Goal: Information Seeking & Learning: Learn about a topic

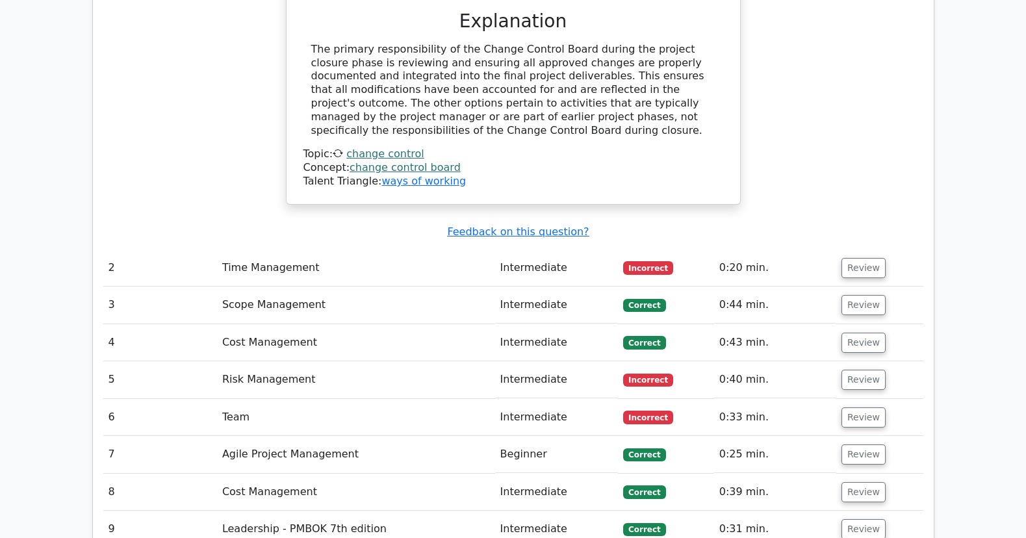
scroll to position [1273, 0]
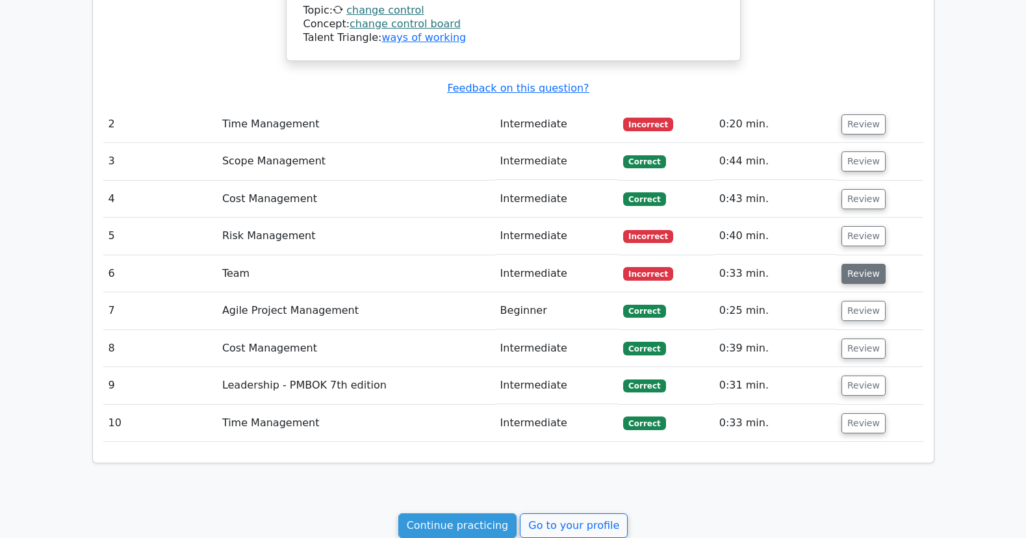
click at [867, 277] on button "Review" at bounding box center [863, 274] width 44 height 20
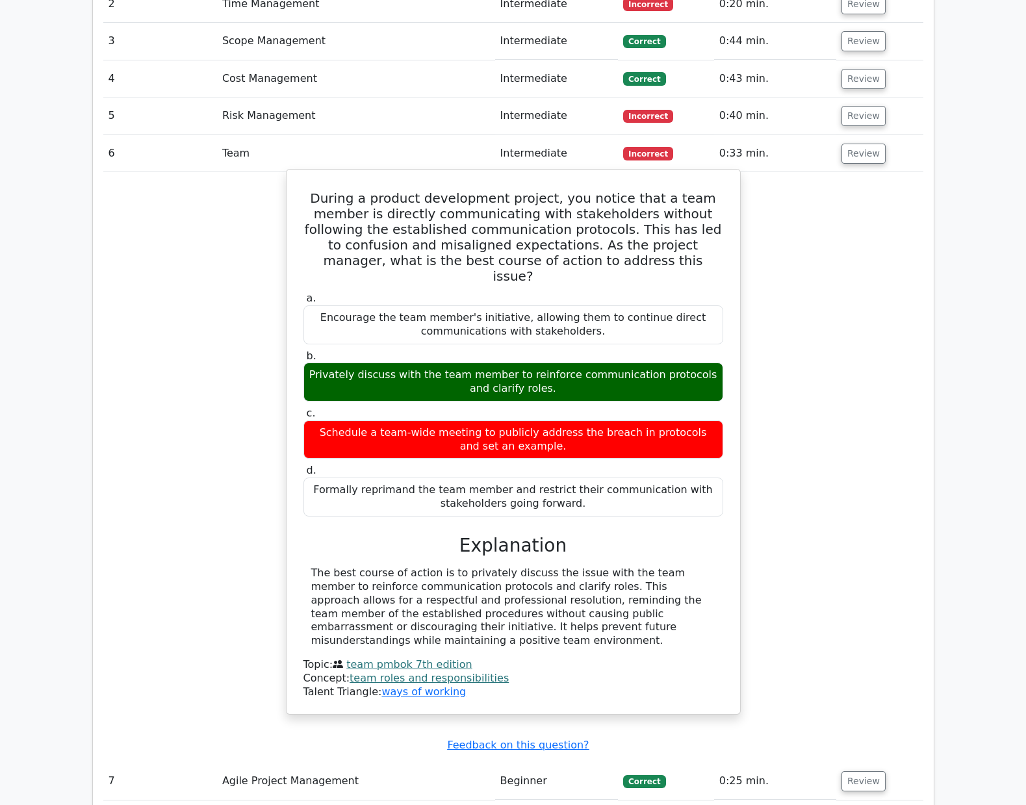
scroll to position [1386, 0]
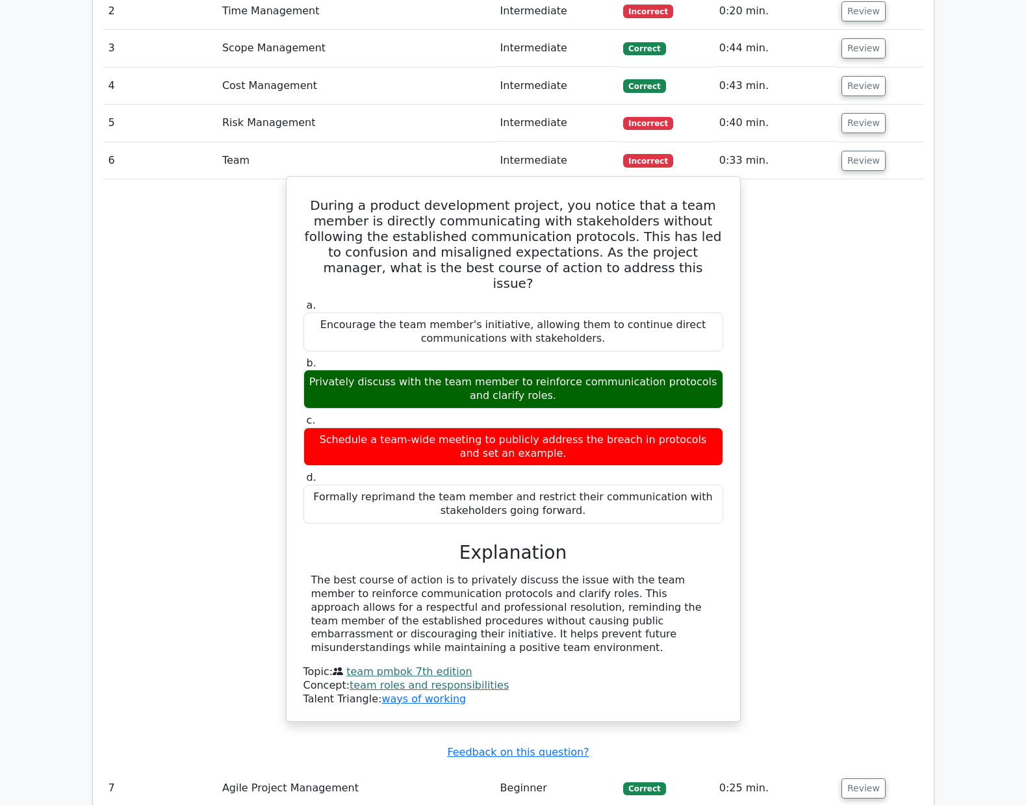
drag, startPoint x: 315, startPoint y: 199, endPoint x: 478, endPoint y: 632, distance: 462.5
click at [478, 537] on div "During a product development project, you notice that a team member is directly…" at bounding box center [513, 449] width 443 height 534
copy div "During a product development project, you notice that a team member is directly…"
click at [552, 537] on div "The best course of action is to privately discuss the issue with the team membe…" at bounding box center [513, 614] width 404 height 81
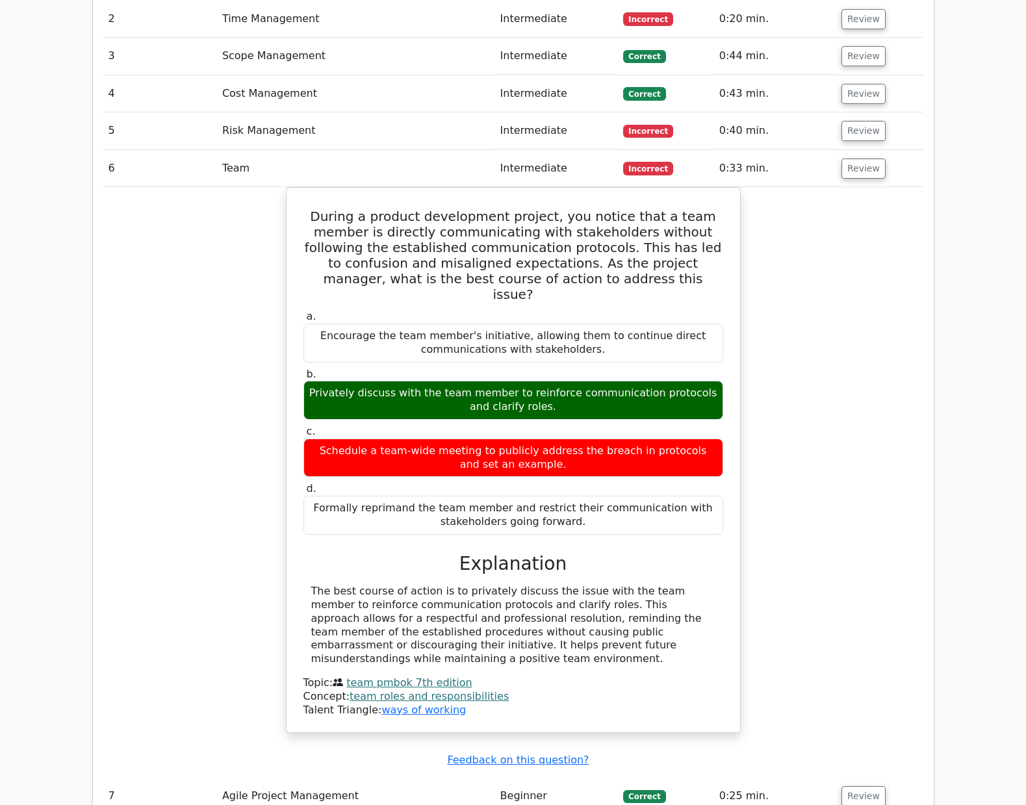
scroll to position [1256, 0]
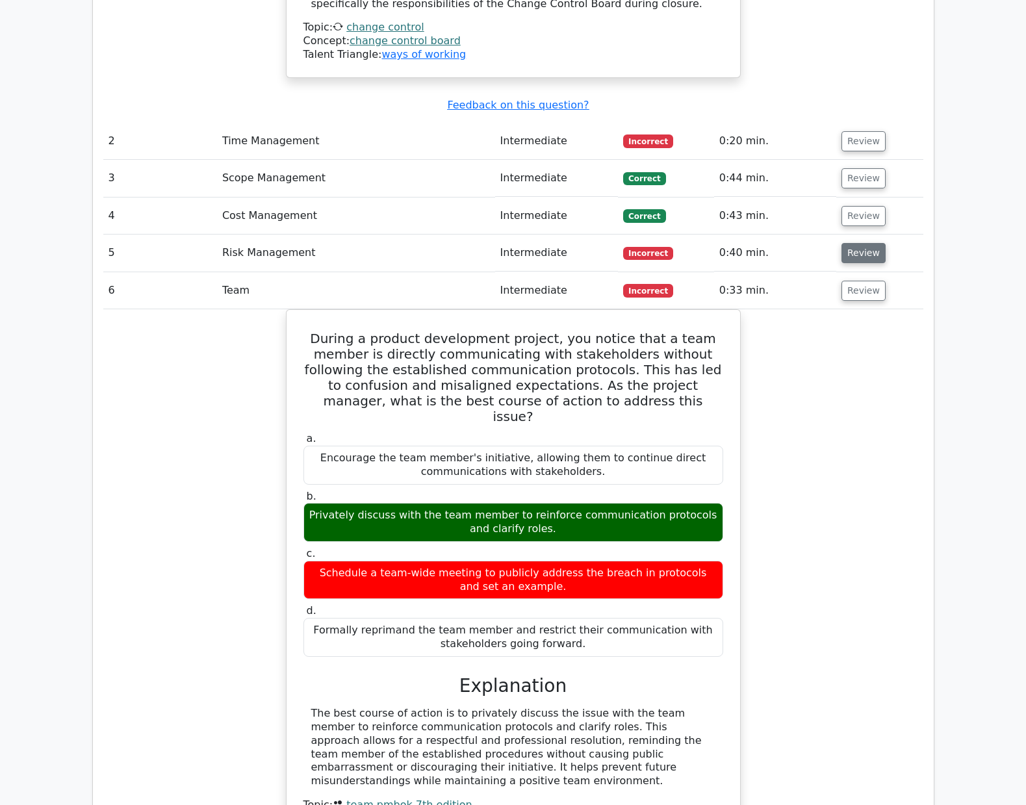
click at [851, 252] on button "Review" at bounding box center [863, 253] width 44 height 20
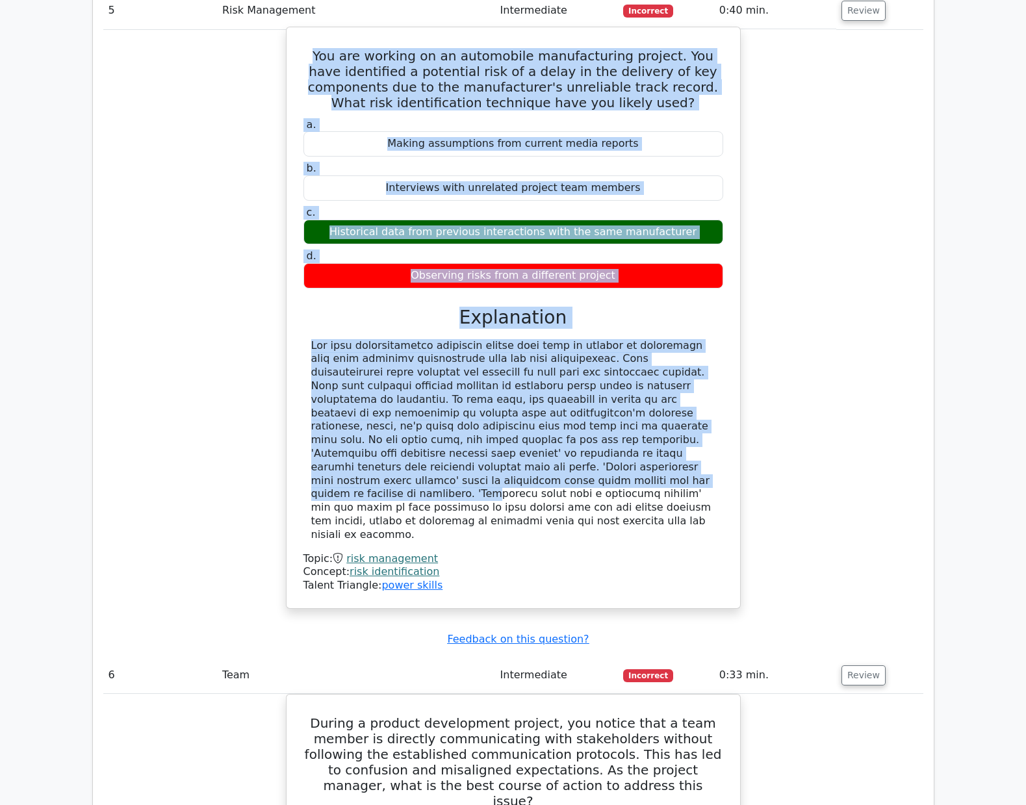
scroll to position [1516, 0]
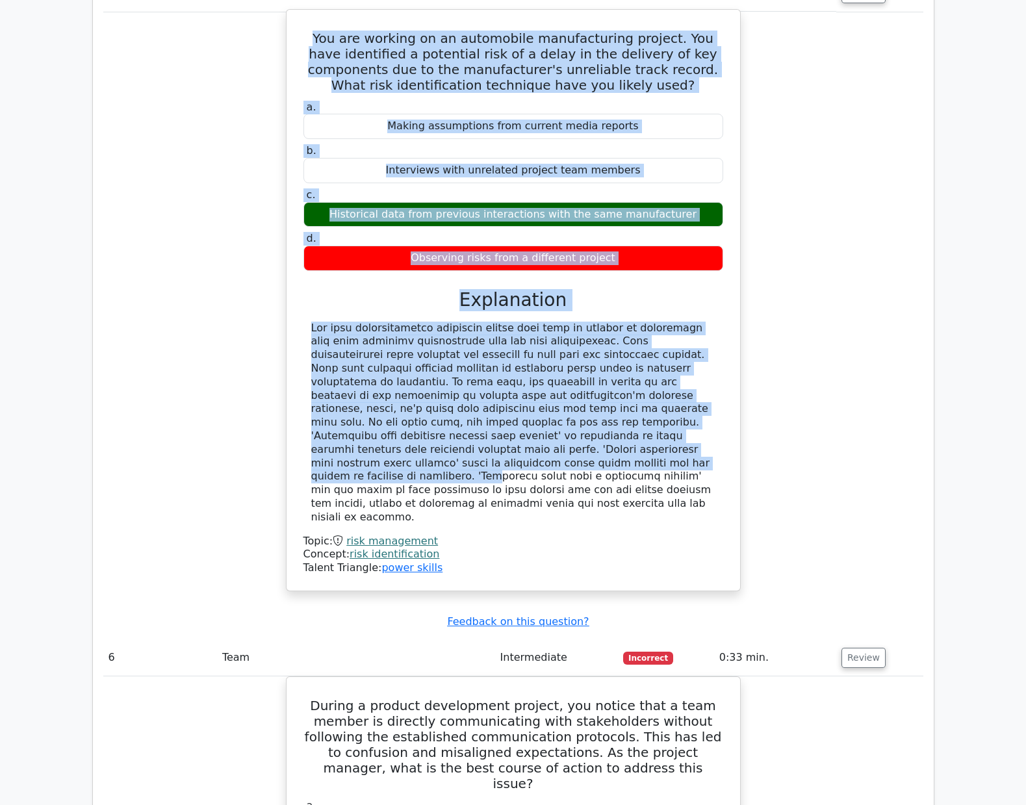
drag, startPoint x: 325, startPoint y: 293, endPoint x: 541, endPoint y: 509, distance: 305.1
click at [541, 509] on div "You are working on an automobile manufacturing project. You have identified a p…" at bounding box center [513, 300] width 443 height 570
copy div "You are working on an automobile manufacturing project. You have identified a p…"
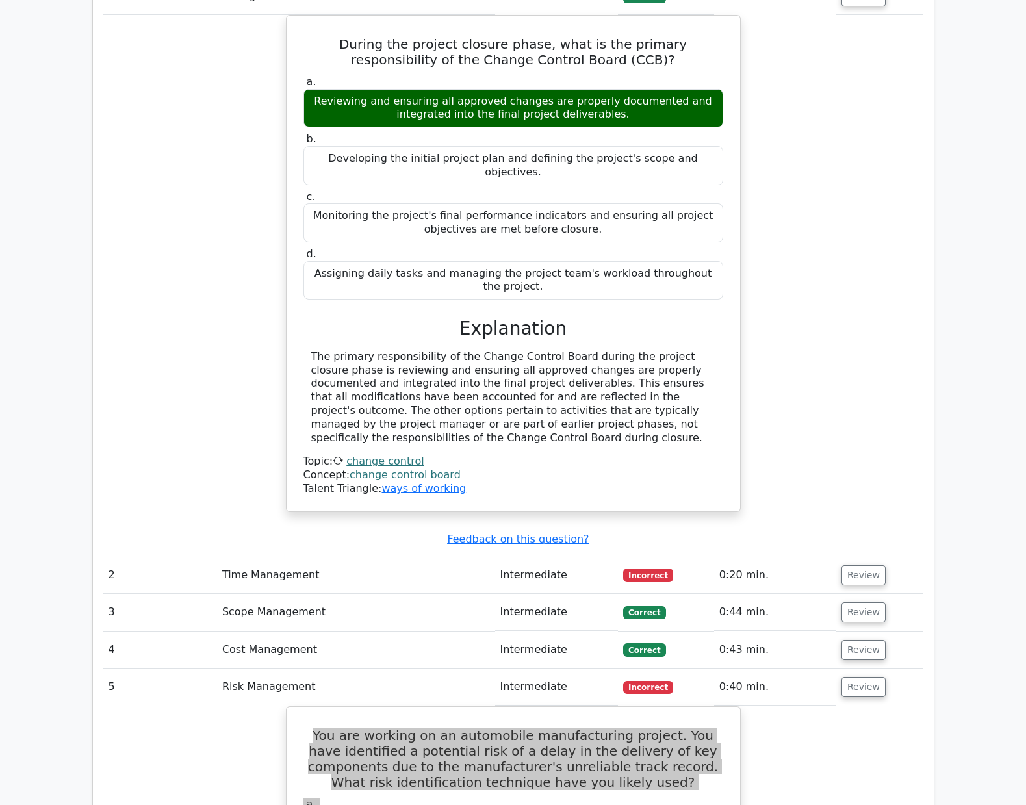
scroll to position [931, 0]
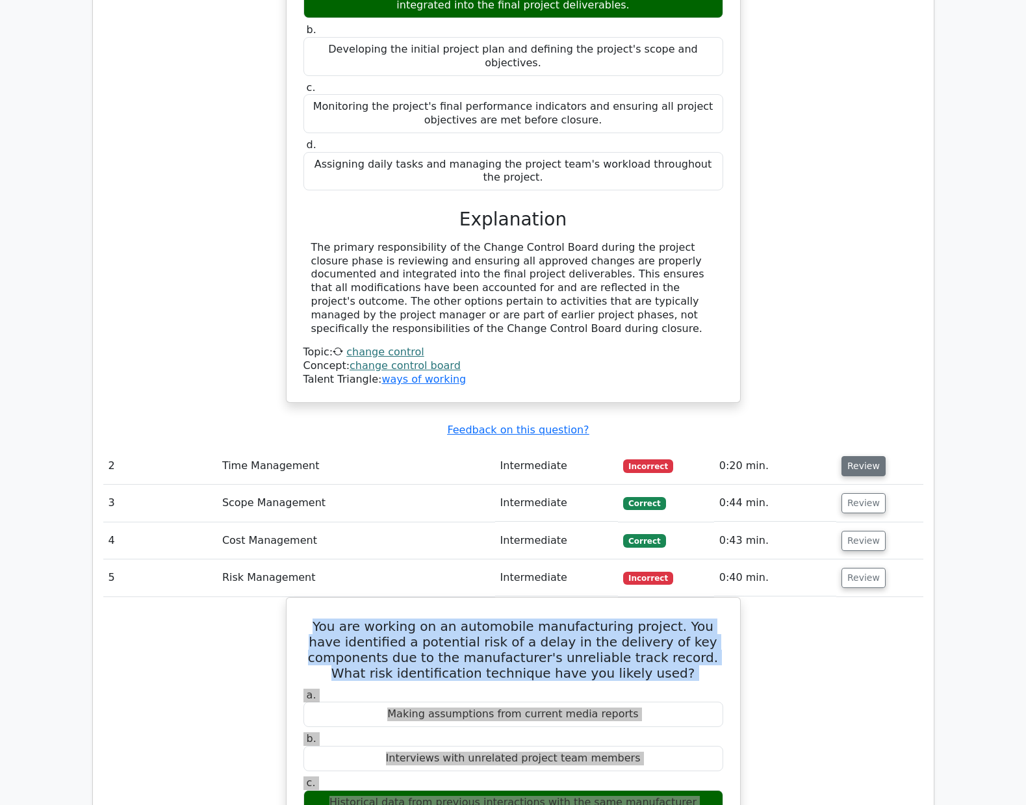
click at [872, 465] on button "Review" at bounding box center [863, 466] width 44 height 20
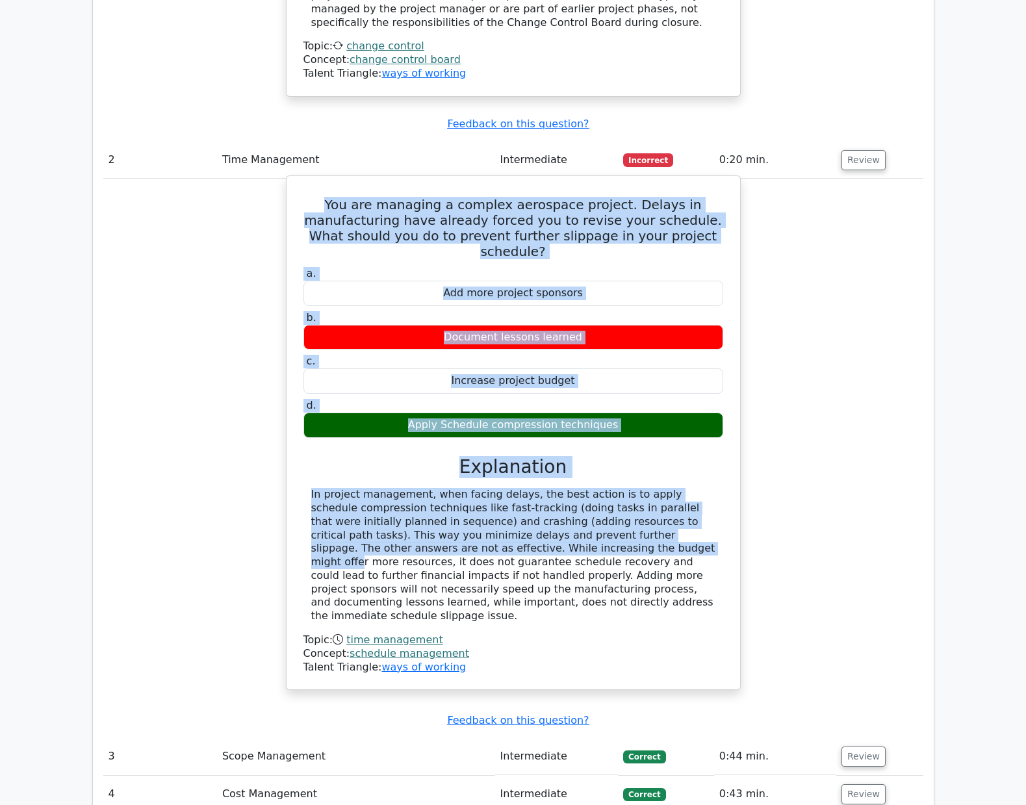
scroll to position [1256, 0]
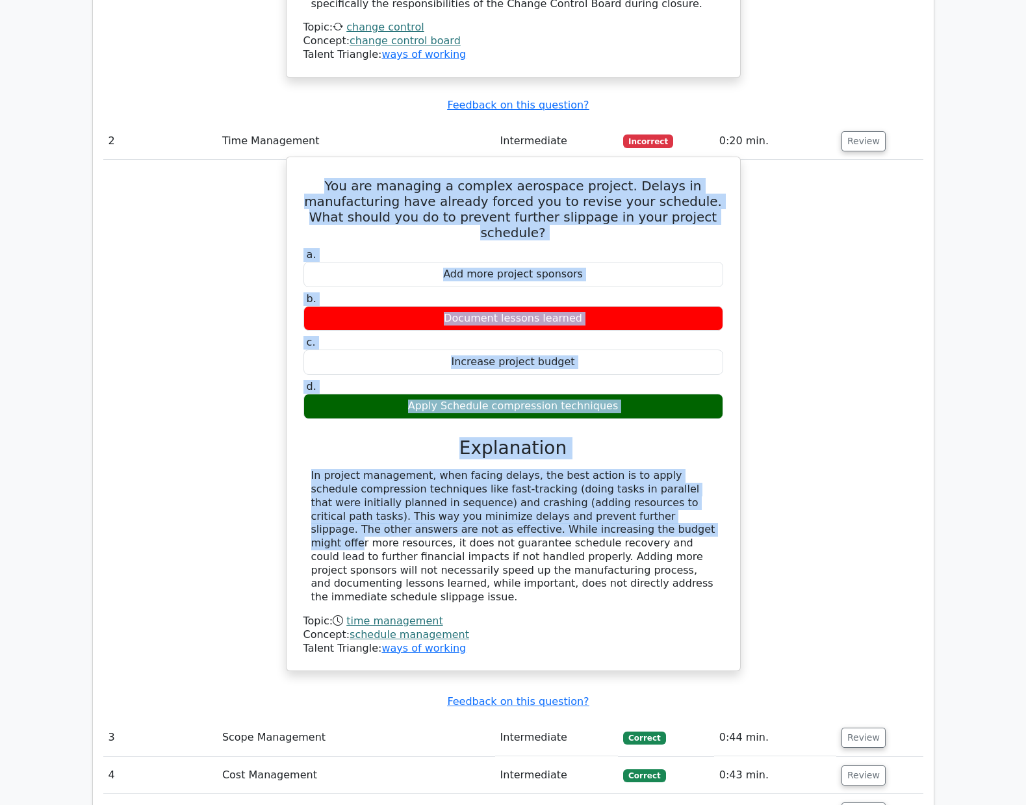
drag, startPoint x: 320, startPoint y: 380, endPoint x: 580, endPoint y: 595, distance: 337.4
click at [582, 537] on div "You are managing a complex aerospace project. Delays in manufacturing have alre…" at bounding box center [513, 413] width 443 height 503
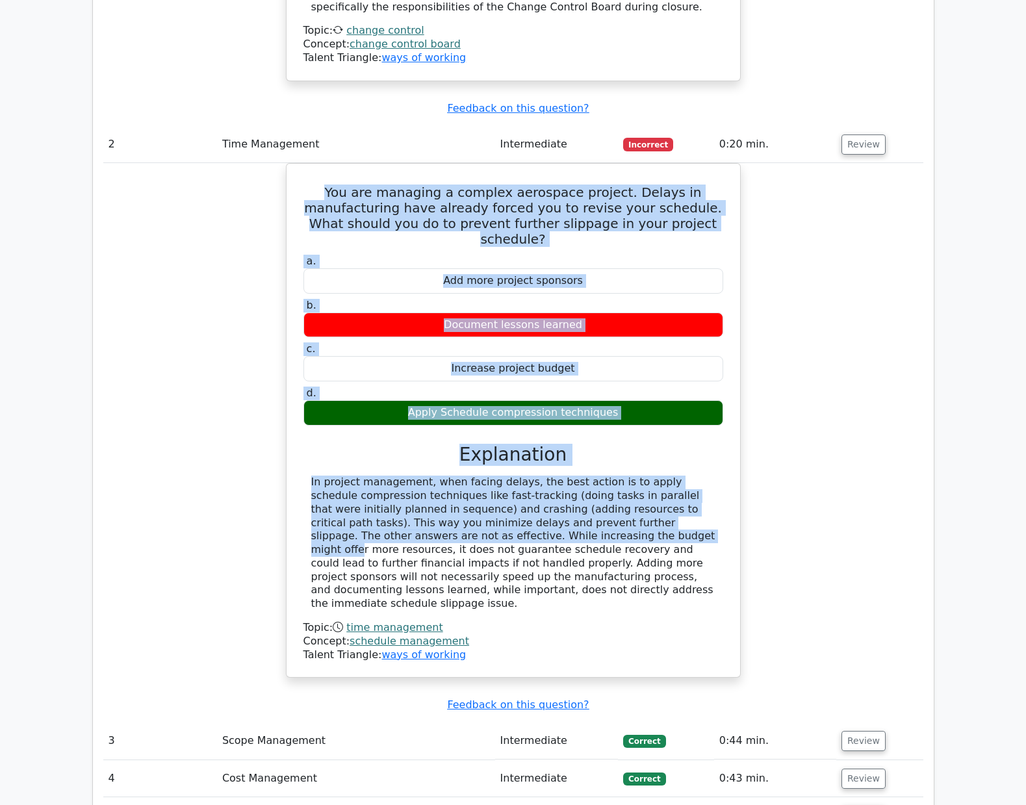
copy div "You are managing a complex aerospace project. Delays in manufacturing have alre…"
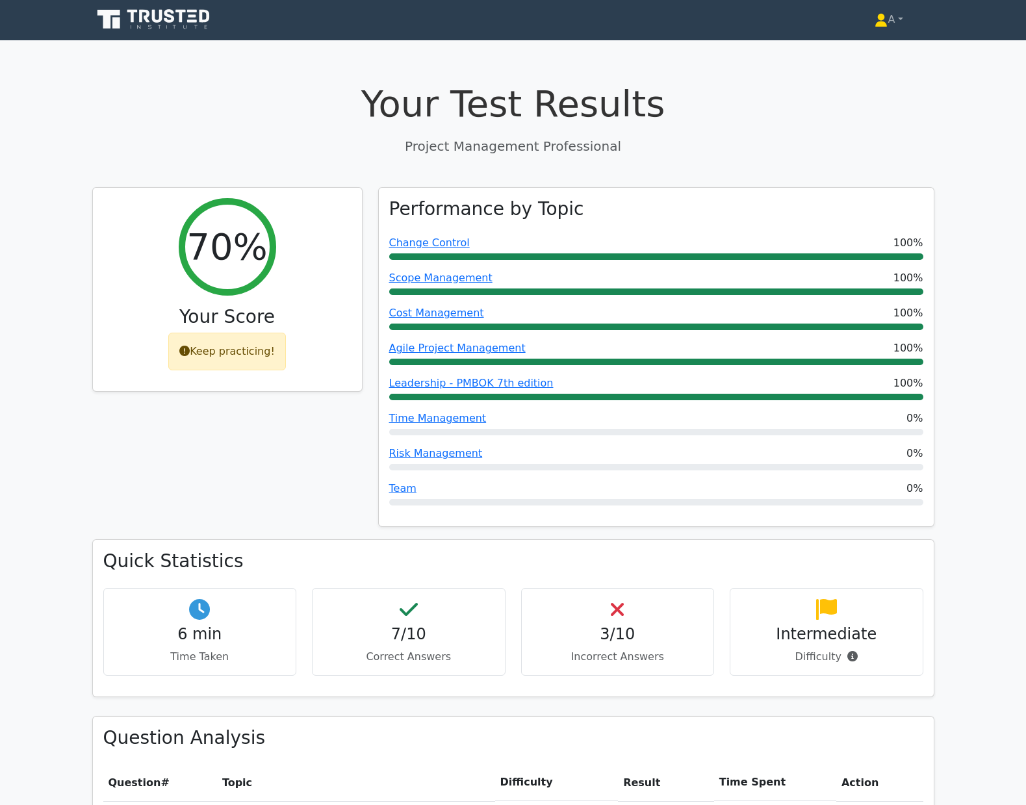
scroll to position [0, 0]
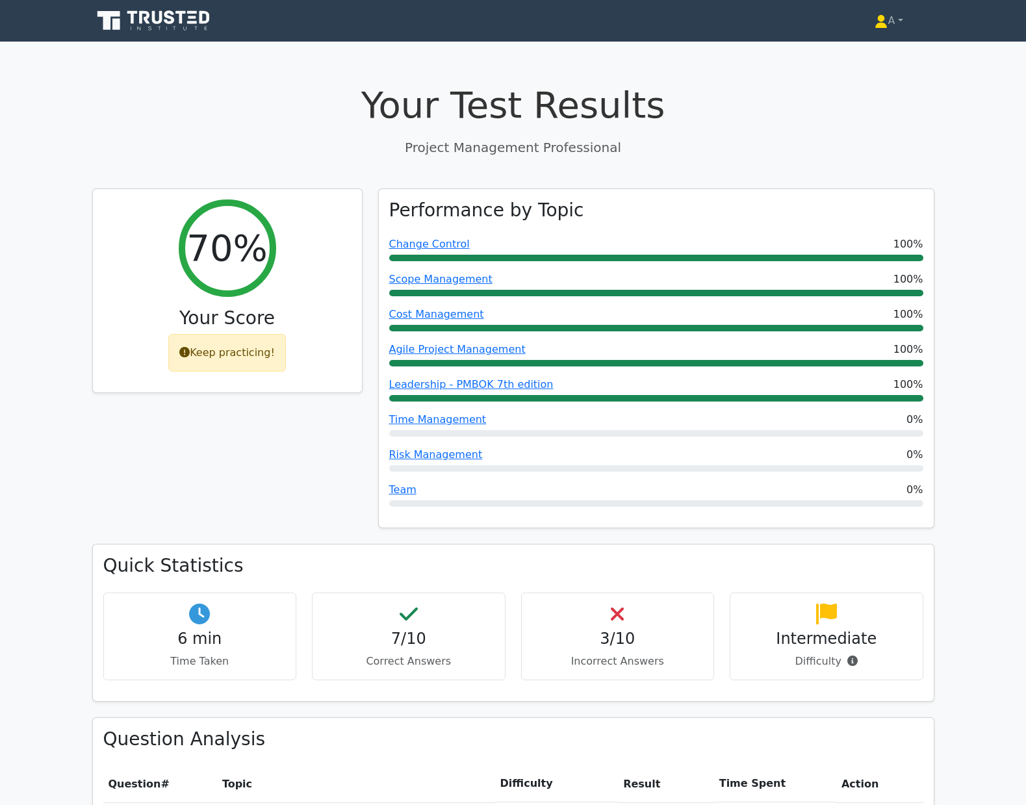
click at [177, 18] on icon at bounding box center [154, 20] width 125 height 25
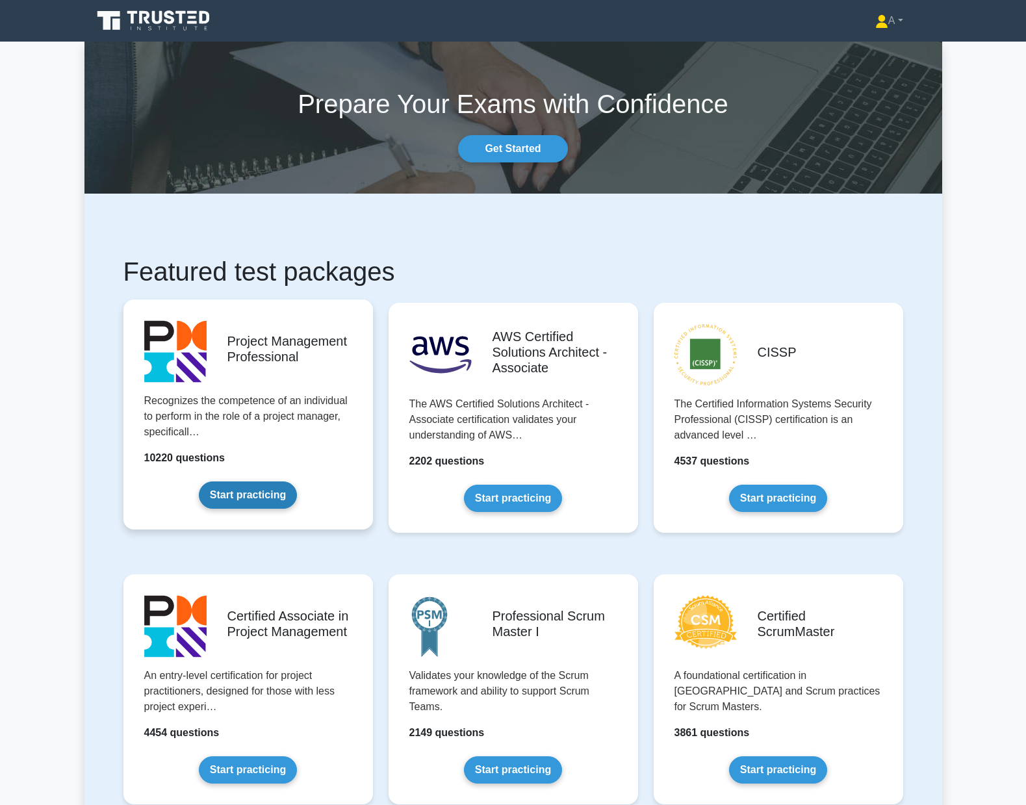
click at [263, 494] on link "Start practicing" at bounding box center [248, 494] width 98 height 27
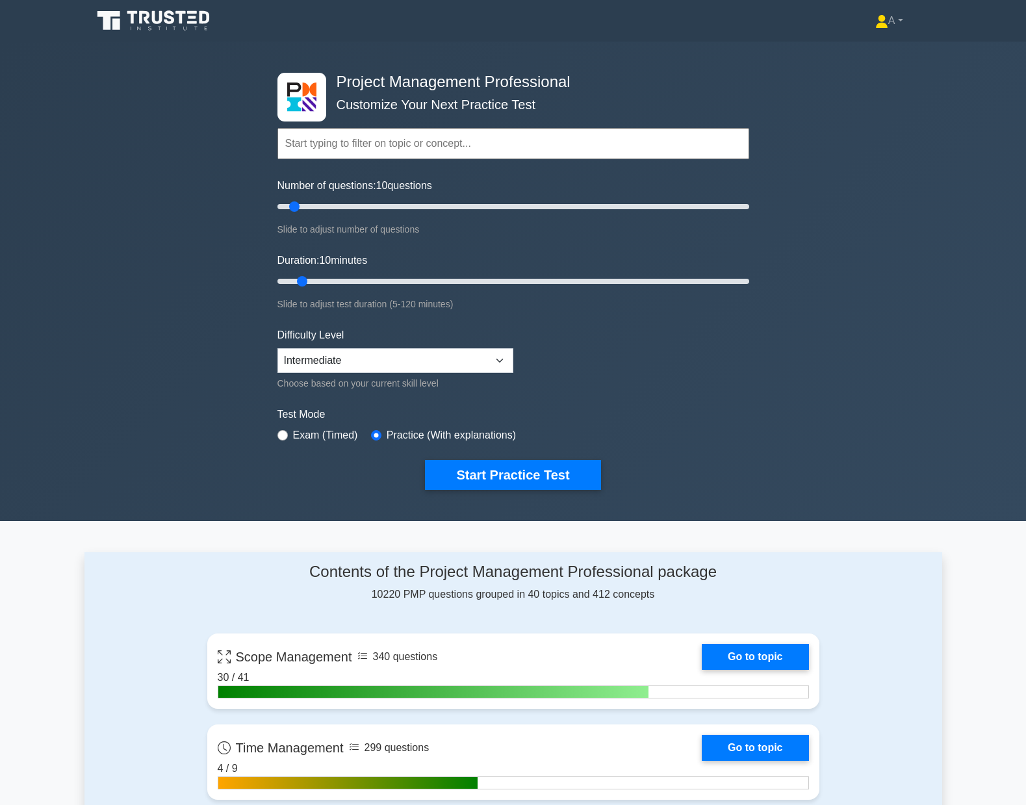
click at [318, 435] on label "Exam (Timed)" at bounding box center [325, 436] width 65 height 16
click at [281, 434] on input "radio" at bounding box center [282, 435] width 10 height 10
radio input "true"
click at [472, 472] on button "Start Practice Test" at bounding box center [512, 475] width 175 height 30
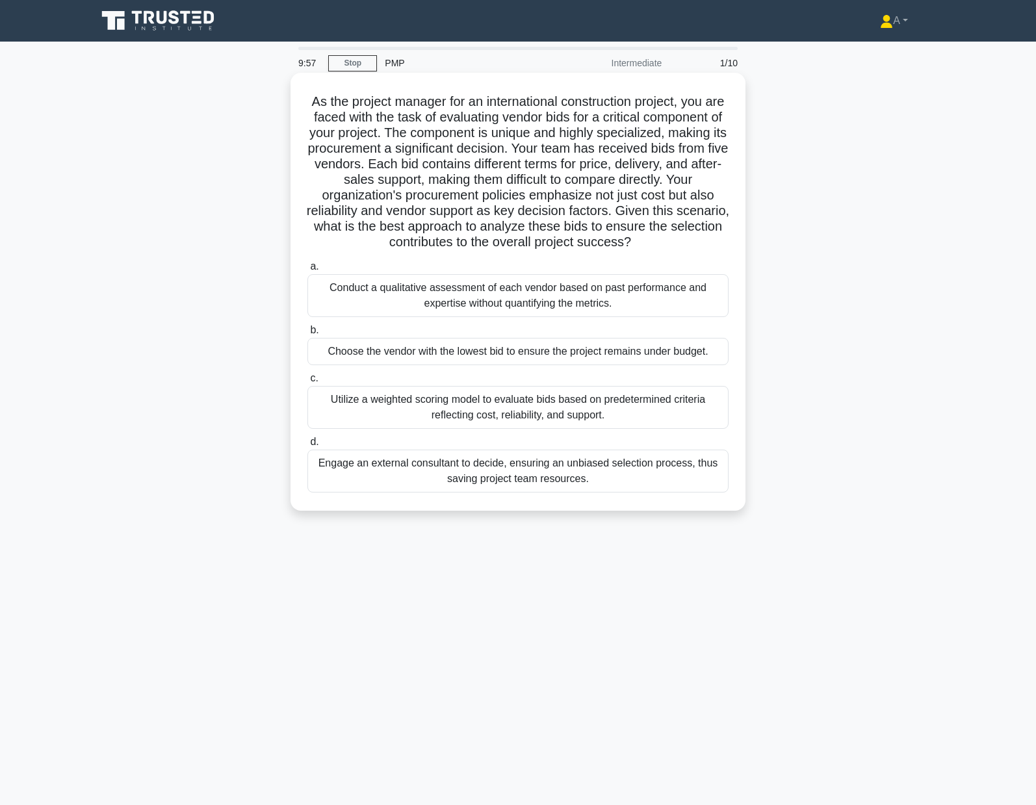
drag, startPoint x: 309, startPoint y: 98, endPoint x: 628, endPoint y: 497, distance: 510.8
click at [628, 497] on div "As the project manager for an international construction project, you are faced…" at bounding box center [518, 292] width 444 height 428
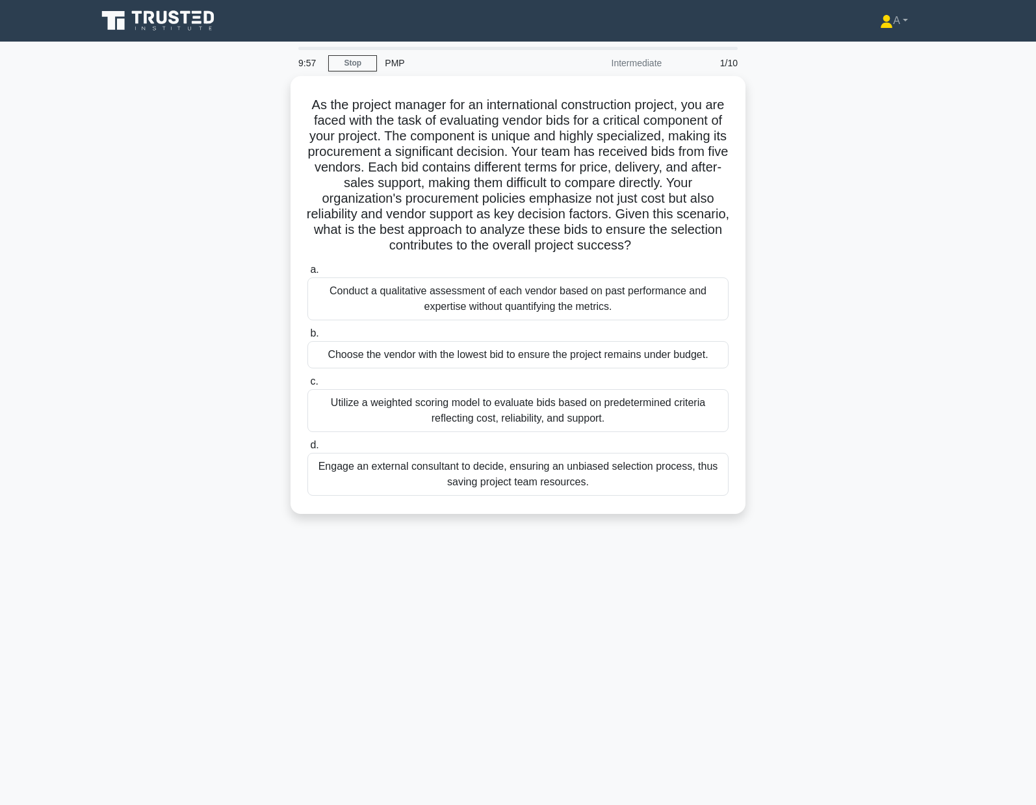
copy div "As the project manager for an international construction project, you are faced…"
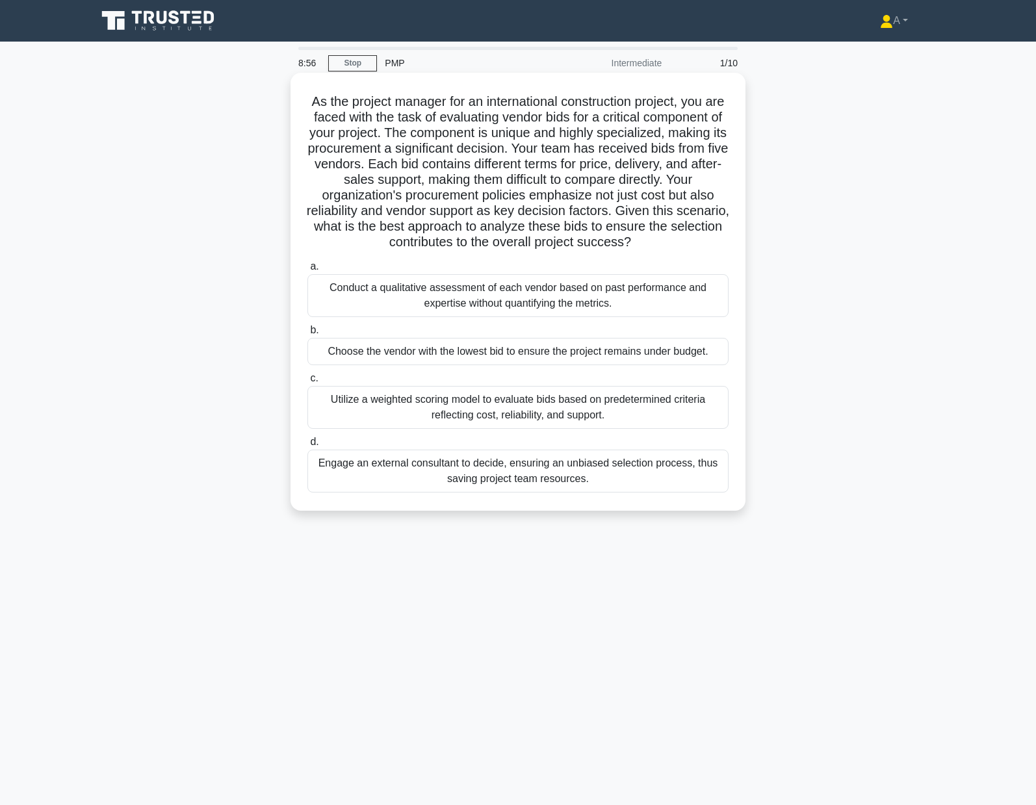
click at [434, 317] on div "Conduct a qualitative assessment of each vendor based on past performance and e…" at bounding box center [517, 295] width 421 height 43
click at [307, 271] on input "a. Conduct a qualitative assessment of each vendor based on past performance an…" at bounding box center [307, 267] width 0 height 8
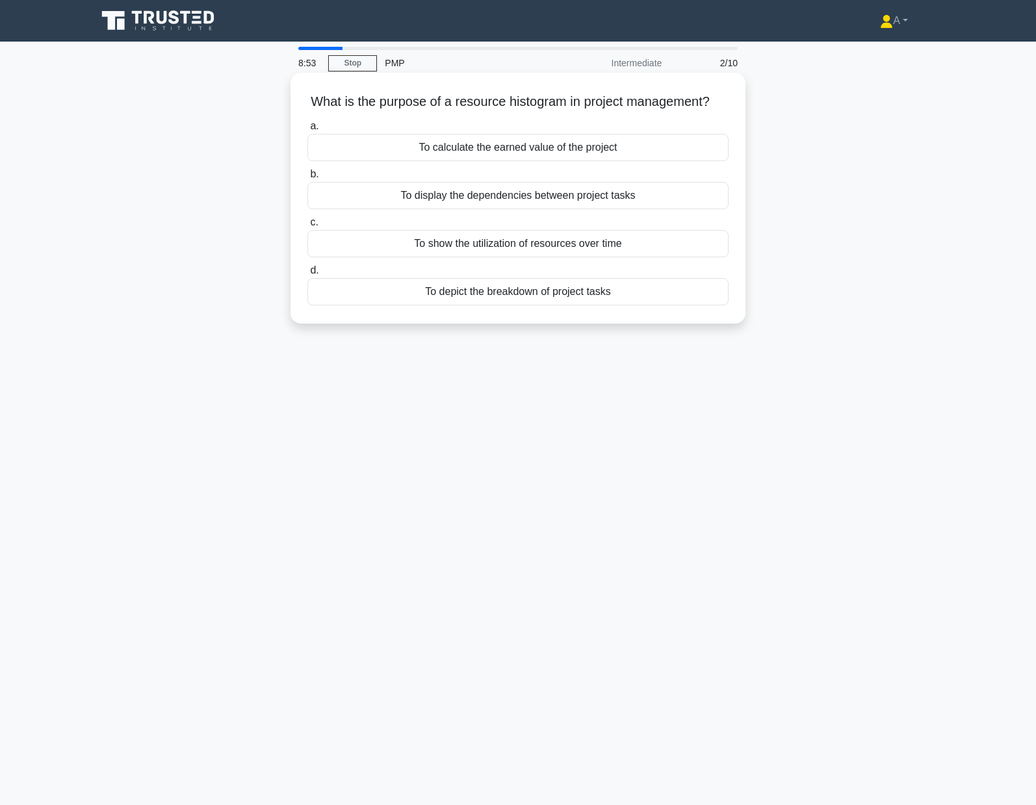
drag, startPoint x: 310, startPoint y: 95, endPoint x: 642, endPoint y: 309, distance: 395.3
click at [646, 310] on div "What is the purpose of a resource histogram in project management? .spinner_0XT…" at bounding box center [518, 198] width 444 height 240
copy div "What is the purpose of a resource histogram in project management? .spinner_0XT…"
click at [388, 161] on div "To calculate the earned value of the project" at bounding box center [517, 147] width 421 height 27
click at [307, 131] on input "a. To calculate the earned value of the project" at bounding box center [307, 126] width 0 height 8
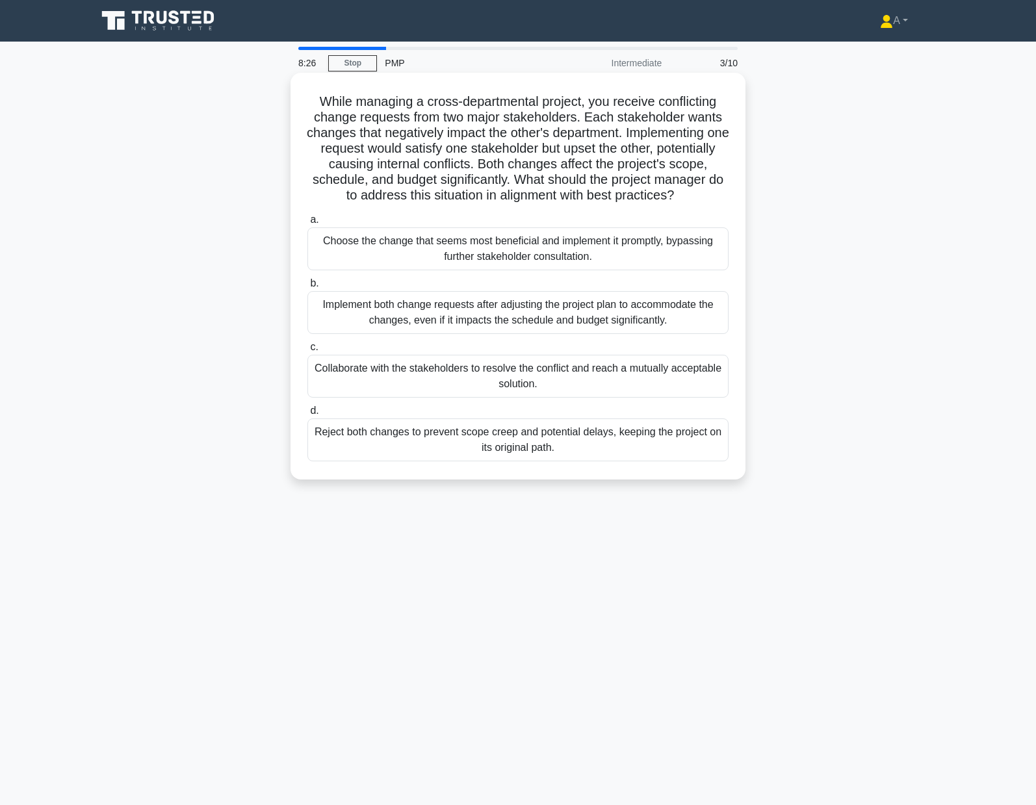
drag, startPoint x: 308, startPoint y: 94, endPoint x: 697, endPoint y: 480, distance: 547.7
click at [697, 474] on div "While managing a cross-departmental project, you receive conflicting change req…" at bounding box center [518, 276] width 444 height 396
copy div "While managing a cross-departmental project, you receive conflicting change req…"
click at [353, 382] on div "Collaborate with the stakeholders to resolve the conflict and reach a mutually …" at bounding box center [517, 376] width 421 height 43
click at [307, 352] on input "c. Collaborate with the stakeholders to resolve the conflict and reach a mutual…" at bounding box center [307, 347] width 0 height 8
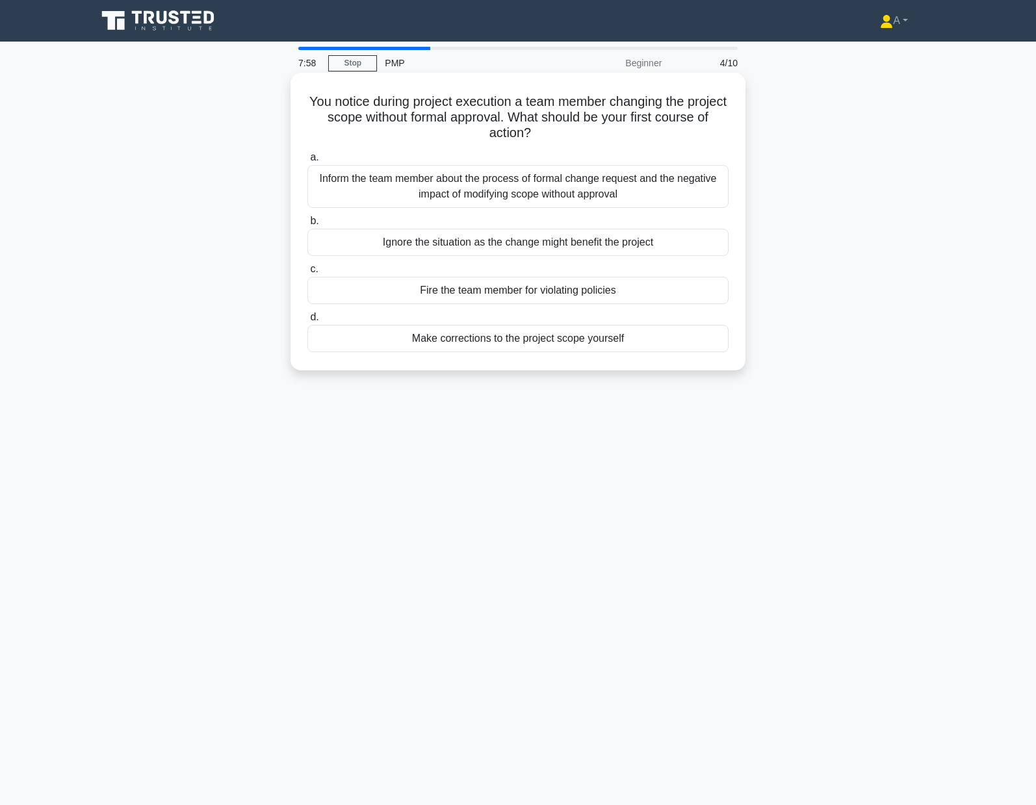
drag, startPoint x: 385, startPoint y: 132, endPoint x: 651, endPoint y: 337, distance: 336.3
click at [651, 337] on div "You notice during project execution a team member changing the project scope wi…" at bounding box center [518, 221] width 444 height 287
copy div "You notice during project execution a team member changing the project scope wi…"
click at [387, 185] on div "Inform the team member about the process of formal change request and the negat…" at bounding box center [517, 186] width 421 height 43
click at [307, 162] on input "a. Inform the team member about the process of formal change request and the ne…" at bounding box center [307, 157] width 0 height 8
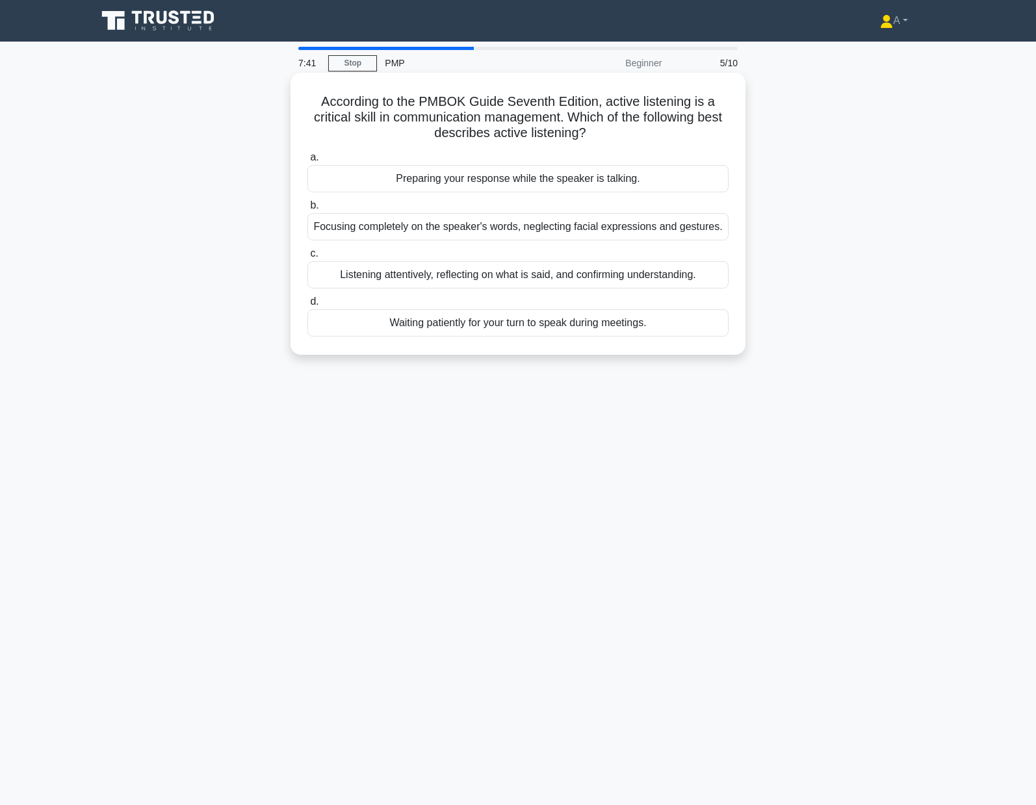
drag, startPoint x: 307, startPoint y: 95, endPoint x: 706, endPoint y: 332, distance: 463.6
click at [706, 332] on div "According to the PMBOK Guide Seventh Edition, active listening is a critical sk…" at bounding box center [518, 214] width 444 height 272
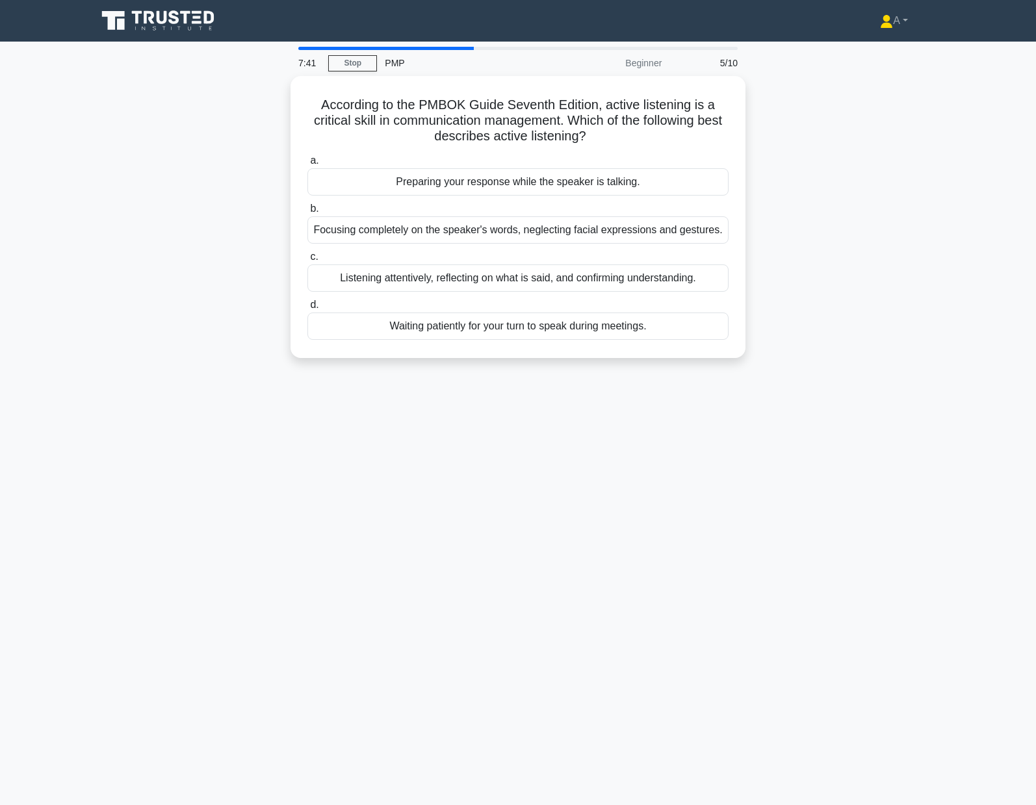
copy div "According to the PMBOK Guide Seventh Edition, active listening is a critical sk…"
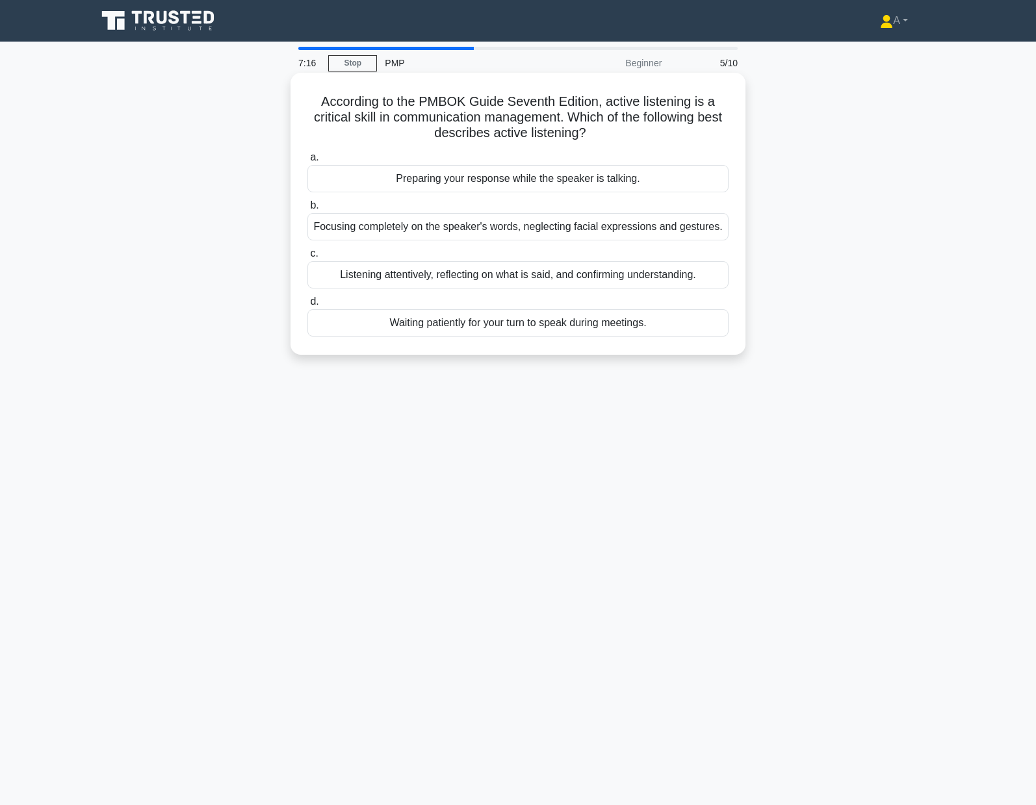
click at [337, 277] on div "Listening attentively, reflecting on what is said, and confirming understanding." at bounding box center [517, 274] width 421 height 27
click at [307, 258] on input "c. Listening attentively, reflecting on what is said, and confirming understand…" at bounding box center [307, 254] width 0 height 8
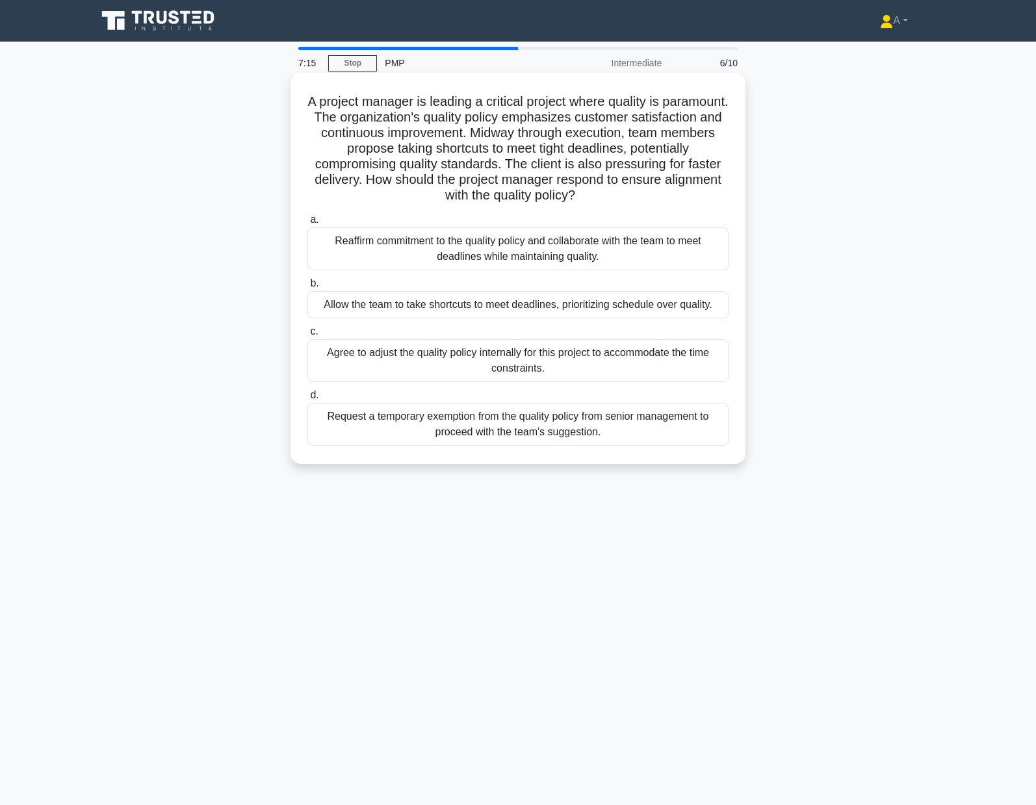
drag, startPoint x: 316, startPoint y: 92, endPoint x: 684, endPoint y: 422, distance: 494.6
click at [684, 422] on div "A project manager is leading a critical project where quality is paramount. The…" at bounding box center [518, 268] width 444 height 381
click at [686, 439] on div "Request a temporary exemption from the quality policy from senior management to…" at bounding box center [517, 424] width 421 height 43
click at [307, 400] on input "d. Request a temporary exemption from the quality policy from senior management…" at bounding box center [307, 395] width 0 height 8
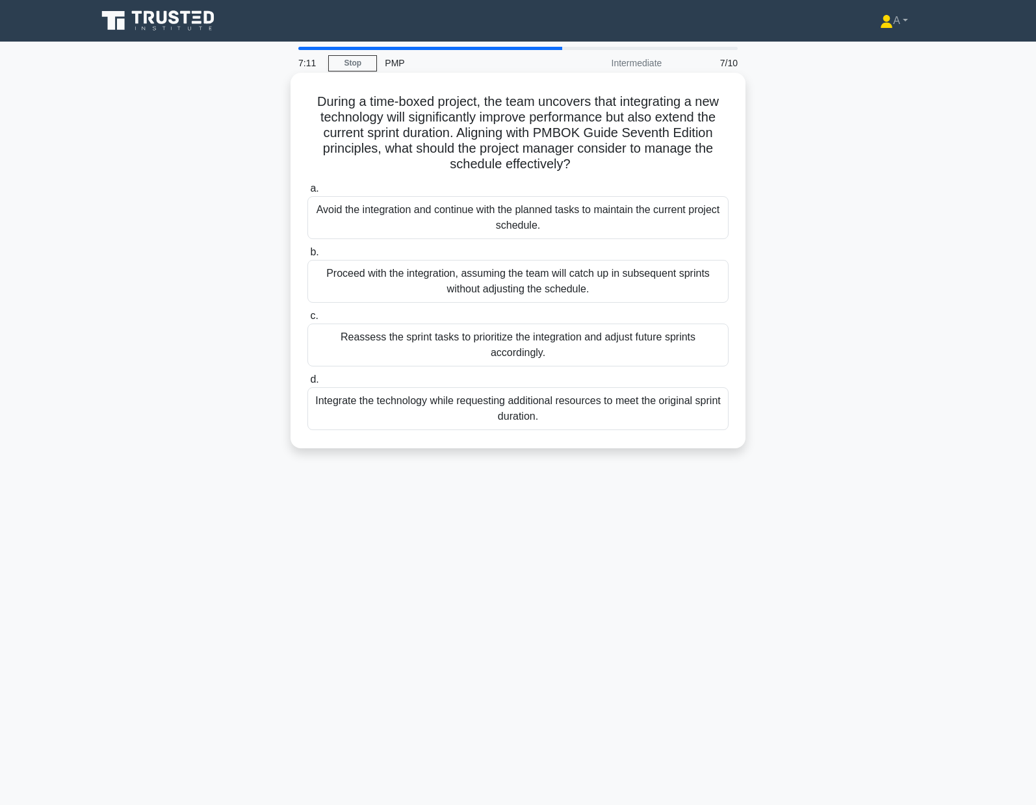
drag, startPoint x: 304, startPoint y: 87, endPoint x: 628, endPoint y: 432, distance: 473.5
click at [628, 432] on div "During a time-boxed project, the team uncovers that integrating a new technolog…" at bounding box center [518, 260] width 444 height 365
copy div "During a time-boxed project, the team uncovers that integrating a new technolog…"
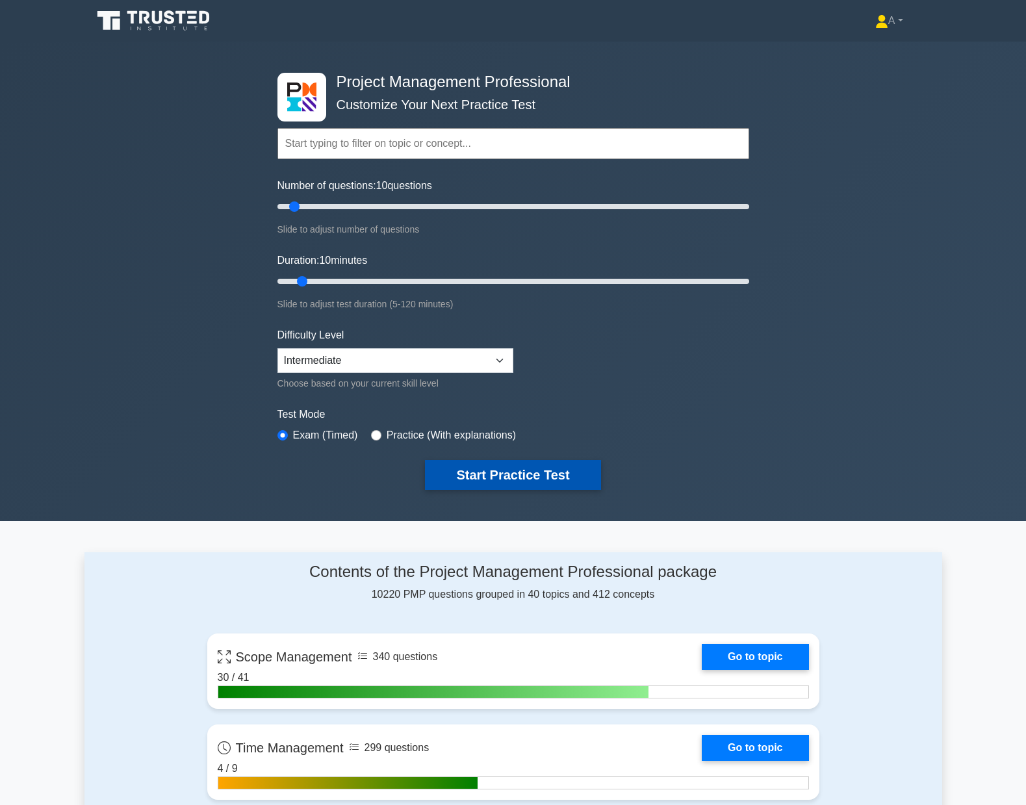
click at [574, 475] on button "Start Practice Test" at bounding box center [512, 475] width 175 height 30
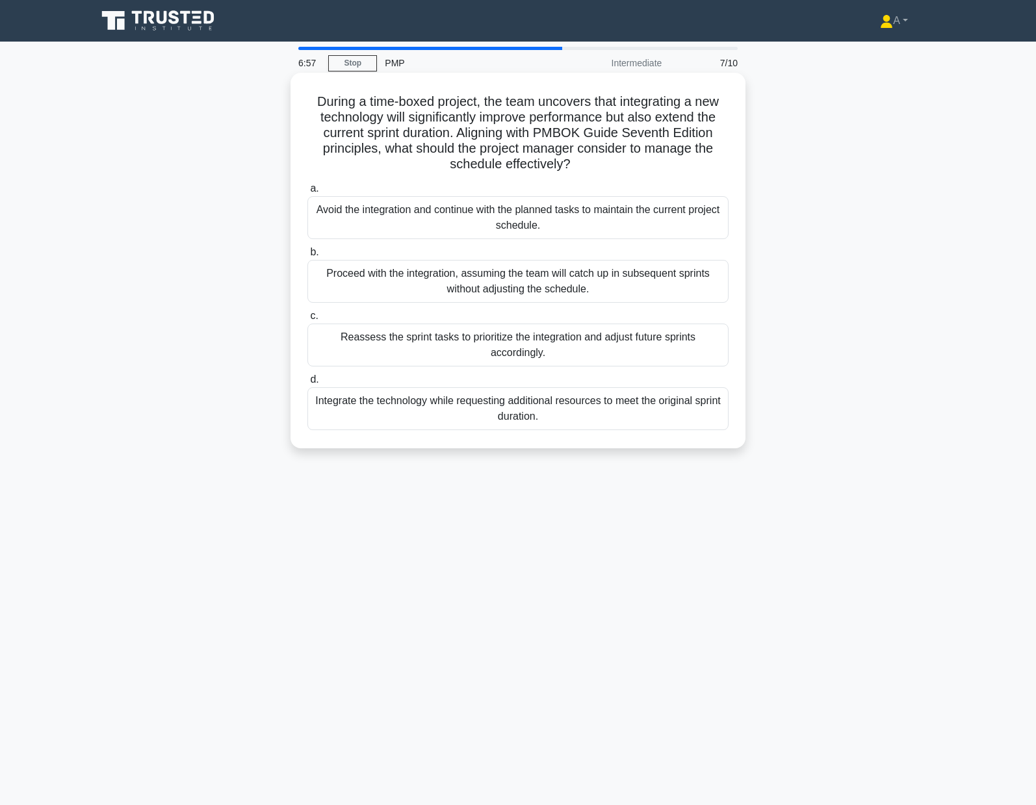
drag, startPoint x: 300, startPoint y: 98, endPoint x: 625, endPoint y: 420, distance: 457.2
click at [625, 420] on div "During a time-boxed project, the team uncovers that integrating a new technolog…" at bounding box center [518, 260] width 444 height 365
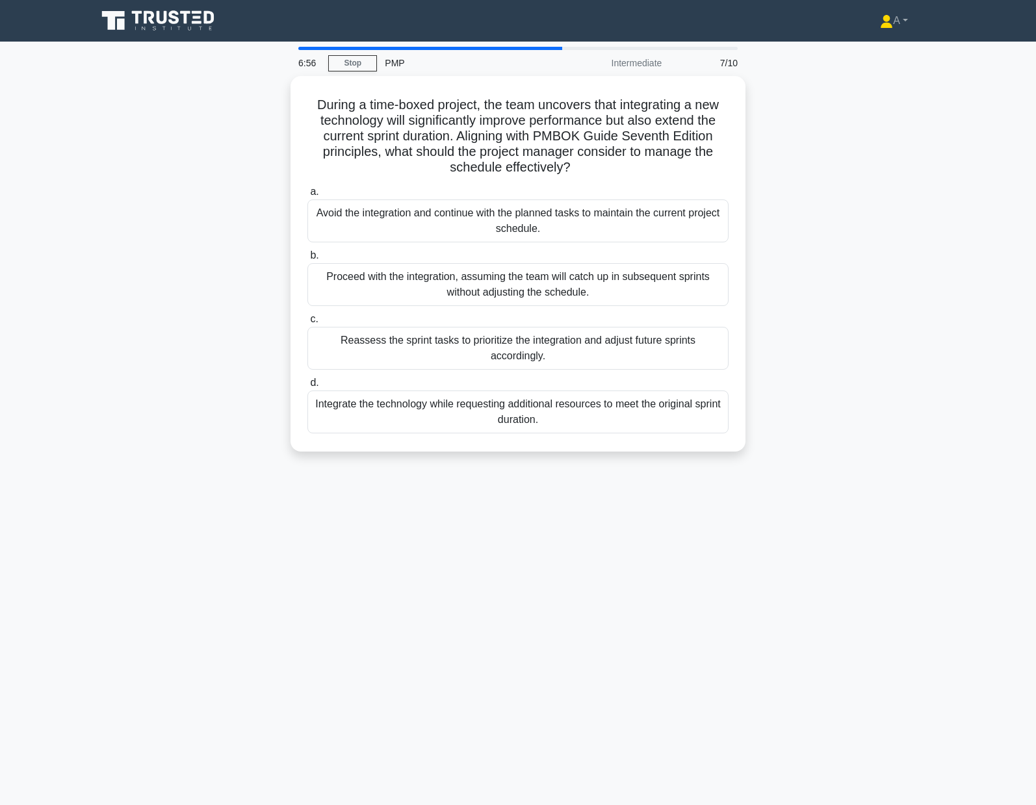
copy div "During a time-boxed project, the team uncovers that integrating a new technolog…"
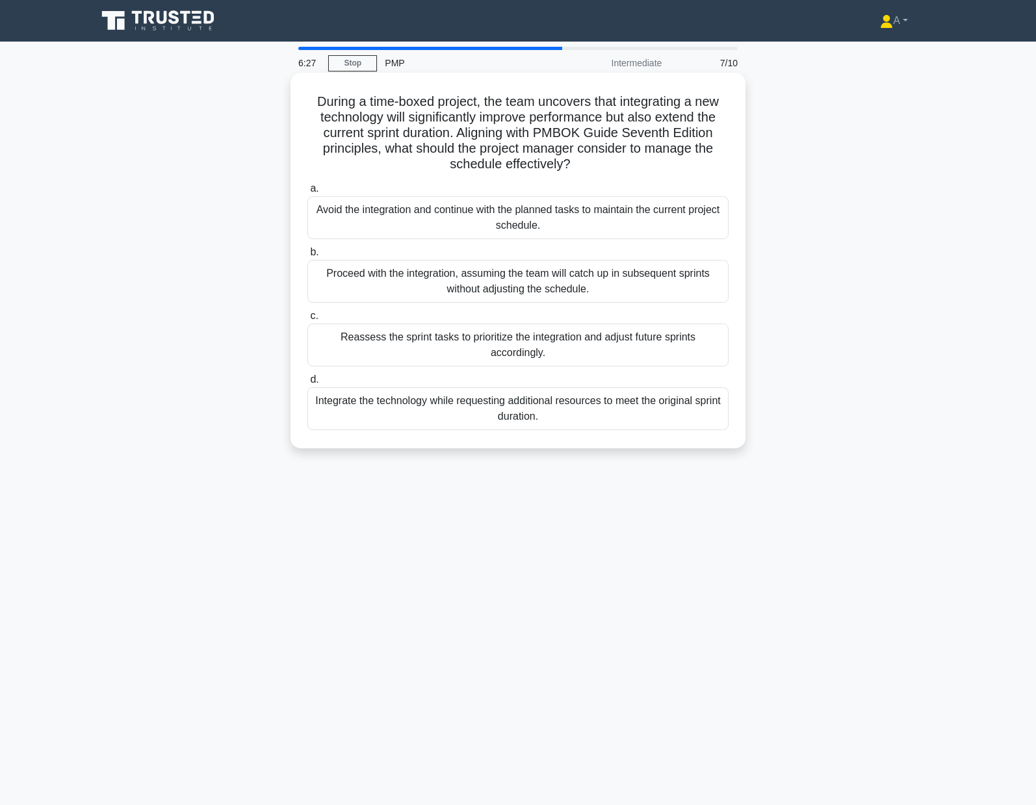
click at [347, 338] on div "Reassess the sprint tasks to prioritize the integration and adjust future sprin…" at bounding box center [517, 345] width 421 height 43
click at [307, 320] on input "c. Reassess the sprint tasks to prioritize the integration and adjust future sp…" at bounding box center [307, 316] width 0 height 8
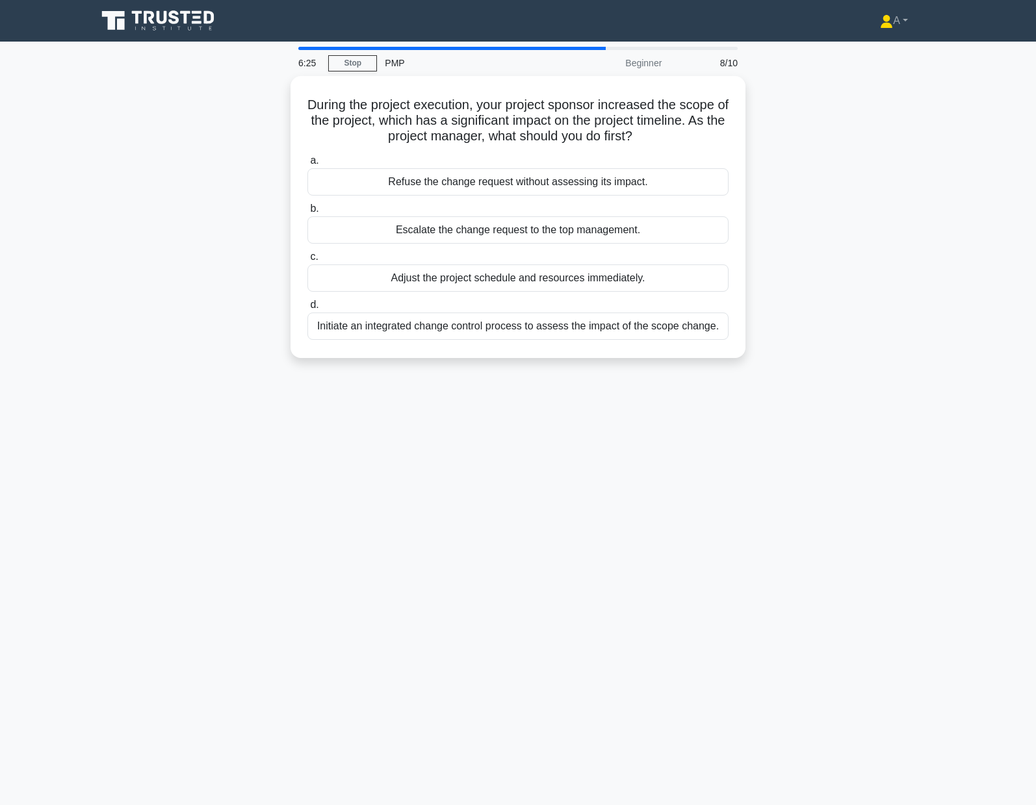
drag, startPoint x: 406, startPoint y: 121, endPoint x: 884, endPoint y: 344, distance: 527.9
click at [884, 344] on div "During the project execution, your project sponsor increased the scope of the p…" at bounding box center [518, 225] width 858 height 298
copy div "During the project execution, your project sponsor increased the scope of the p…"
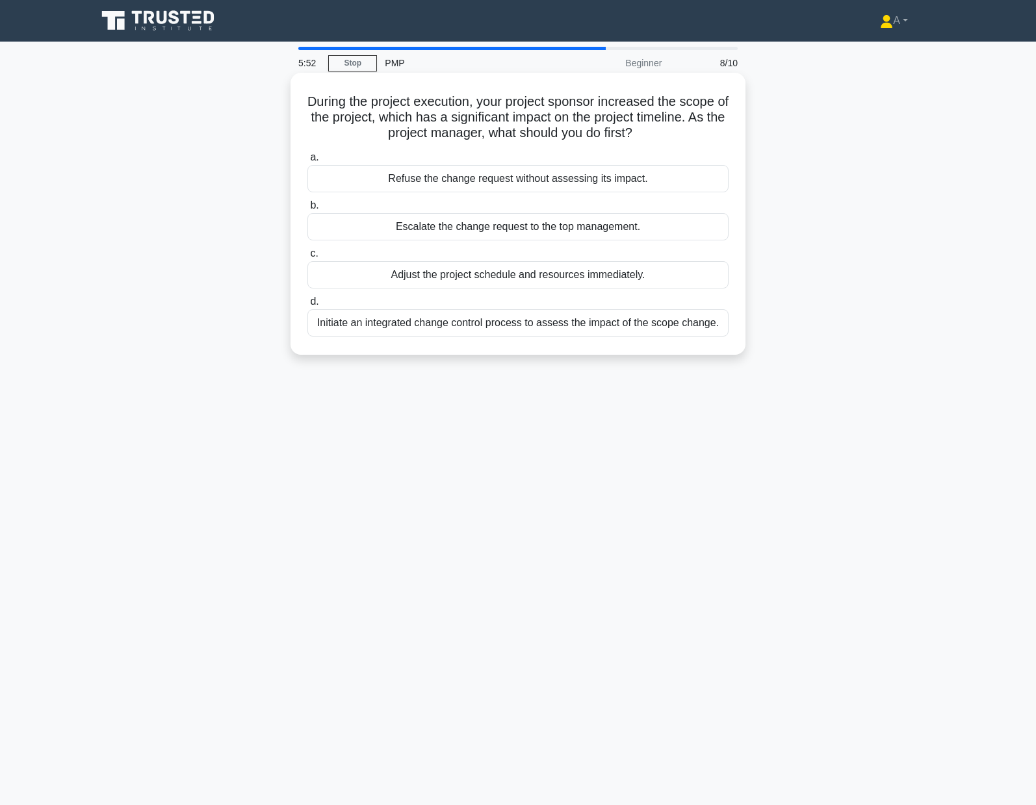
click at [341, 325] on div "Initiate an integrated change control process to assess the impact of the scope…" at bounding box center [517, 322] width 421 height 27
click at [307, 306] on input "d. Initiate an integrated change control process to assess the impact of the sc…" at bounding box center [307, 302] width 0 height 8
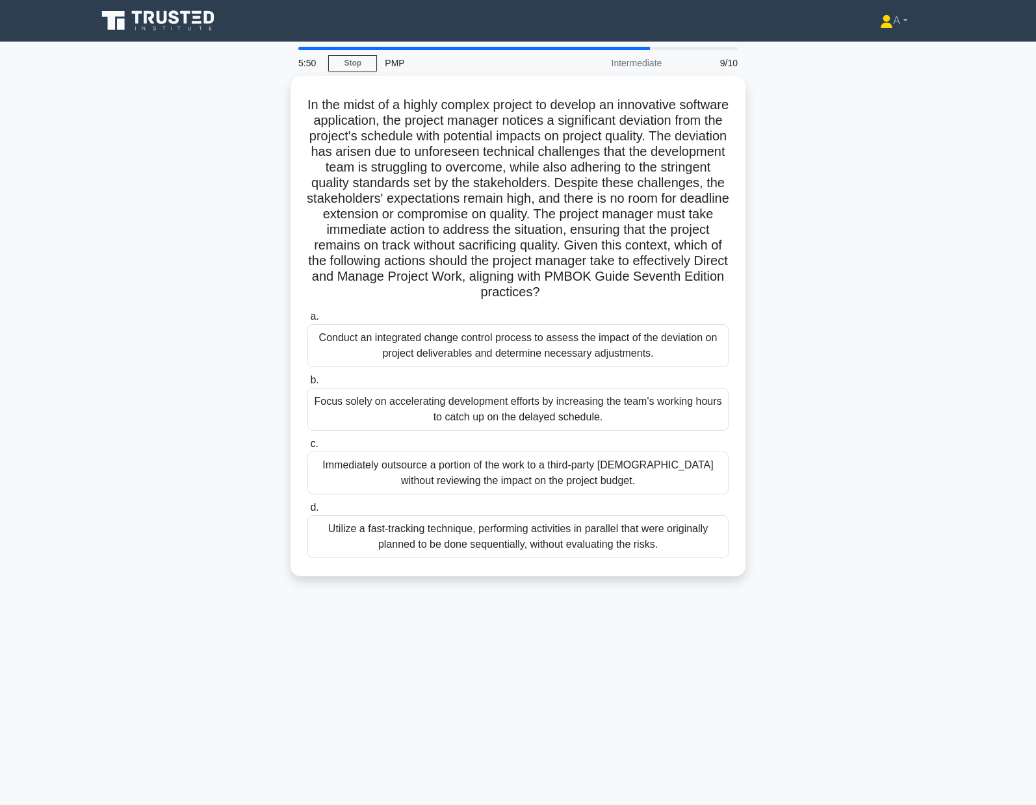
drag, startPoint x: 411, startPoint y: 154, endPoint x: 918, endPoint y: 580, distance: 662.3
click at [915, 580] on div "In the midst of a highly complex project to develop an innovative software appl…" at bounding box center [518, 334] width 858 height 516
copy div "In the midst of a highly complex project to develop an innovative software appl…"
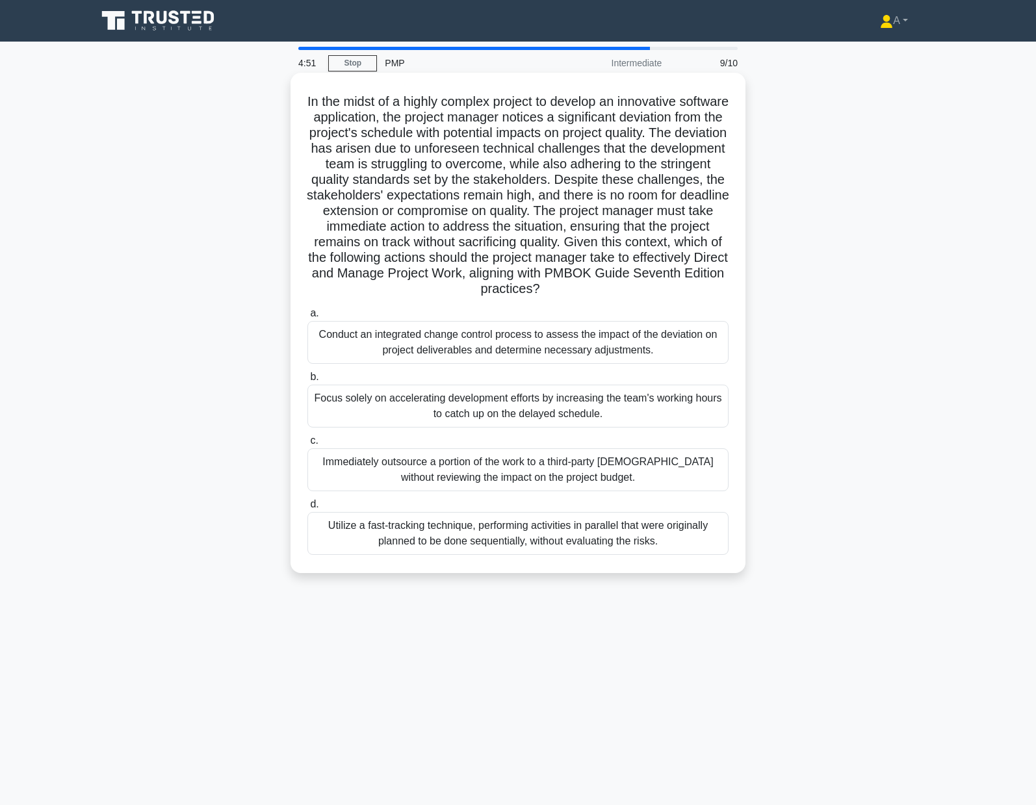
click at [351, 352] on div "Conduct an integrated change control process to assess the impact of the deviat…" at bounding box center [517, 342] width 421 height 43
click at [307, 318] on input "a. Conduct an integrated change control process to assess the impact of the dev…" at bounding box center [307, 313] width 0 height 8
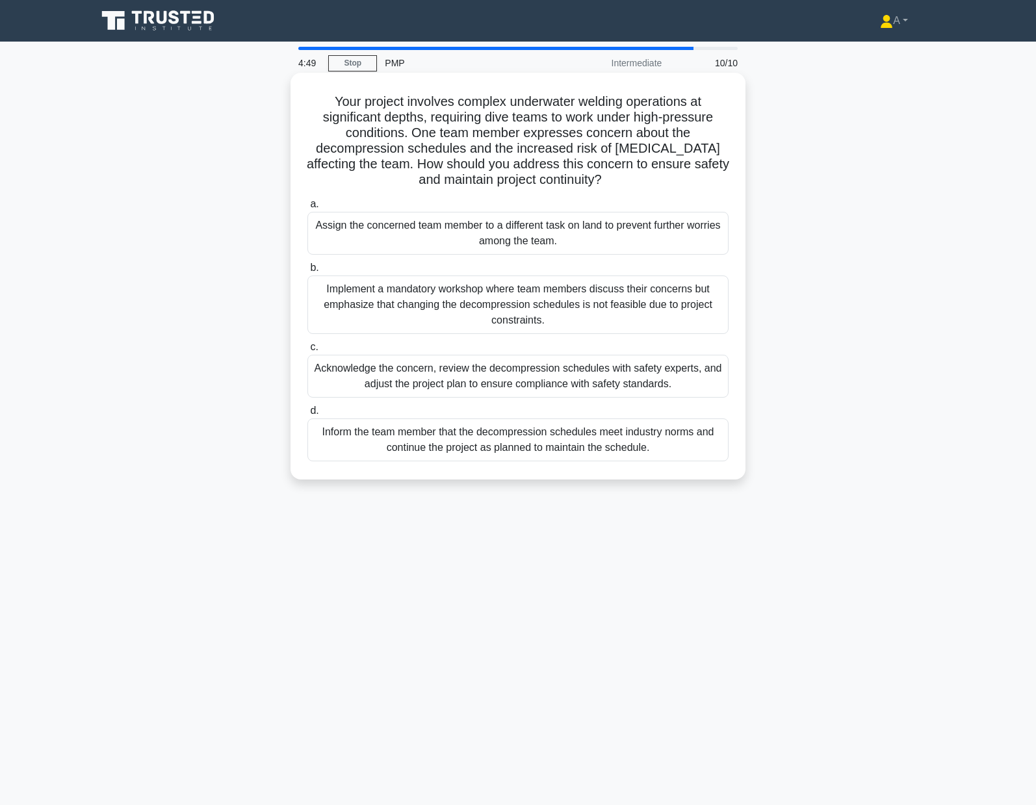
drag, startPoint x: 328, startPoint y: 94, endPoint x: 680, endPoint y: 447, distance: 498.5
click at [680, 447] on div "Your project involves complex underwater welding operations at significant dept…" at bounding box center [518, 276] width 444 height 396
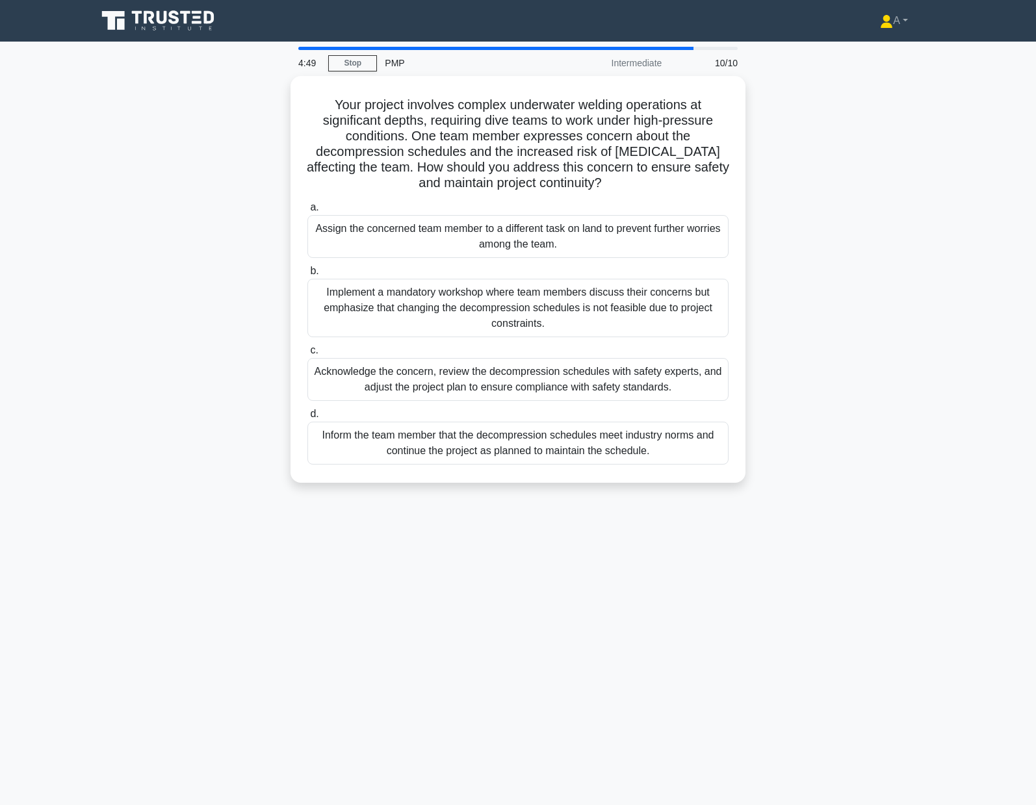
copy div "Your project involves complex underwater welding operations at significant dept…"
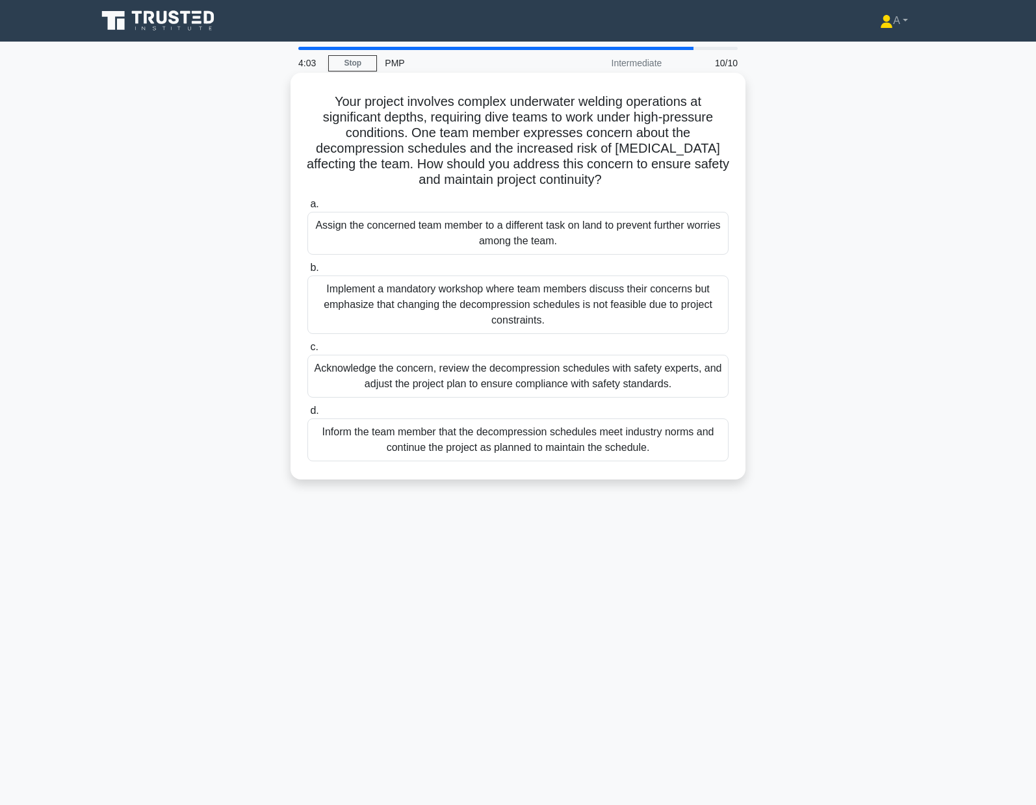
click at [438, 371] on div "Acknowledge the concern, review the decompression schedules with safety experts…" at bounding box center [517, 376] width 421 height 43
click at [307, 352] on input "c. Acknowledge the concern, review the decompression schedules with safety expe…" at bounding box center [307, 347] width 0 height 8
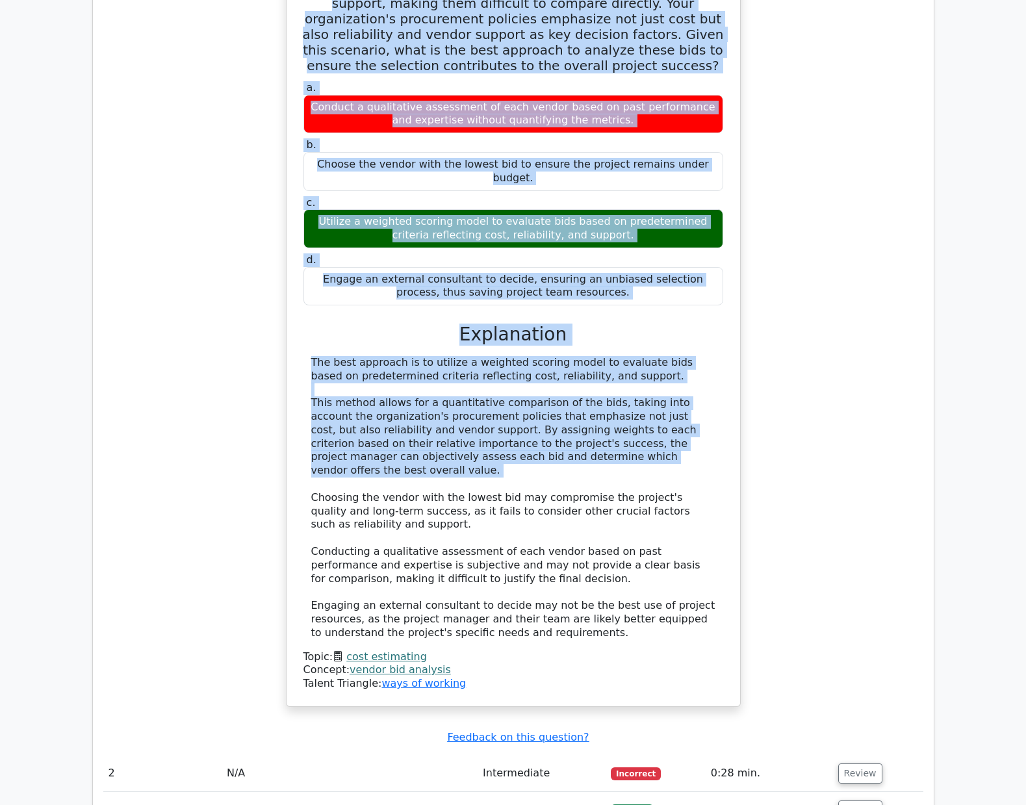
scroll to position [1010, 0]
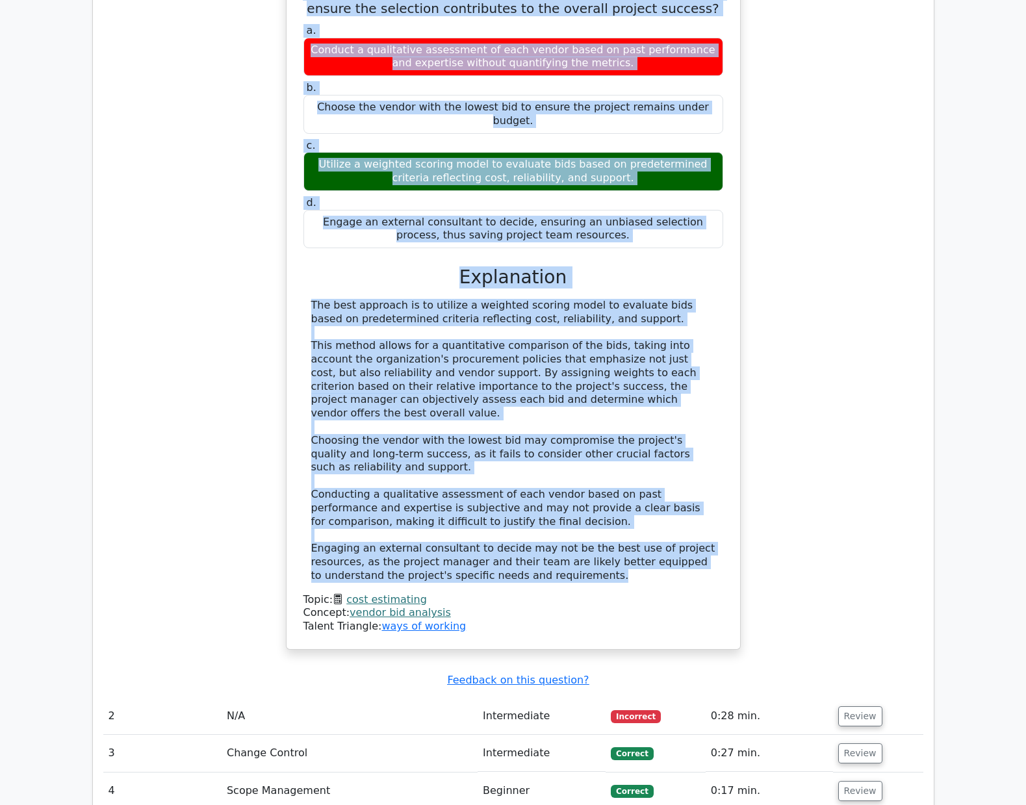
drag, startPoint x: 310, startPoint y: 175, endPoint x: 604, endPoint y: 574, distance: 494.9
click at [604, 574] on div "As the project manager for an international construction project, you are faced…" at bounding box center [513, 236] width 443 height 815
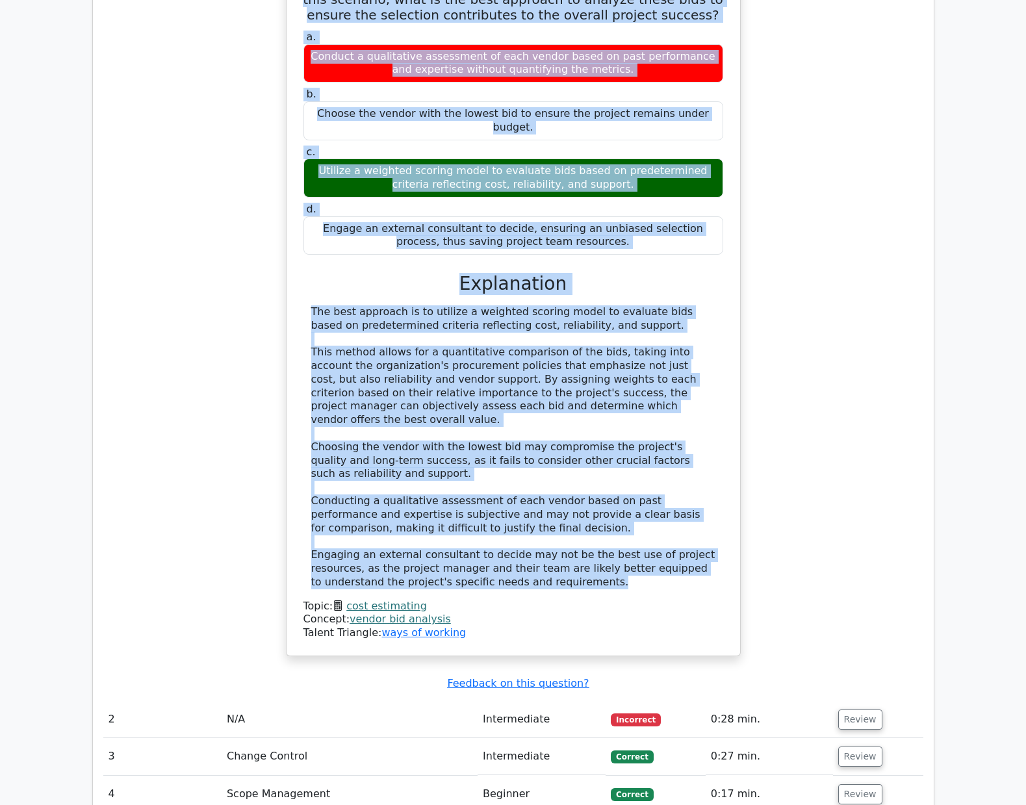
copy div "As the project manager for an international construction project, you are faced…"
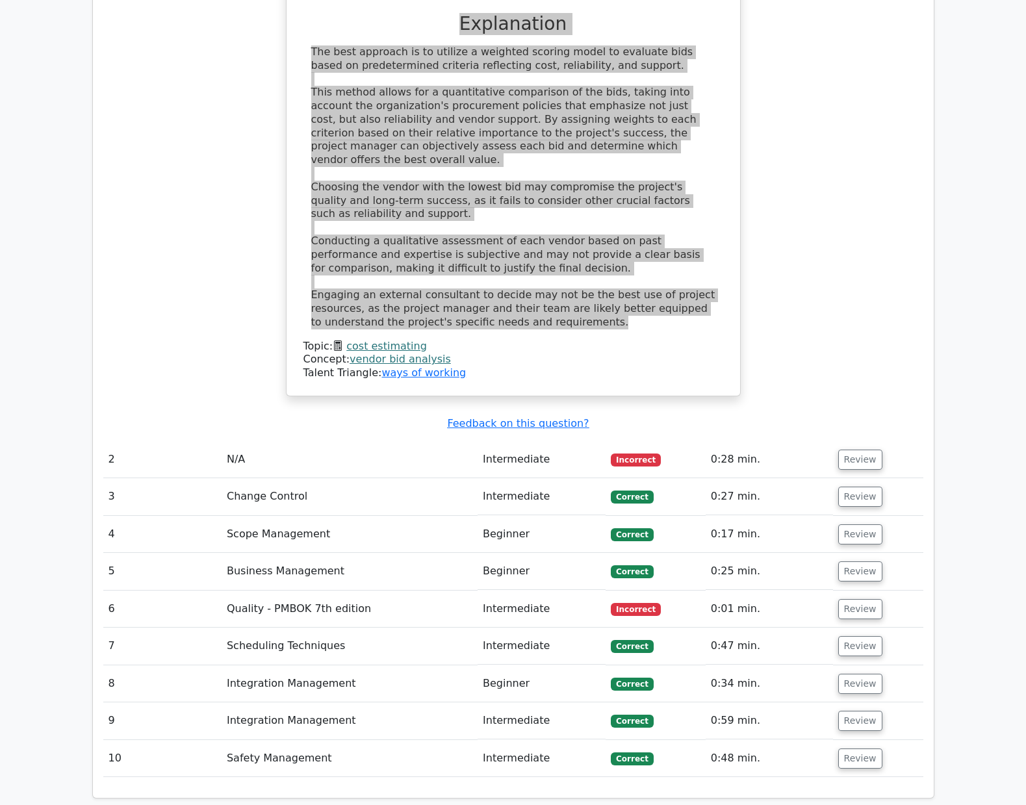
scroll to position [1270, 0]
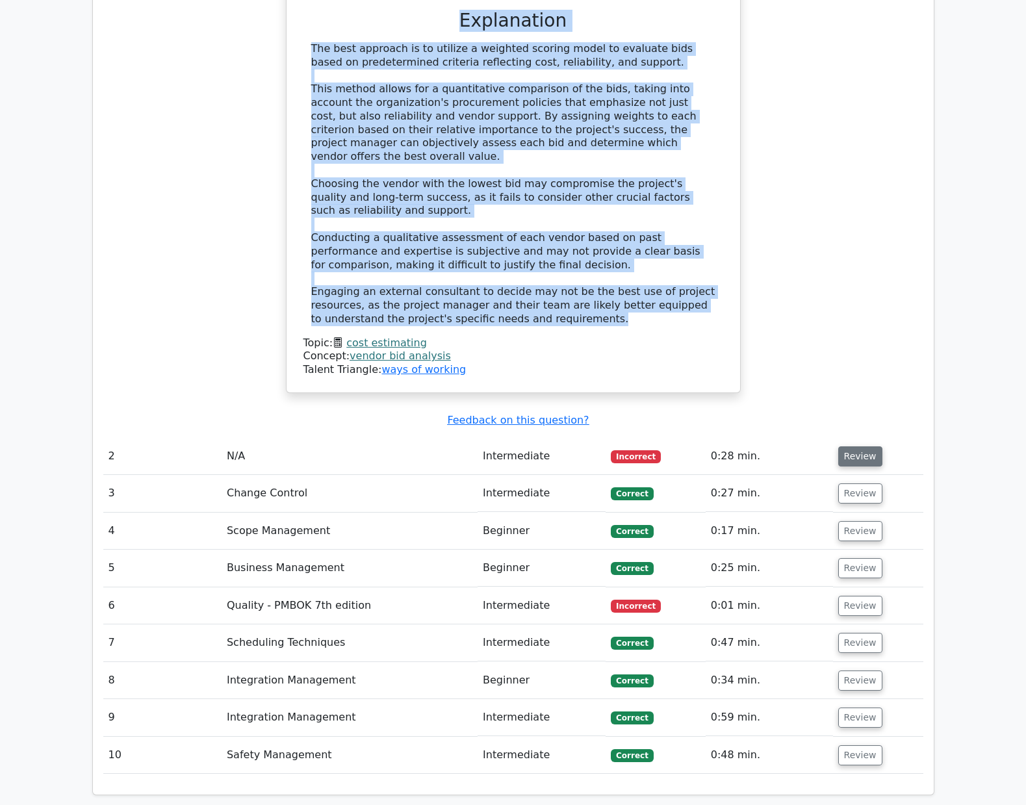
click at [870, 459] on button "Review" at bounding box center [860, 456] width 44 height 20
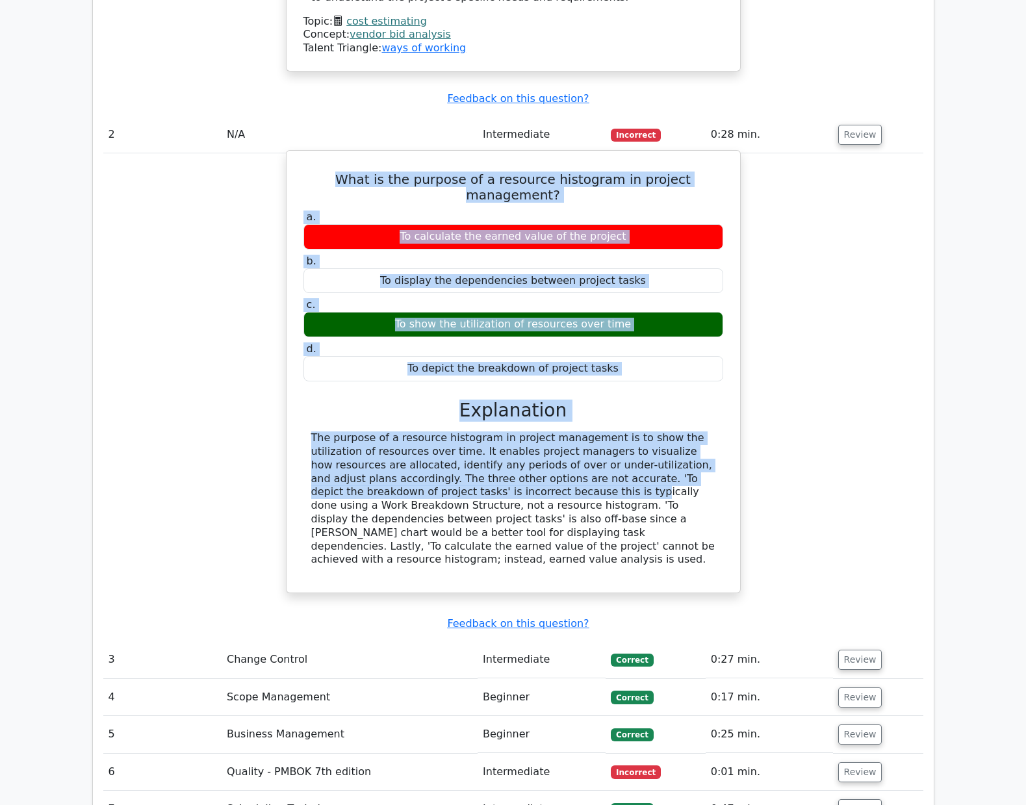
scroll to position [1595, 0]
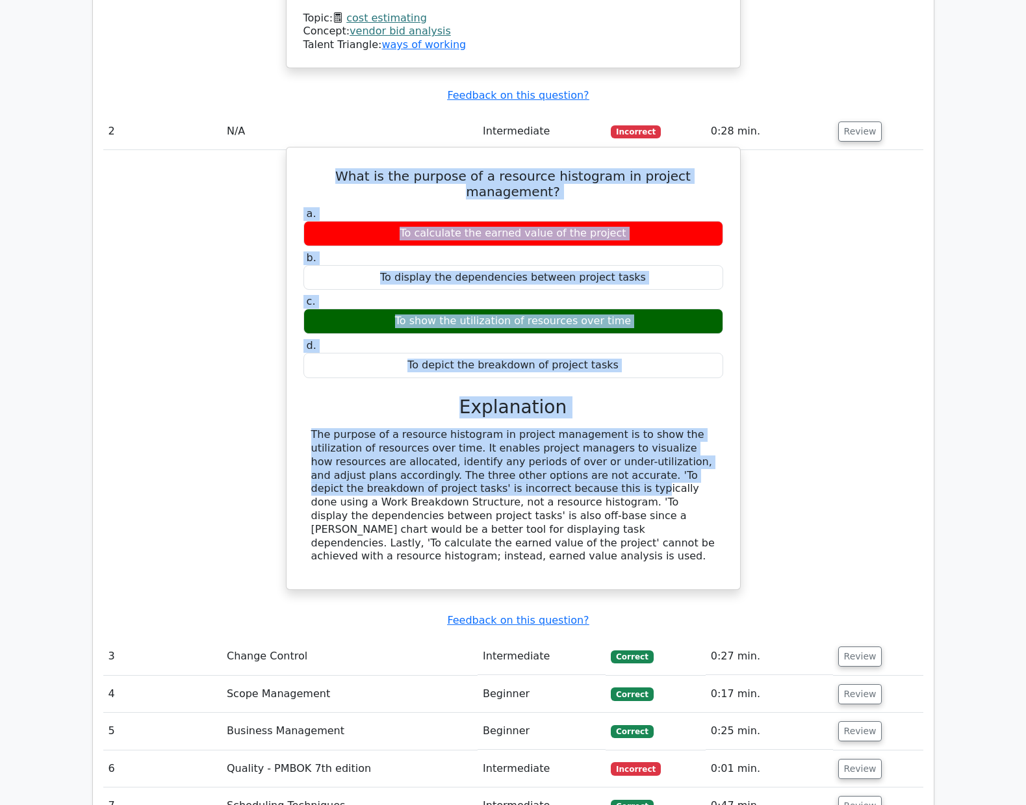
drag, startPoint x: 341, startPoint y: 358, endPoint x: 485, endPoint y: 563, distance: 250.6
click at [487, 560] on div "What is the purpose of a resource histogram in project management? a. To calcul…" at bounding box center [513, 368] width 443 height 431
copy div "What is the purpose of a resource histogram in project management? a. To calcul…"
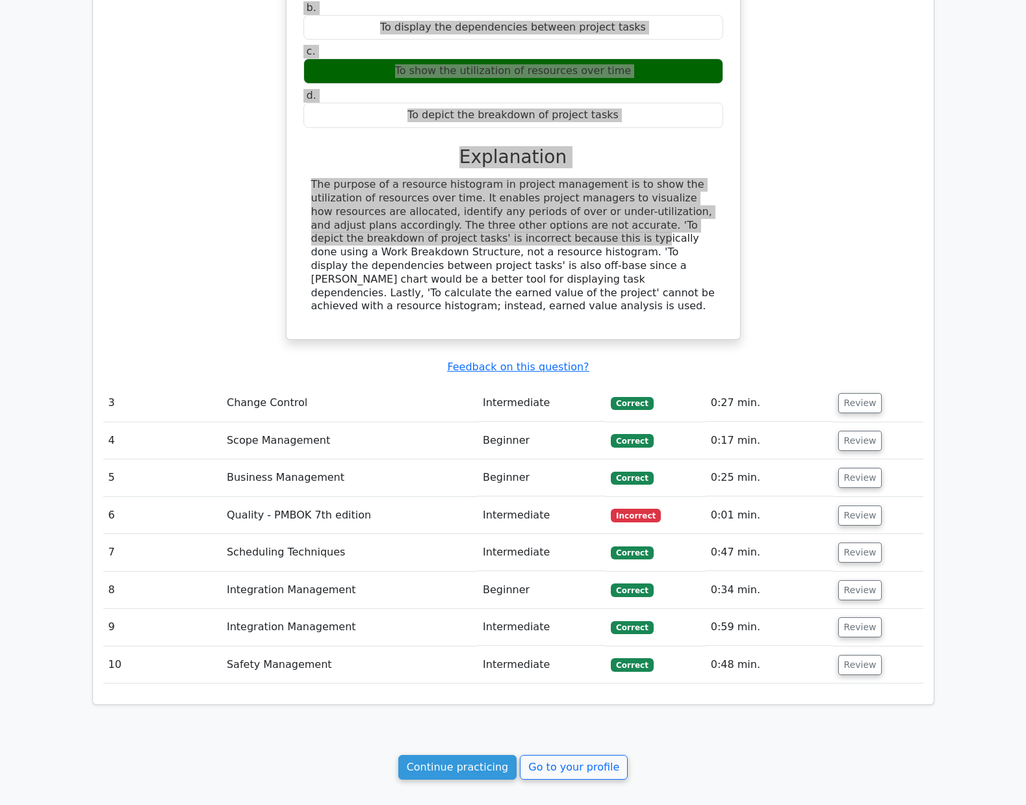
scroll to position [1920, 0]
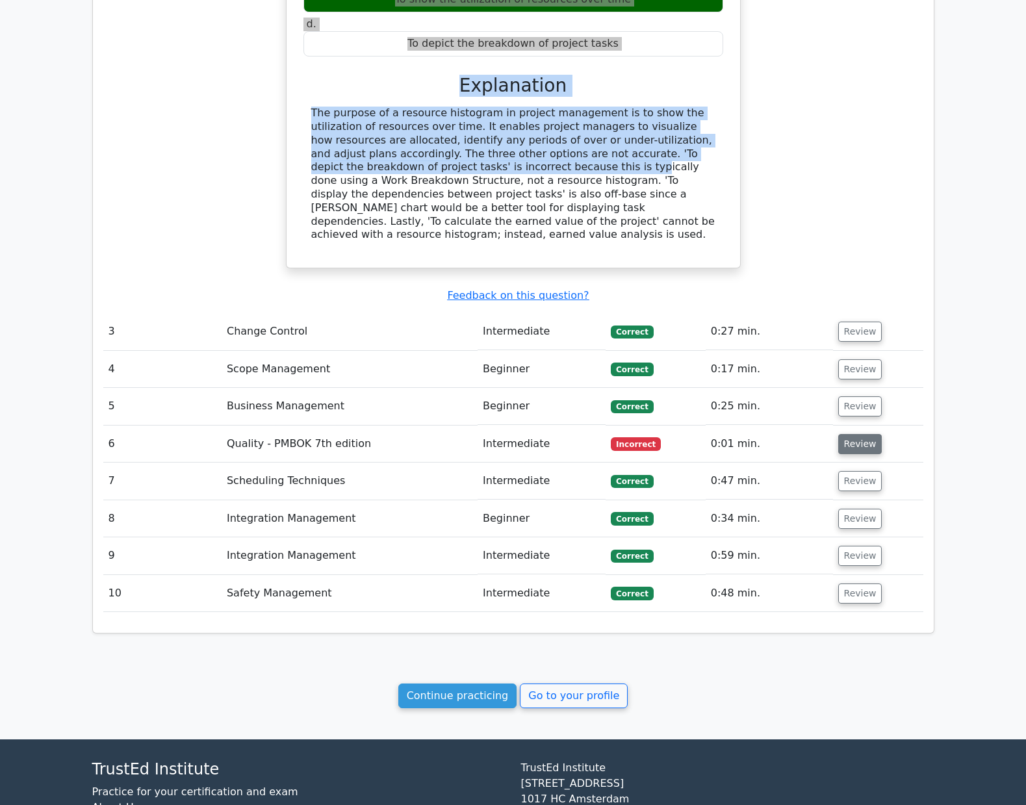
click at [846, 443] on button "Review" at bounding box center [860, 444] width 44 height 20
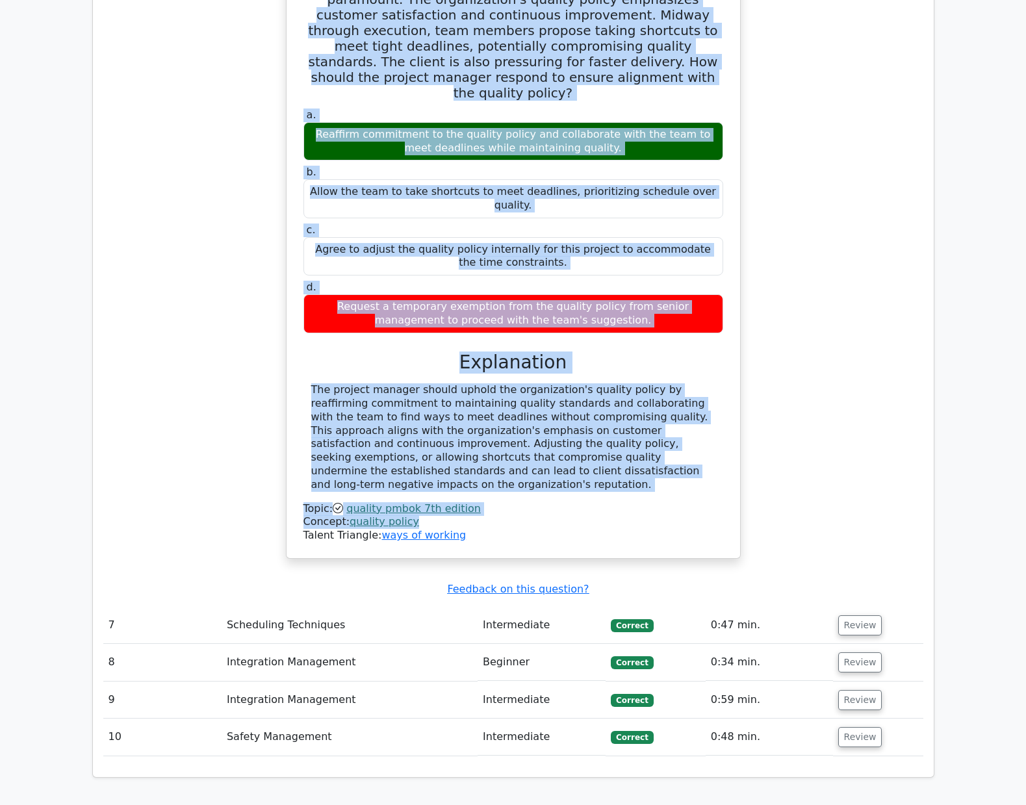
scroll to position [2440, 0]
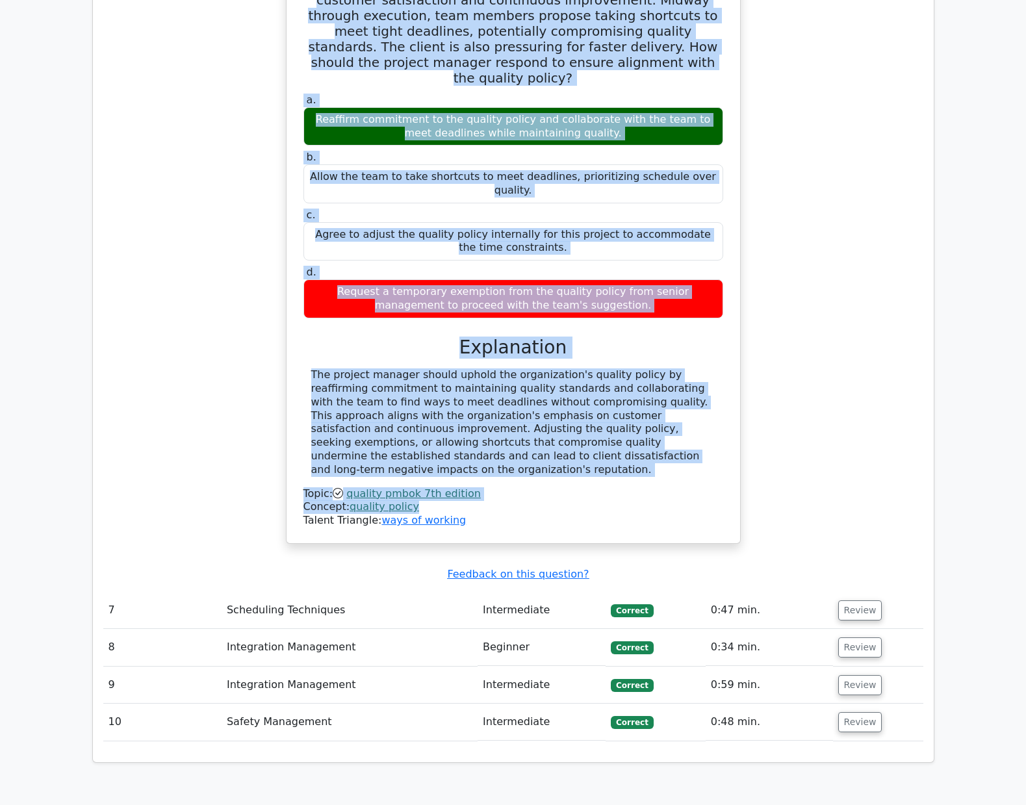
drag, startPoint x: 307, startPoint y: 417, endPoint x: 482, endPoint y: 458, distance: 180.2
click at [482, 458] on div "A project manager is leading a critical project where quality is paramount. The…" at bounding box center [513, 241] width 443 height 593
copy div "A project manager is leading a critical project where quality is paramount. The…"
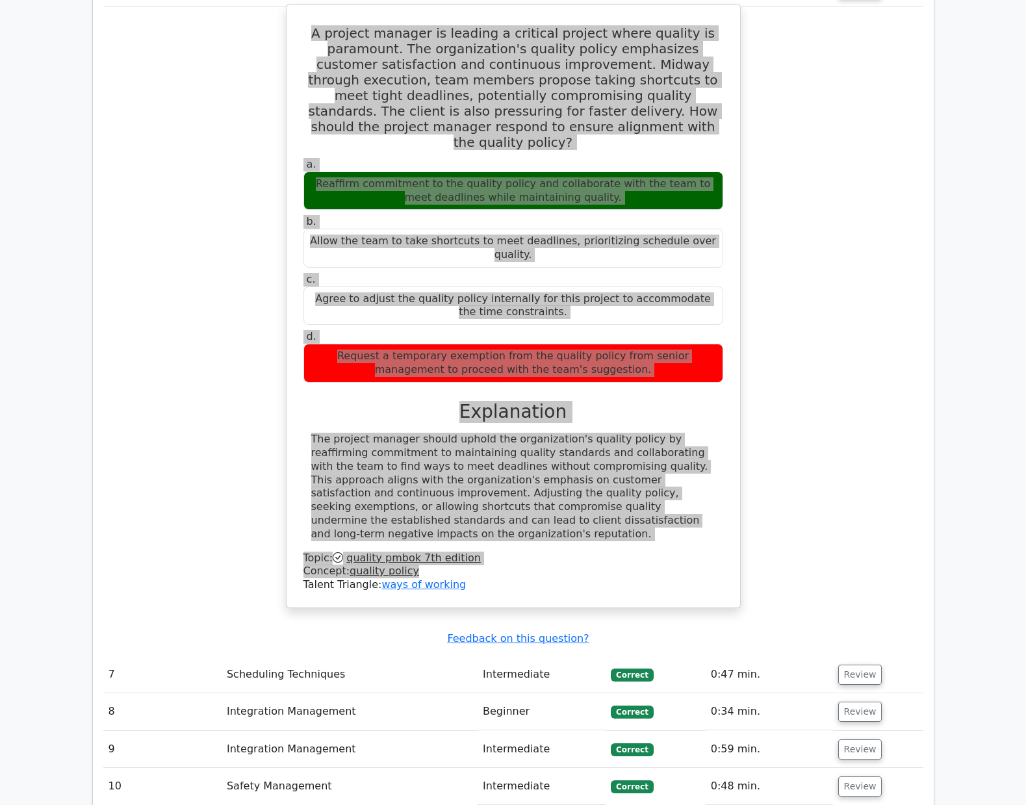
scroll to position [2375, 0]
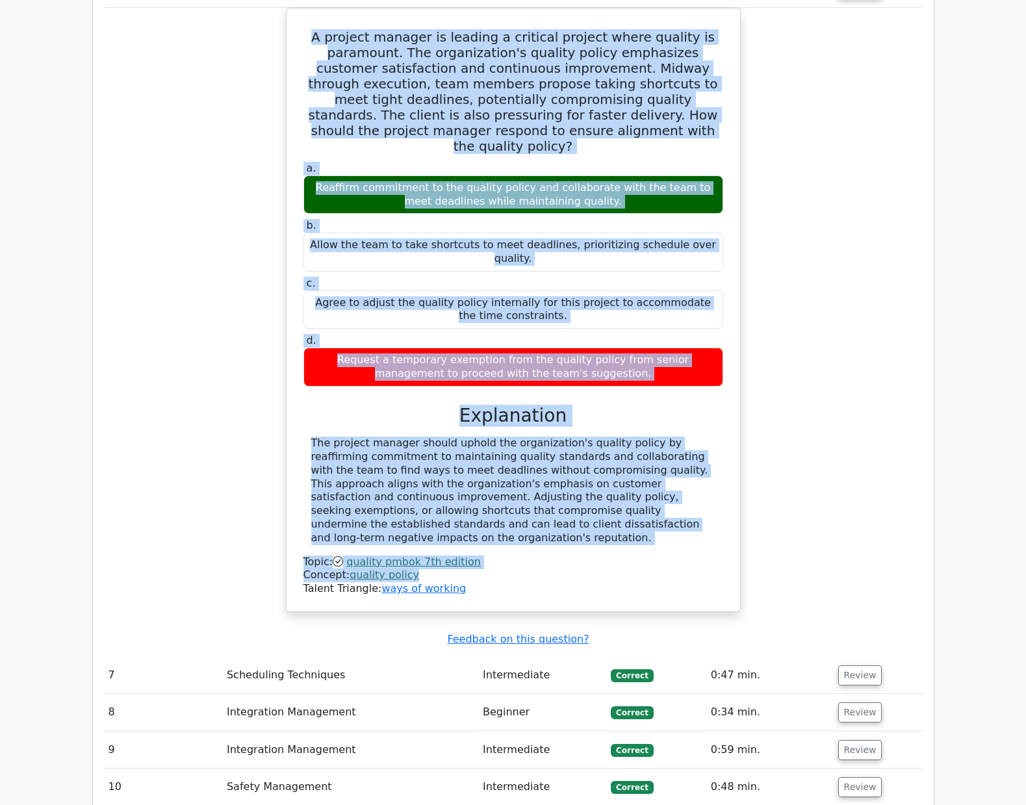
click at [251, 271] on div "A project manager is leading a critical project where quality is paramount. The…" at bounding box center [513, 318] width 820 height 620
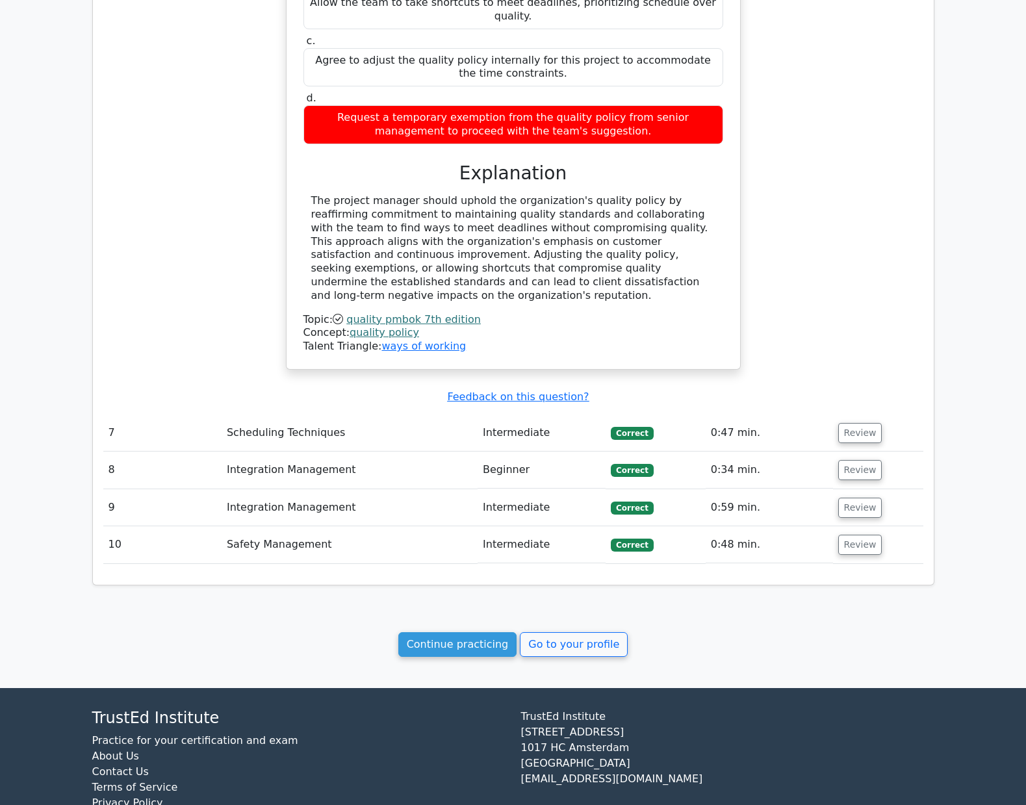
scroll to position [2652, 0]
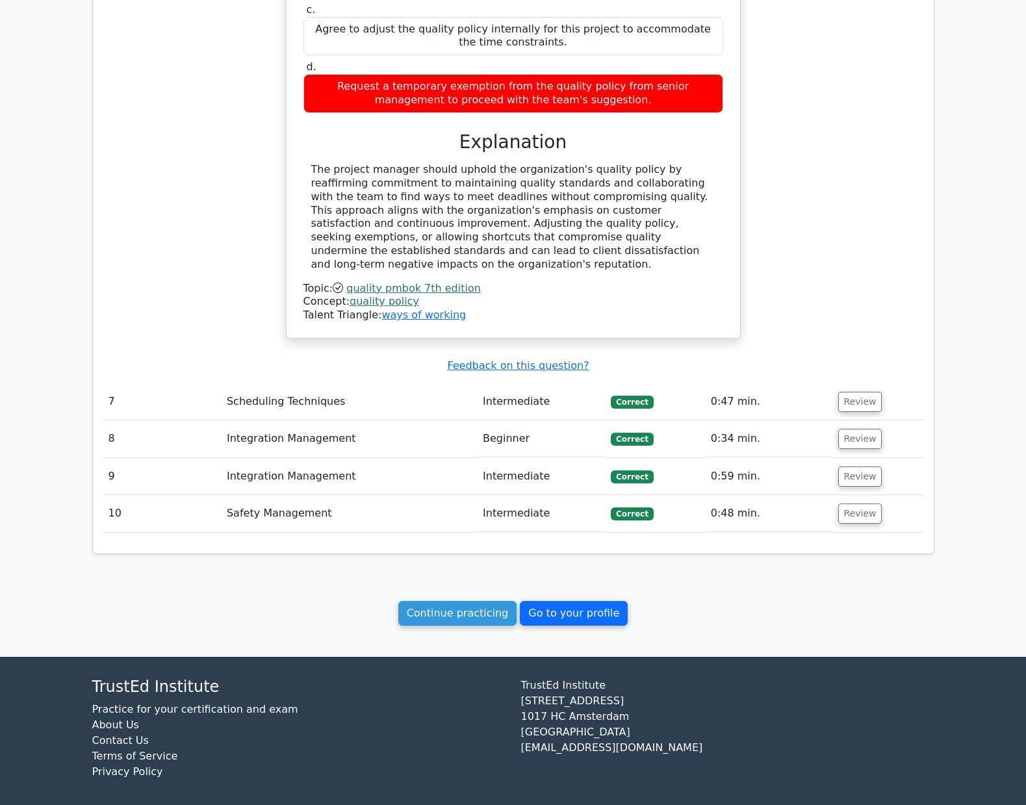
click at [607, 610] on link "Go to your profile" at bounding box center [574, 613] width 108 height 25
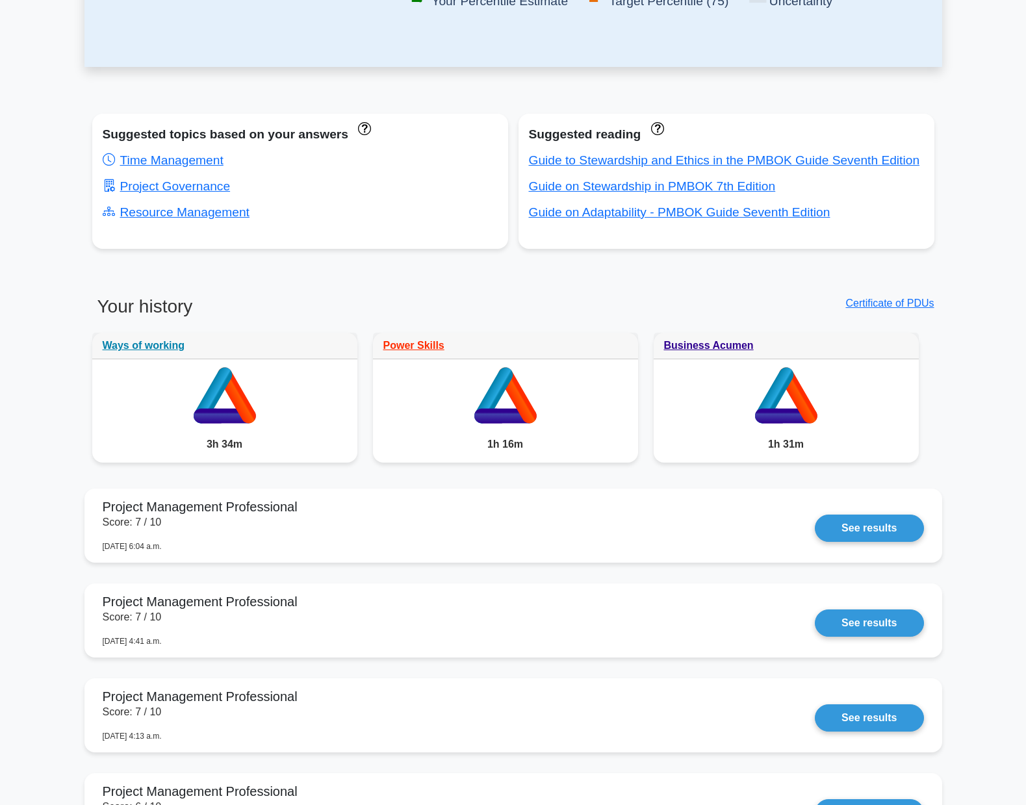
scroll to position [130, 0]
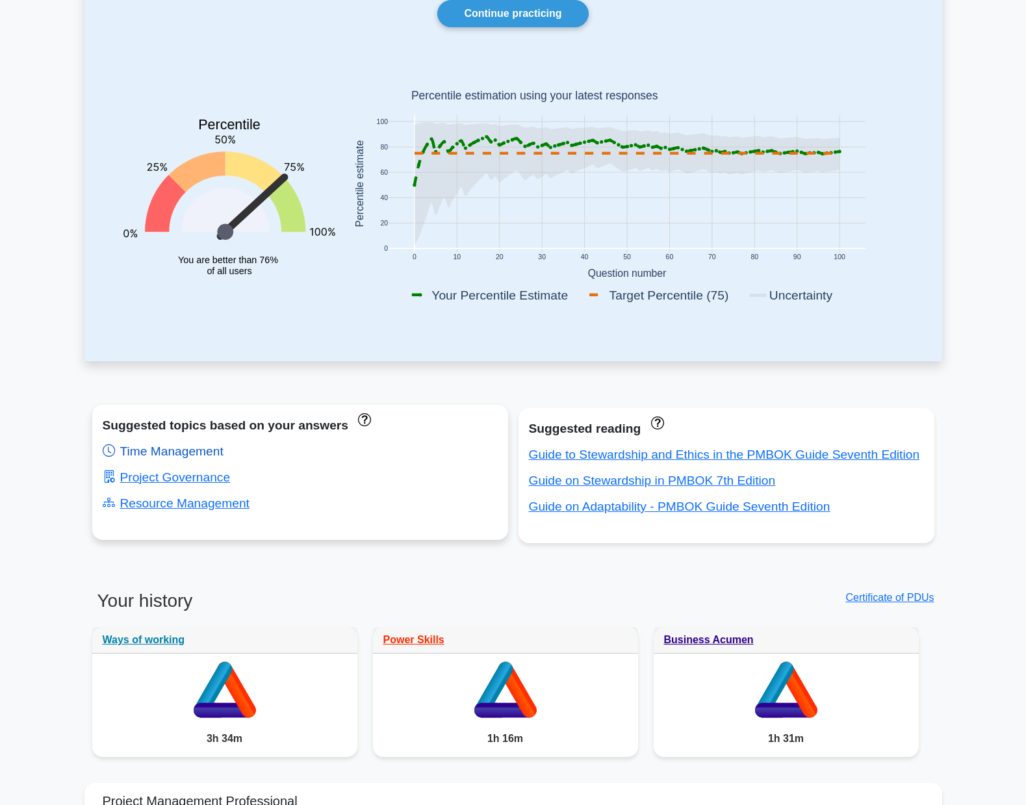
click at [216, 454] on link "Time Management" at bounding box center [163, 451] width 121 height 14
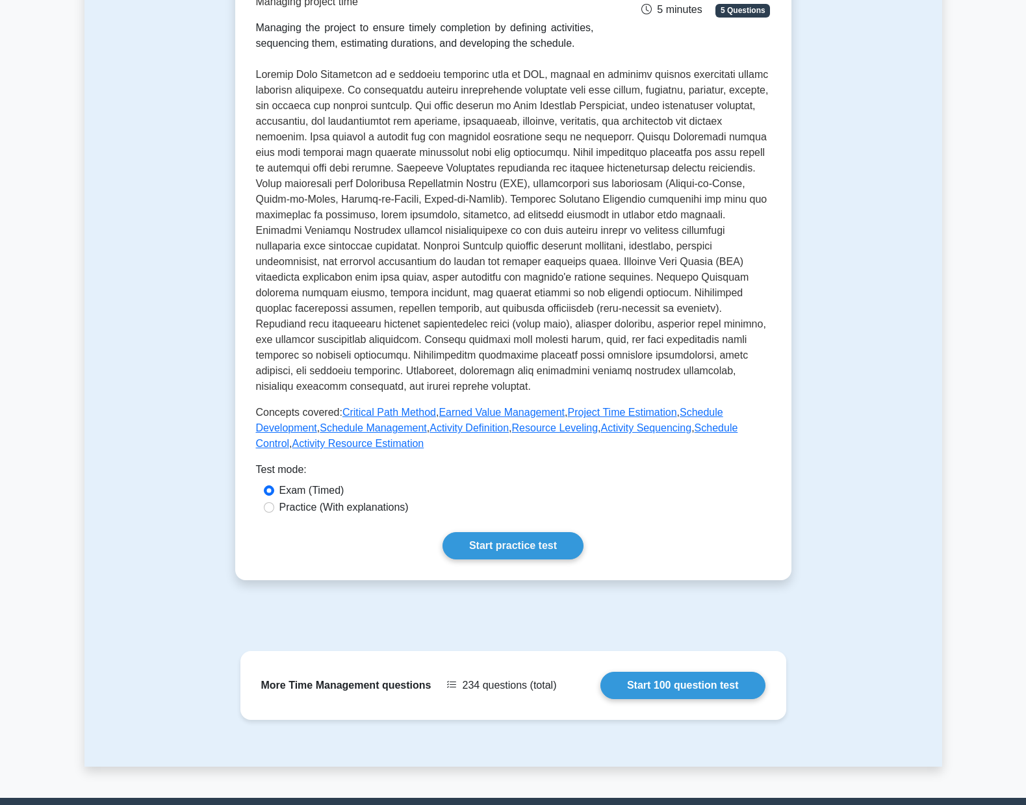
scroll to position [103, 0]
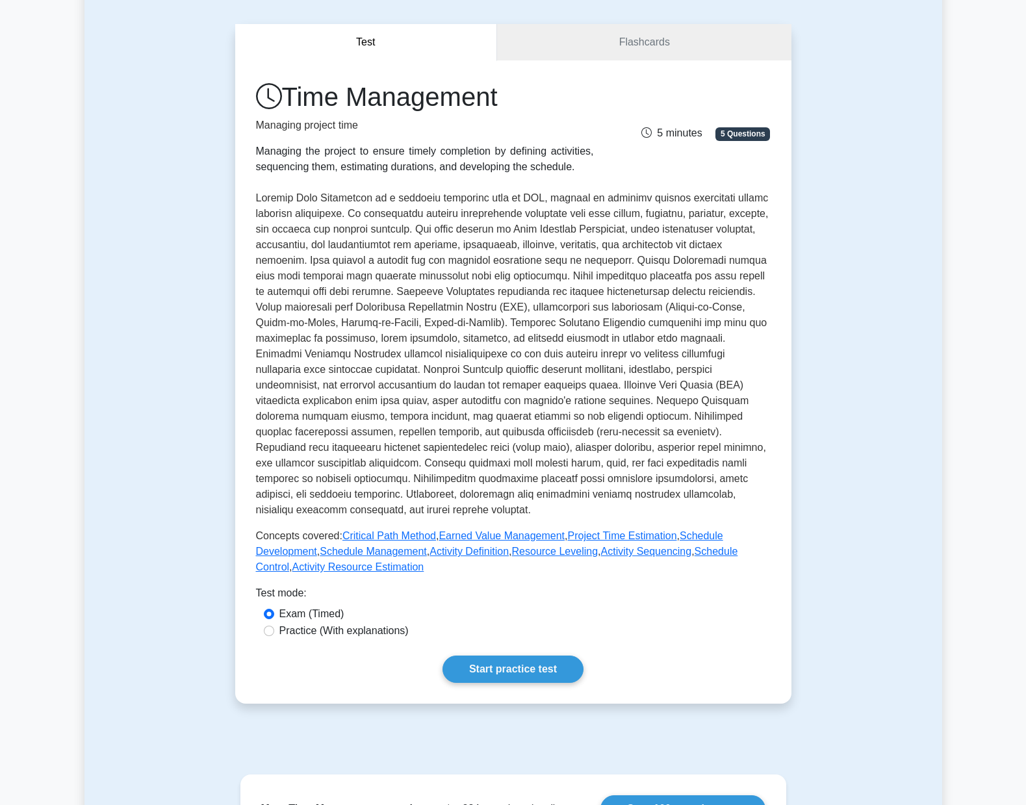
click at [307, 635] on label "Practice (With explanations)" at bounding box center [343, 631] width 129 height 16
click at [274, 635] on input "Practice (With explanations)" at bounding box center [269, 631] width 10 height 10
radio input "true"
click at [506, 668] on link "Start practice test" at bounding box center [512, 669] width 141 height 27
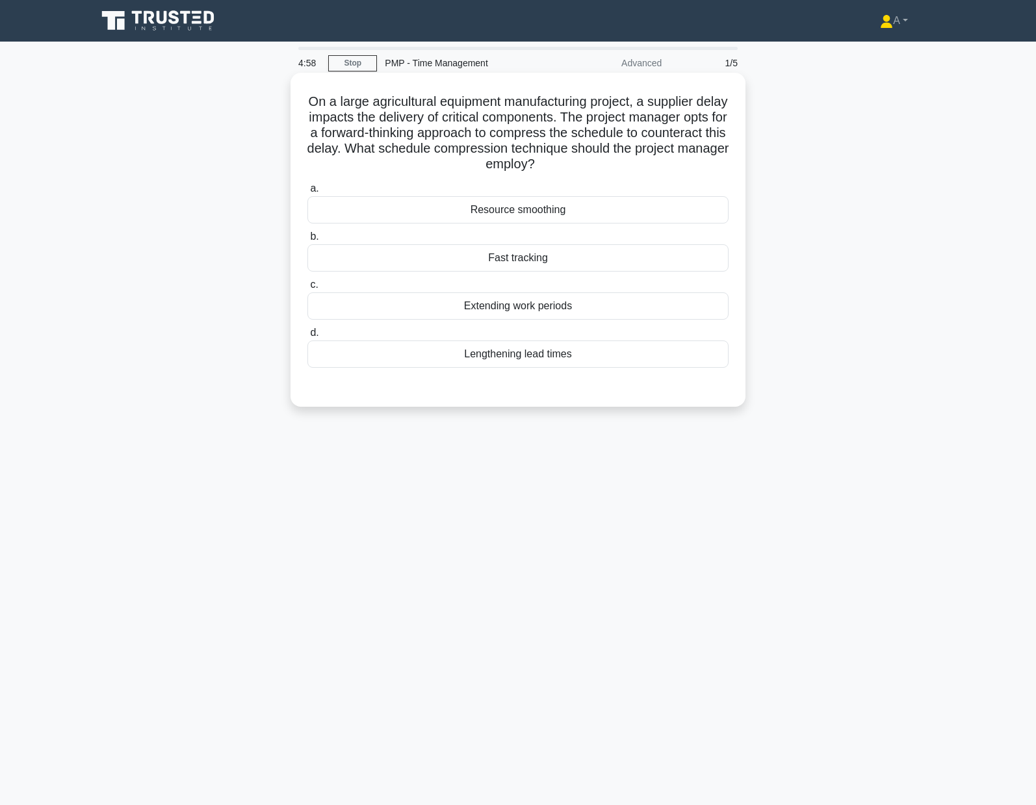
drag, startPoint x: 313, startPoint y: 100, endPoint x: 598, endPoint y: 357, distance: 383.7
click at [598, 357] on div "On a large agricultural equipment manufacturing project, a supplier delay impac…" at bounding box center [518, 240] width 444 height 324
copy div "On a large agricultural equipment manufacturing project, a supplier delay impac…"
click at [427, 255] on div "Fast tracking" at bounding box center [517, 257] width 421 height 27
click at [307, 241] on input "b. Fast tracking" at bounding box center [307, 237] width 0 height 8
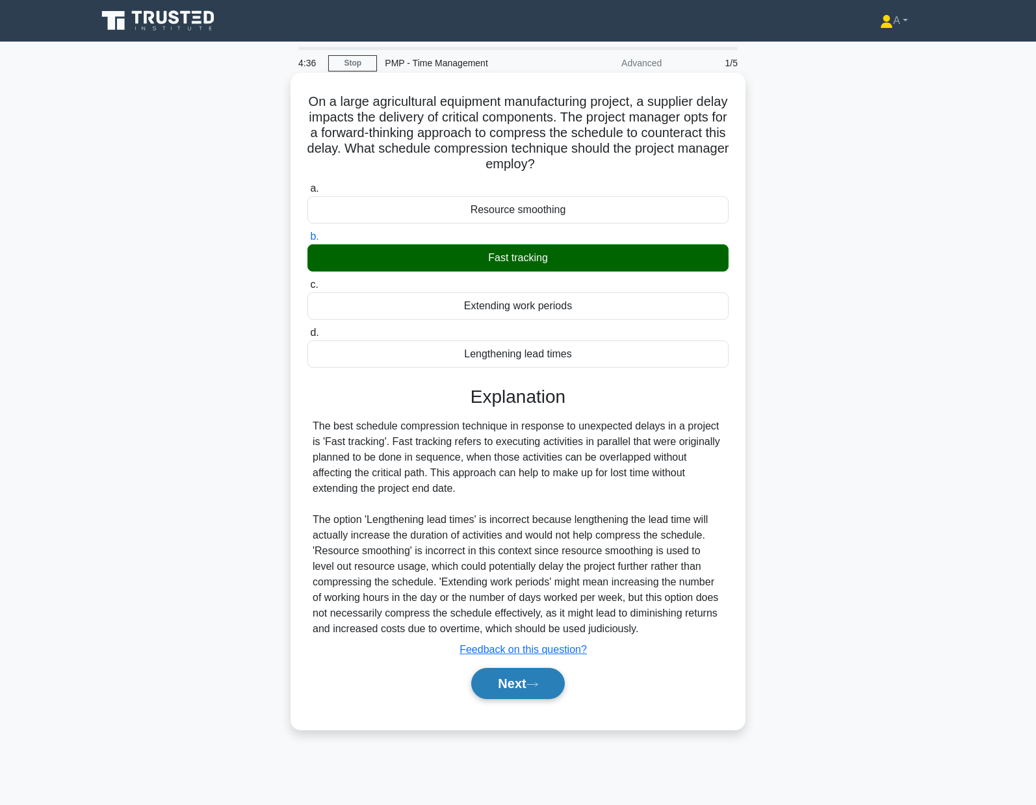
click at [554, 678] on button "Next" at bounding box center [517, 683] width 93 height 31
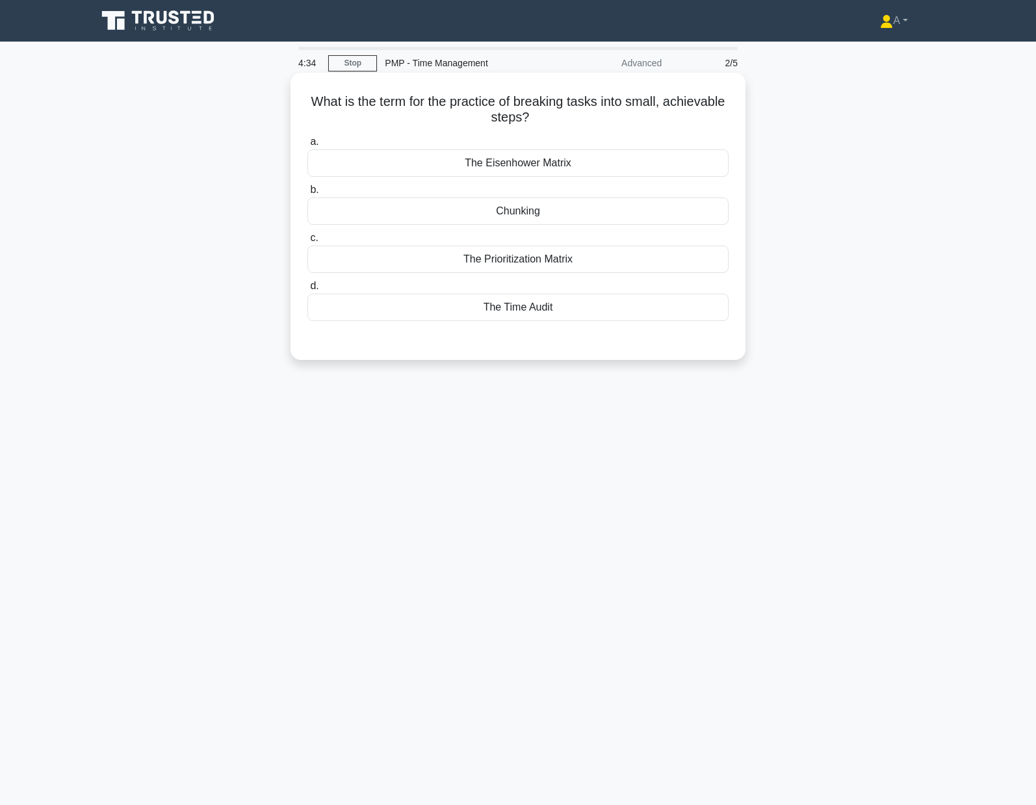
drag, startPoint x: 311, startPoint y: 86, endPoint x: 629, endPoint y: 319, distance: 393.8
click at [629, 319] on div "What is the term for the practice of breaking tasks into small, achievable step…" at bounding box center [518, 216] width 444 height 277
copy div "What is the term for the practice of breaking tasks into small, achievable step…"
click at [355, 213] on div "Chunking" at bounding box center [517, 211] width 421 height 27
click at [307, 194] on input "b. Chunking" at bounding box center [307, 190] width 0 height 8
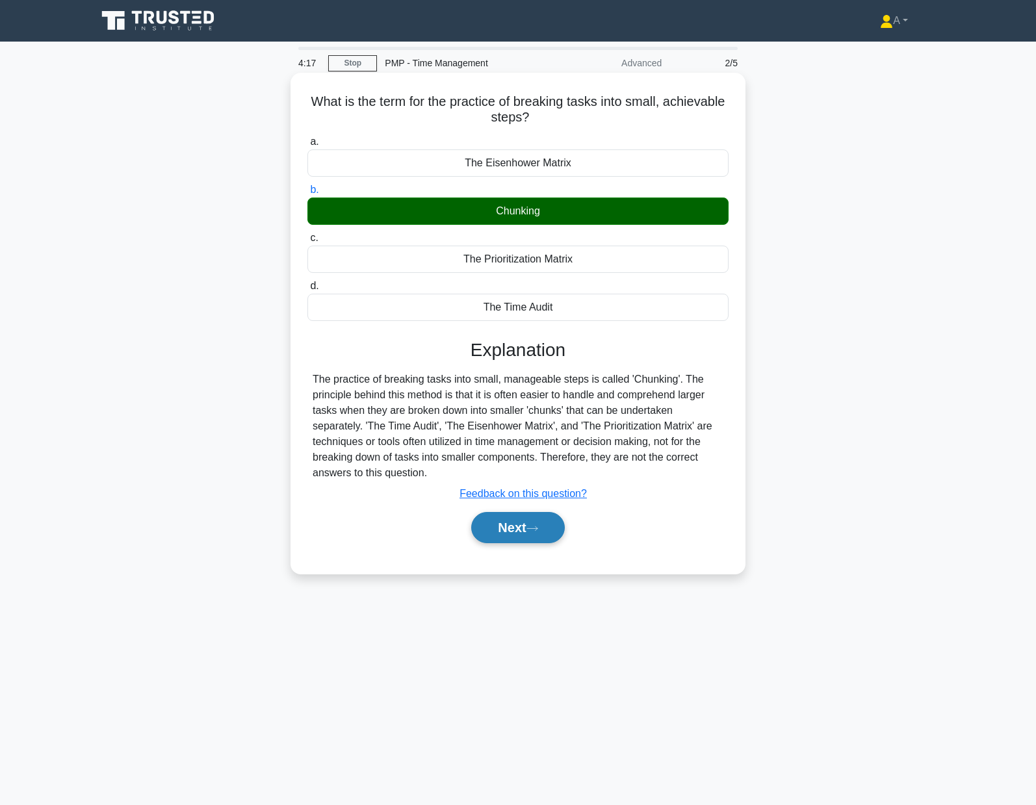
click at [513, 527] on button "Next" at bounding box center [517, 527] width 93 height 31
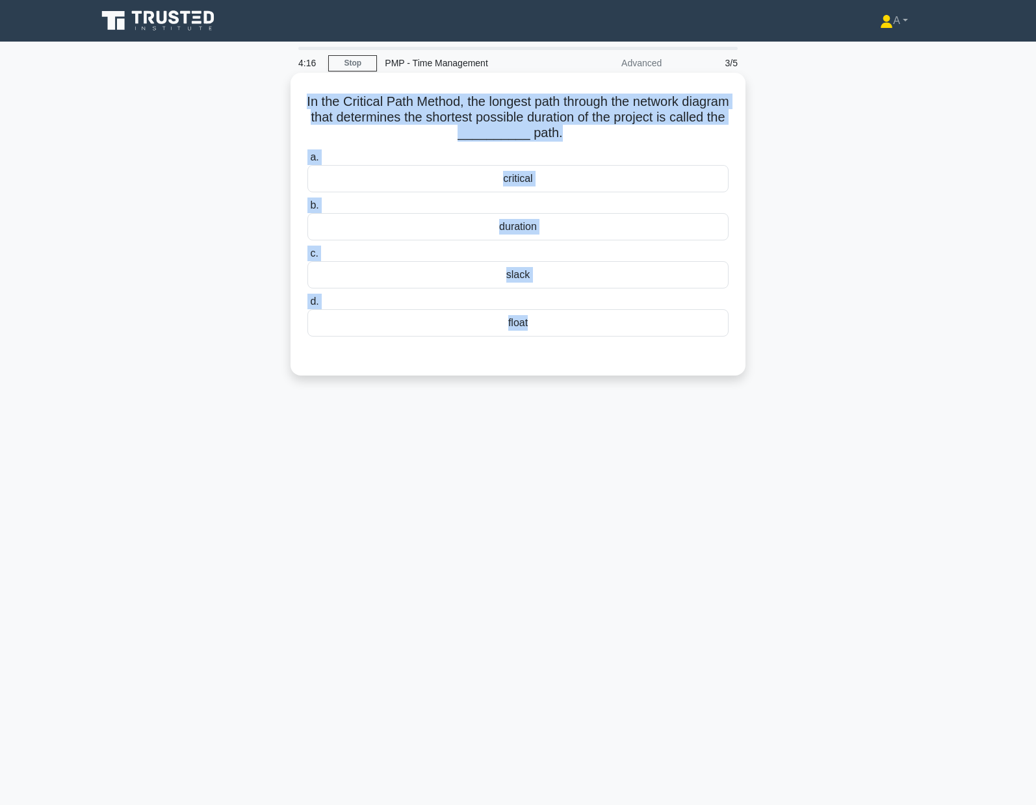
drag, startPoint x: 301, startPoint y: 84, endPoint x: 583, endPoint y: 357, distance: 391.5
click at [583, 357] on div "In the Critical Path Method, the longest path through the network diagram that …" at bounding box center [518, 224] width 444 height 292
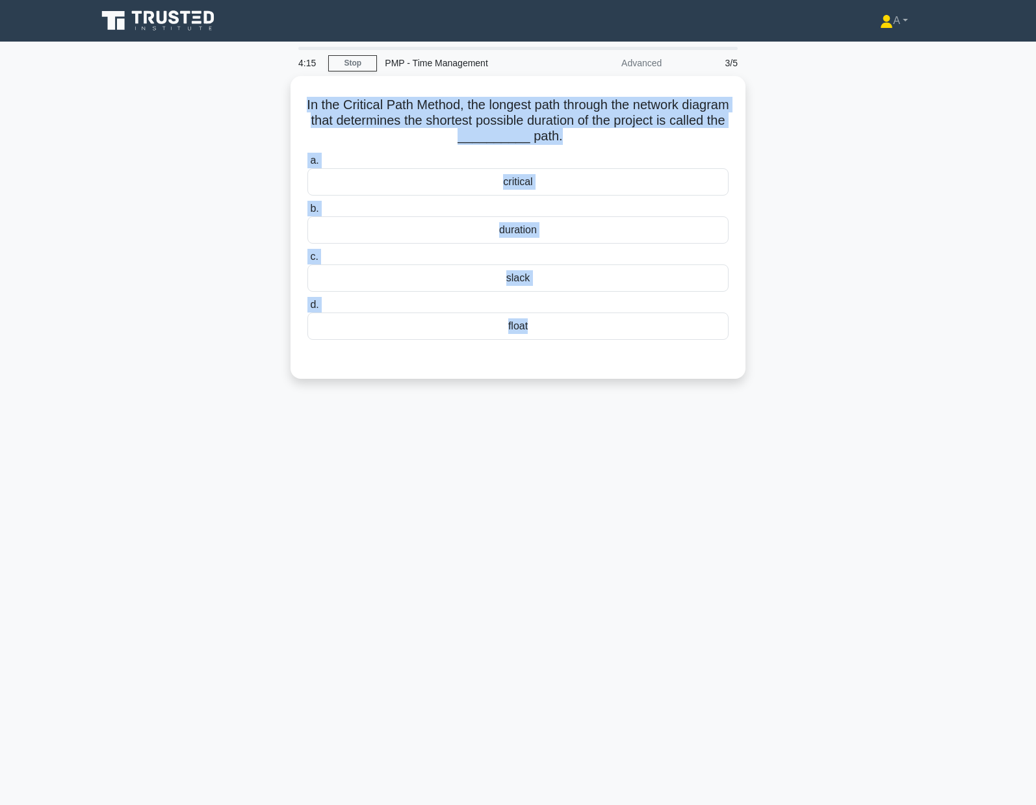
copy div "In the Critical Path Method, the longest path through the network diagram that …"
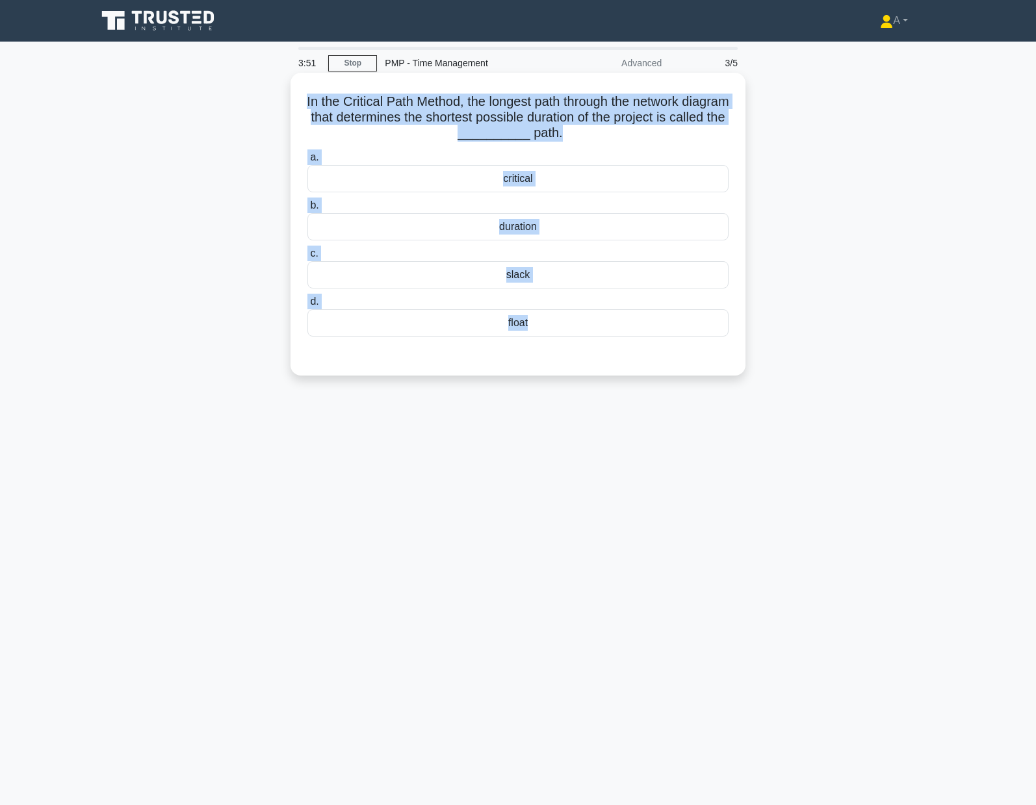
click at [448, 180] on div "critical" at bounding box center [517, 178] width 421 height 27
click at [307, 162] on input "a. critical" at bounding box center [307, 157] width 0 height 8
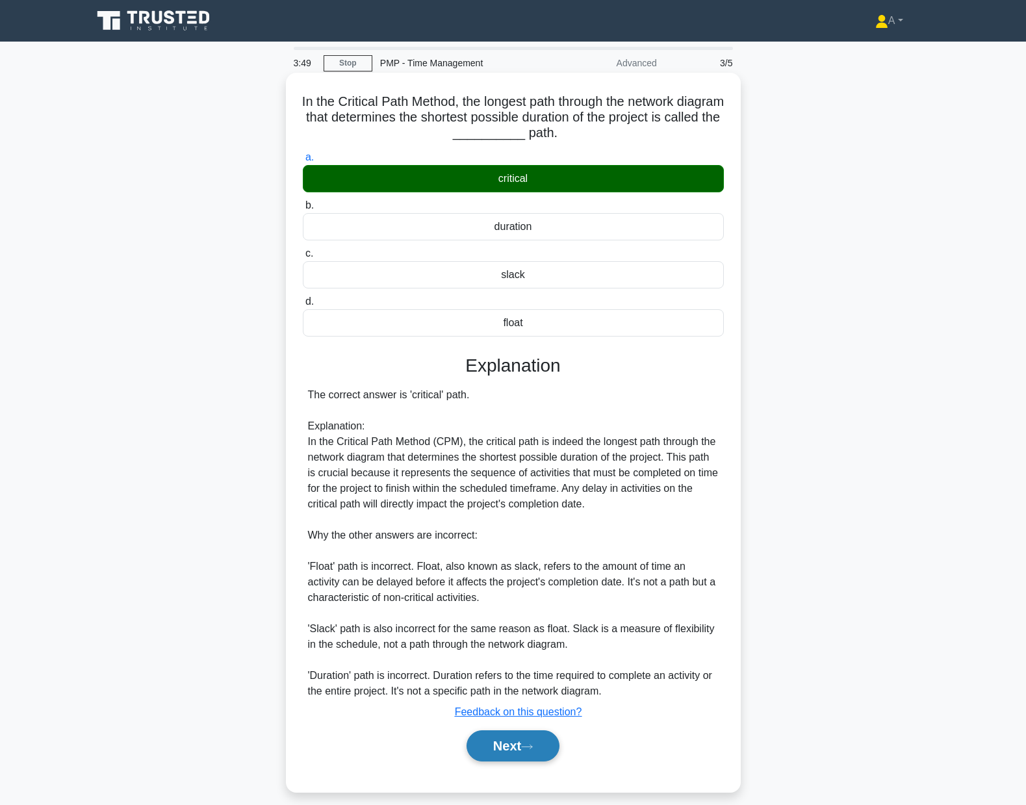
click at [520, 749] on button "Next" at bounding box center [513, 745] width 93 height 31
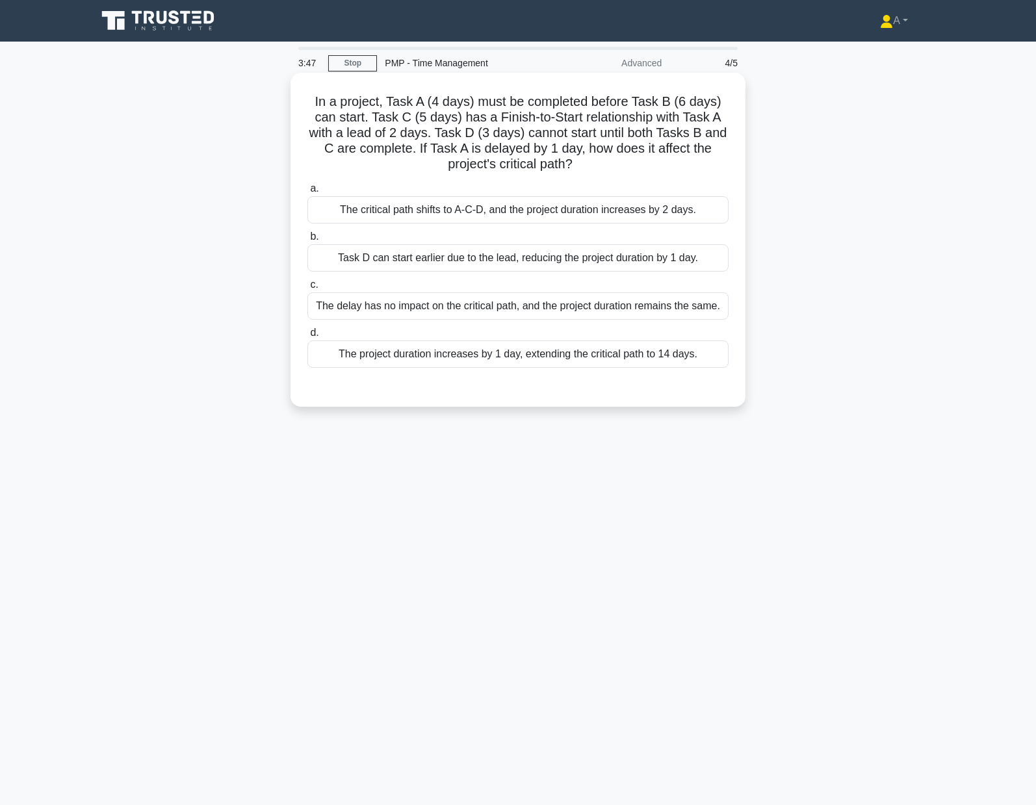
drag, startPoint x: 334, startPoint y: 114, endPoint x: 737, endPoint y: 365, distance: 474.6
click at [737, 365] on div "In a project, Task A (4 days) must be completed before Task B (6 days) can star…" at bounding box center [518, 240] width 444 height 324
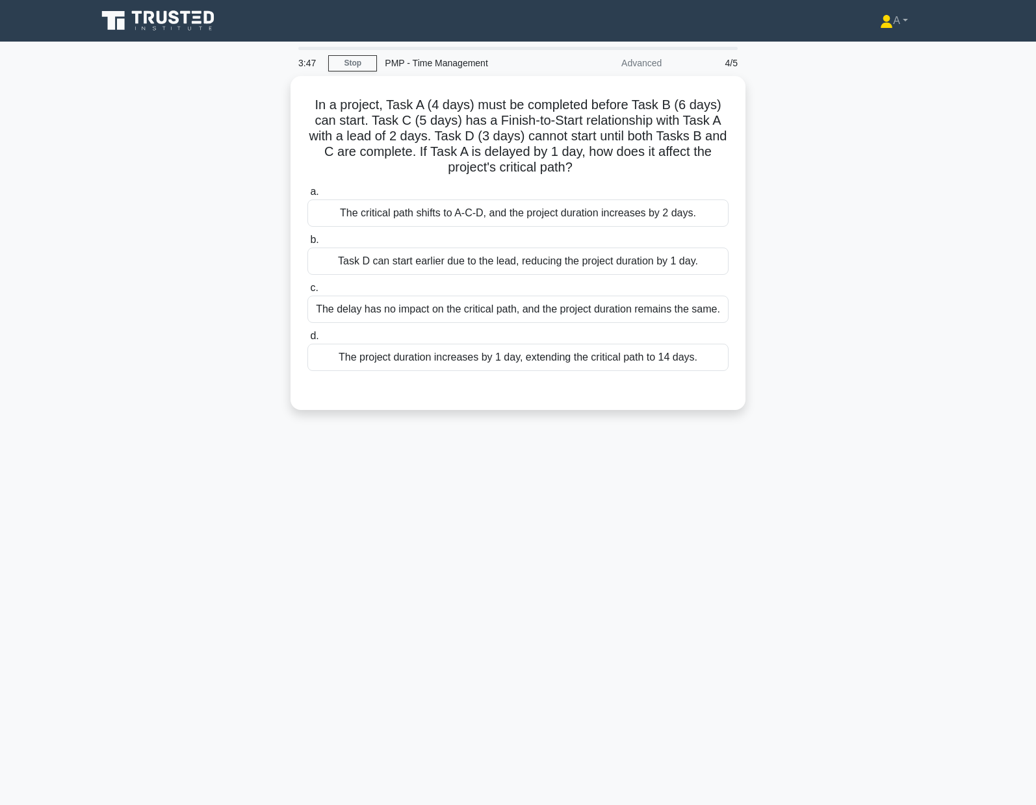
copy div "In a project, Task A (4 days) must be completed before Task B (6 days) can star…"
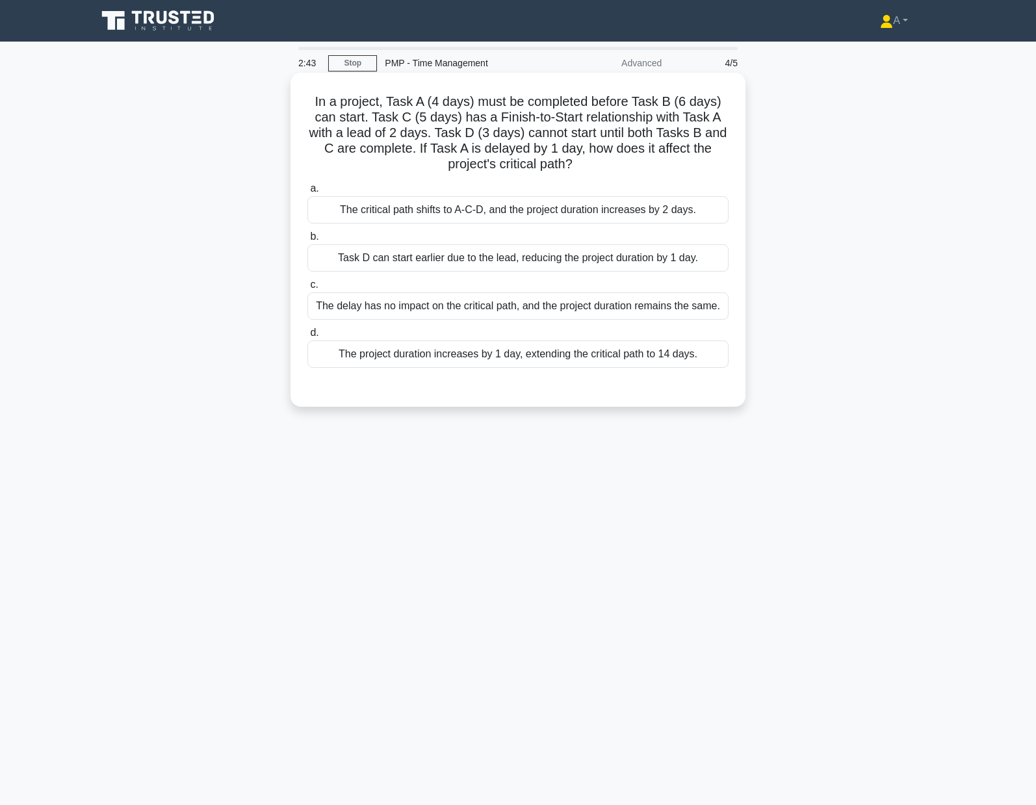
click at [441, 198] on div "The critical path shifts to A-C-D, and the project duration increases by 2 days." at bounding box center [517, 209] width 421 height 27
click at [307, 193] on input "a. The critical path shifts to A-C-D, and the project duration increases by 2 d…" at bounding box center [307, 189] width 0 height 8
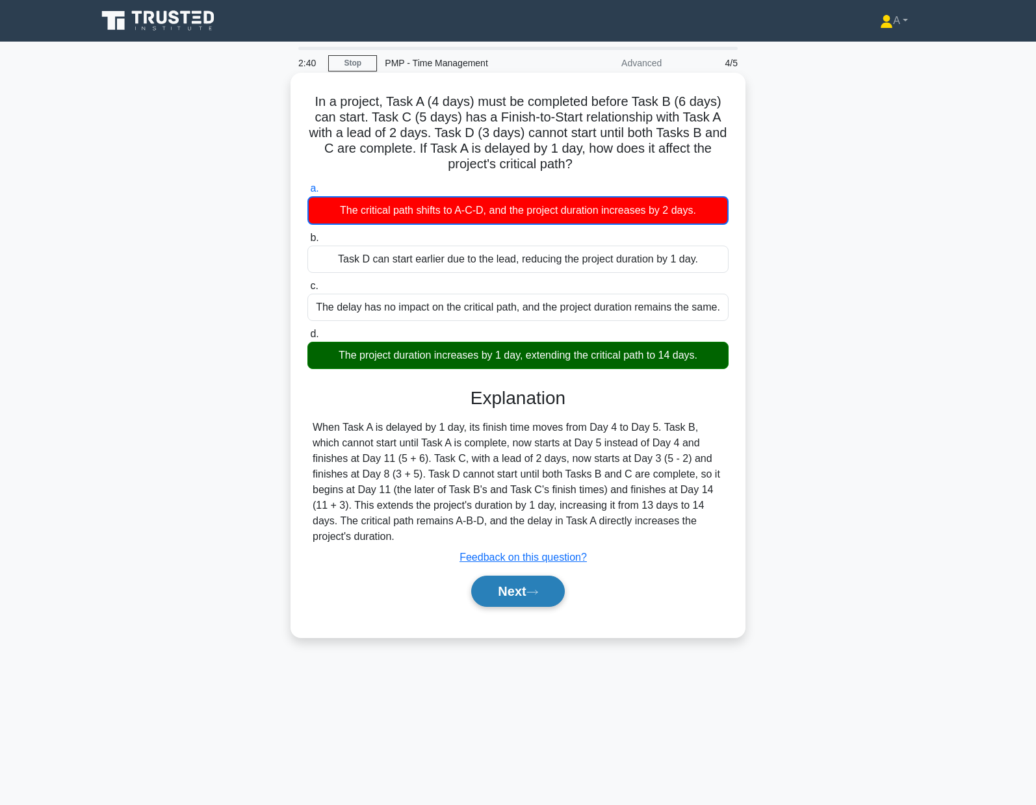
click at [528, 576] on button "Next" at bounding box center [517, 591] width 93 height 31
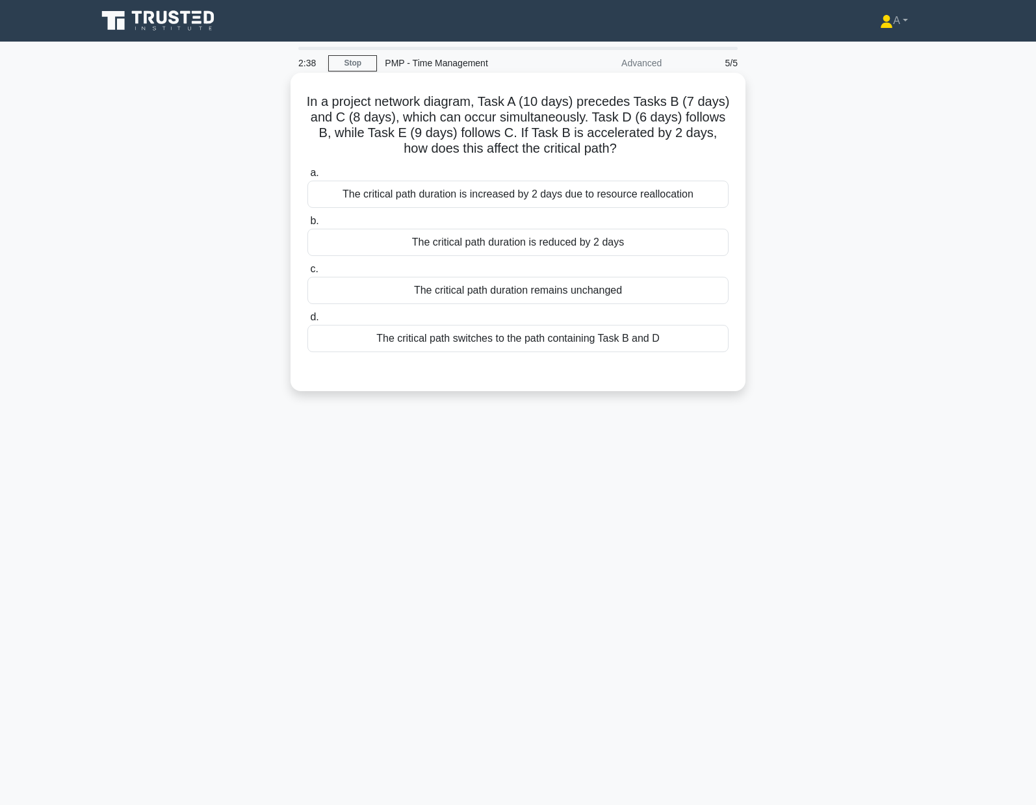
drag, startPoint x: 311, startPoint y: 90, endPoint x: 673, endPoint y: 345, distance: 443.1
click at [673, 345] on div "In a project network diagram, Task A (10 days) precedes Tasks B (7 days) and C …" at bounding box center [518, 232] width 444 height 308
click at [407, 239] on div "The critical path duration is reduced by 2 days" at bounding box center [517, 242] width 421 height 27
click at [307, 225] on input "b. The critical path duration is reduced by 2 days" at bounding box center [307, 221] width 0 height 8
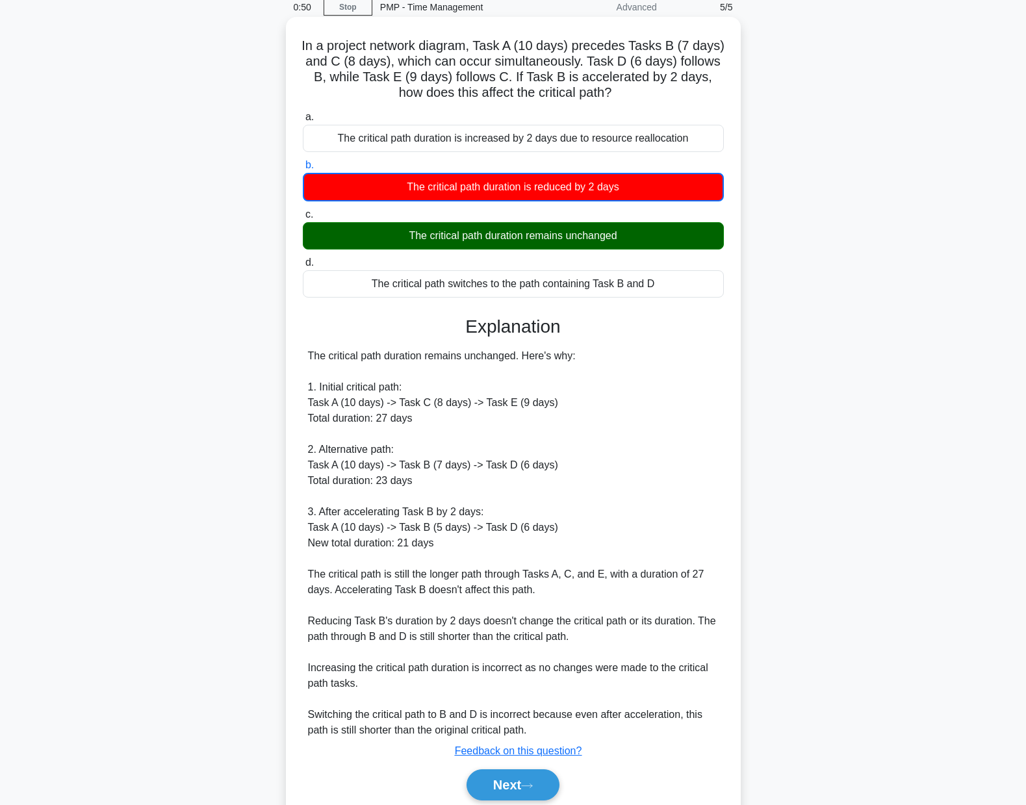
scroll to position [107, 0]
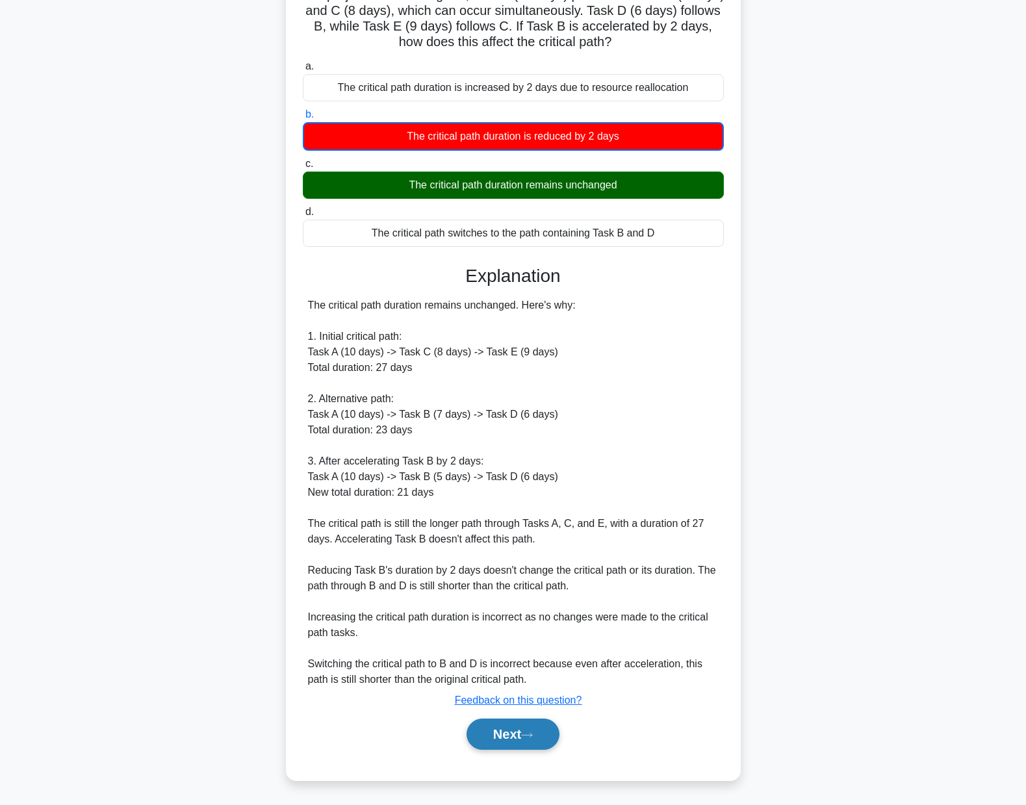
click at [536, 724] on button "Next" at bounding box center [513, 734] width 93 height 31
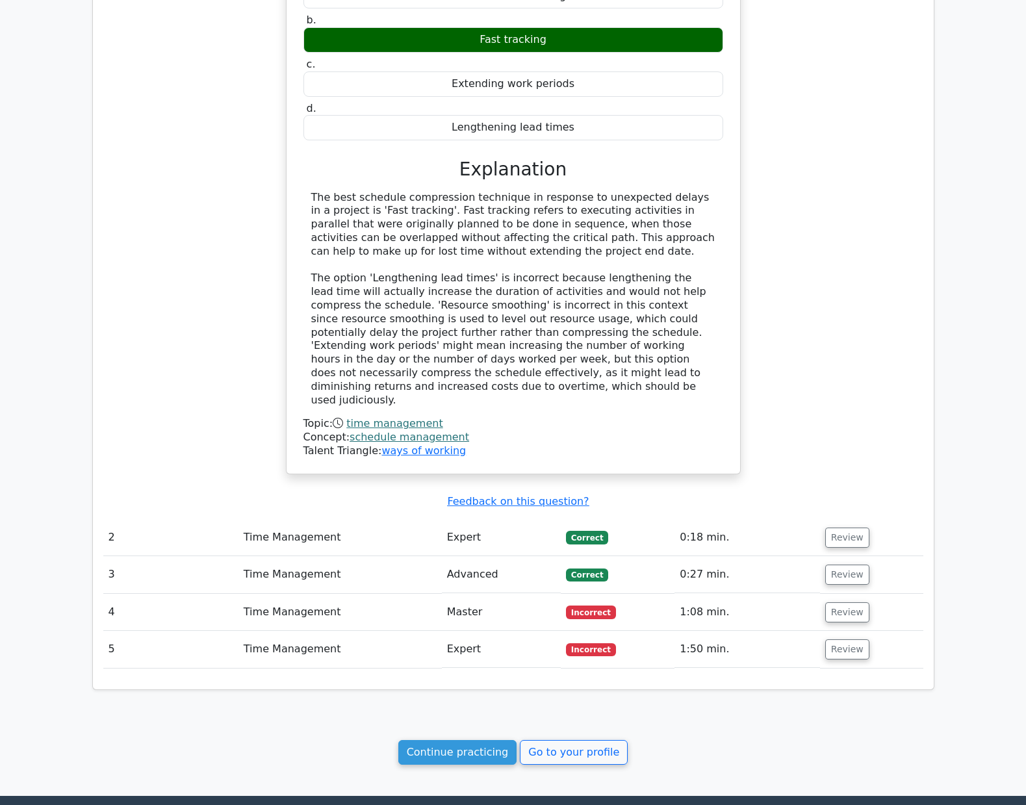
scroll to position [910, 0]
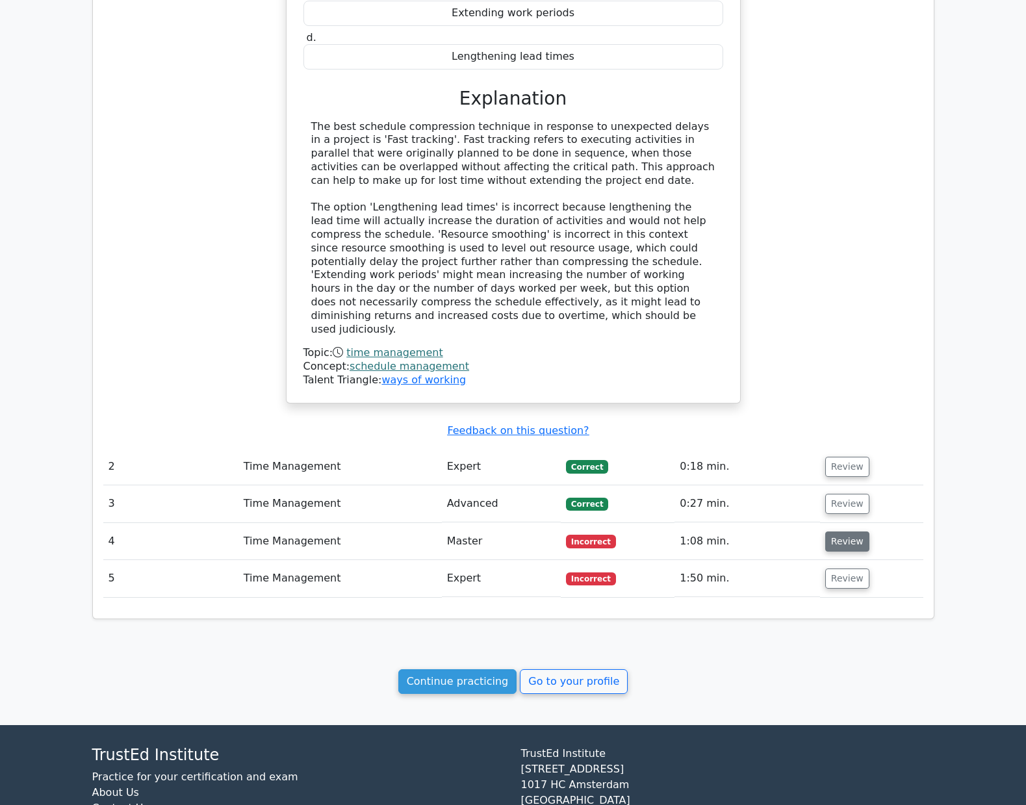
click at [843, 532] on button "Review" at bounding box center [847, 542] width 44 height 20
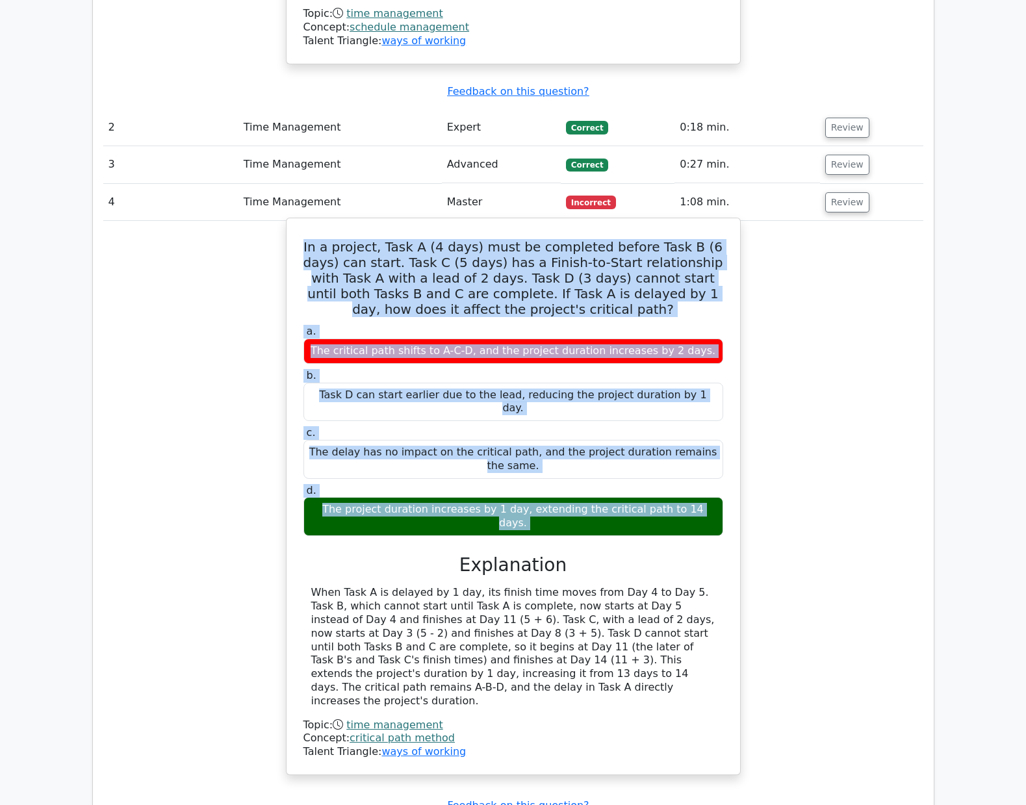
scroll to position [1365, 0]
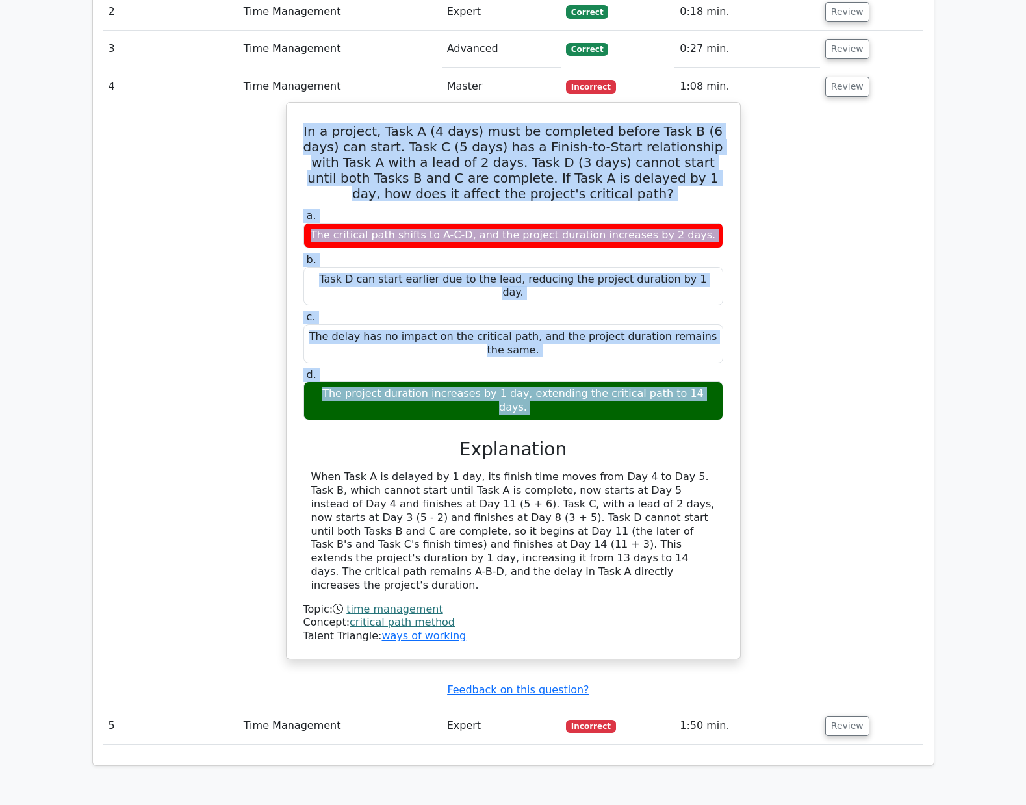
drag, startPoint x: 309, startPoint y: 305, endPoint x: 634, endPoint y: 538, distance: 400.0
click at [634, 538] on div "In a project, Task A (4 days) must be completed before Task B (6 days) can star…" at bounding box center [513, 381] width 443 height 546
copy div "In a project, Task A (4 days) must be completed before Task B (6 days) can star…"
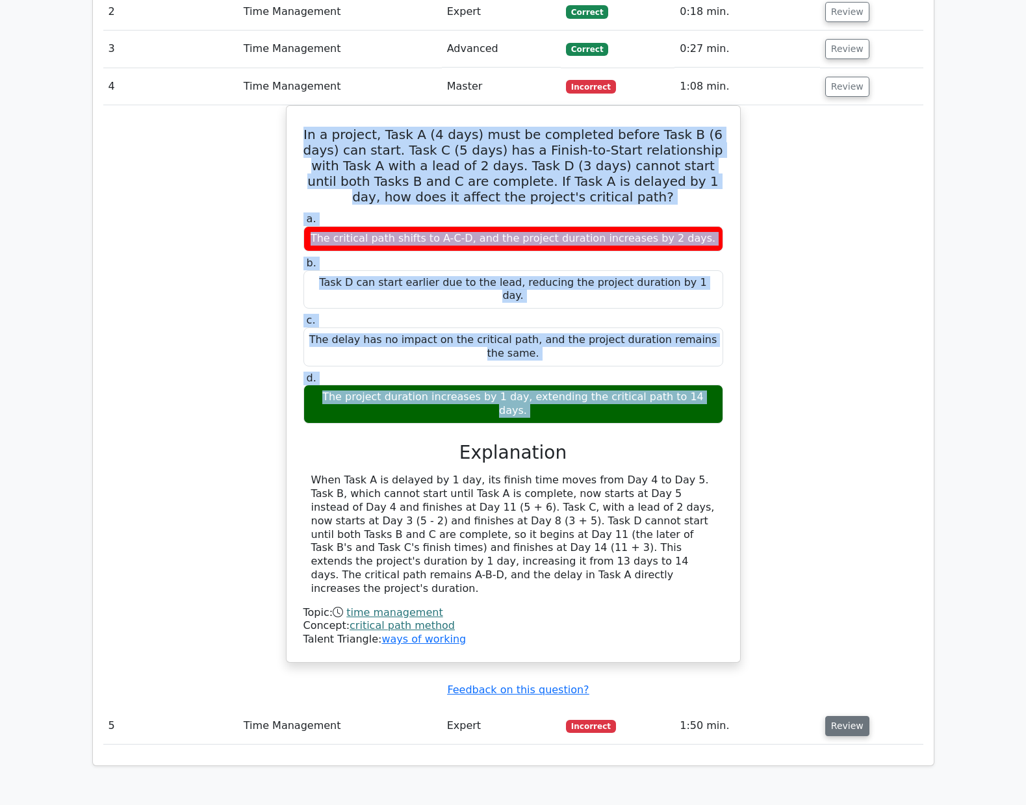
click at [851, 716] on button "Review" at bounding box center [847, 726] width 44 height 20
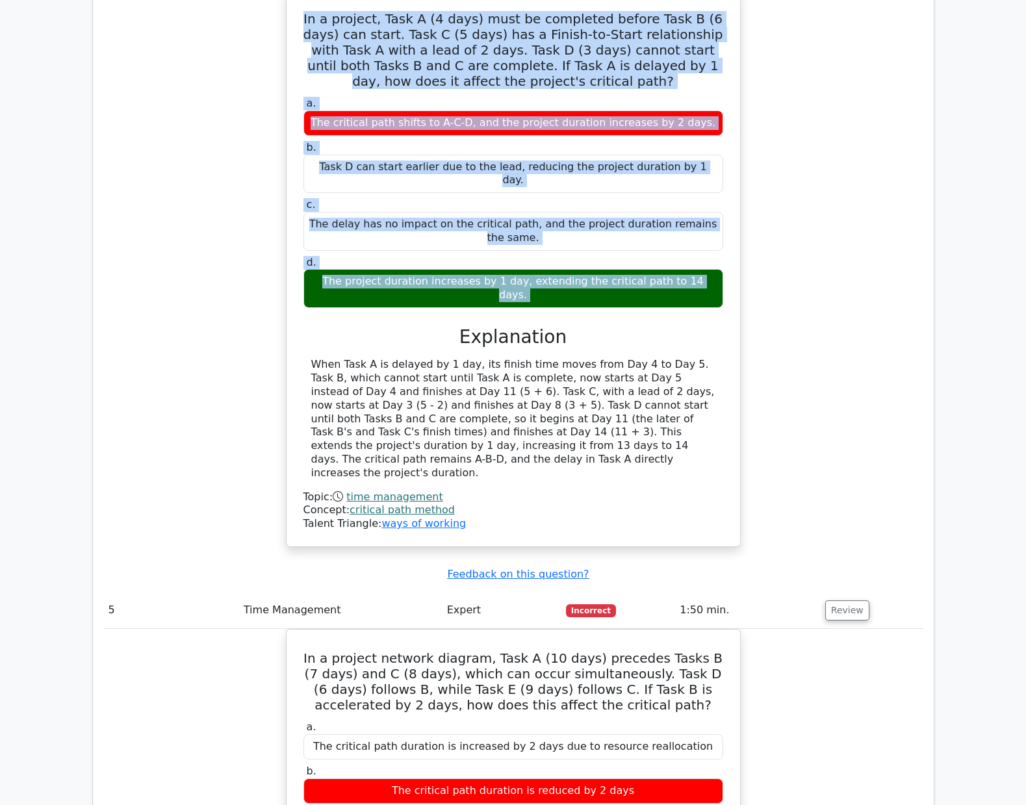
scroll to position [1494, 0]
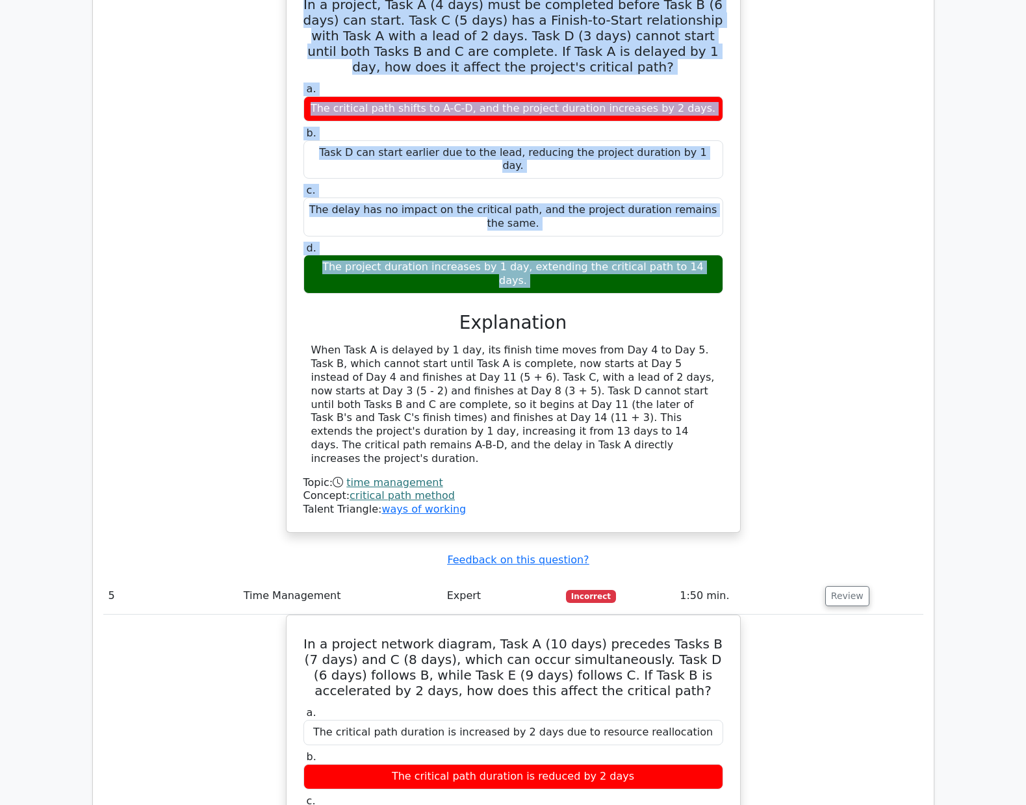
click at [791, 359] on div "In a project, Task A (4 days) must be completed before Task B (6 days) can star…" at bounding box center [513, 261] width 820 height 573
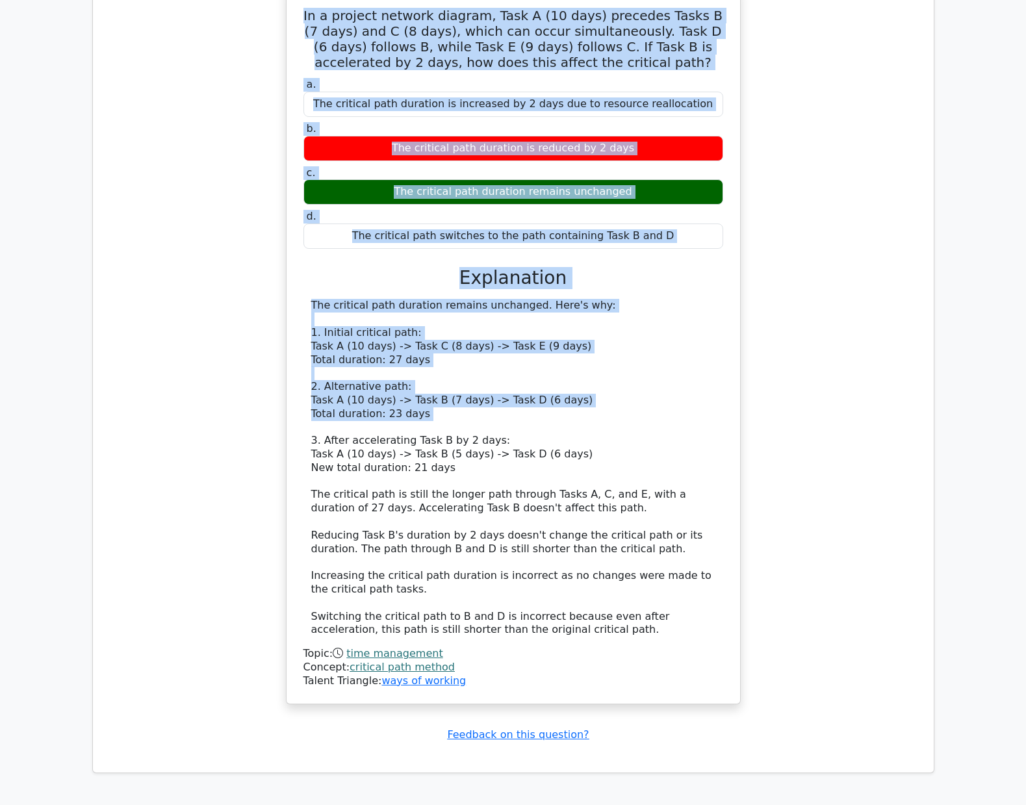
scroll to position [2238, 0]
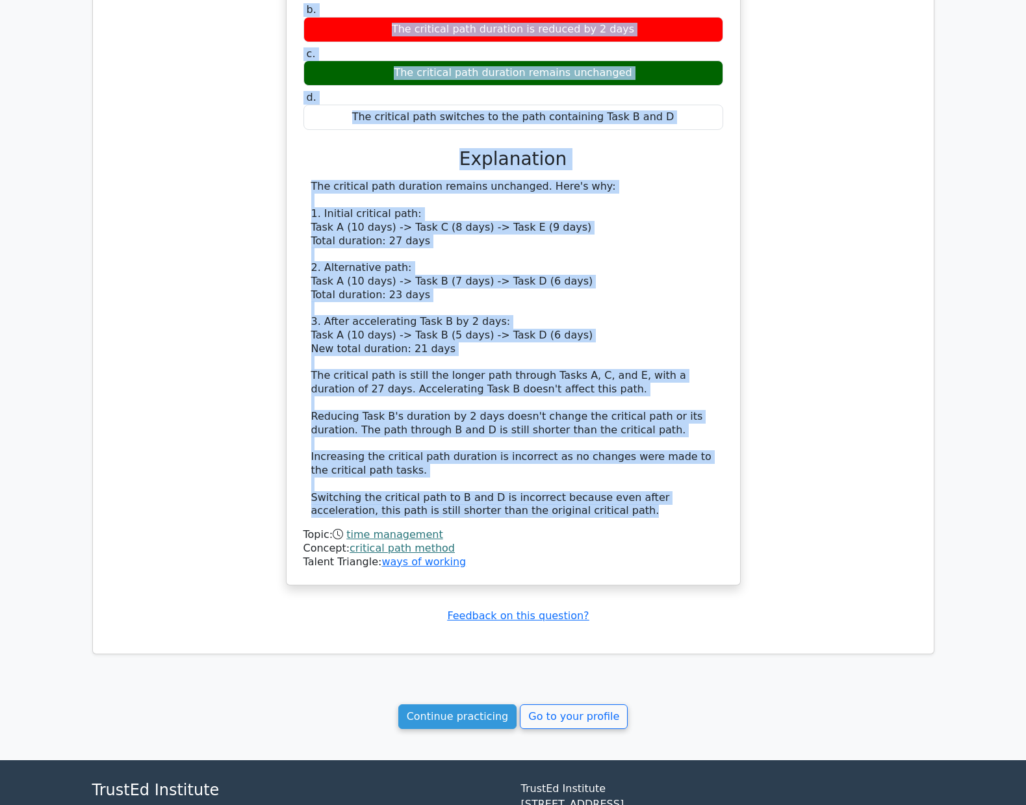
drag, startPoint x: 309, startPoint y: 155, endPoint x: 579, endPoint y: 455, distance: 403.5
click at [579, 455] on div "In a project network diagram, Task A (10 days) precedes Tasks B (7 days) and C …" at bounding box center [513, 226] width 443 height 706
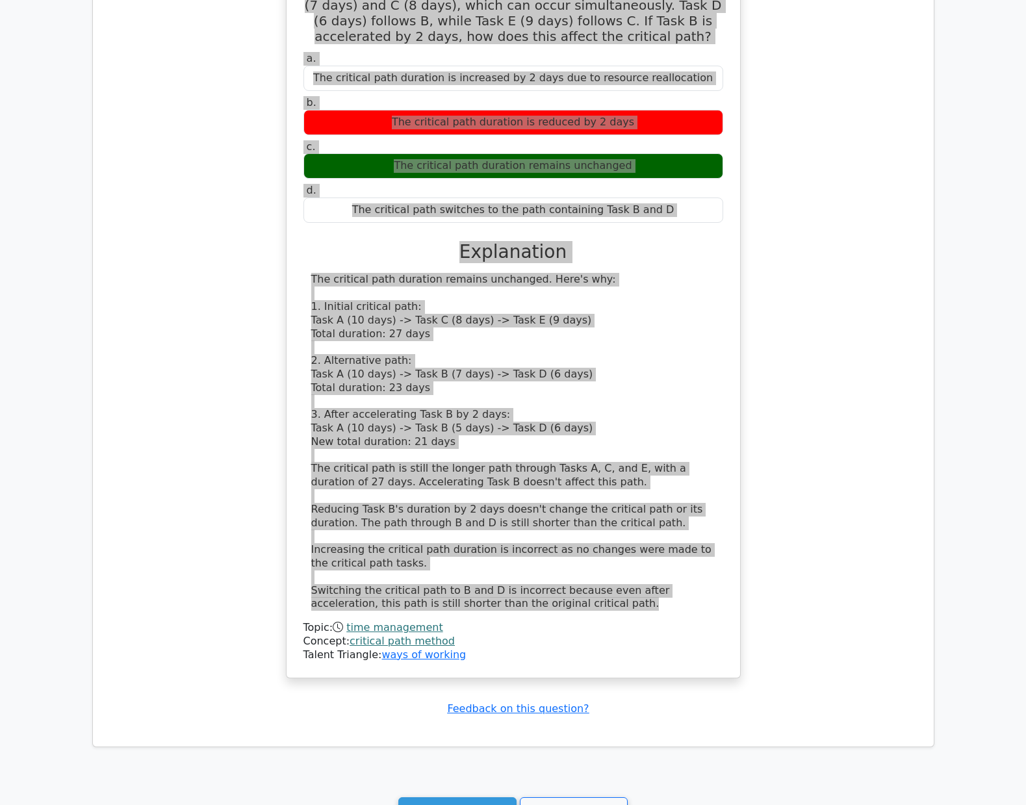
scroll to position [2173, 0]
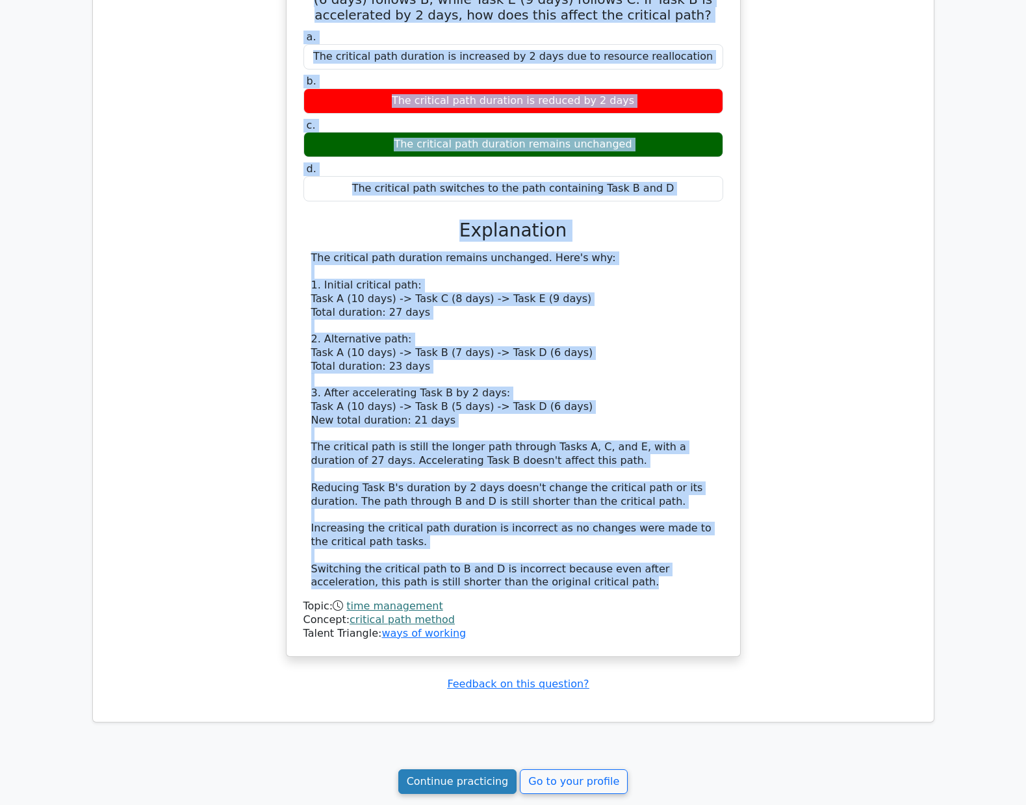
click at [480, 769] on link "Continue practicing" at bounding box center [457, 781] width 119 height 25
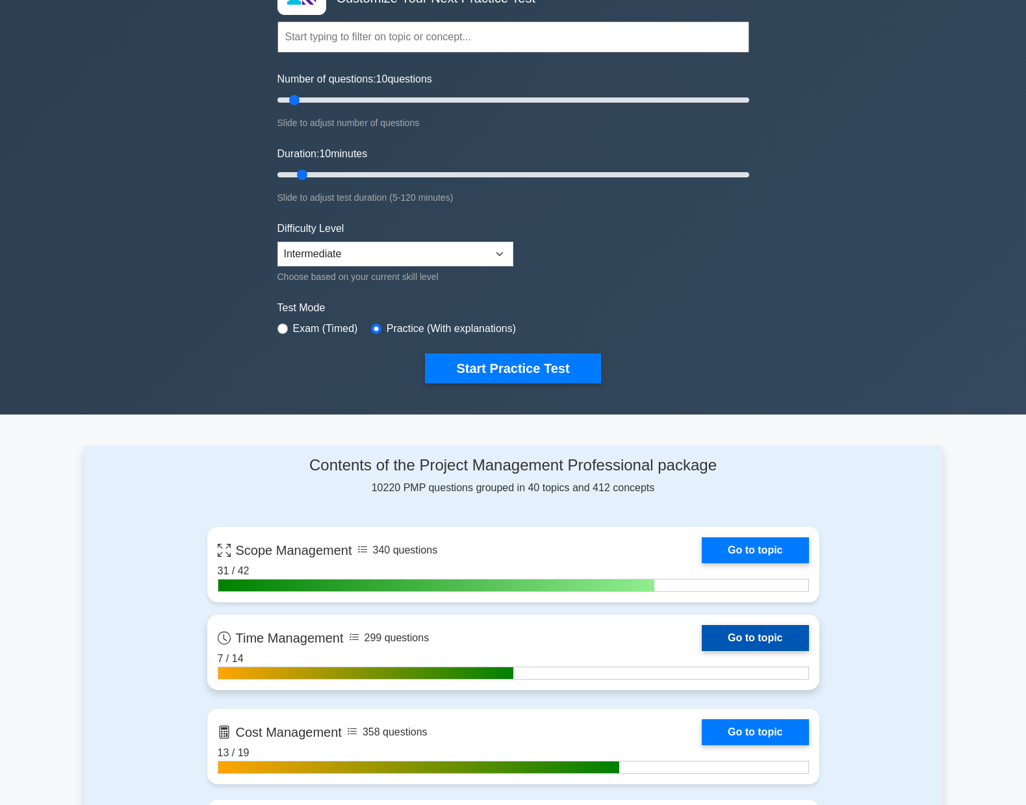
scroll to position [260, 0]
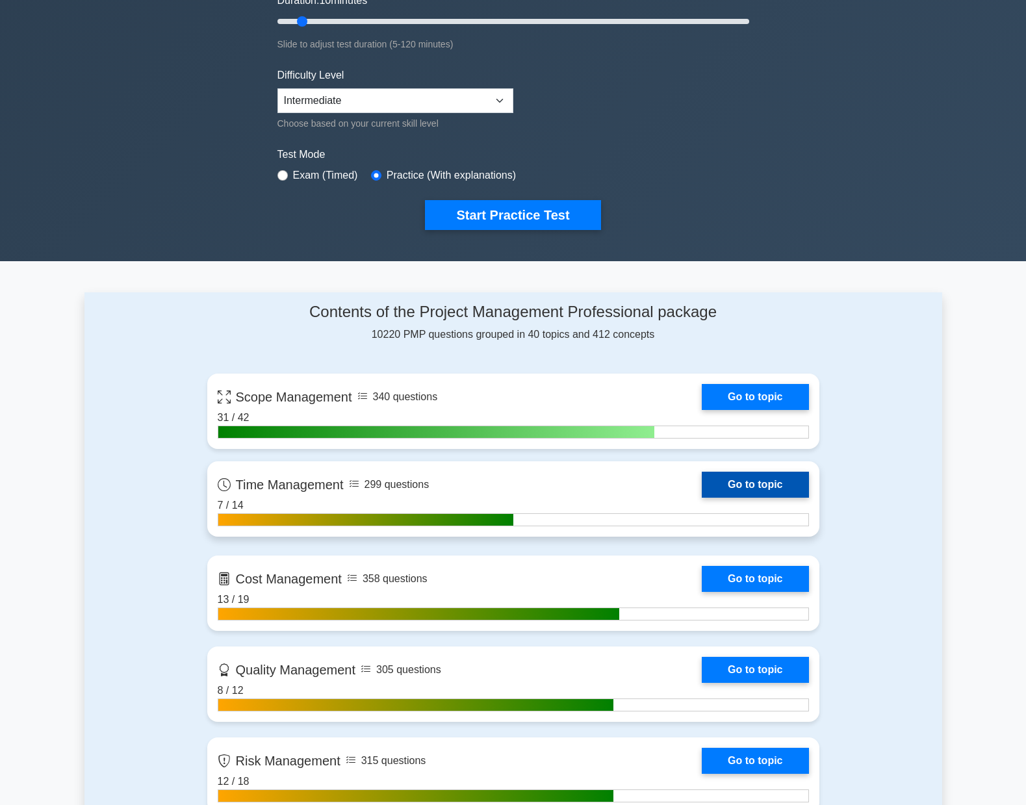
click at [702, 498] on link "Go to topic" at bounding box center [755, 485] width 107 height 26
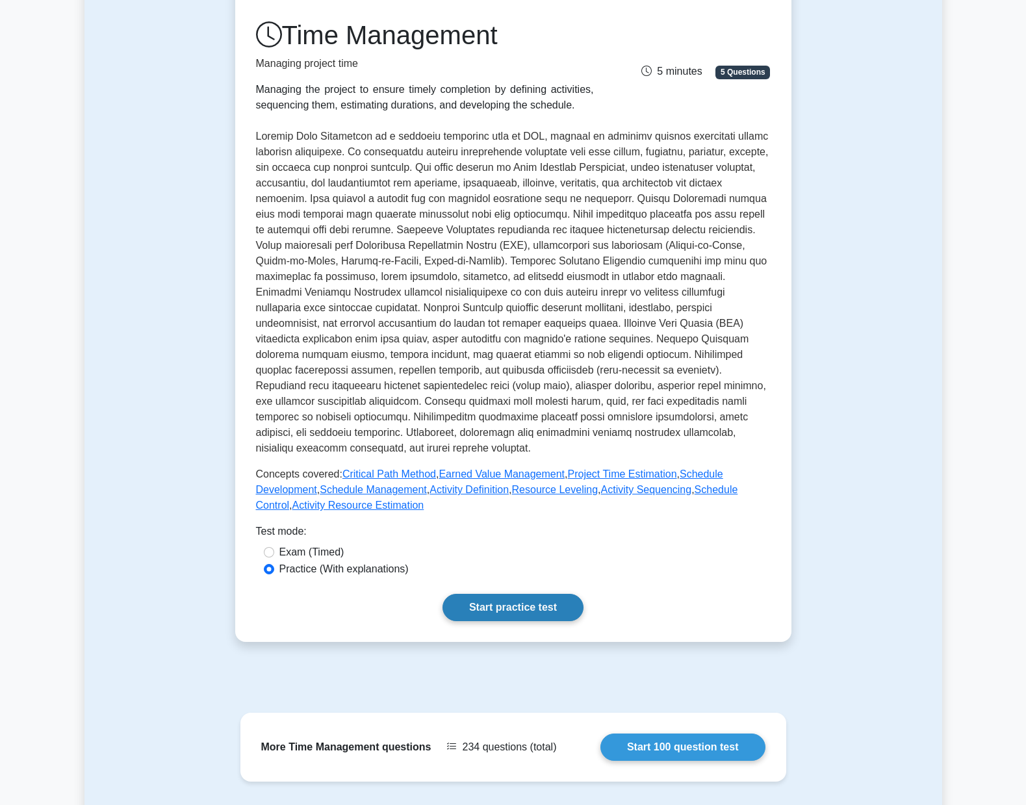
scroll to position [195, 0]
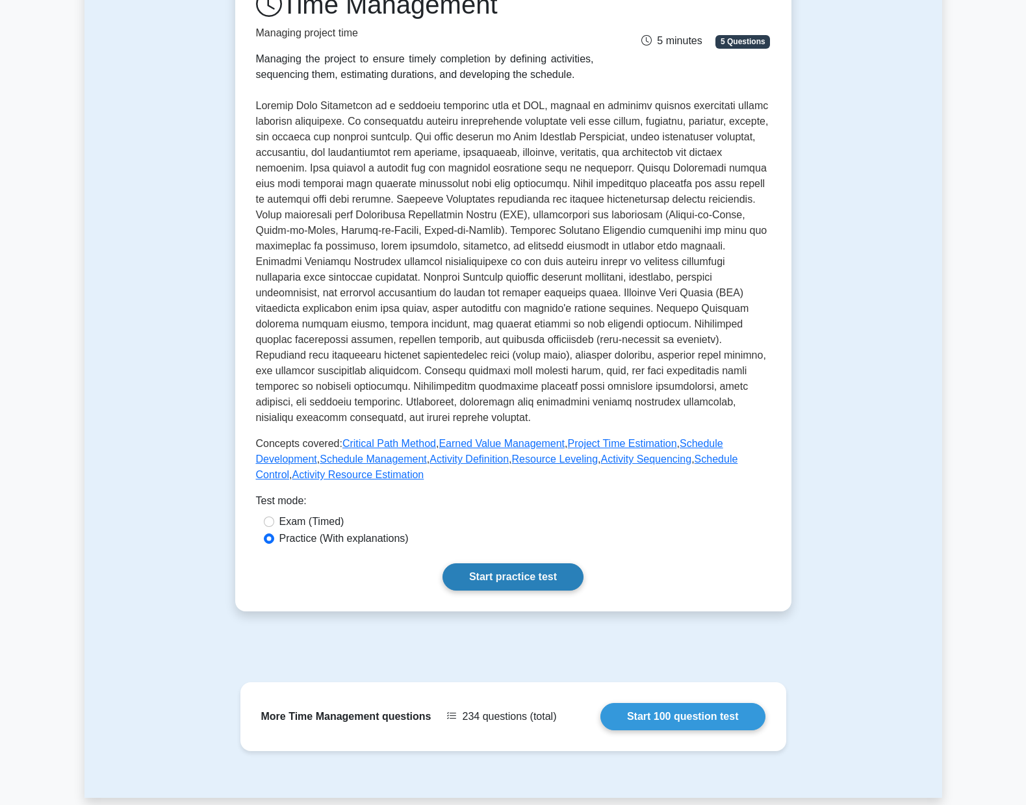
click at [516, 571] on link "Start practice test" at bounding box center [512, 576] width 141 height 27
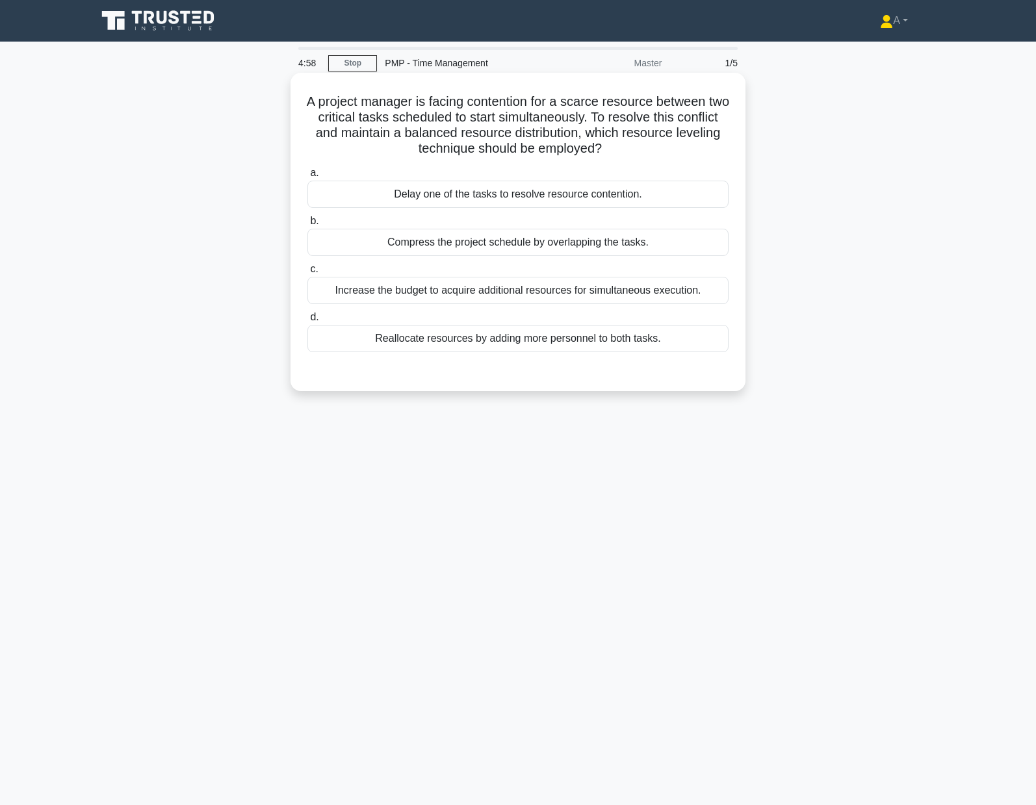
drag, startPoint x: 447, startPoint y: 132, endPoint x: 737, endPoint y: 337, distance: 355.3
click at [737, 337] on div "A project manager is facing contention for a scarce resource between two critic…" at bounding box center [518, 232] width 444 height 308
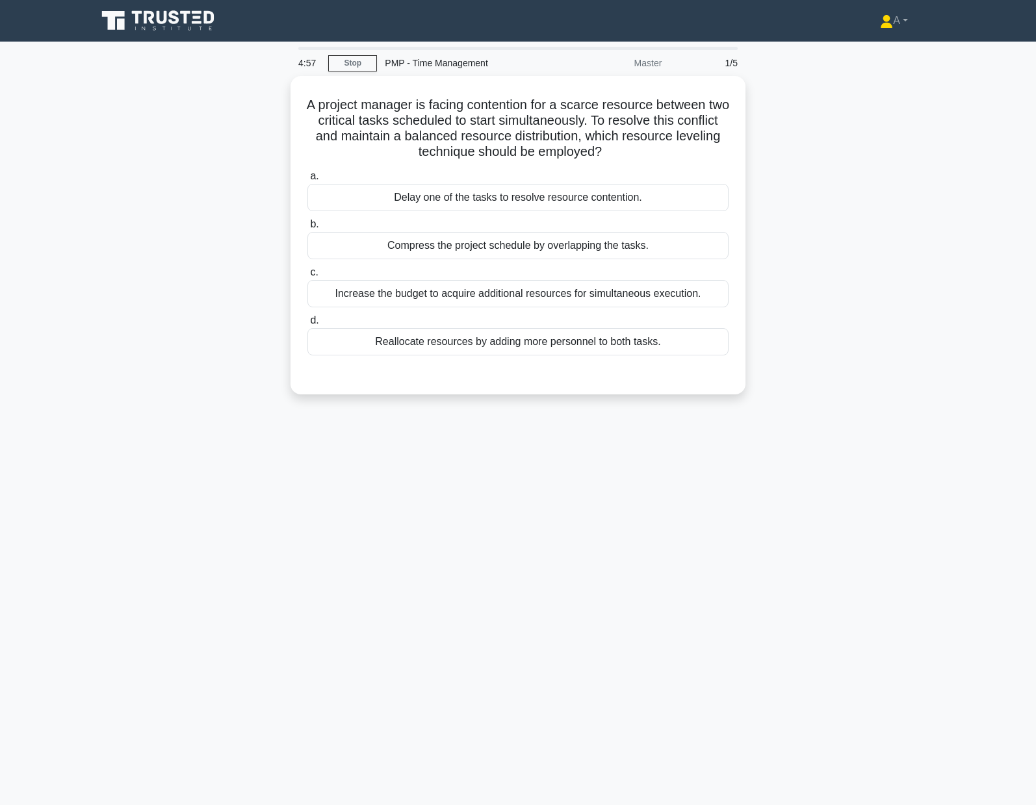
copy div "A project manager is facing contention for a scarce resource between two critic…"
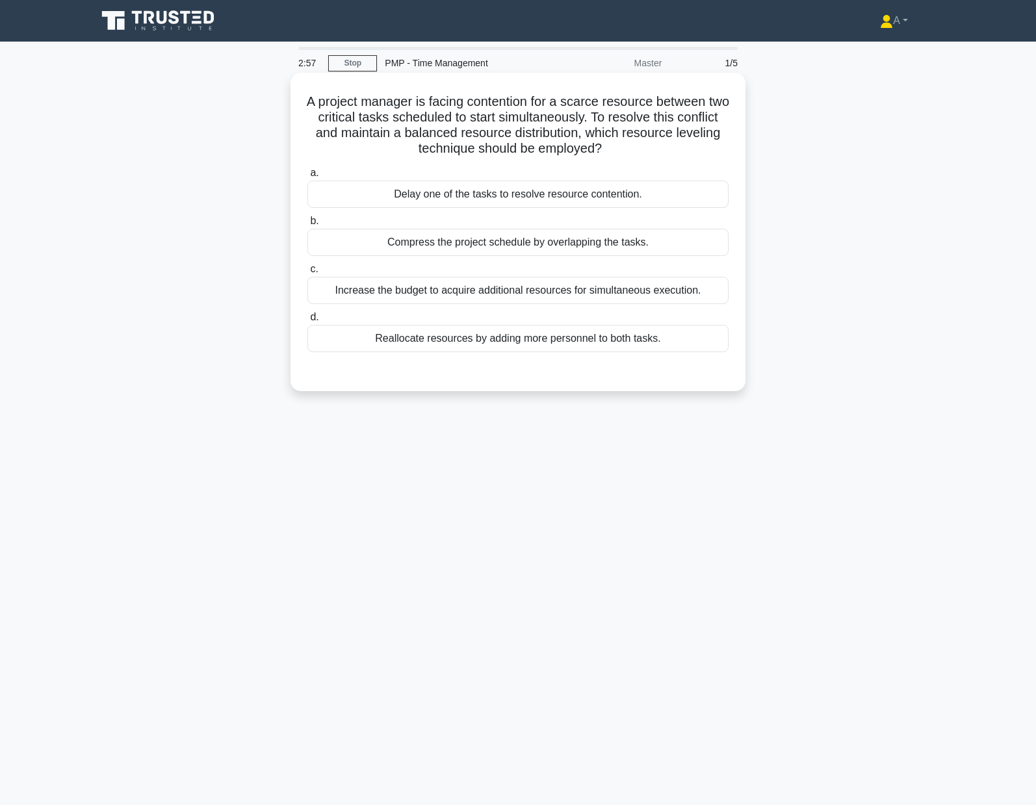
click at [346, 244] on div "Compress the project schedule by overlapping the tasks." at bounding box center [517, 242] width 421 height 27
click at [307, 225] on input "b. Compress the project schedule by overlapping the tasks." at bounding box center [307, 221] width 0 height 8
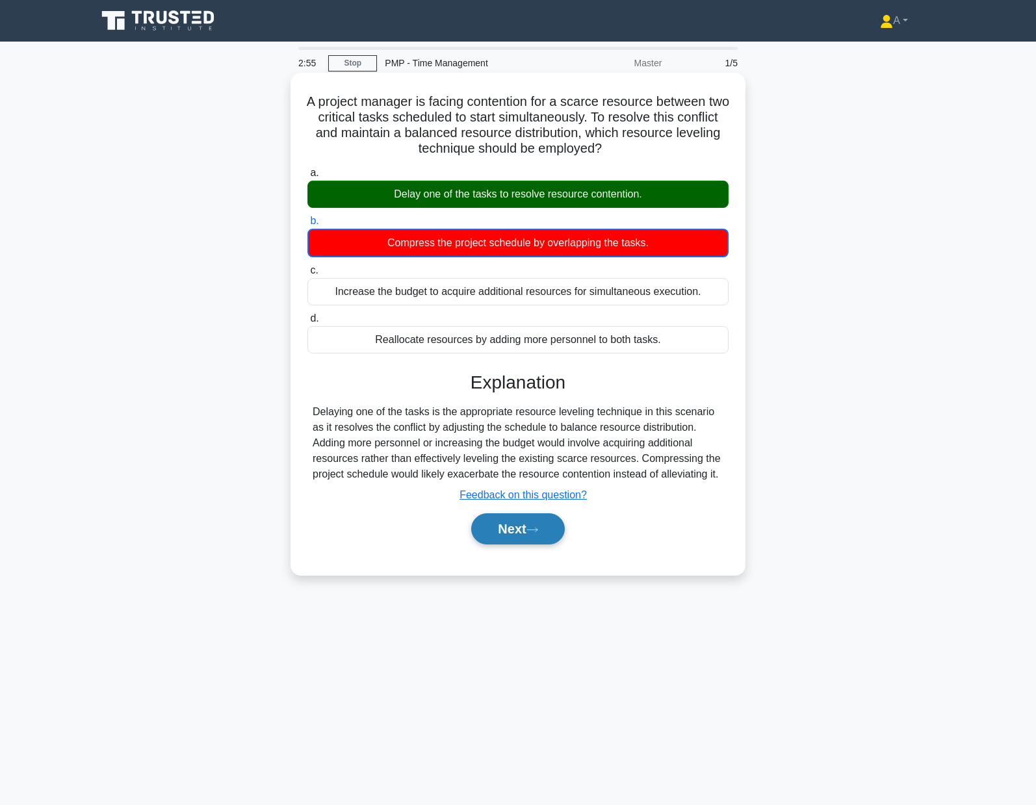
click at [546, 529] on button "Next" at bounding box center [517, 528] width 93 height 31
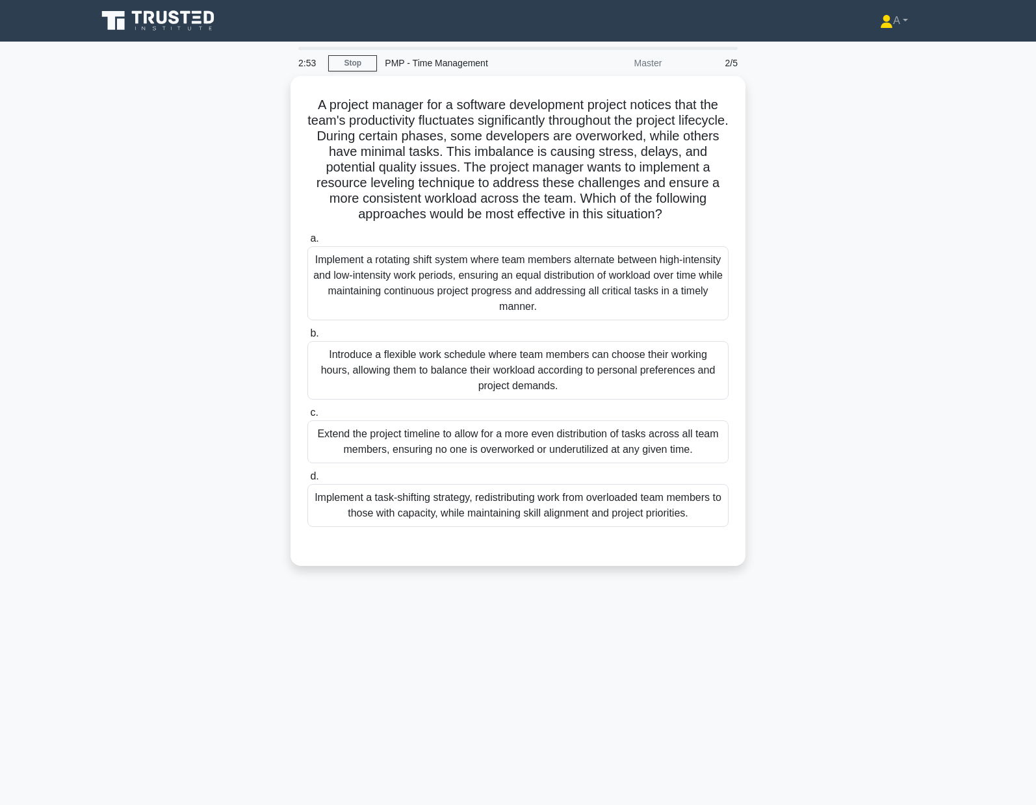
drag, startPoint x: 525, startPoint y: 217, endPoint x: 765, endPoint y: 528, distance: 393.3
click at [765, 528] on div "A project manager for a software development project notices that the team's pr…" at bounding box center [518, 329] width 858 height 506
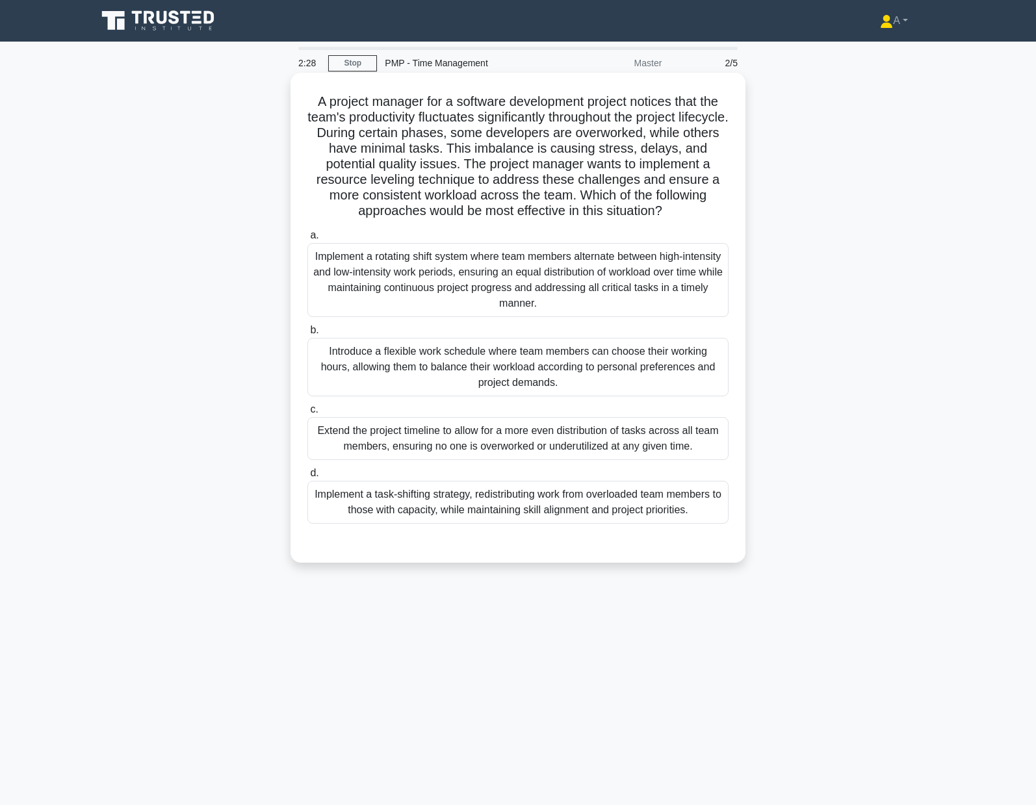
click at [379, 506] on div "Implement a task-shifting strategy, redistributing work from overloaded team me…" at bounding box center [517, 502] width 421 height 43
click at [307, 478] on input "d. Implement a task-shifting strategy, redistributing work from overloaded team…" at bounding box center [307, 473] width 0 height 8
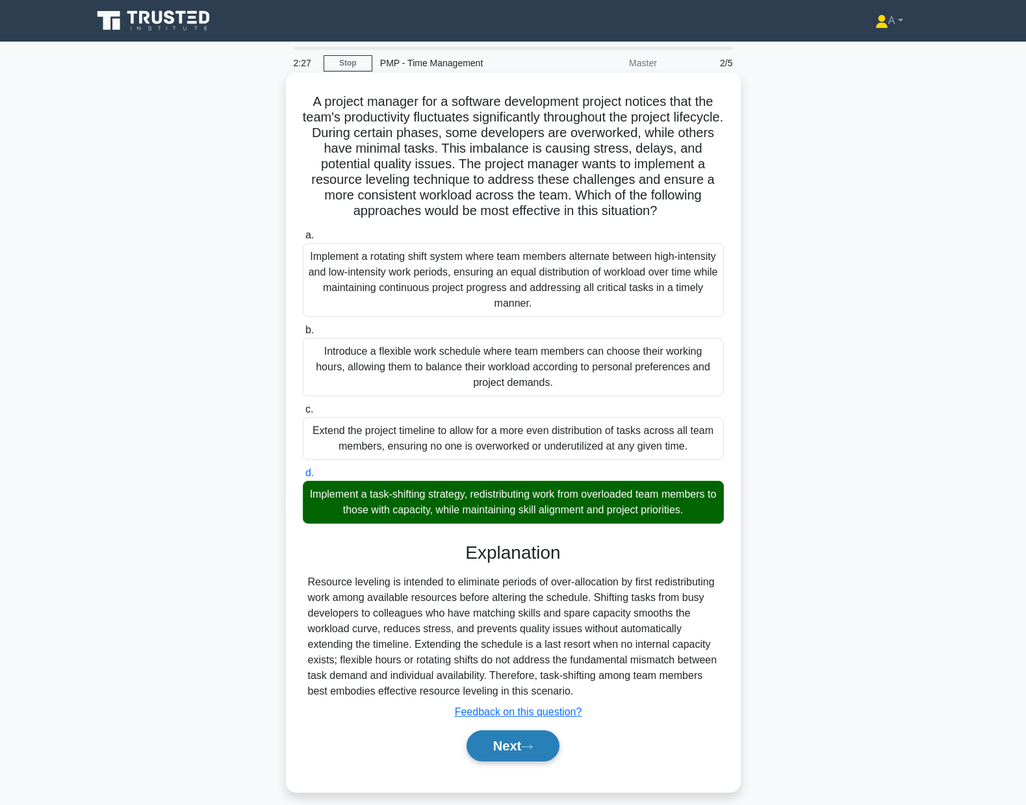
click at [482, 762] on button "Next" at bounding box center [513, 745] width 93 height 31
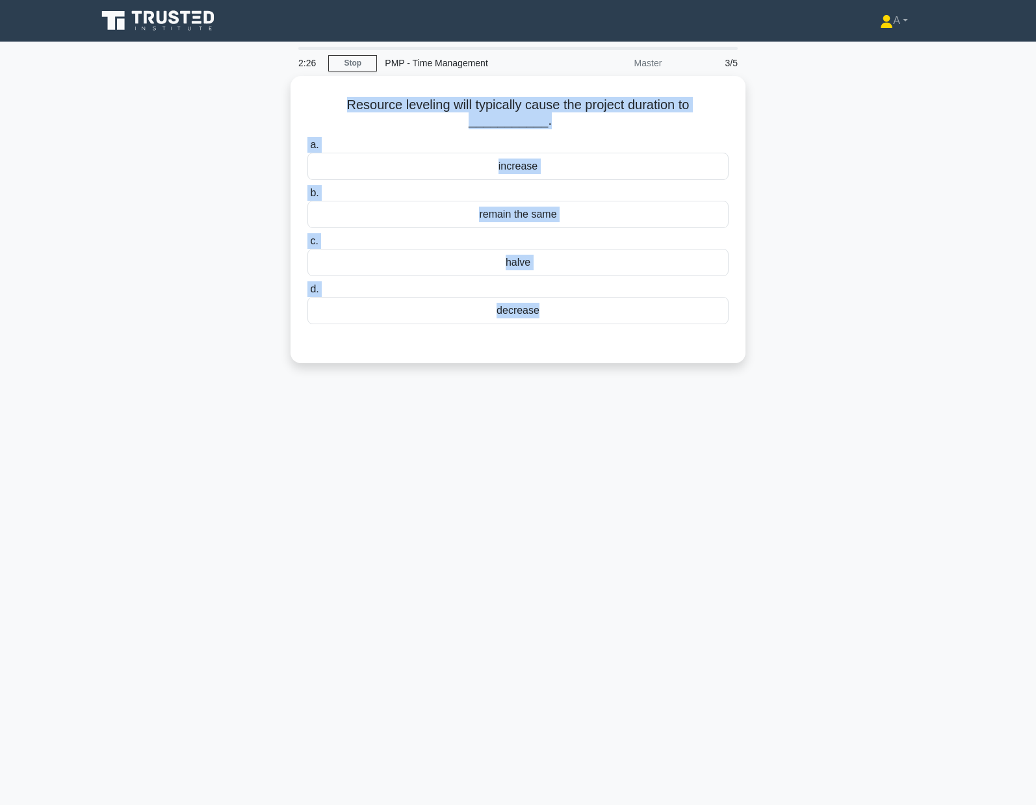
drag, startPoint x: 293, startPoint y: 98, endPoint x: 765, endPoint y: 330, distance: 526.3
click at [765, 330] on div "Resource leveling will typically cause the project duration to ___________. .sp…" at bounding box center [518, 227] width 858 height 303
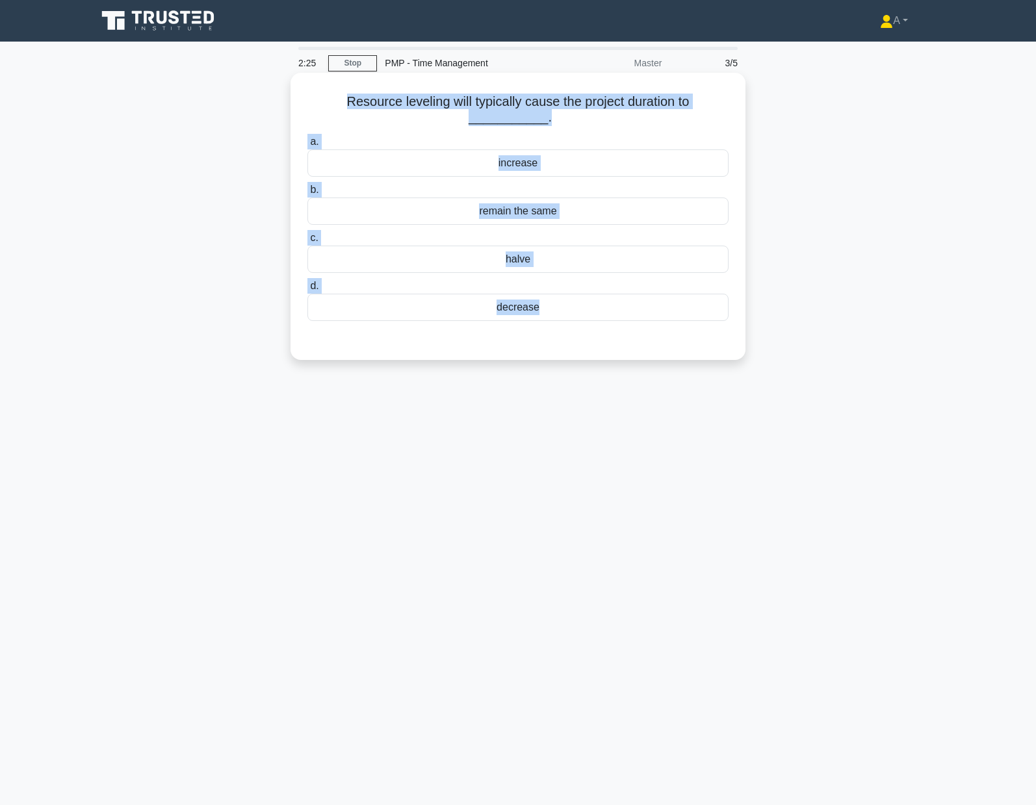
copy div "Resource leveling will typically cause the project duration to ___________. .sp…"
click at [481, 211] on div "remain the same" at bounding box center [517, 211] width 421 height 27
click at [307, 194] on input "b. remain the same" at bounding box center [307, 190] width 0 height 8
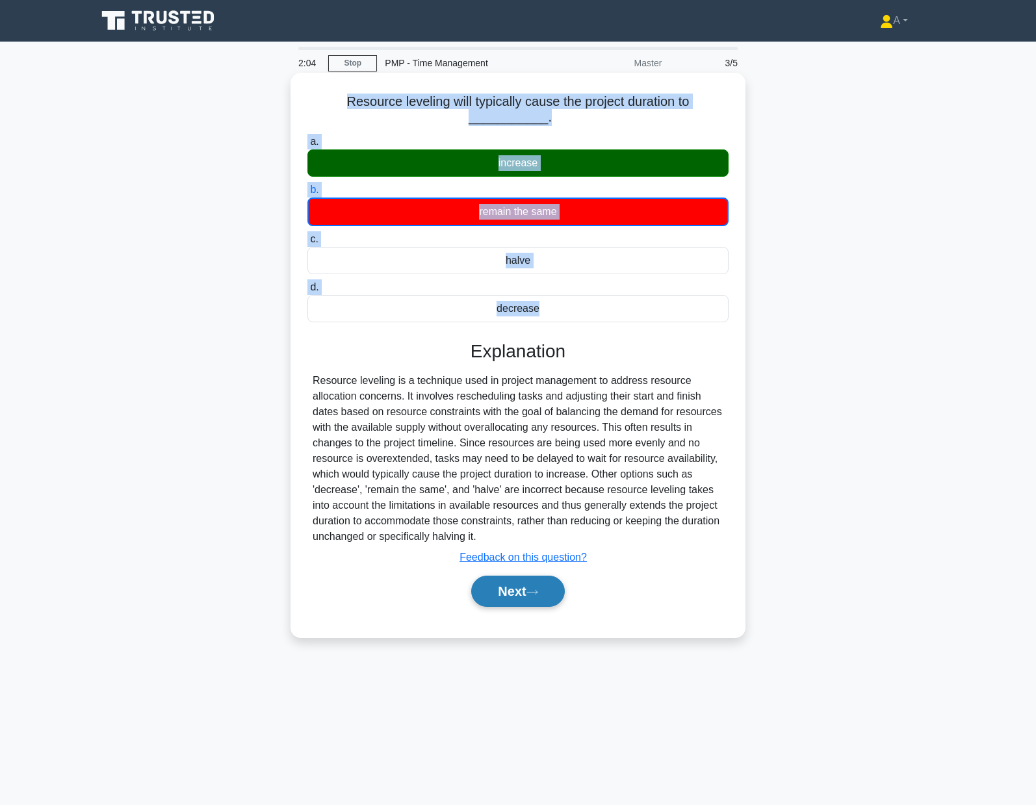
click at [514, 593] on button "Next" at bounding box center [517, 591] width 93 height 31
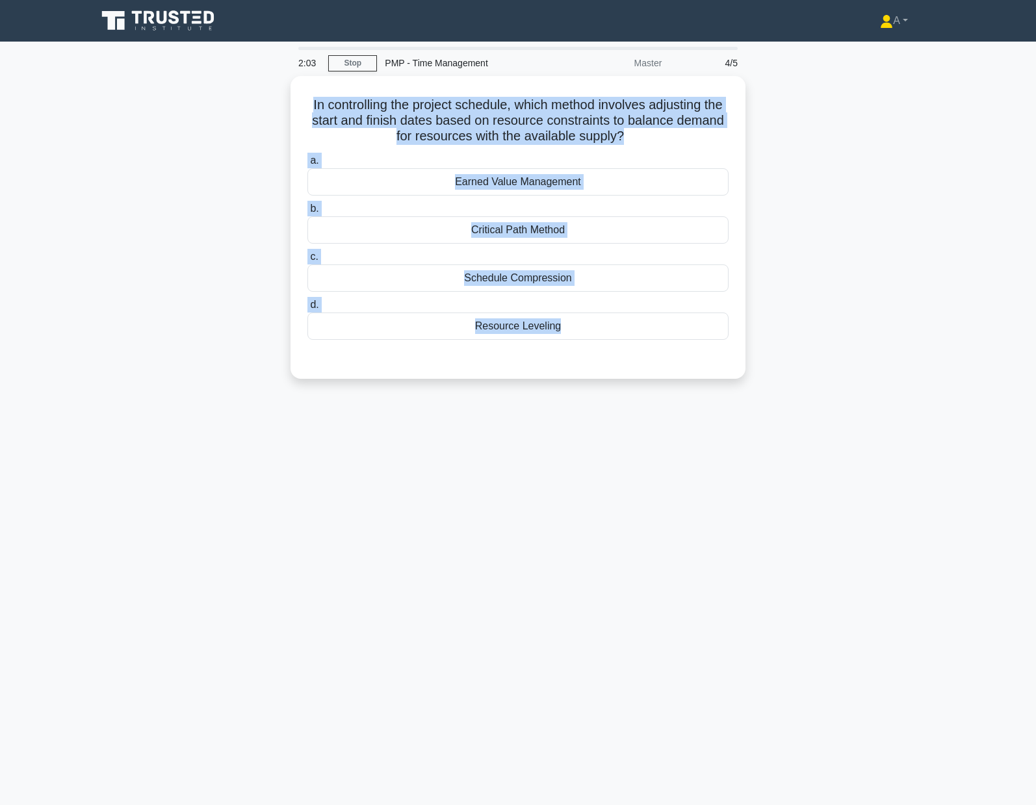
drag, startPoint x: 300, startPoint y: 86, endPoint x: 794, endPoint y: 352, distance: 561.4
click at [793, 352] on div "In controlling the project schedule, which method involves adjusting the start …" at bounding box center [518, 235] width 858 height 318
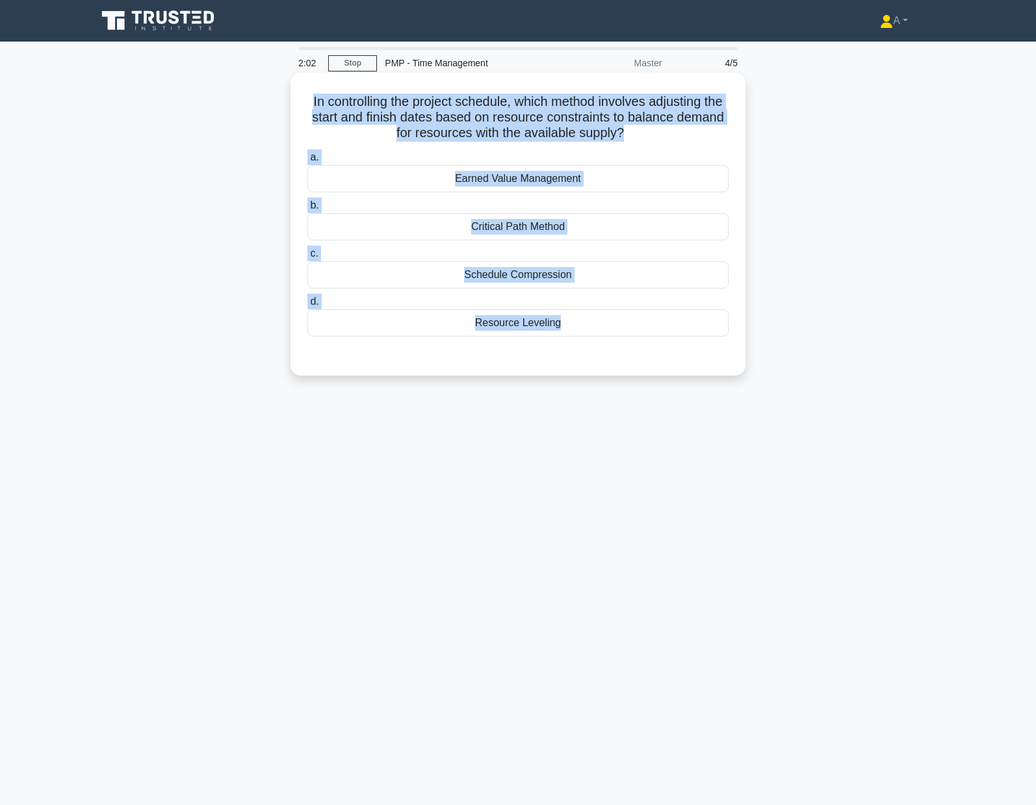
copy div "In controlling the project schedule, which method involves adjusting the start …"
click at [546, 320] on div "Resource Leveling" at bounding box center [517, 322] width 421 height 27
click at [307, 306] on input "d. Resource Leveling" at bounding box center [307, 302] width 0 height 8
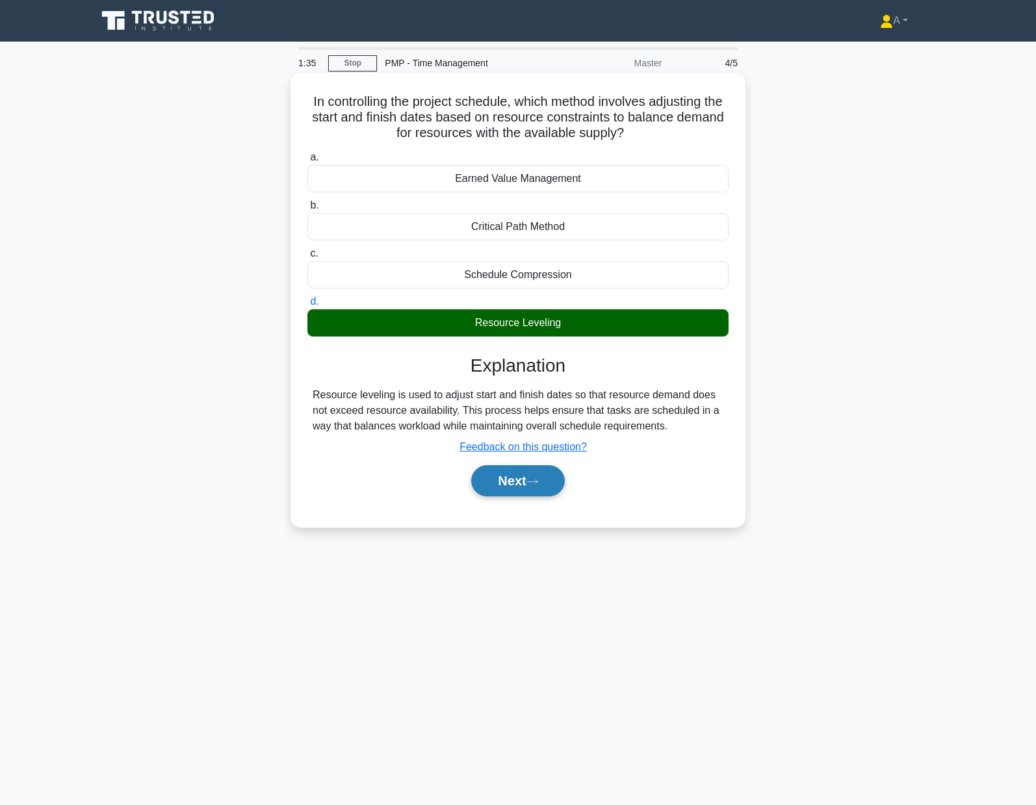
click at [527, 486] on button "Next" at bounding box center [517, 480] width 93 height 31
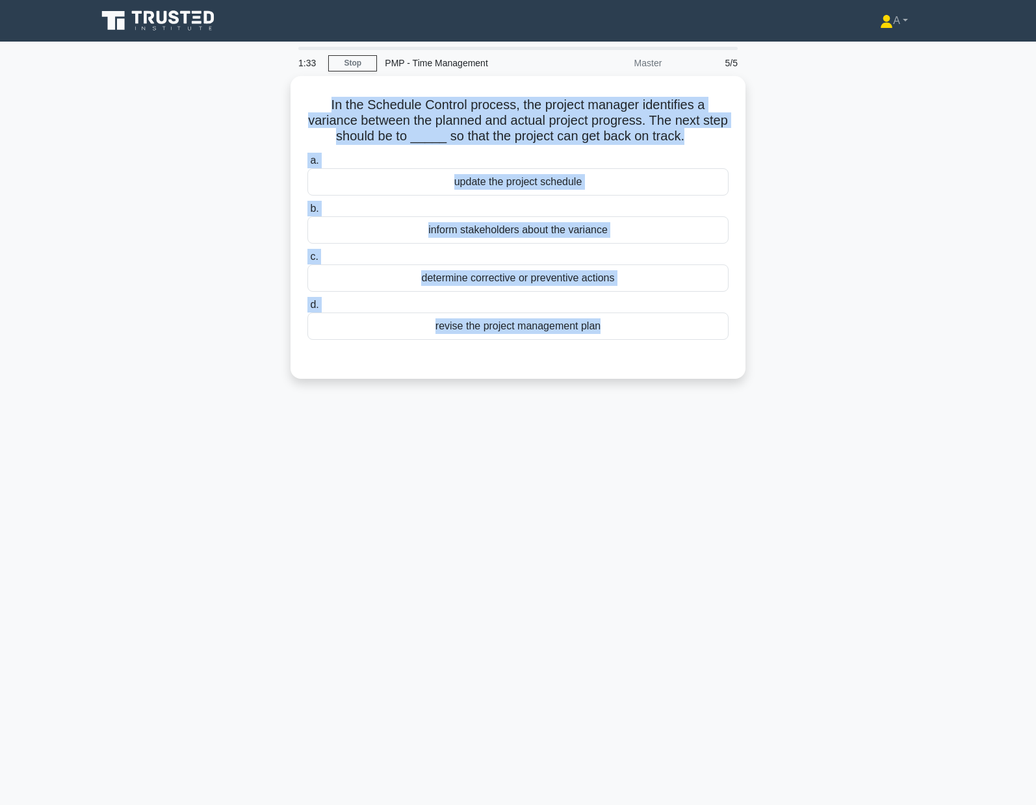
drag, startPoint x: 296, startPoint y: 94, endPoint x: 962, endPoint y: 459, distance: 759.0
click at [962, 459] on main "1:33 Stop PMP - Time Management Master 5/5 In the Schedule Control process, the…" at bounding box center [518, 423] width 1036 height 763
copy div "In the Schedule Control process, the project manager identifies a variance betw…"
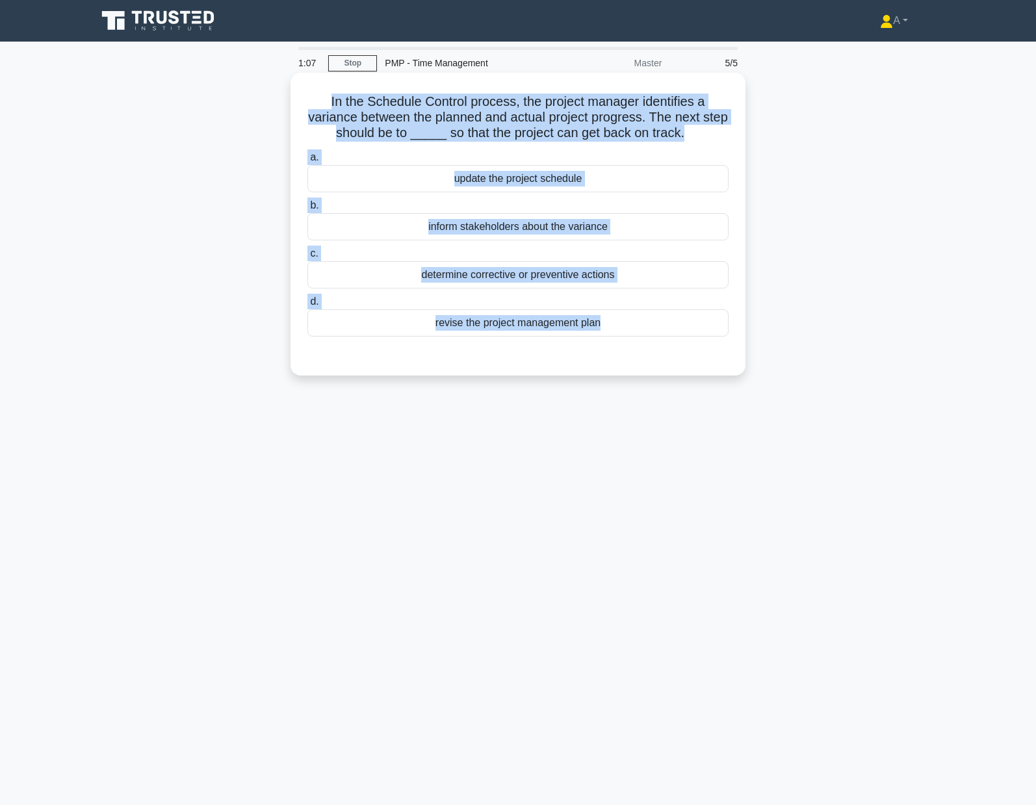
click at [366, 329] on div "revise the project management plan" at bounding box center [517, 322] width 421 height 27
click at [307, 306] on input "d. revise the project management plan" at bounding box center [307, 302] width 0 height 8
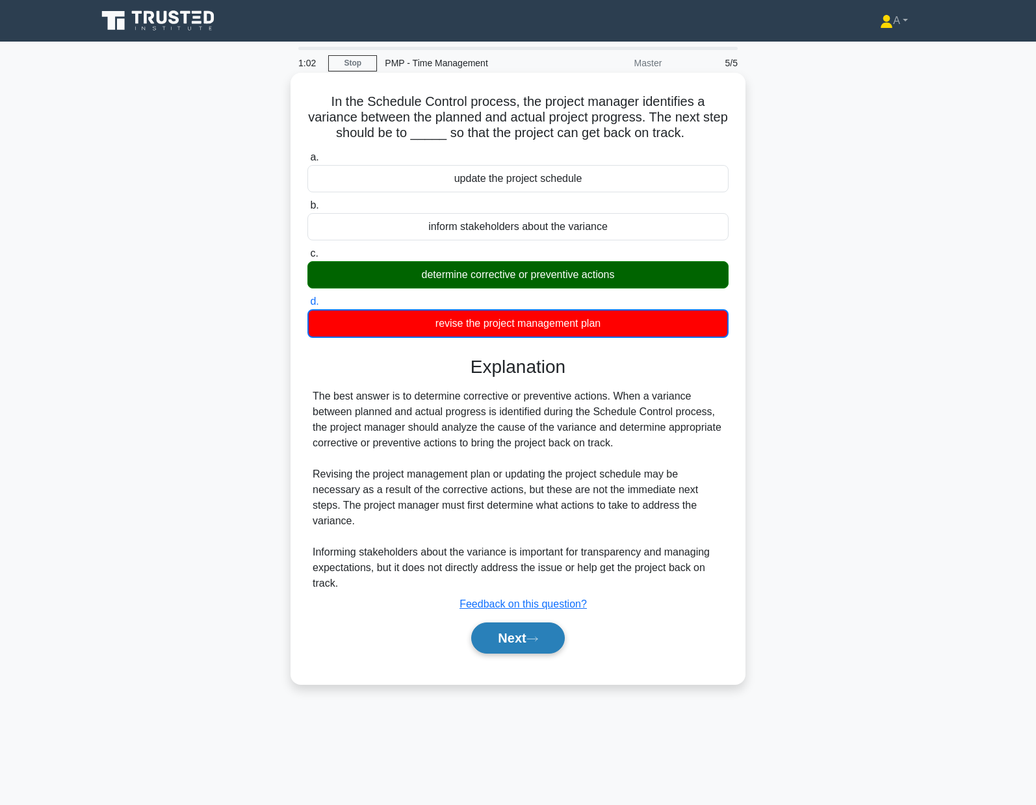
click at [500, 622] on button "Next" at bounding box center [517, 637] width 93 height 31
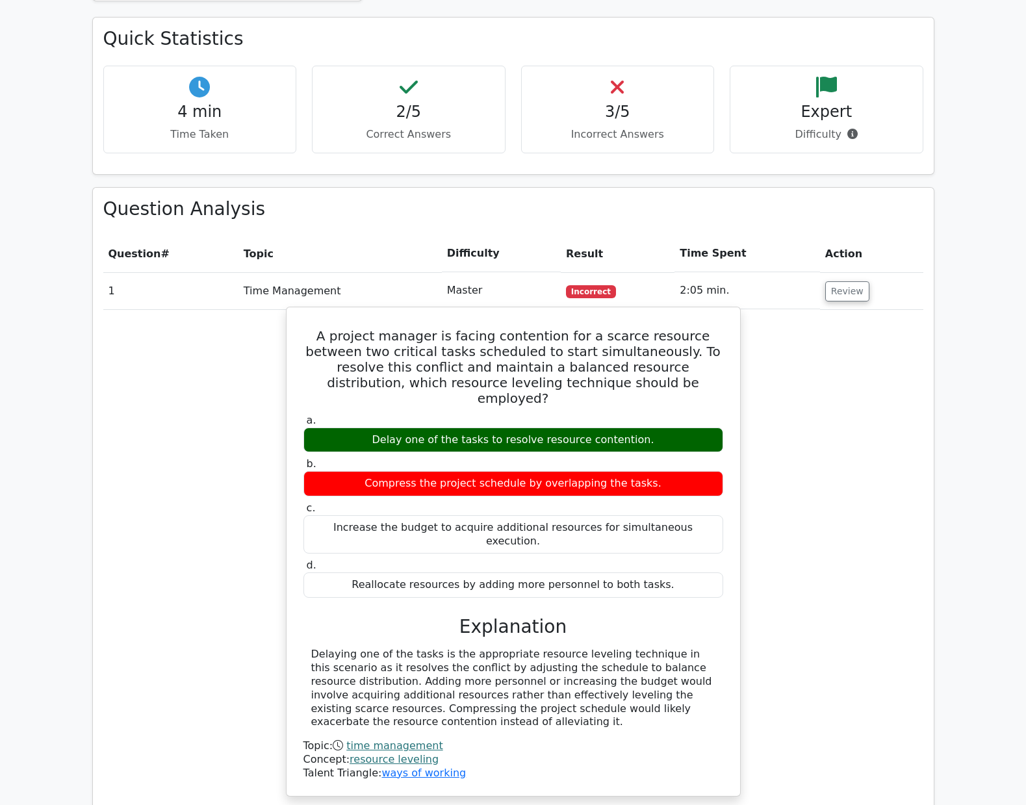
scroll to position [455, 0]
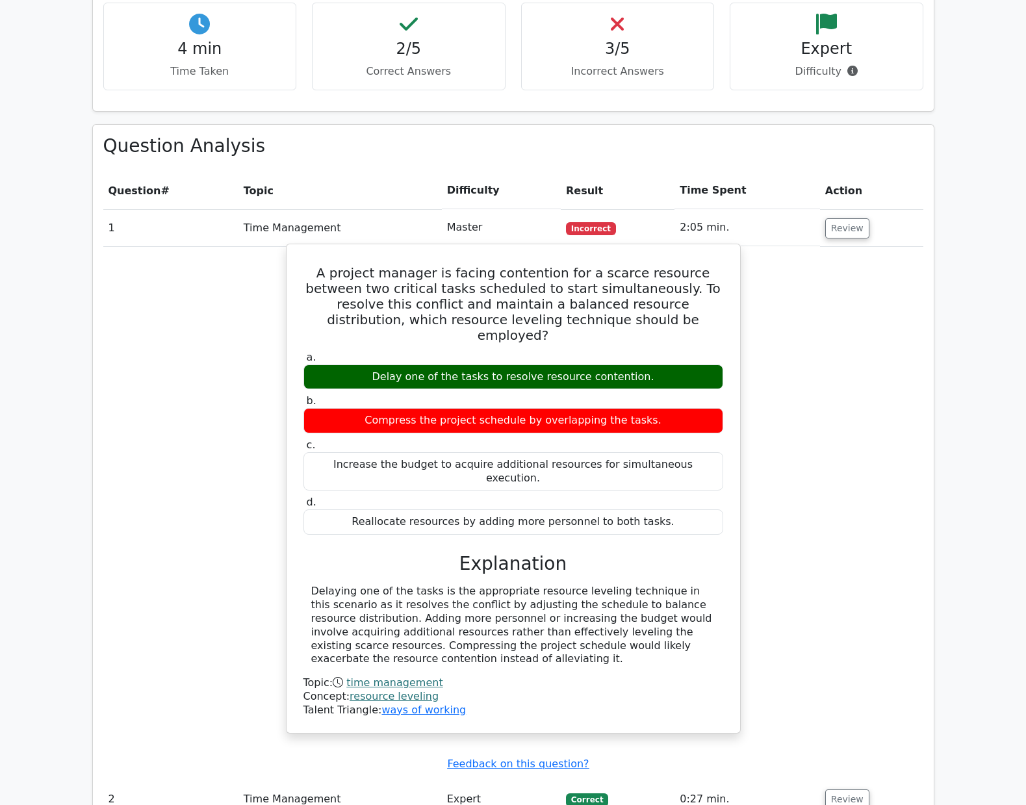
drag, startPoint x: 316, startPoint y: 267, endPoint x: 535, endPoint y: 636, distance: 428.8
click at [535, 636] on div "A project manager is facing contention for a scarce resource between two critic…" at bounding box center [513, 489] width 443 height 478
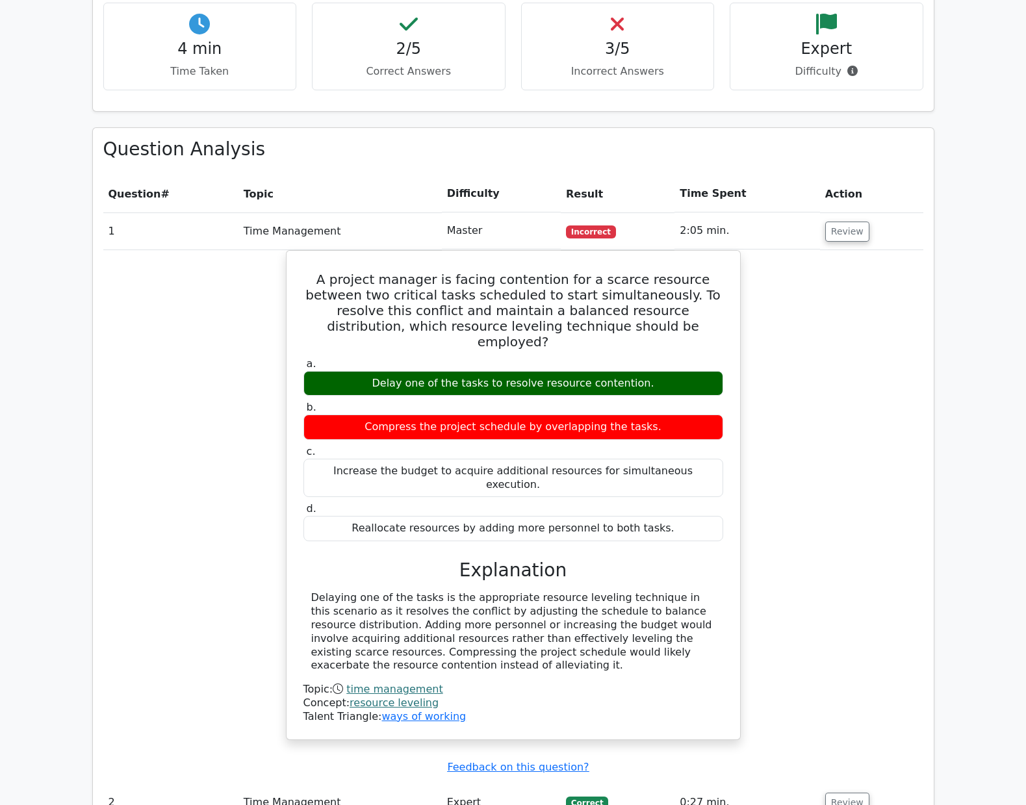
copy div "A project manager is facing contention for a scarce resource between two critic…"
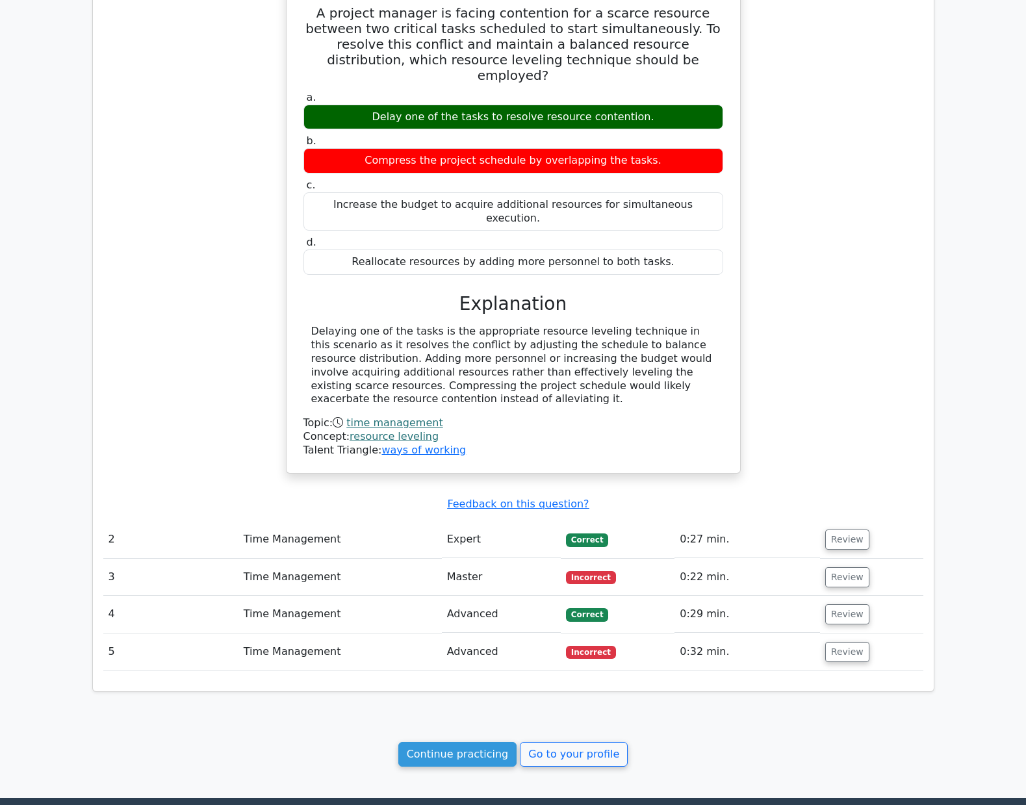
scroll to position [780, 0]
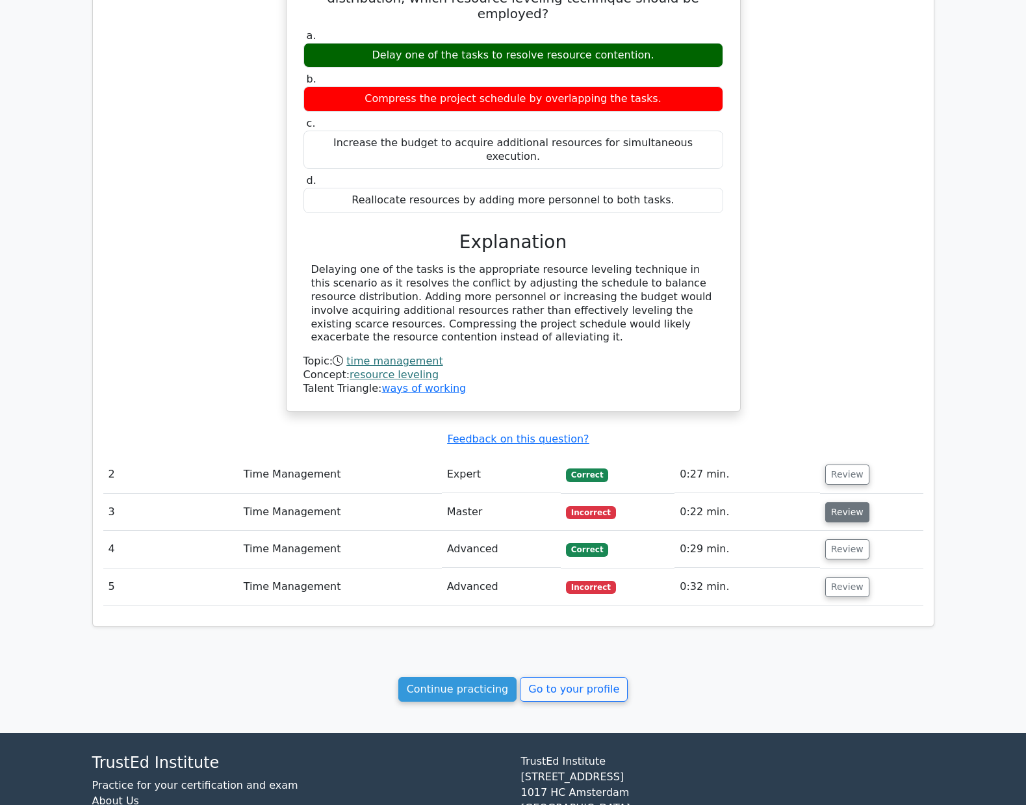
click at [854, 502] on button "Review" at bounding box center [847, 512] width 44 height 20
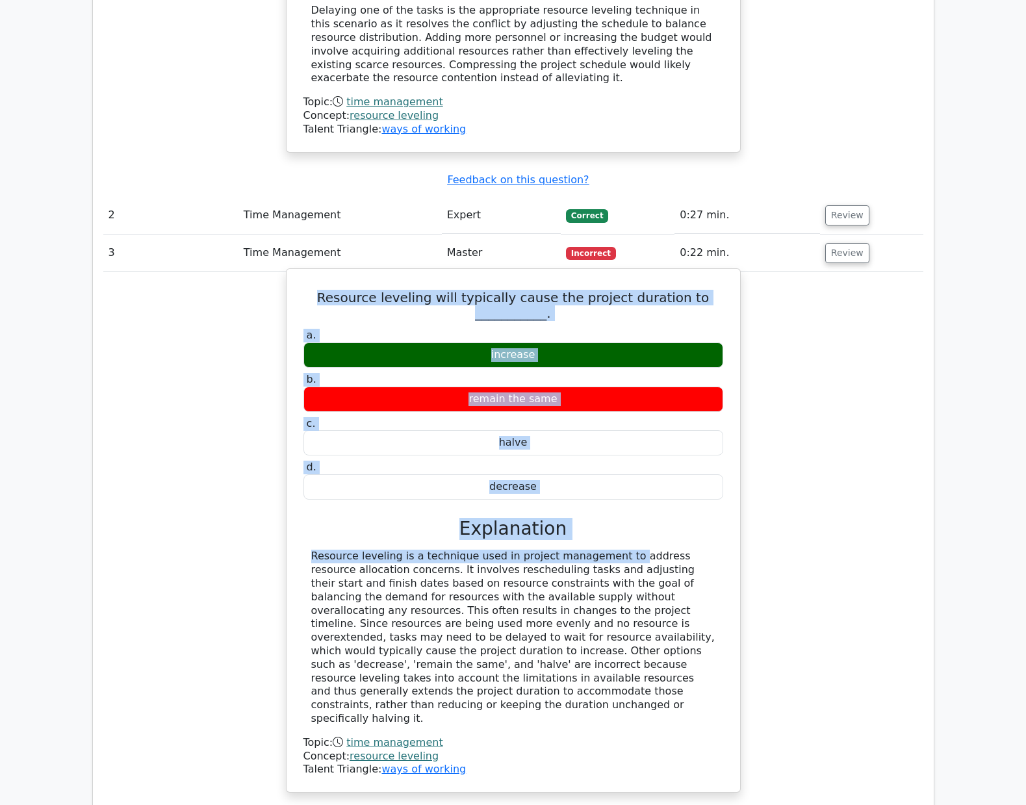
scroll to position [1040, 0]
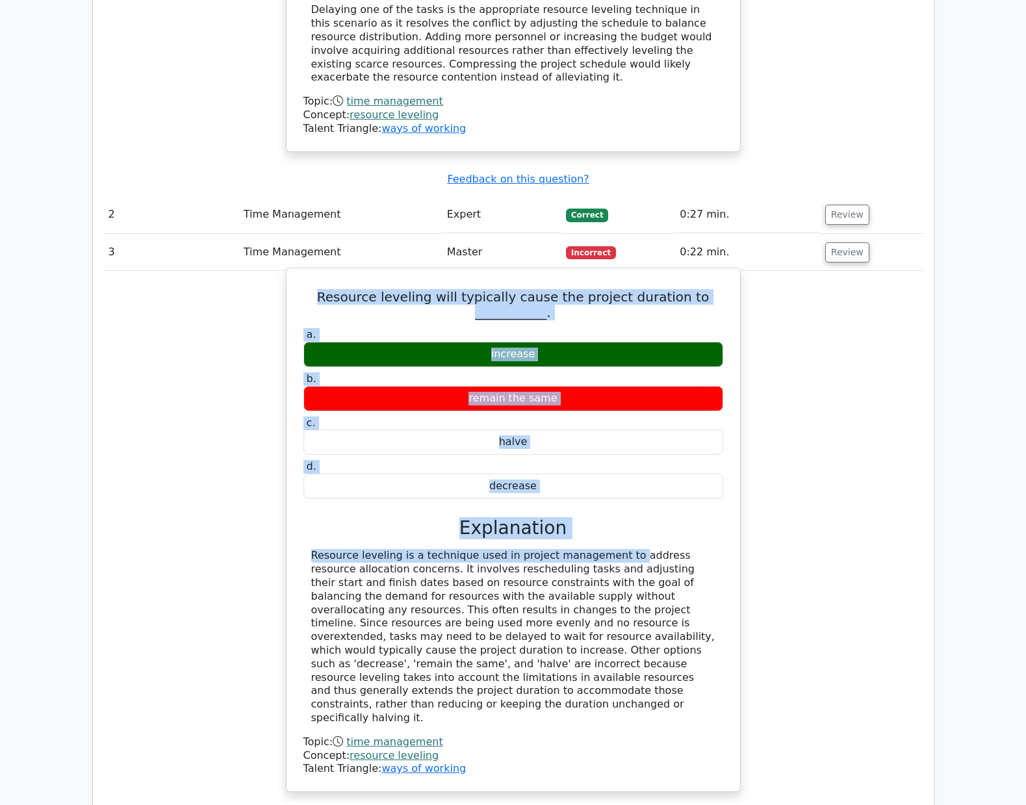
drag, startPoint x: 316, startPoint y: 458, endPoint x: 510, endPoint y: 675, distance: 291.3
click at [510, 675] on div "Resource leveling will typically cause the project duration to ___________. a. …" at bounding box center [513, 530] width 443 height 513
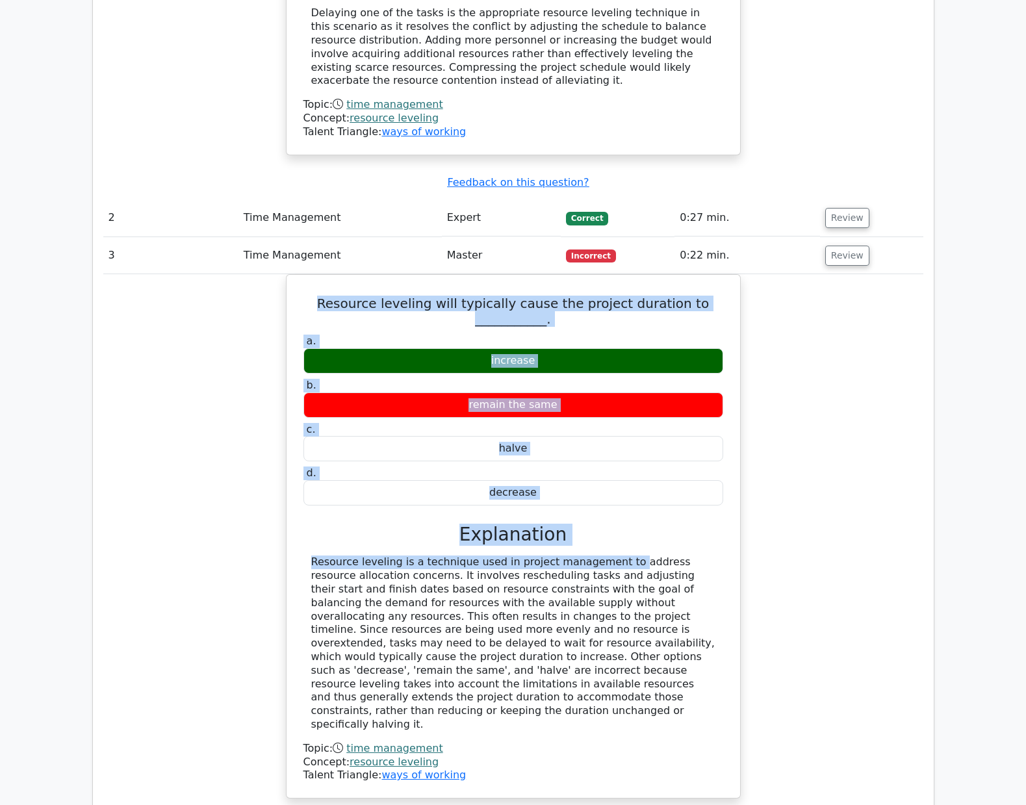
copy div "Resource leveling will typically cause the project duration to ___________. a. …"
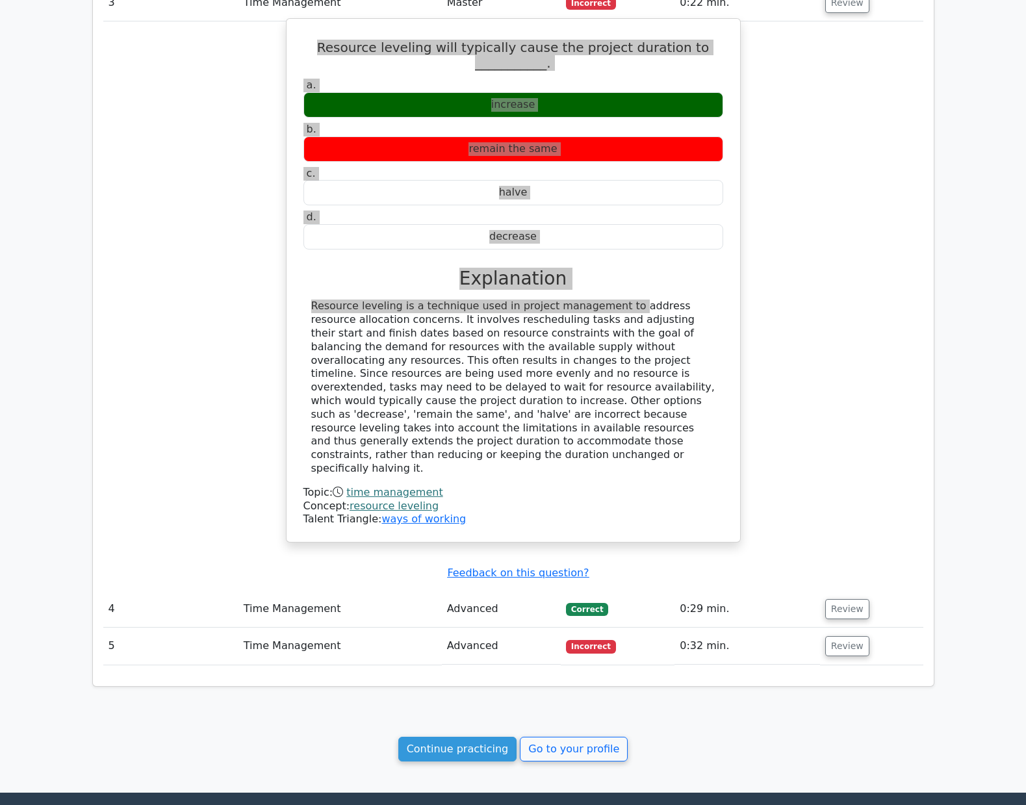
scroll to position [1365, 0]
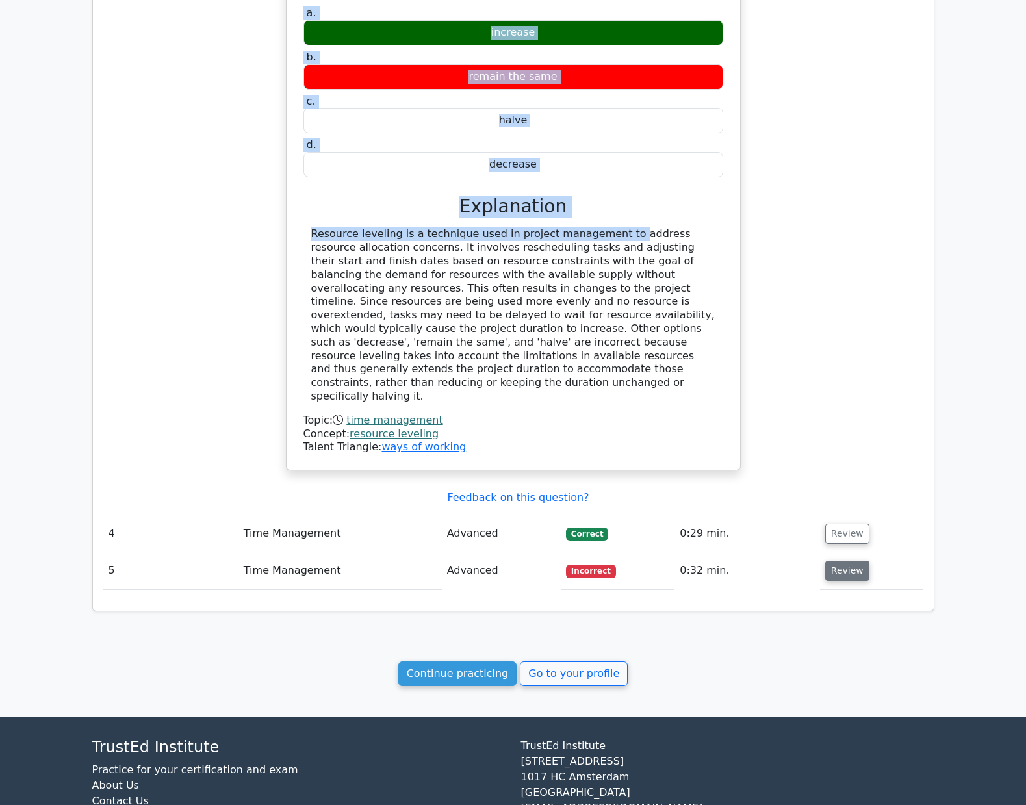
drag, startPoint x: 836, startPoint y: 533, endPoint x: 828, endPoint y: 531, distance: 8.7
click at [836, 561] on button "Review" at bounding box center [847, 571] width 44 height 20
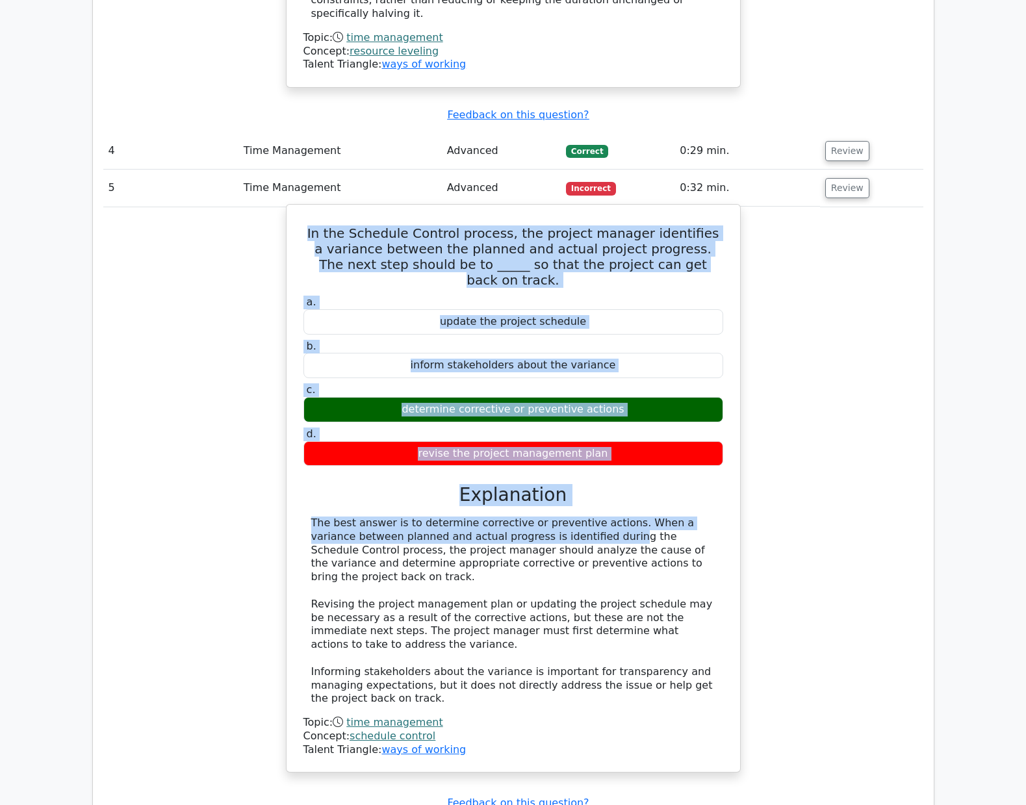
scroll to position [1754, 0]
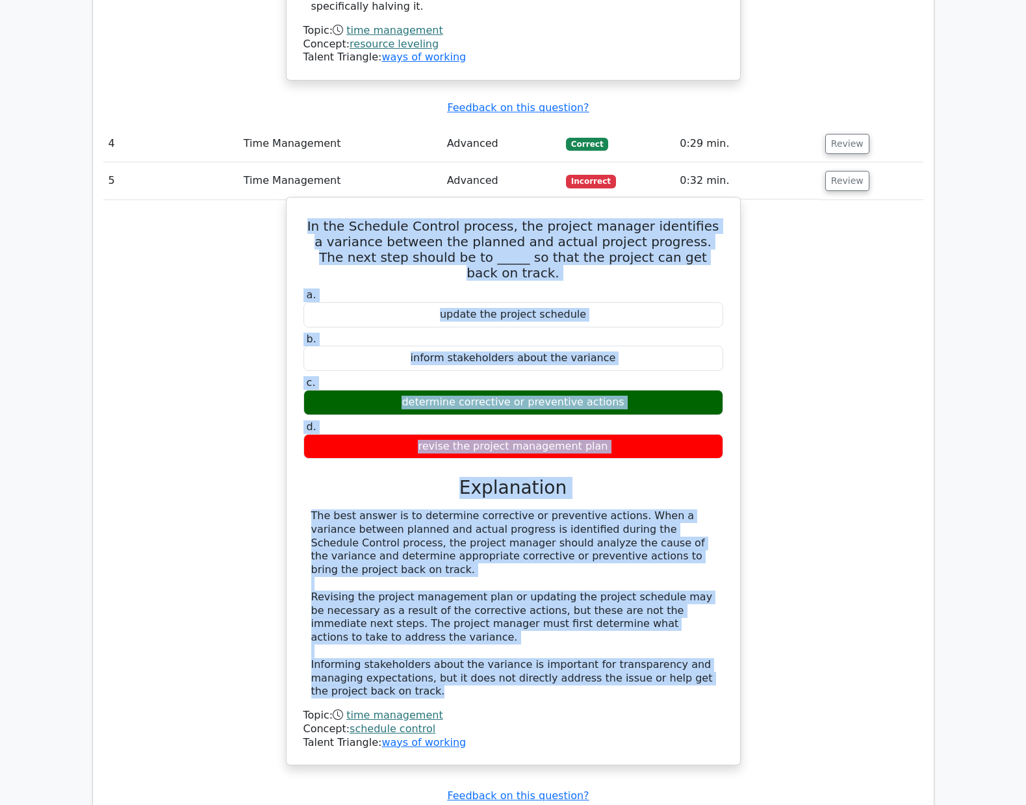
drag, startPoint x: 303, startPoint y: 370, endPoint x: 530, endPoint y: 631, distance: 345.9
click at [537, 632] on div "In the Schedule Control process, the project manager identifies a variance betw…" at bounding box center [513, 482] width 443 height 558
copy div "In the Schedule Control process, the project manager identifies a variance betw…"
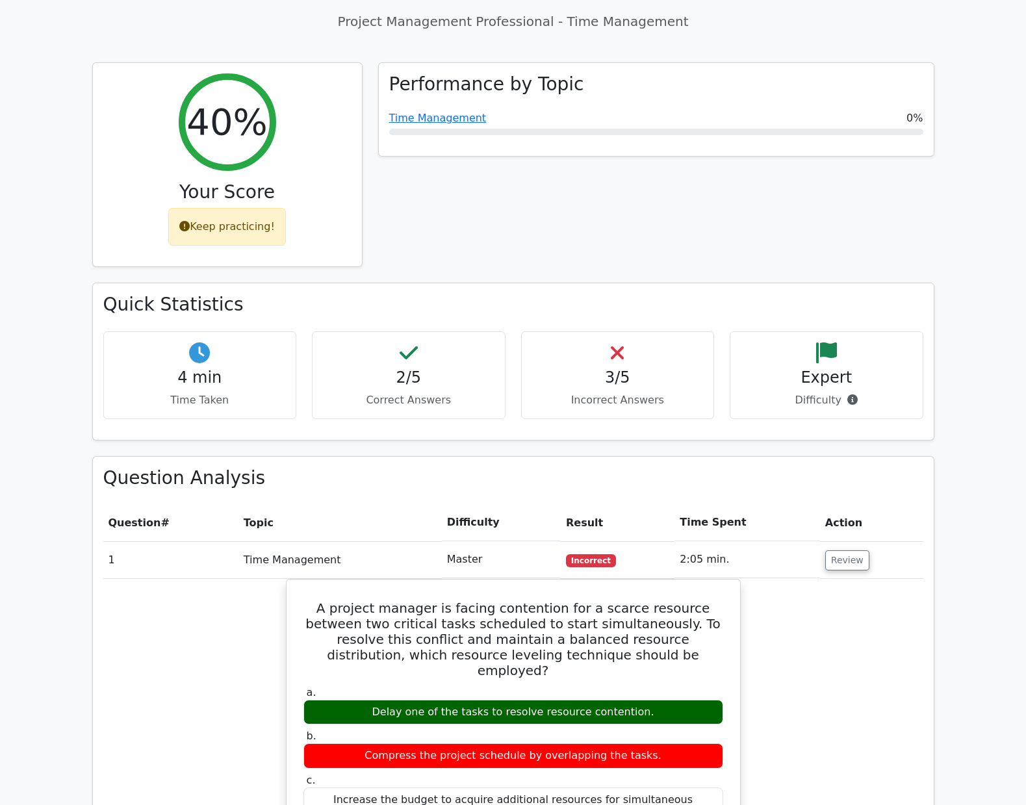
scroll to position [0, 0]
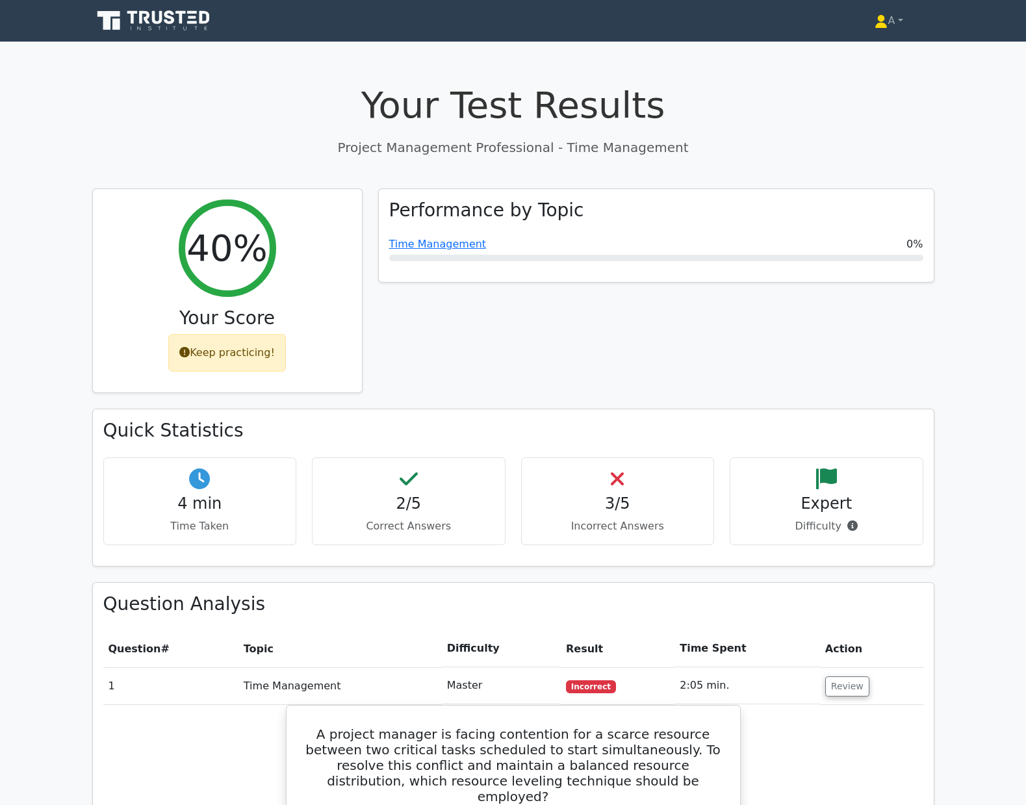
click at [178, 29] on icon at bounding box center [154, 20] width 125 height 25
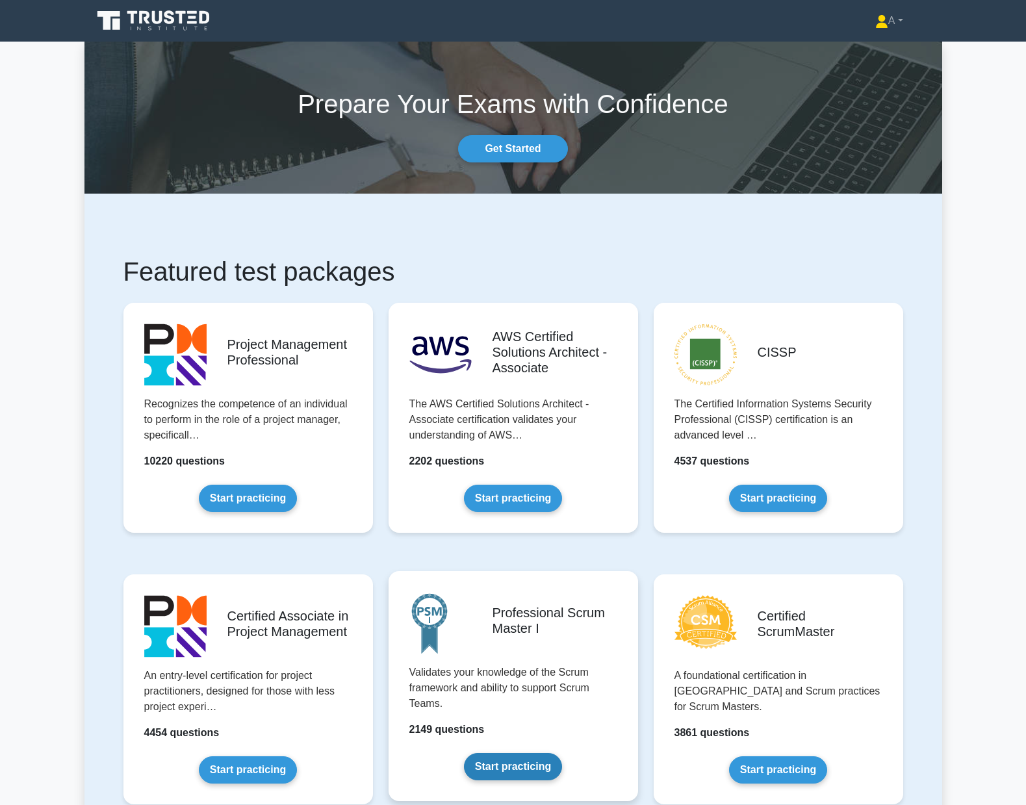
scroll to position [195, 0]
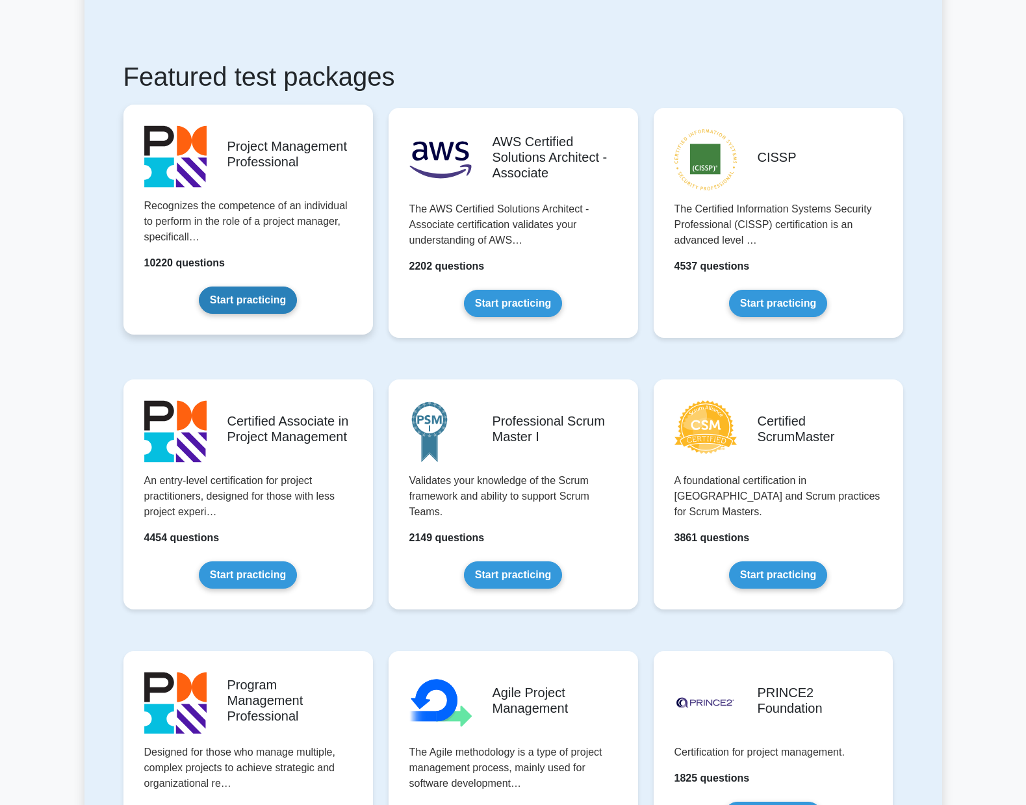
click at [277, 299] on link "Start practicing" at bounding box center [248, 300] width 98 height 27
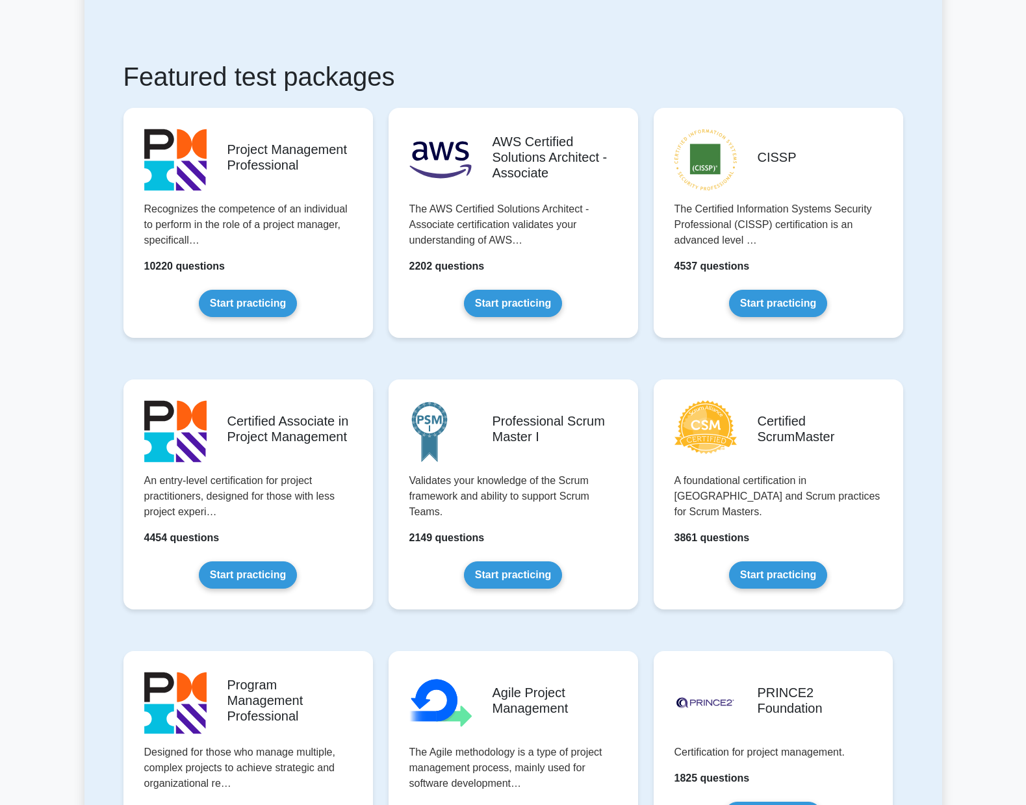
scroll to position [130, 0]
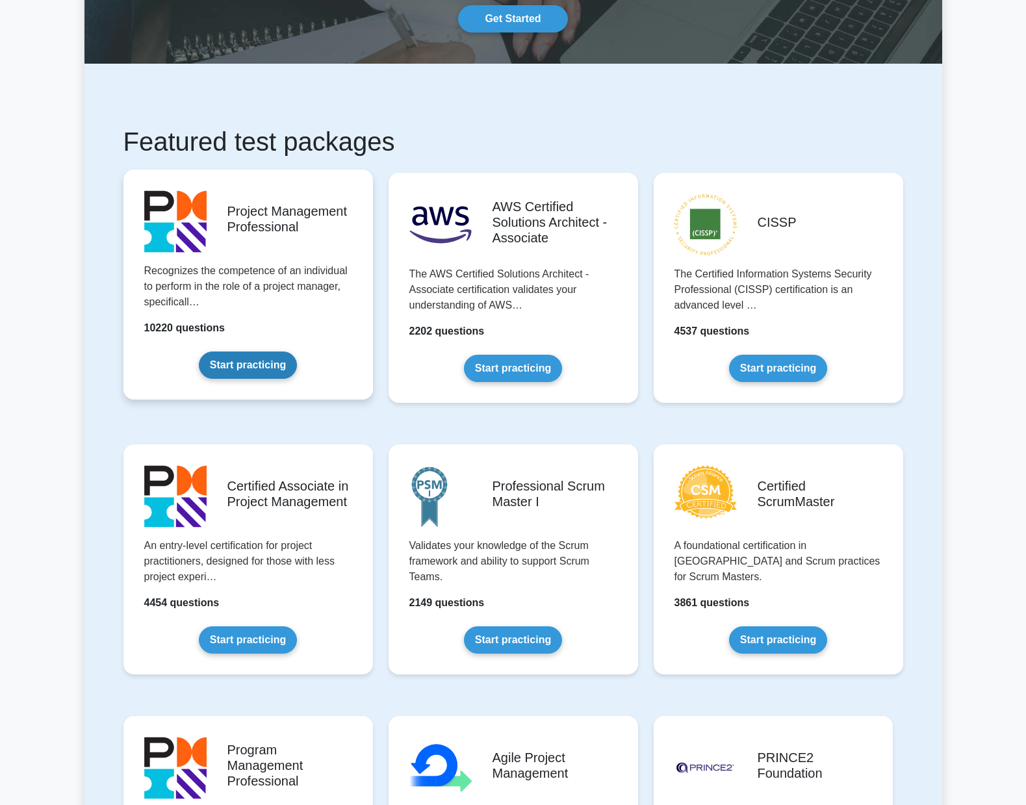
click at [283, 367] on link "Start practicing" at bounding box center [248, 365] width 98 height 27
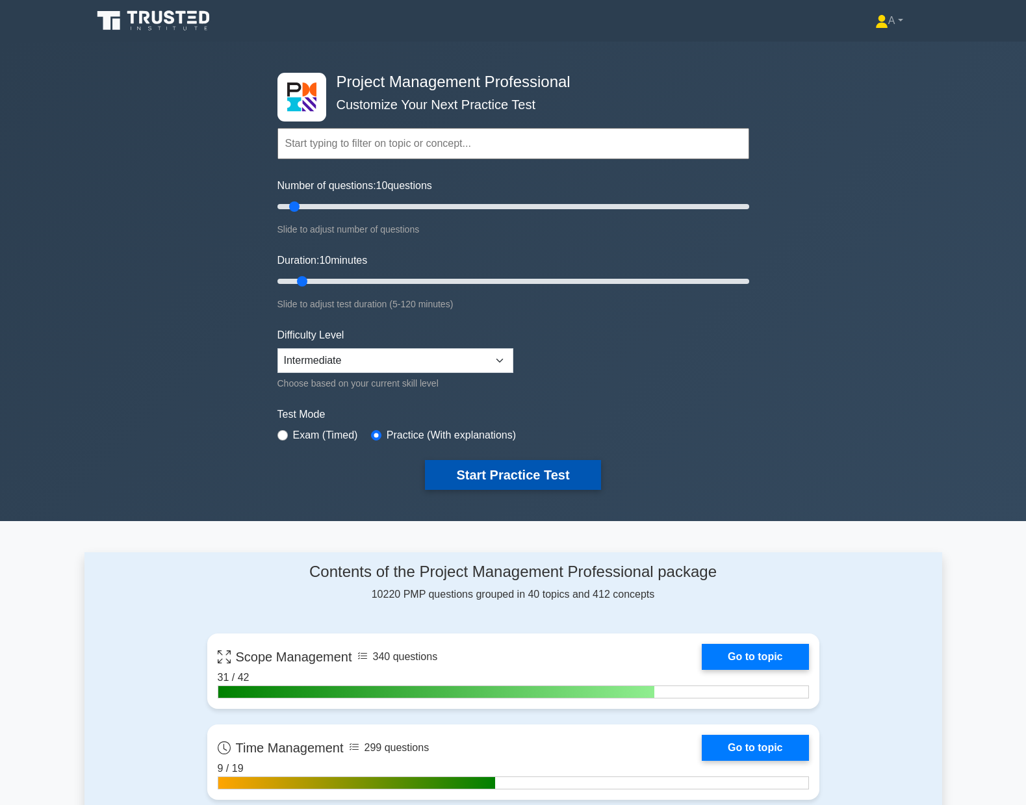
click at [496, 469] on button "Start Practice Test" at bounding box center [512, 475] width 175 height 30
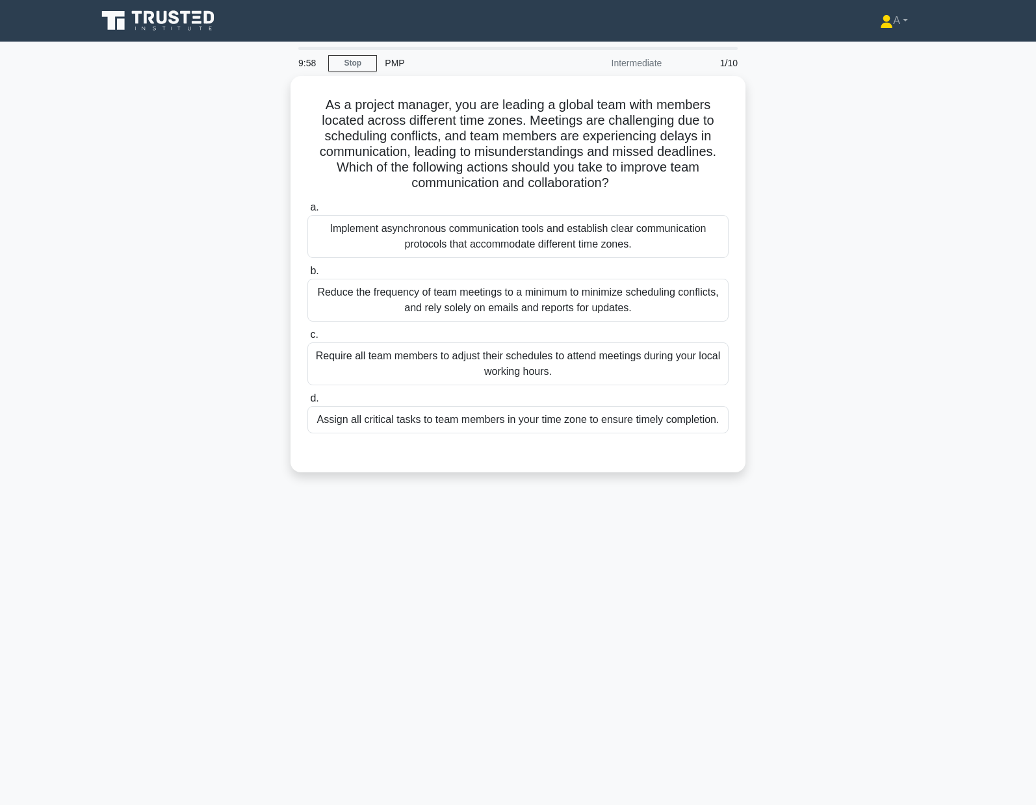
drag, startPoint x: 309, startPoint y: 91, endPoint x: 746, endPoint y: 419, distance: 546.2
click at [746, 419] on div "As a project manager, you are leading a global team with members located across…" at bounding box center [518, 282] width 858 height 412
copy div "As a project manager, you are leading a global team with members located across…"
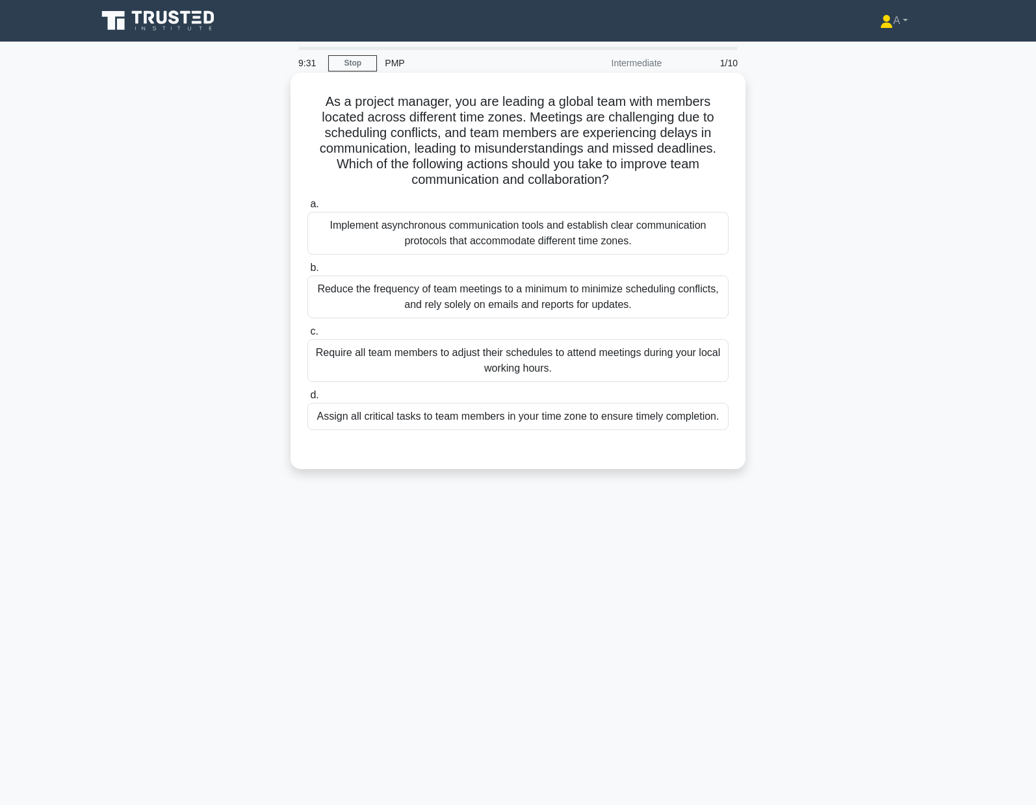
click at [433, 227] on div "Implement asynchronous communication tools and establish clear communication pr…" at bounding box center [517, 233] width 421 height 43
click at [307, 209] on input "a. Implement asynchronous communication tools and establish clear communication…" at bounding box center [307, 204] width 0 height 8
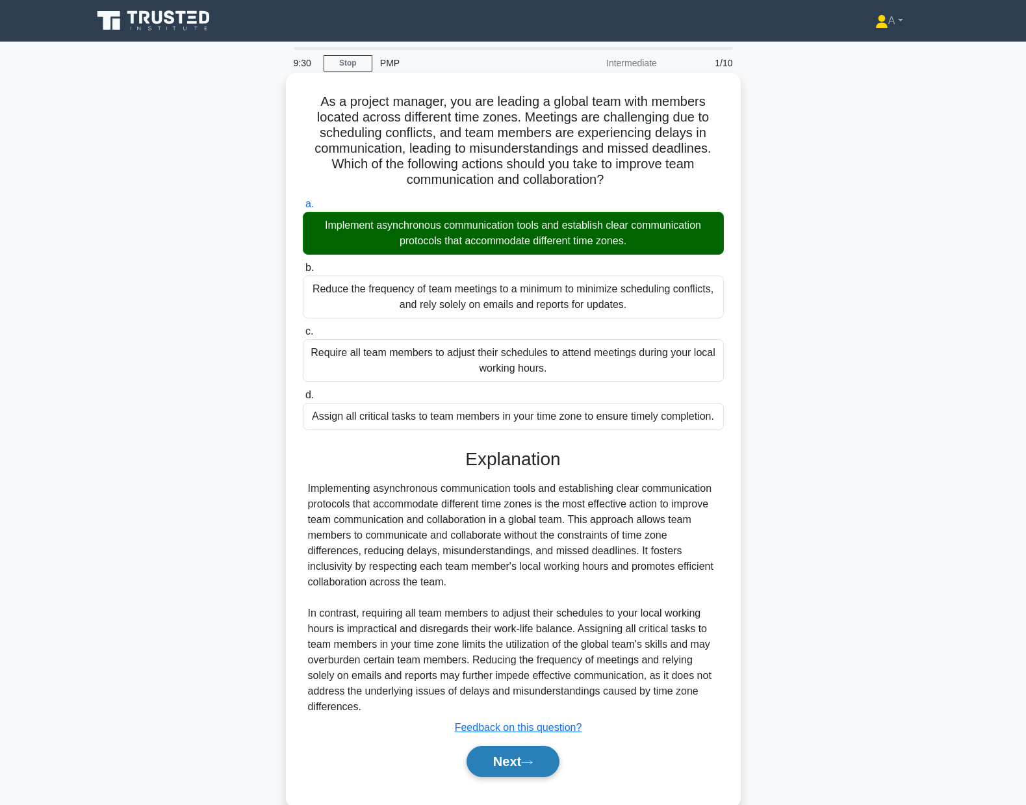
click at [491, 764] on button "Next" at bounding box center [513, 761] width 93 height 31
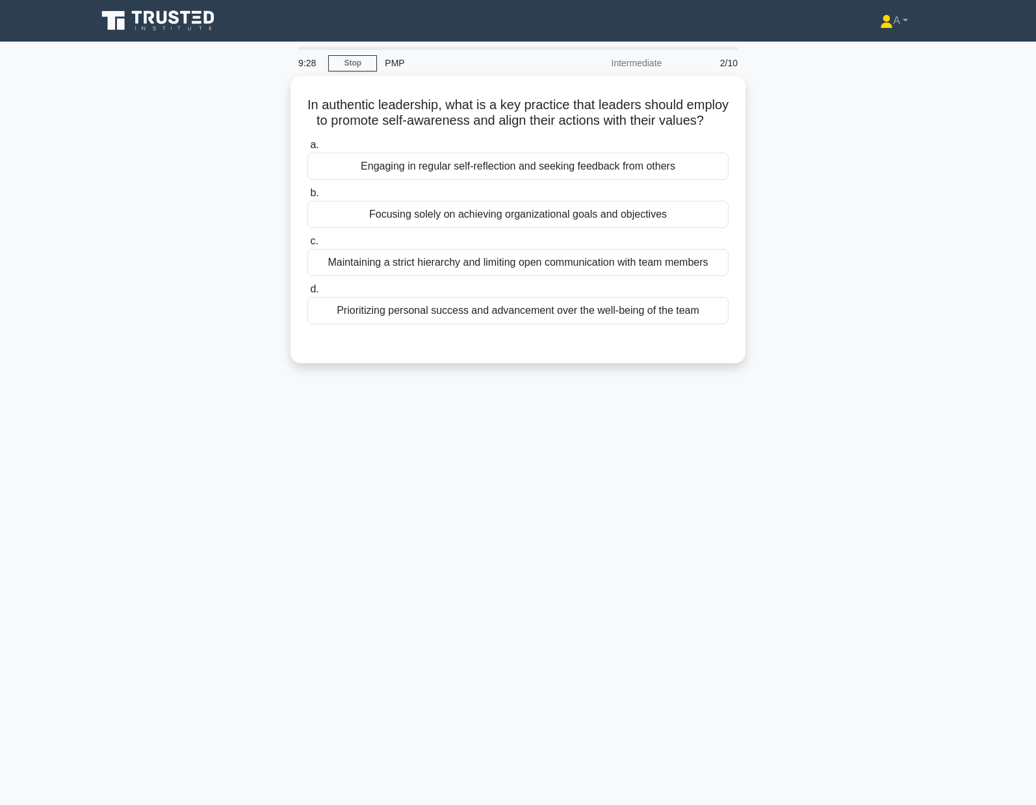
drag, startPoint x: 300, startPoint y: 96, endPoint x: 799, endPoint y: 338, distance: 555.3
click at [797, 335] on div "In authentic leadership, what is a key practice that leaders should employ to p…" at bounding box center [518, 227] width 858 height 303
copy div "In authentic leadership, what is a key practice that leaders should employ to p…"
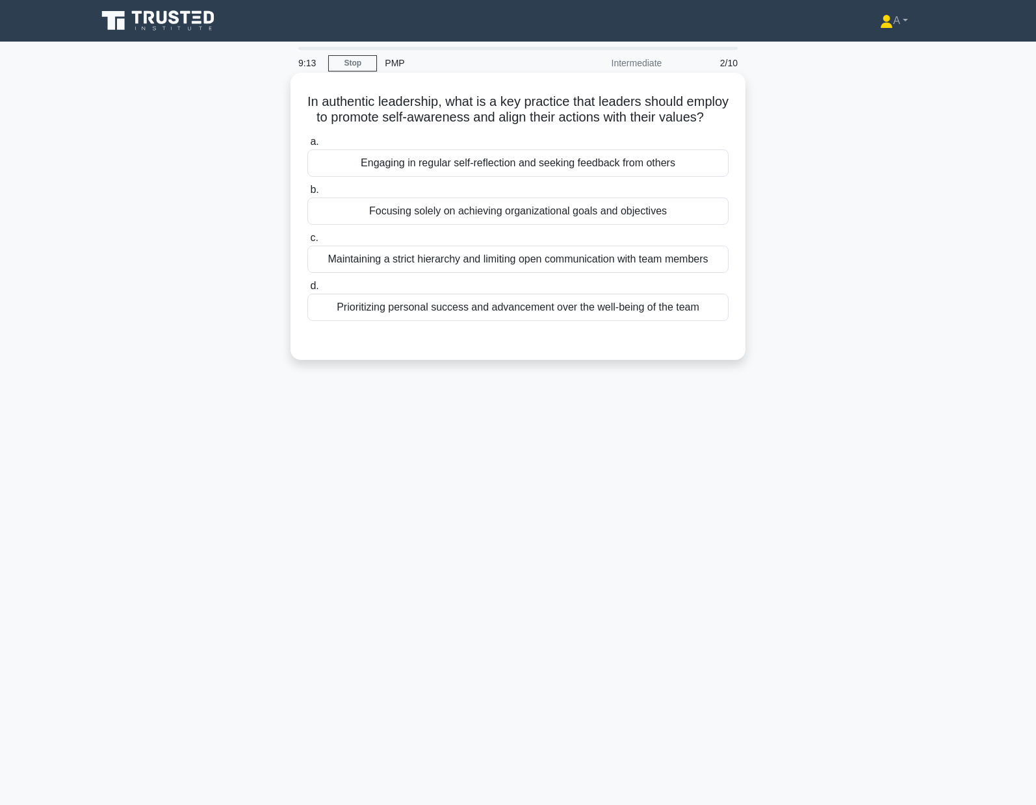
click at [474, 177] on div "Engaging in regular self-reflection and seeking feedback from others" at bounding box center [517, 162] width 421 height 27
click at [307, 146] on input "a. Engaging in regular self-reflection and seeking feedback from others" at bounding box center [307, 142] width 0 height 8
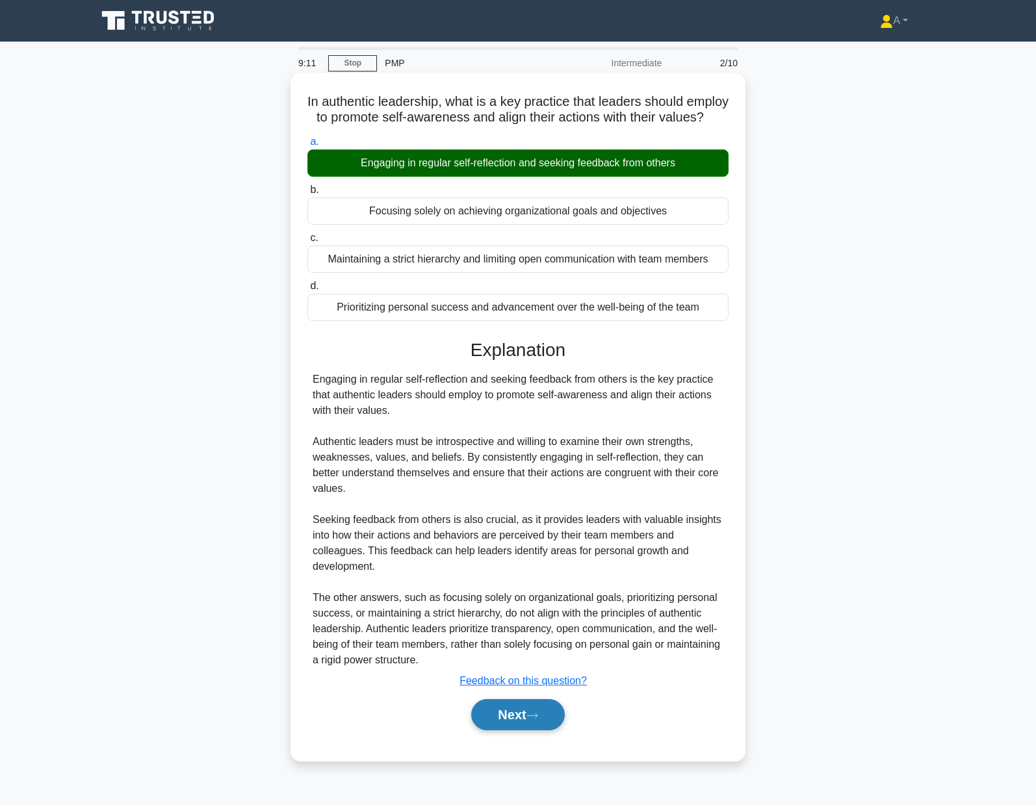
drag, startPoint x: 531, startPoint y: 737, endPoint x: 528, endPoint y: 730, distance: 7.9
click at [530, 730] on button "Next" at bounding box center [517, 714] width 93 height 31
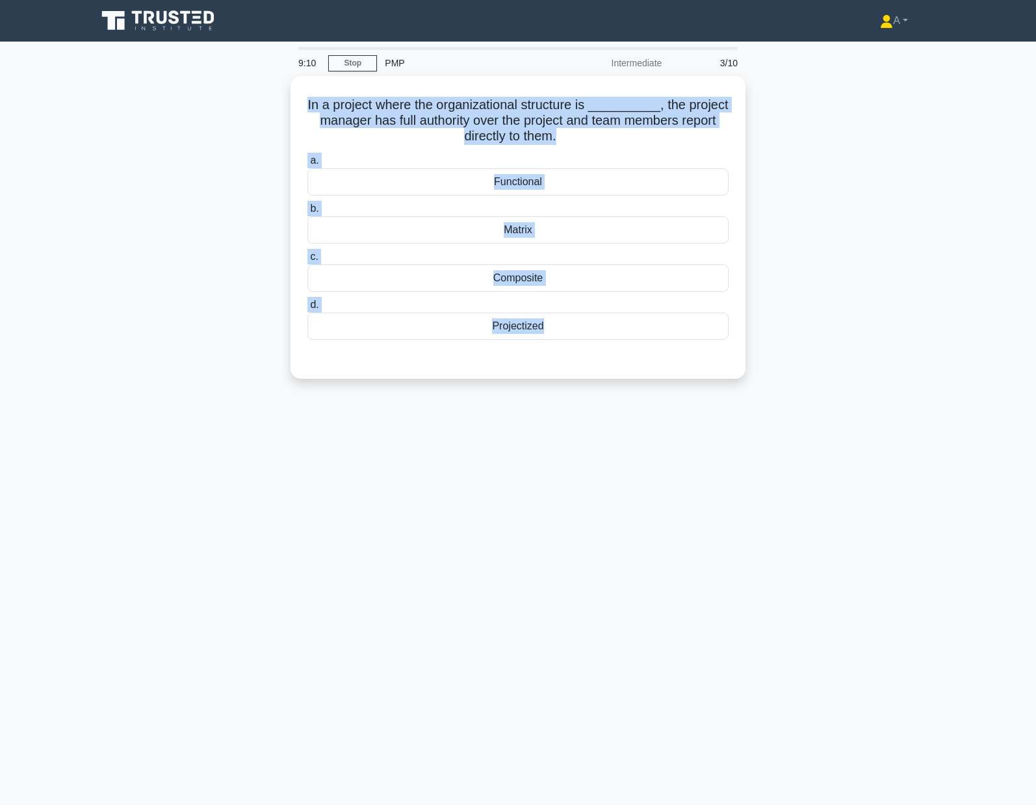
drag, startPoint x: 526, startPoint y: 225, endPoint x: 866, endPoint y: 376, distance: 372.4
click at [865, 376] on div "In a project where the organizational structure is __________, the project mana…" at bounding box center [518, 235] width 858 height 318
copy div "In a project where the organizational structure is __________, the project mana…"
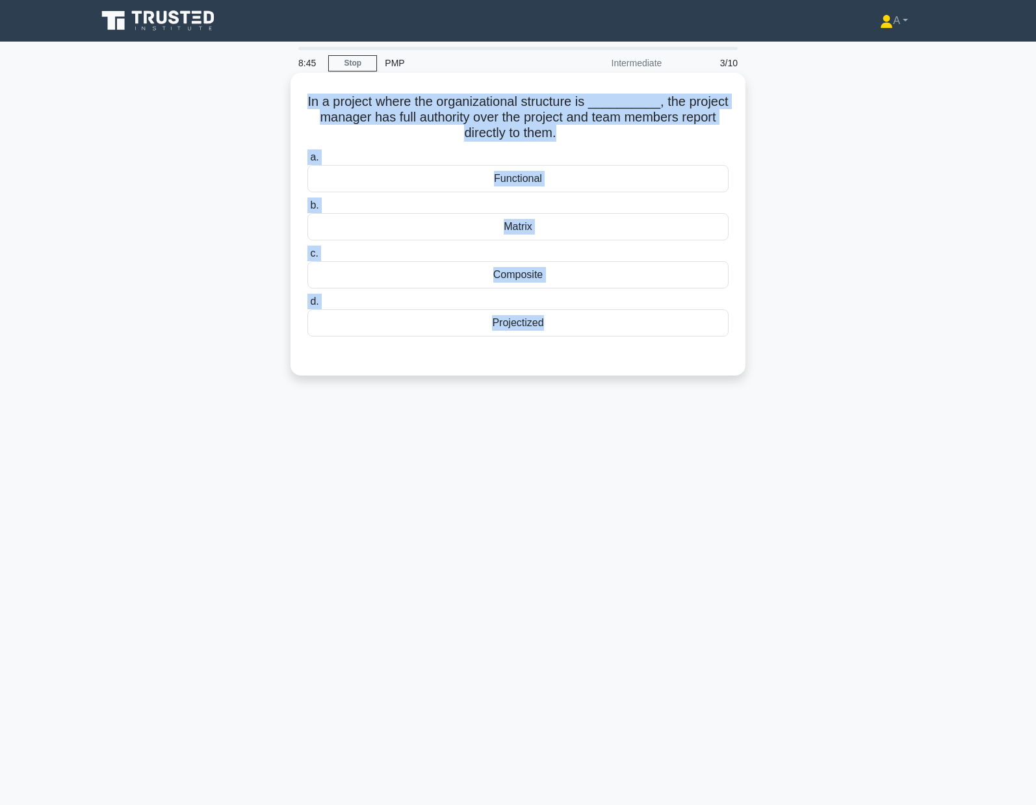
click at [457, 324] on div "Projectized" at bounding box center [517, 322] width 421 height 27
click at [307, 306] on input "d. Projectized" at bounding box center [307, 302] width 0 height 8
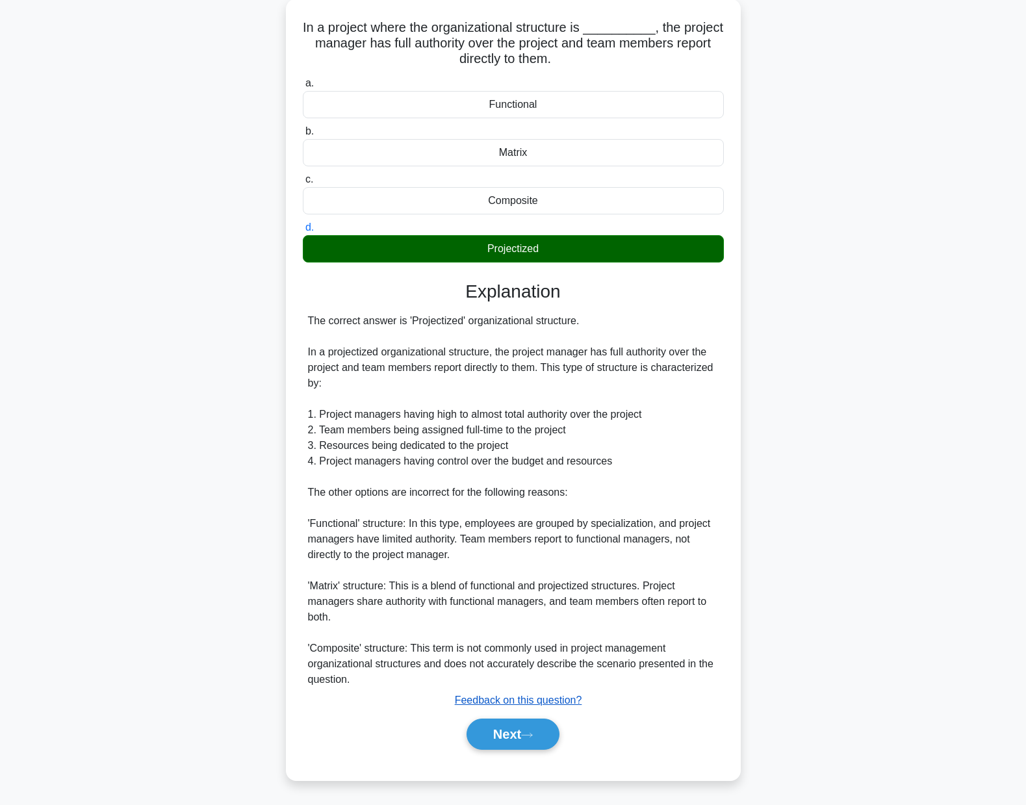
scroll to position [75, 0]
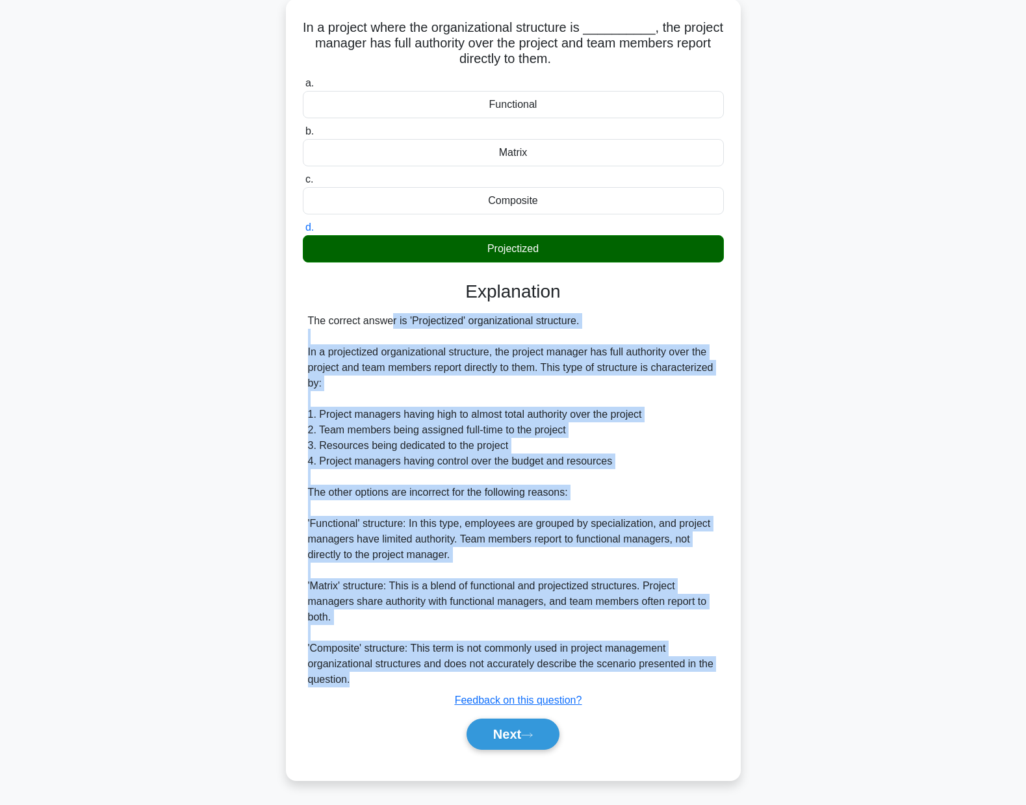
drag, startPoint x: 307, startPoint y: 320, endPoint x: 375, endPoint y: 675, distance: 361.9
click at [375, 675] on div "The correct answer is 'Projectized' organizational structure. In a projectized …" at bounding box center [513, 500] width 421 height 374
copy div "The correct answer is 'Projectized' organizational structure. In a projectized …"
drag, startPoint x: 521, startPoint y: 739, endPoint x: 513, endPoint y: 734, distance: 9.9
click at [521, 738] on button "Next" at bounding box center [513, 734] width 93 height 31
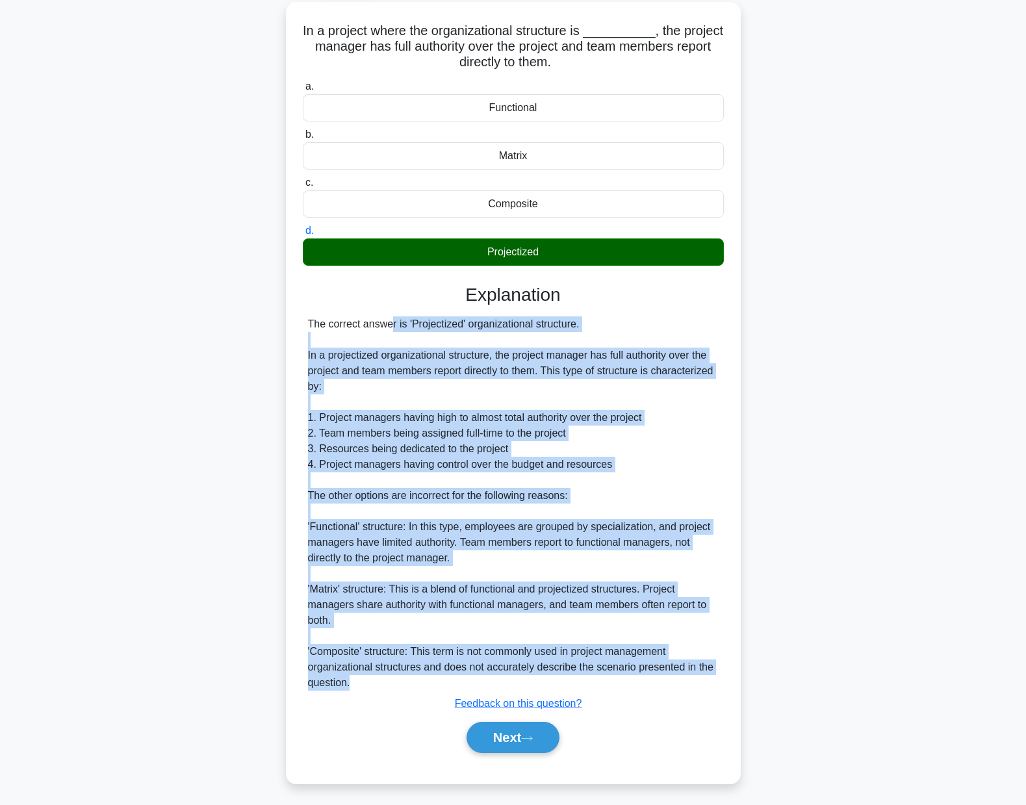
scroll to position [0, 0]
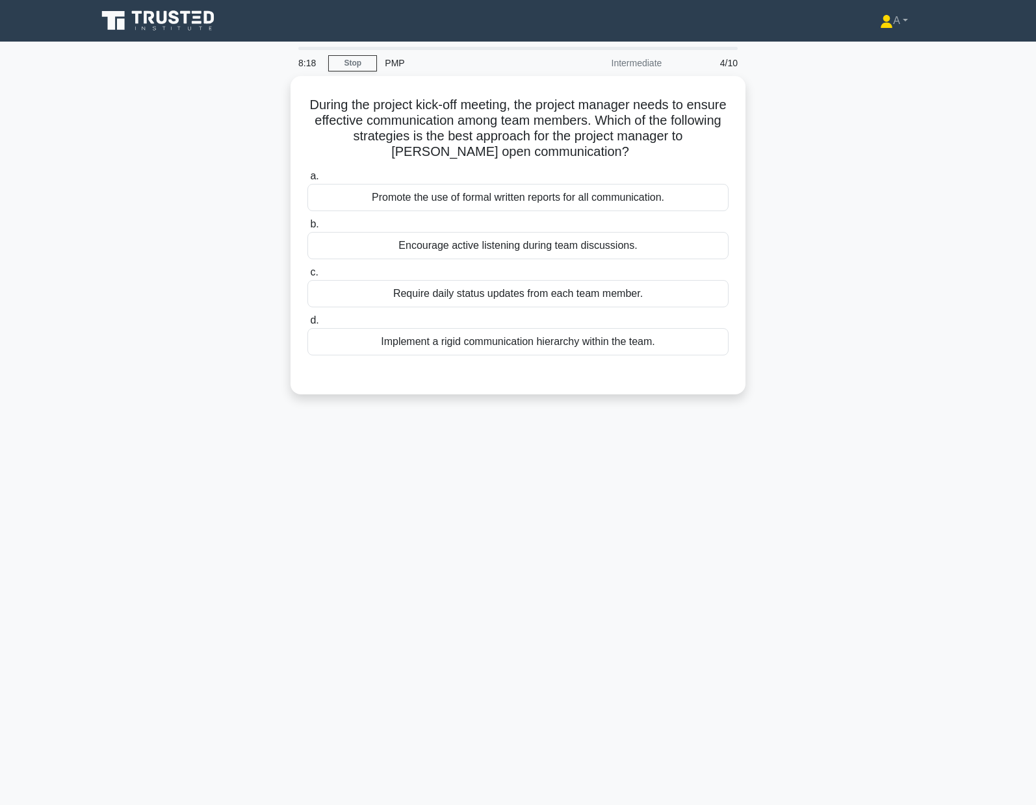
drag, startPoint x: 402, startPoint y: 120, endPoint x: 763, endPoint y: 346, distance: 427.1
click at [763, 346] on div "During the project kick-off meeting, the project manager needs to ensure effect…" at bounding box center [518, 243] width 858 height 334
copy div "During the project kick-off meeting, the project manager needs to ensure effect…"
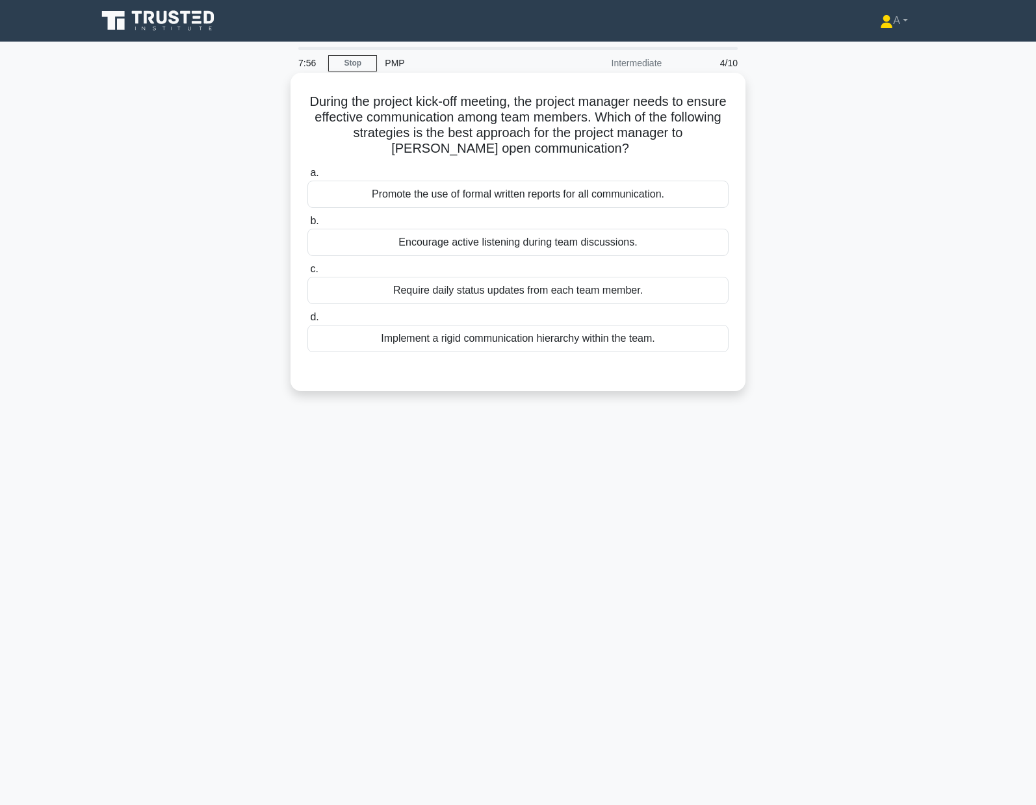
click at [356, 243] on div "Encourage active listening during team discussions." at bounding box center [517, 242] width 421 height 27
click at [307, 225] on input "b. Encourage active listening during team discussions." at bounding box center [307, 221] width 0 height 8
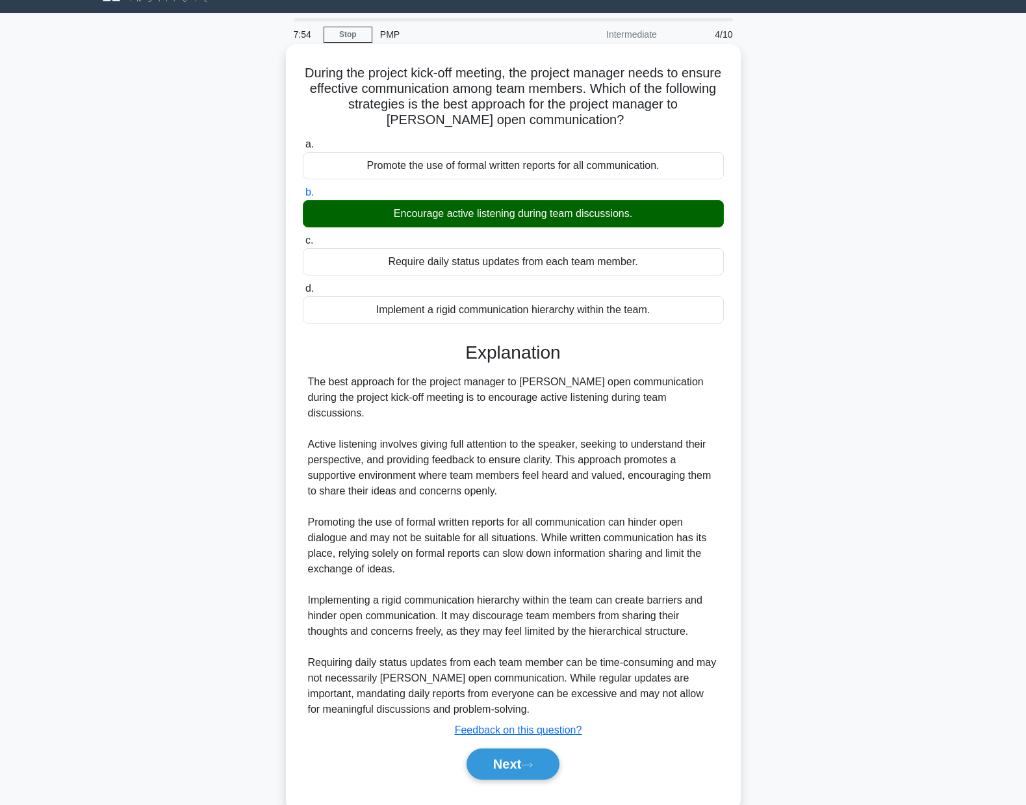
scroll to position [44, 0]
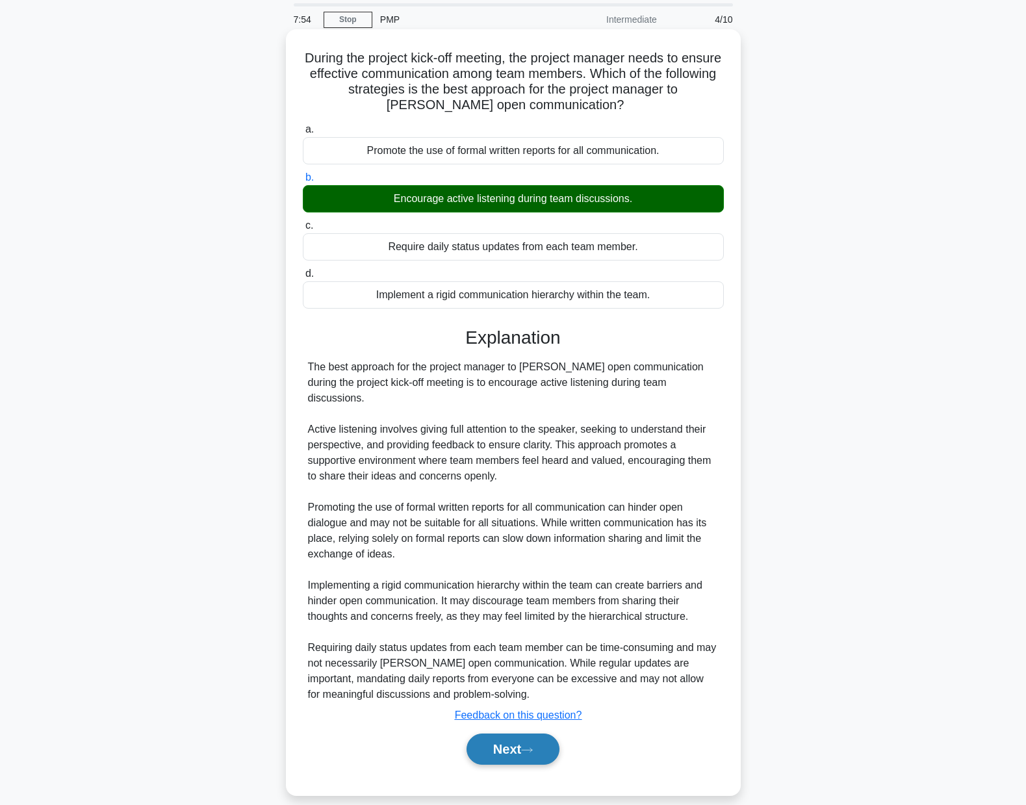
click at [510, 737] on button "Next" at bounding box center [513, 749] width 93 height 31
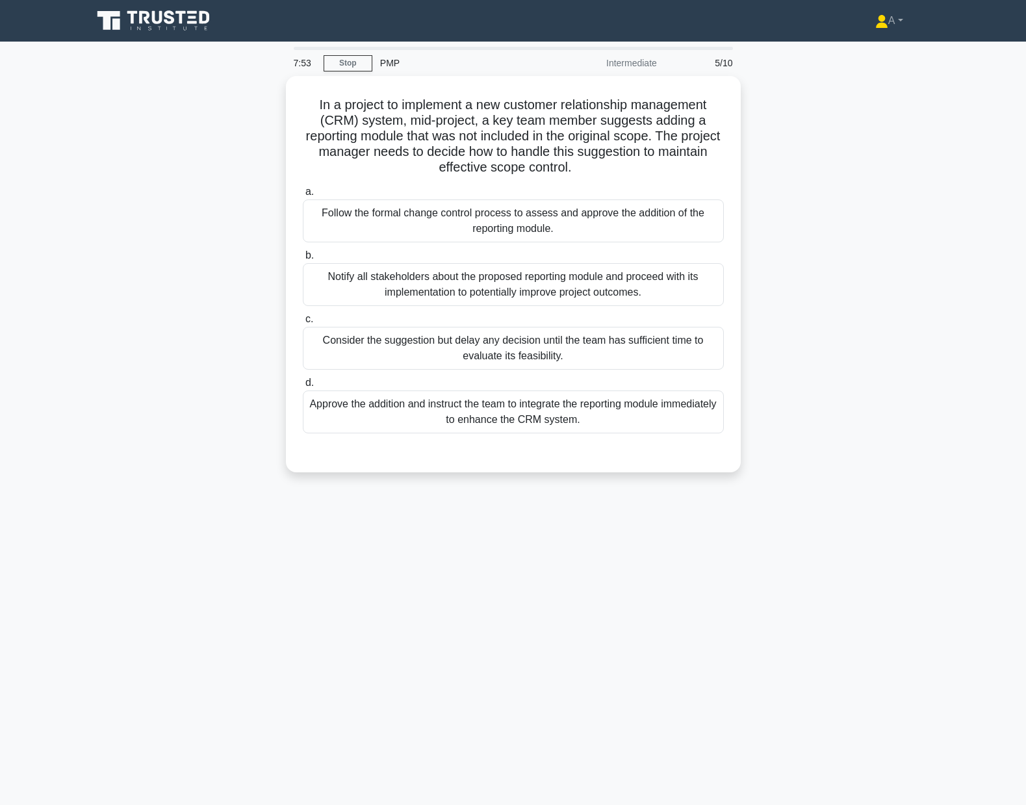
scroll to position [0, 0]
drag, startPoint x: 304, startPoint y: 96, endPoint x: 793, endPoint y: 431, distance: 592.6
click at [793, 431] on div "In a project to implement a new customer relationship management (CRM) system, …" at bounding box center [518, 282] width 858 height 412
copy div "In a project to implement a new customer relationship management (CRM) system, …"
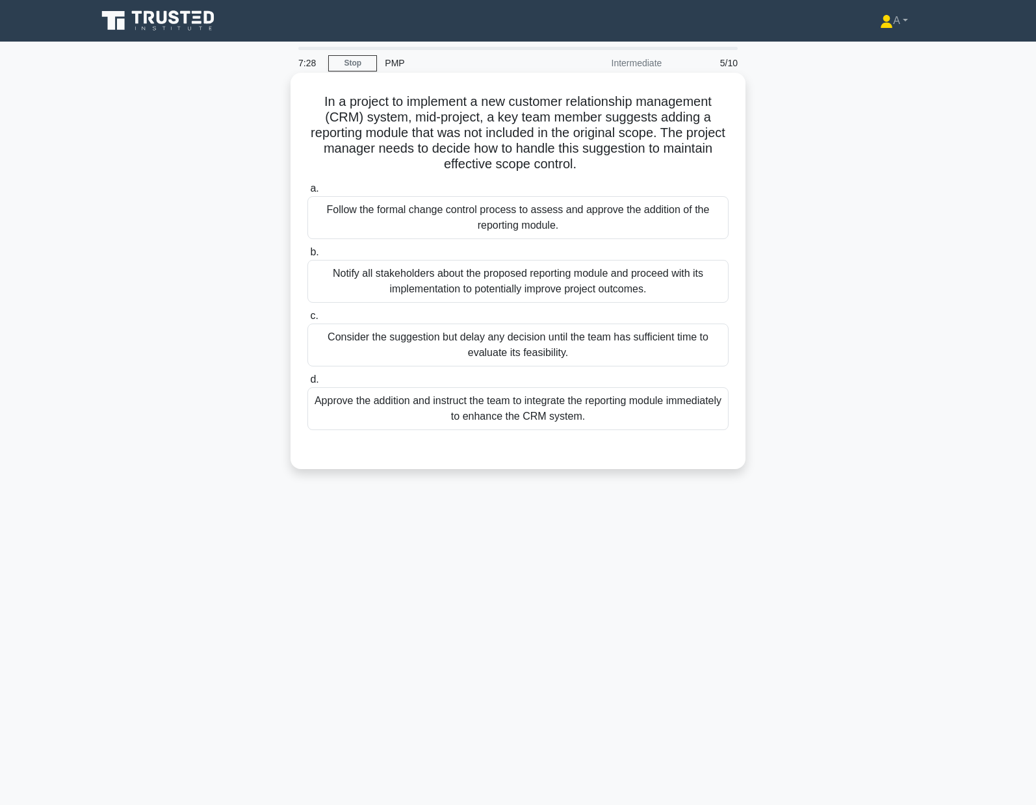
click at [485, 220] on div "Follow the formal change control process to assess and approve the addition of …" at bounding box center [517, 217] width 421 height 43
click at [307, 193] on input "a. Follow the formal change control process to assess and approve the addition …" at bounding box center [307, 189] width 0 height 8
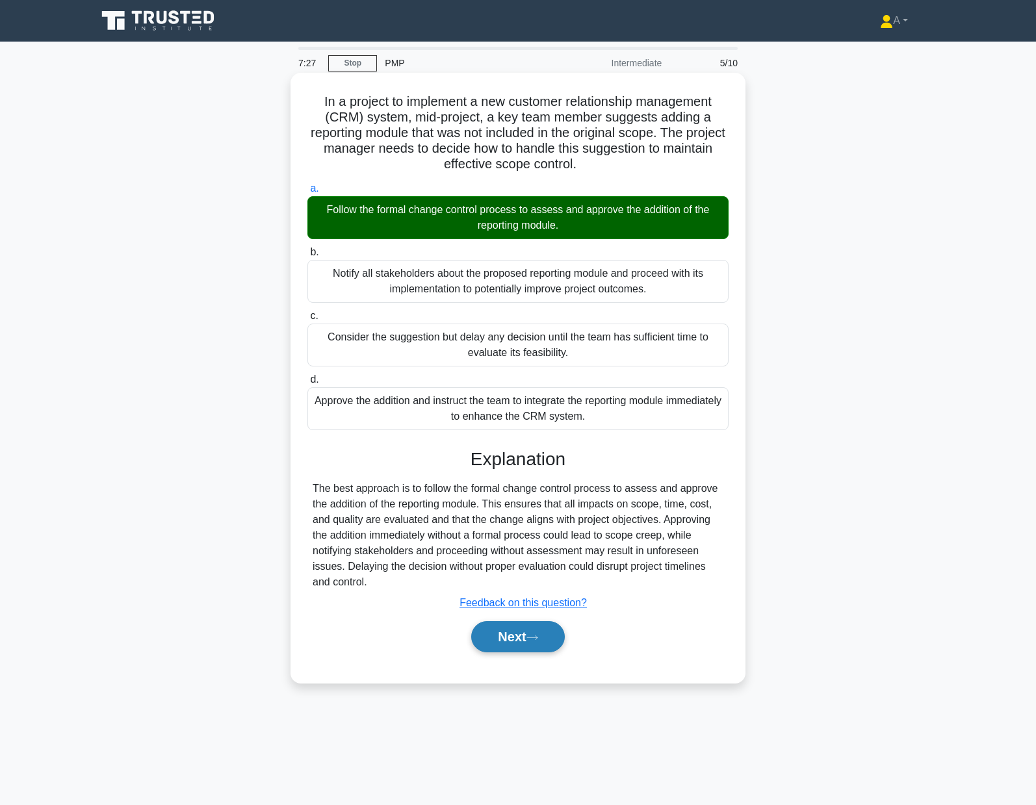
click at [531, 642] on button "Next" at bounding box center [517, 636] width 93 height 31
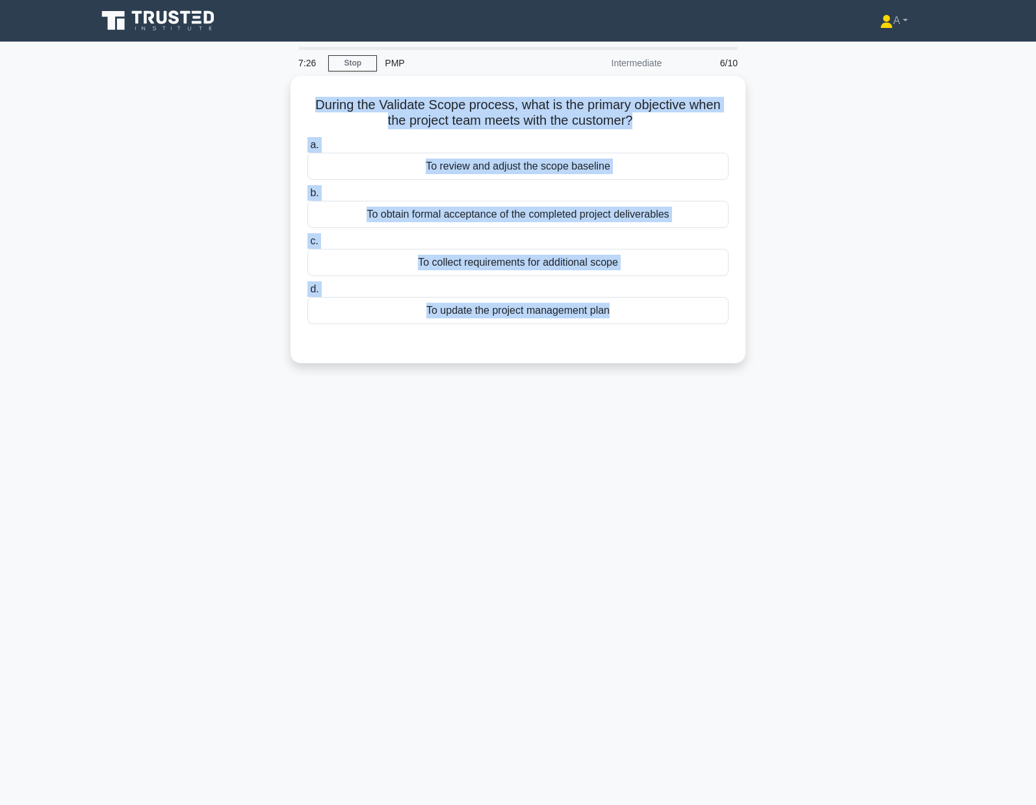
drag, startPoint x: 337, startPoint y: 101, endPoint x: 877, endPoint y: 372, distance: 603.5
click at [876, 372] on div "During the Validate Scope process, what is the primary objective when the proje…" at bounding box center [518, 227] width 858 height 303
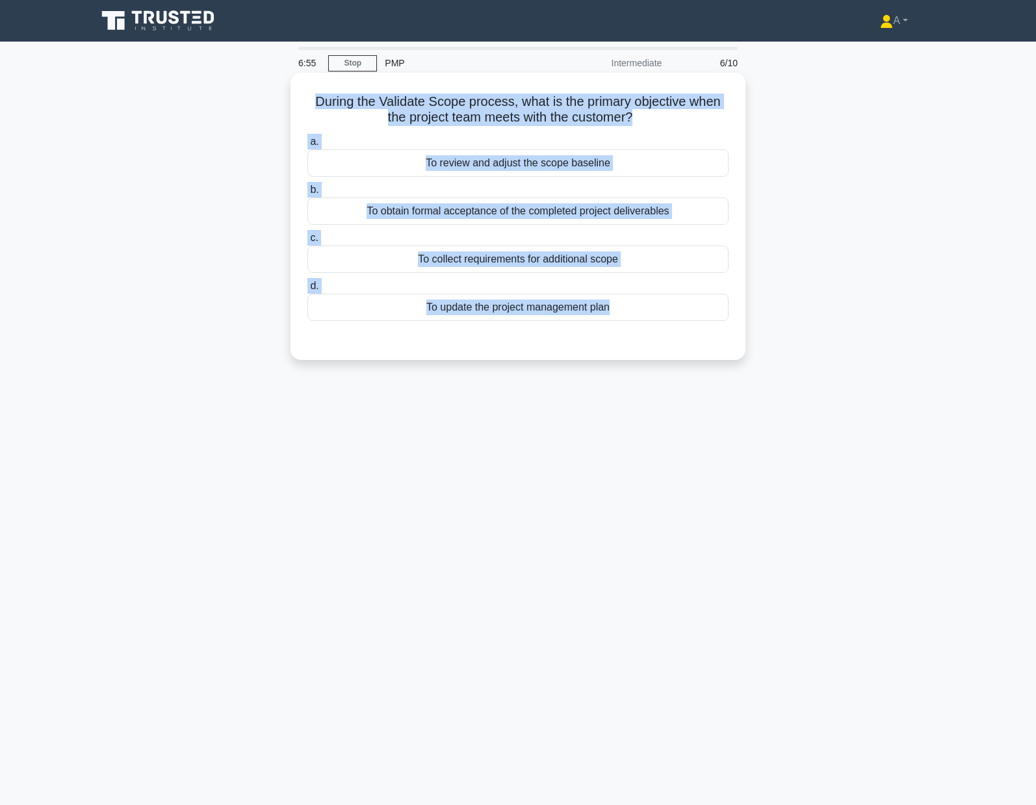
click at [507, 261] on div "To collect requirements for additional scope" at bounding box center [517, 259] width 421 height 27
click at [307, 242] on input "c. To collect requirements for additional scope" at bounding box center [307, 238] width 0 height 8
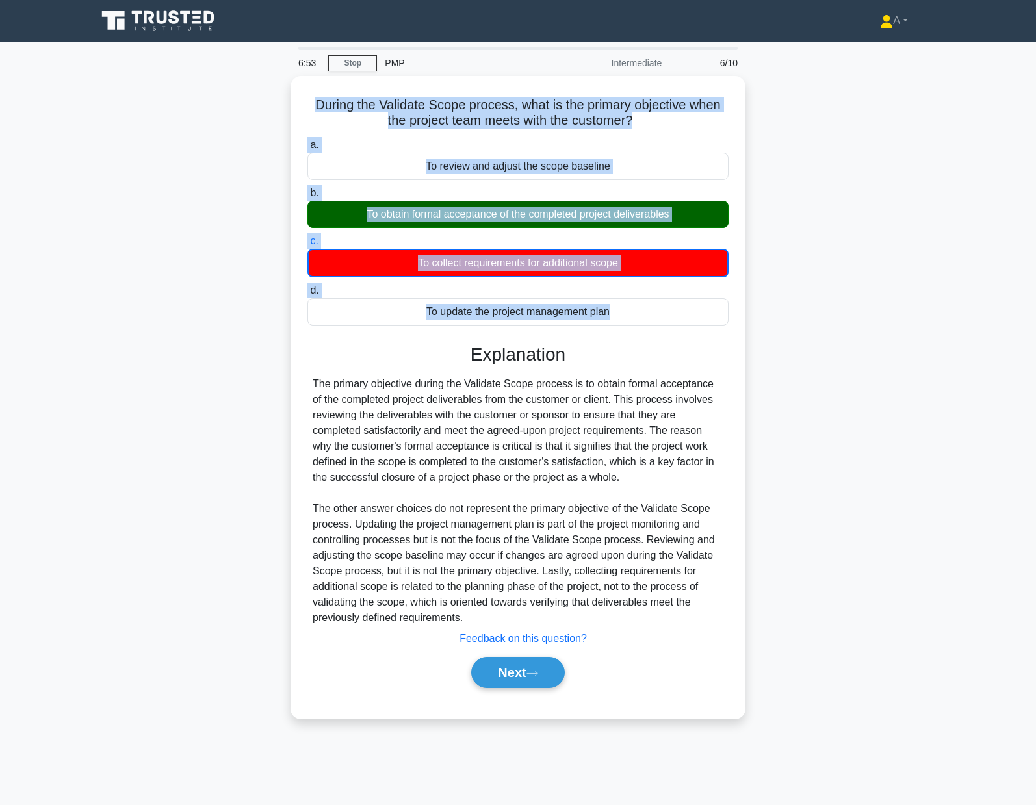
click at [248, 326] on div "During the Validate Scope process, what is the primary objective when the proje…" at bounding box center [518, 405] width 858 height 658
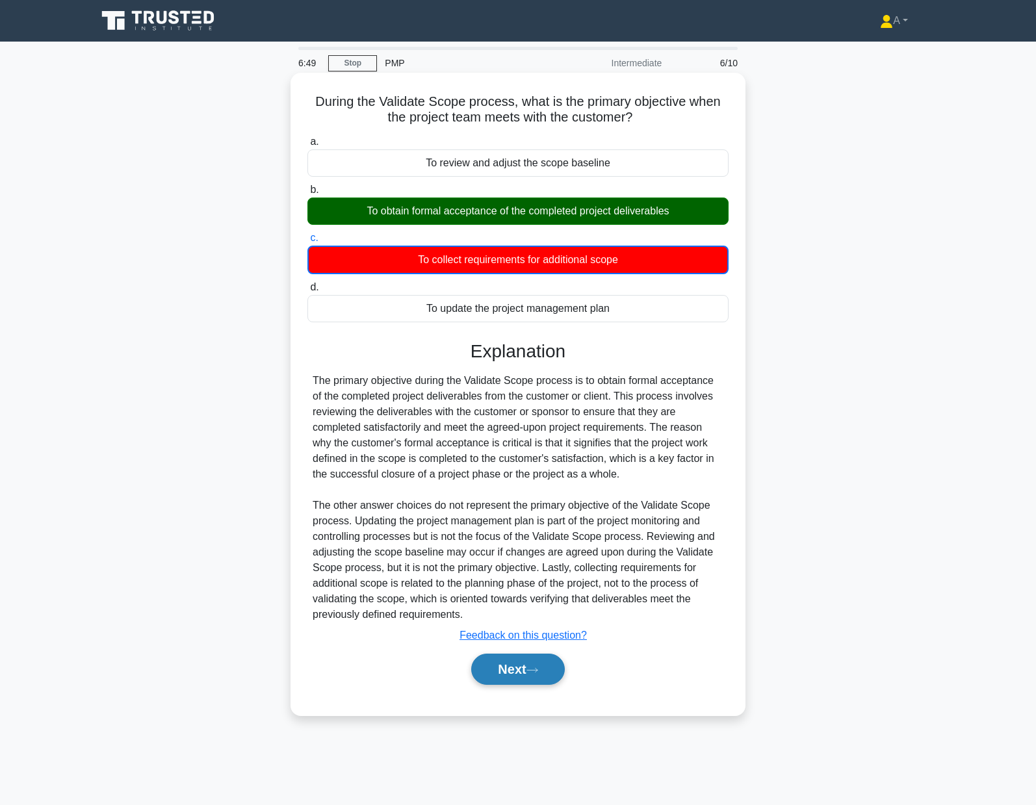
click at [523, 671] on button "Next" at bounding box center [517, 669] width 93 height 31
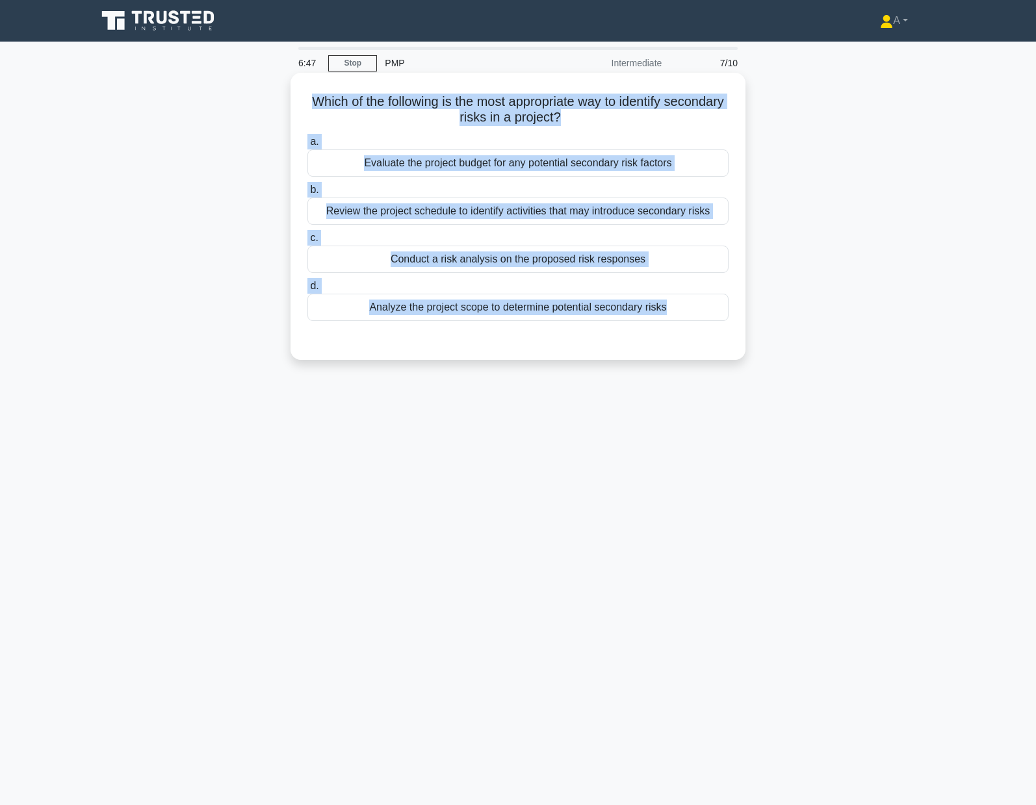
drag, startPoint x: 323, startPoint y: 93, endPoint x: 738, endPoint y: 331, distance: 478.5
click at [738, 331] on div "Which of the following is the most appropriate way to identify secondary risks …" at bounding box center [518, 216] width 444 height 277
copy div "Which of the following is the most appropriate way to identify secondary risks …"
click at [403, 258] on div "Conduct a risk analysis on the proposed risk responses" at bounding box center [517, 259] width 421 height 27
click at [307, 242] on input "c. Conduct a risk analysis on the proposed risk responses" at bounding box center [307, 238] width 0 height 8
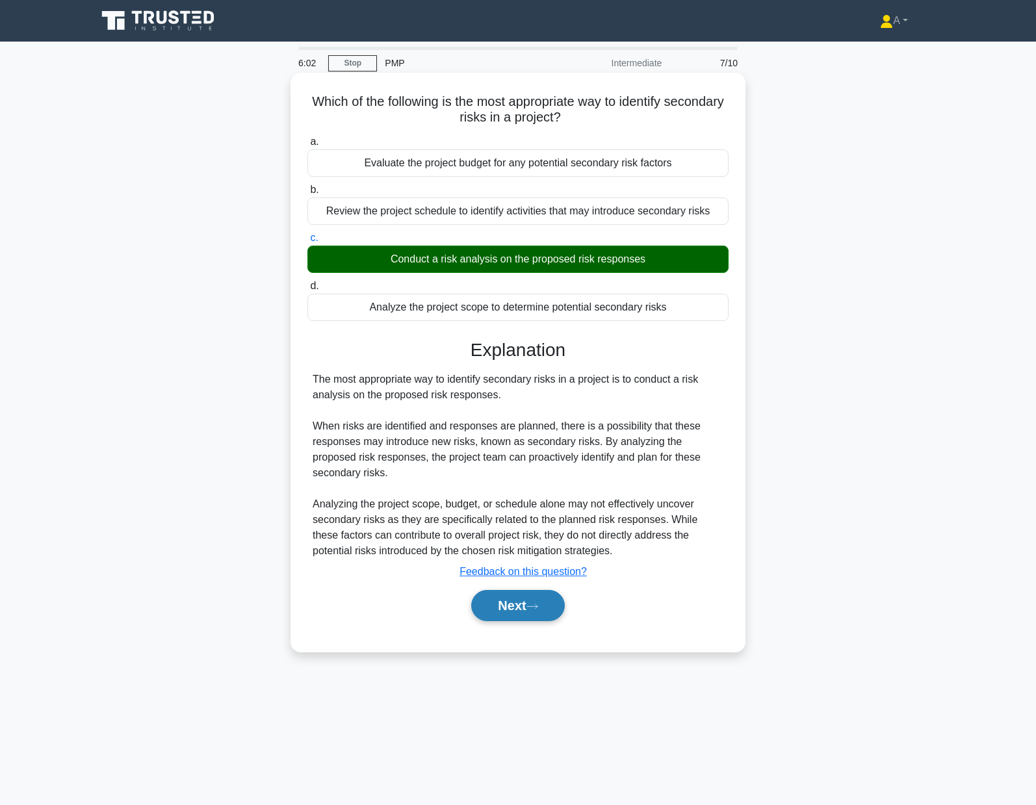
click at [528, 605] on button "Next" at bounding box center [517, 605] width 93 height 31
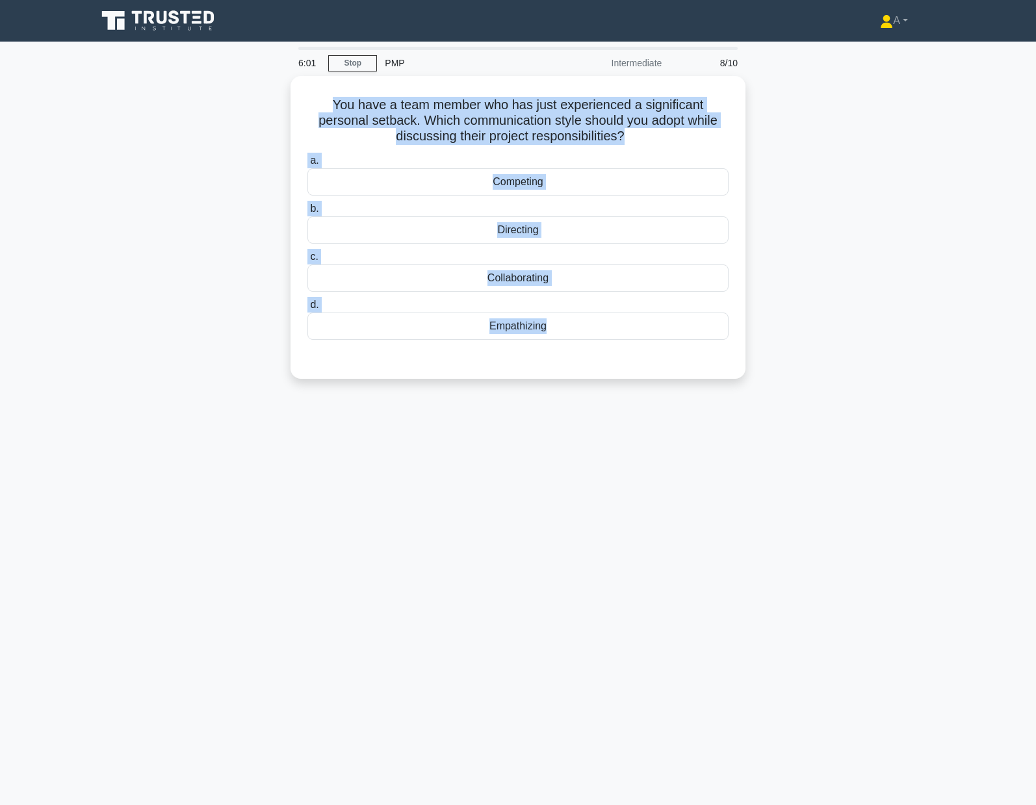
drag, startPoint x: 310, startPoint y: 87, endPoint x: 784, endPoint y: 385, distance: 560.0
click at [784, 385] on div "You have a team member who has just experienced a significant personal setback.…" at bounding box center [518, 235] width 858 height 318
copy div "You have a team member who has just experienced a significant personal setback.…"
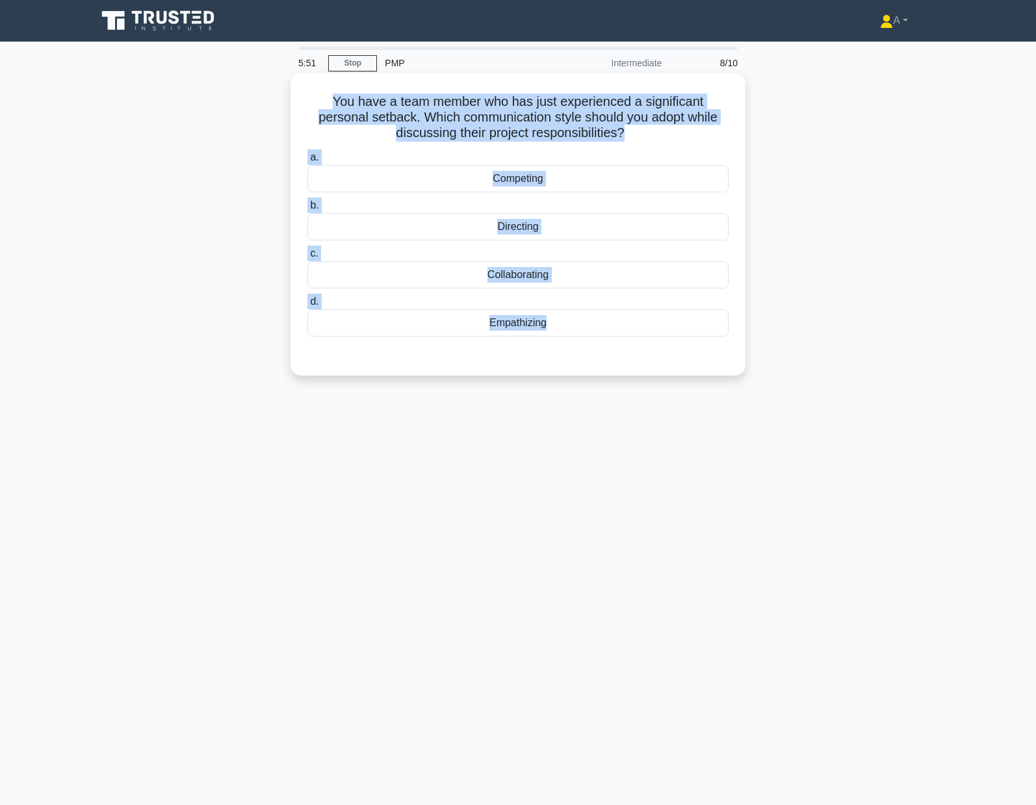
click at [493, 329] on div "Empathizing" at bounding box center [517, 322] width 421 height 27
click at [307, 306] on input "d. Empathizing" at bounding box center [307, 302] width 0 height 8
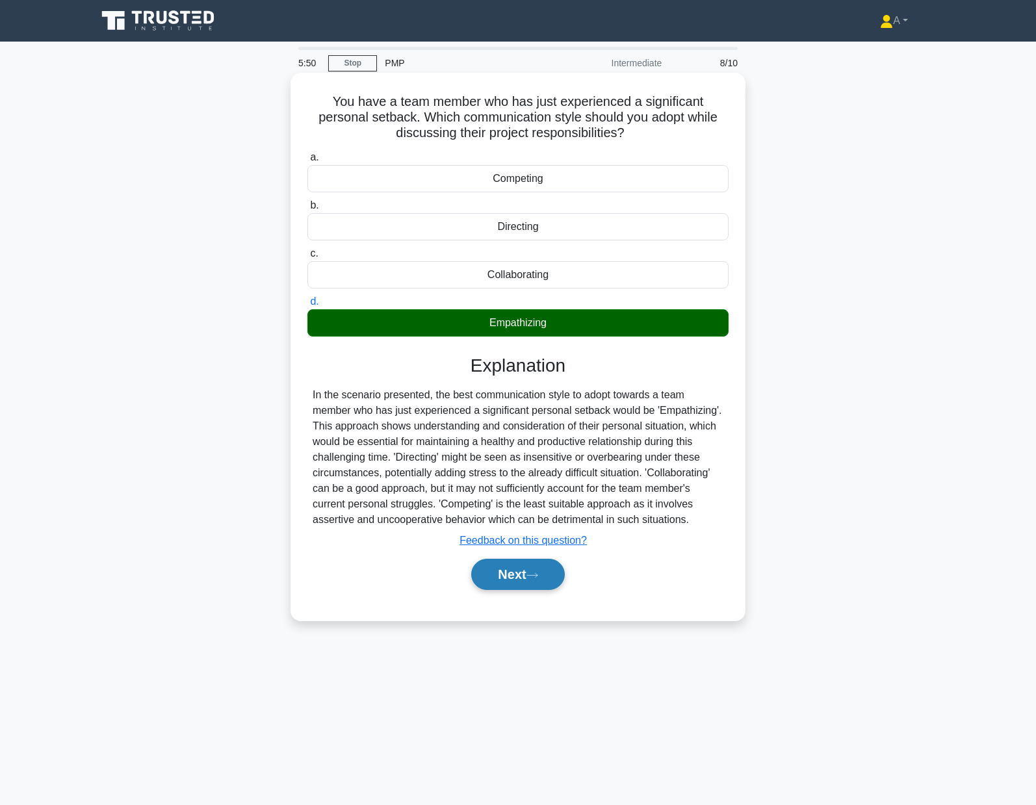
click at [532, 579] on icon at bounding box center [532, 575] width 12 height 7
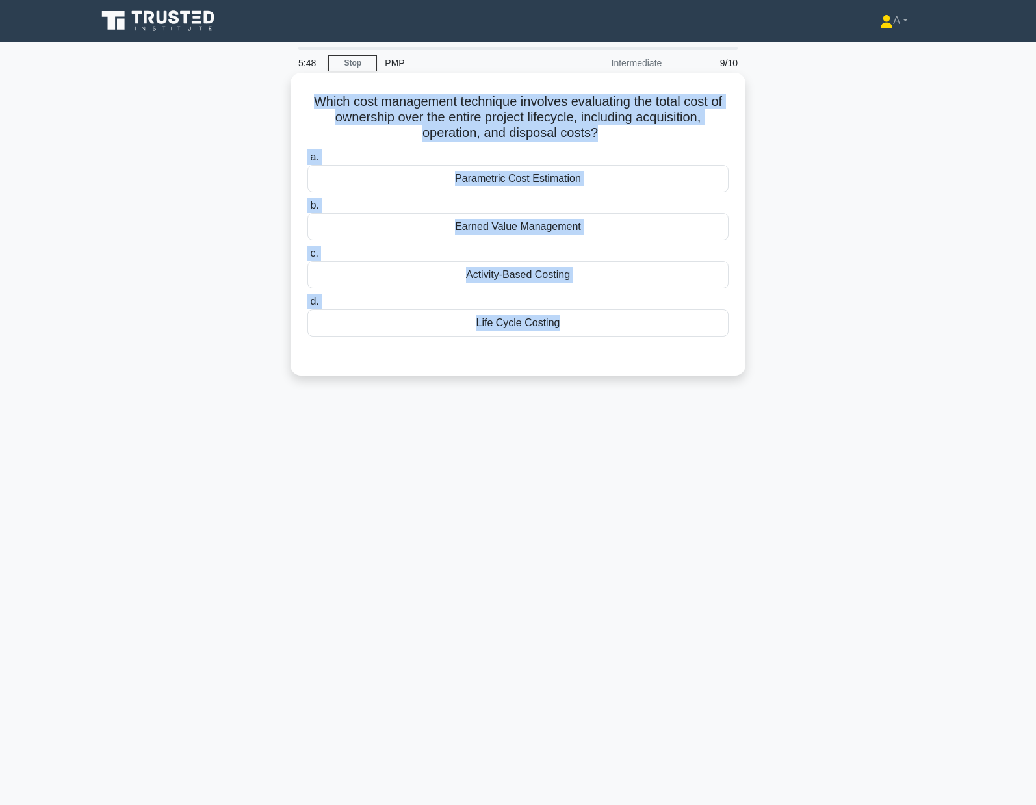
drag, startPoint x: 463, startPoint y: 149, endPoint x: 736, endPoint y: 354, distance: 341.5
click at [736, 354] on div "Which cost management technique involves evaluating the total cost of ownership…" at bounding box center [518, 235] width 858 height 318
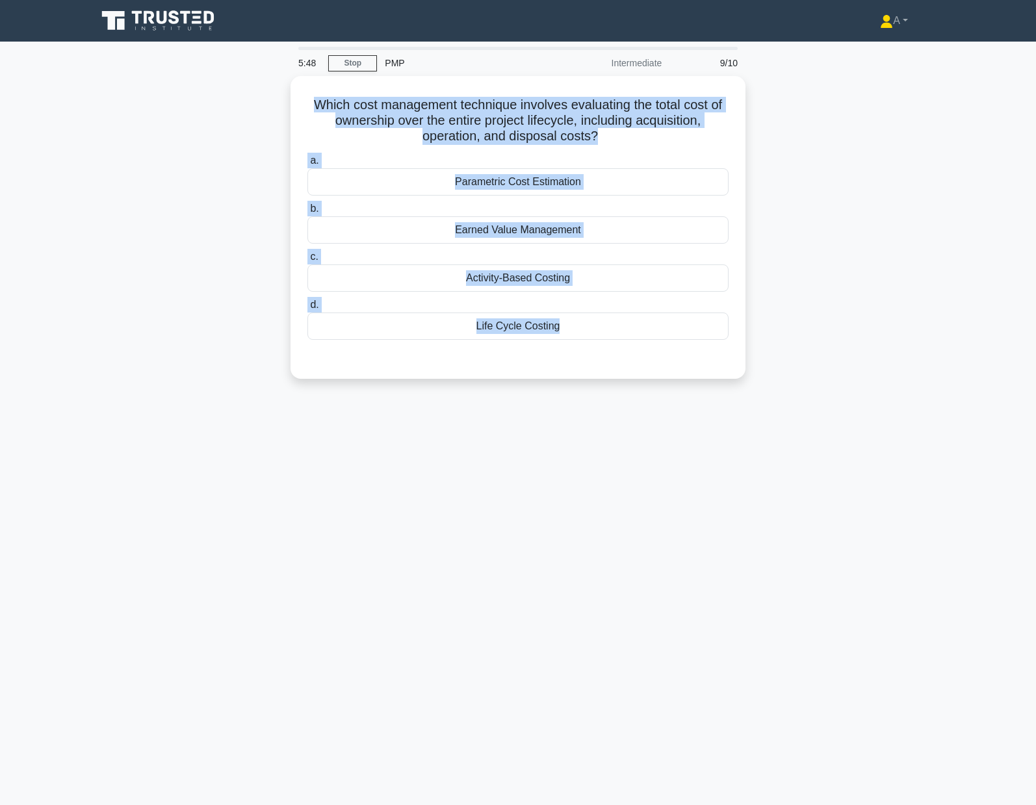
copy div "Which cost management technique involves evaluating the total cost of ownership…"
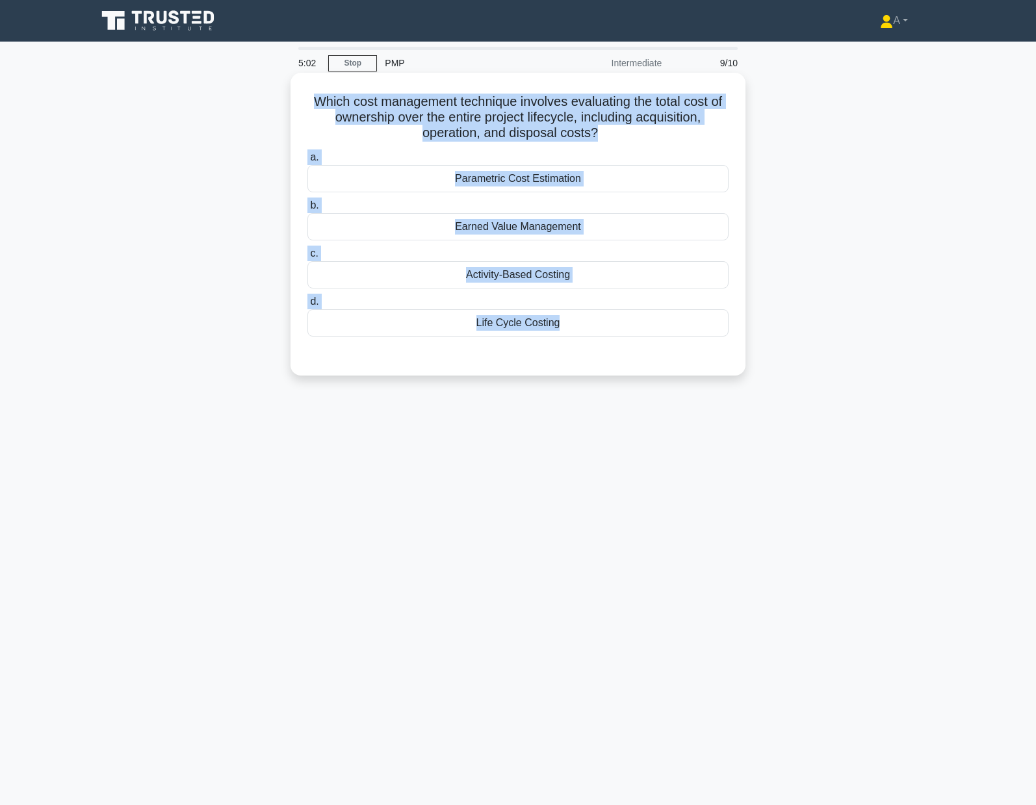
click at [352, 186] on div "Parametric Cost Estimation" at bounding box center [517, 178] width 421 height 27
click at [307, 162] on input "a. Parametric Cost Estimation" at bounding box center [307, 157] width 0 height 8
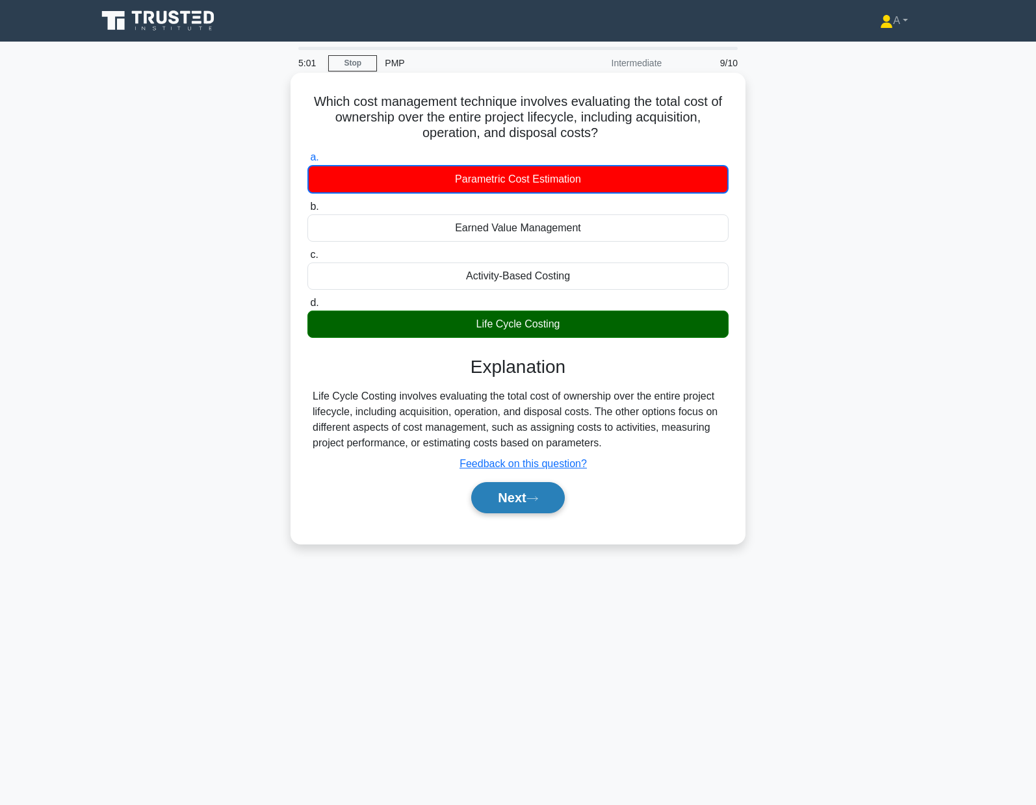
click at [496, 496] on button "Next" at bounding box center [517, 497] width 93 height 31
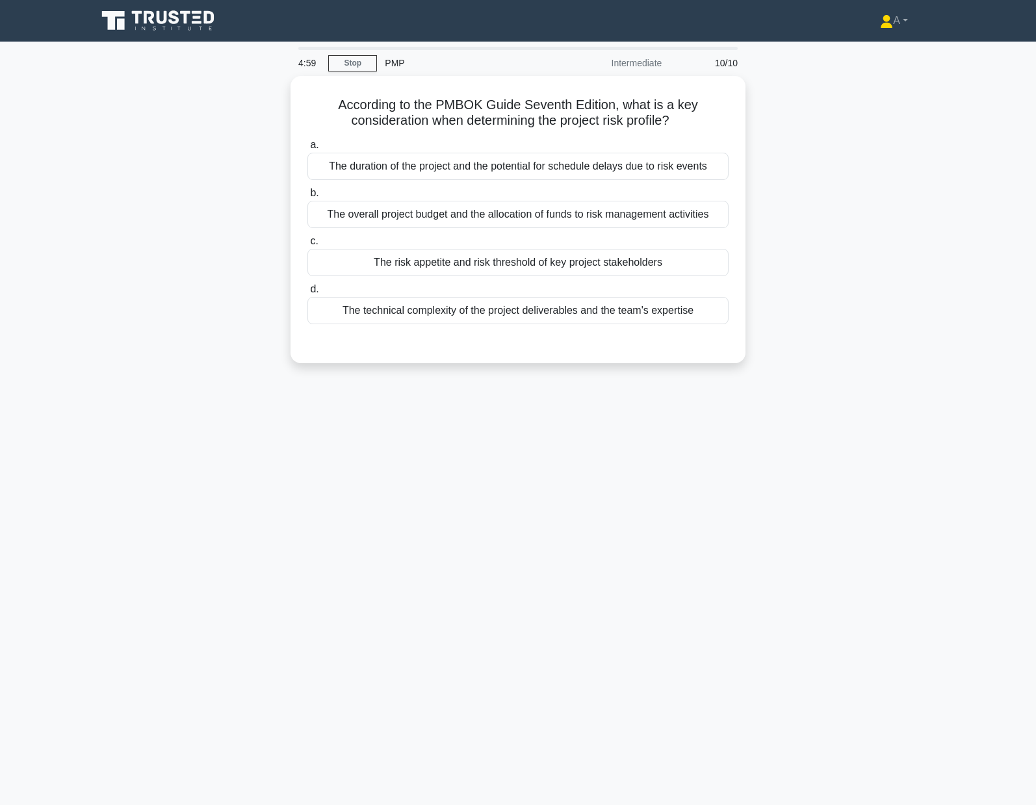
drag, startPoint x: 306, startPoint y: 96, endPoint x: 854, endPoint y: 320, distance: 591.9
click at [852, 320] on div "According to the PMBOK Guide Seventh Edition, what is a key consideration when …" at bounding box center [518, 227] width 858 height 303
copy div "According to the PMBOK Guide Seventh Edition, what is a key consideration when …"
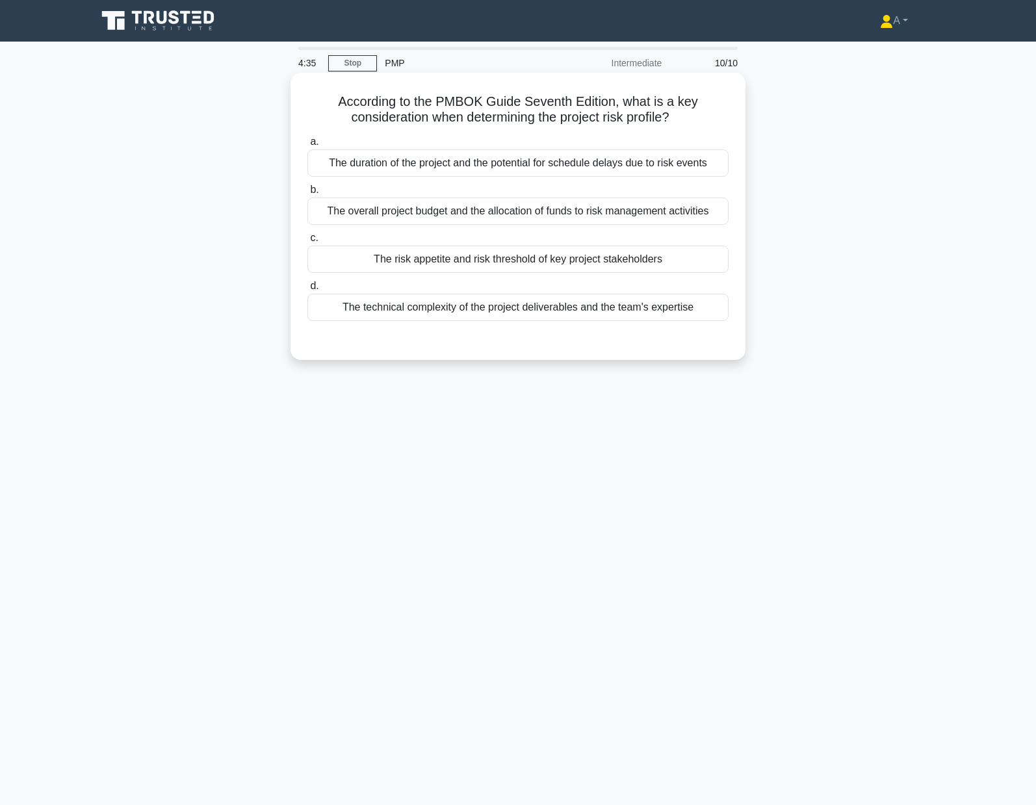
click at [319, 261] on div "The risk appetite and risk threshold of key project stakeholders" at bounding box center [517, 259] width 421 height 27
click at [307, 242] on input "c. The risk appetite and risk threshold of key project stakeholders" at bounding box center [307, 238] width 0 height 8
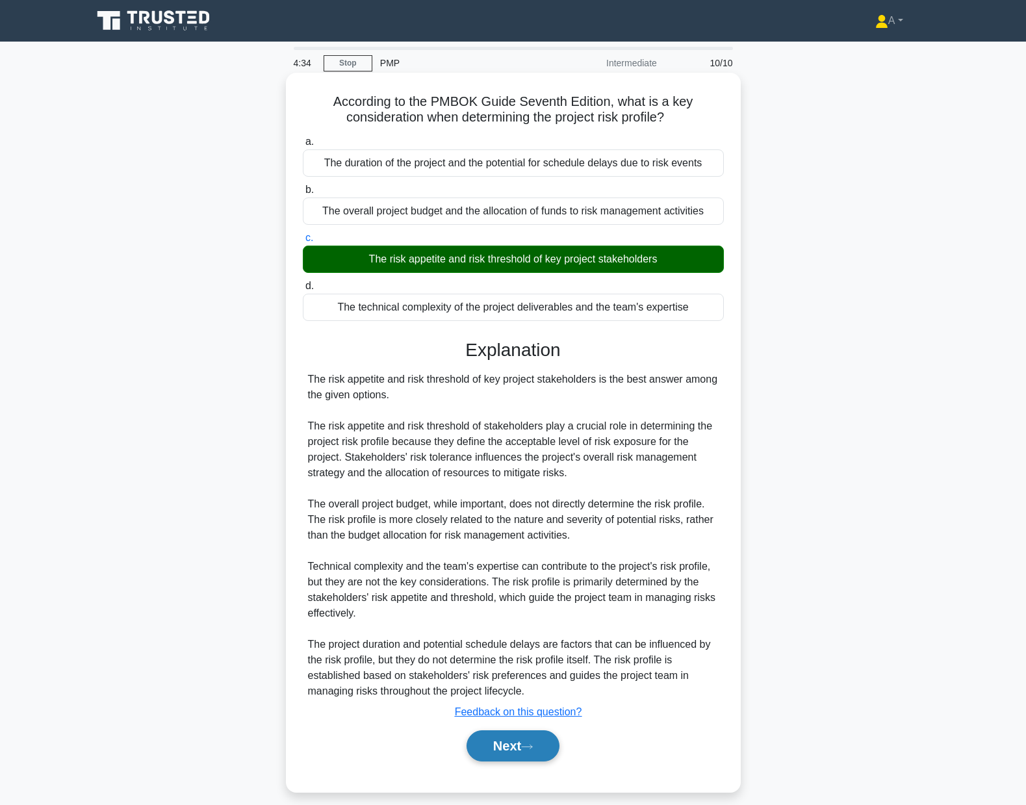
click at [538, 753] on button "Next" at bounding box center [513, 745] width 93 height 31
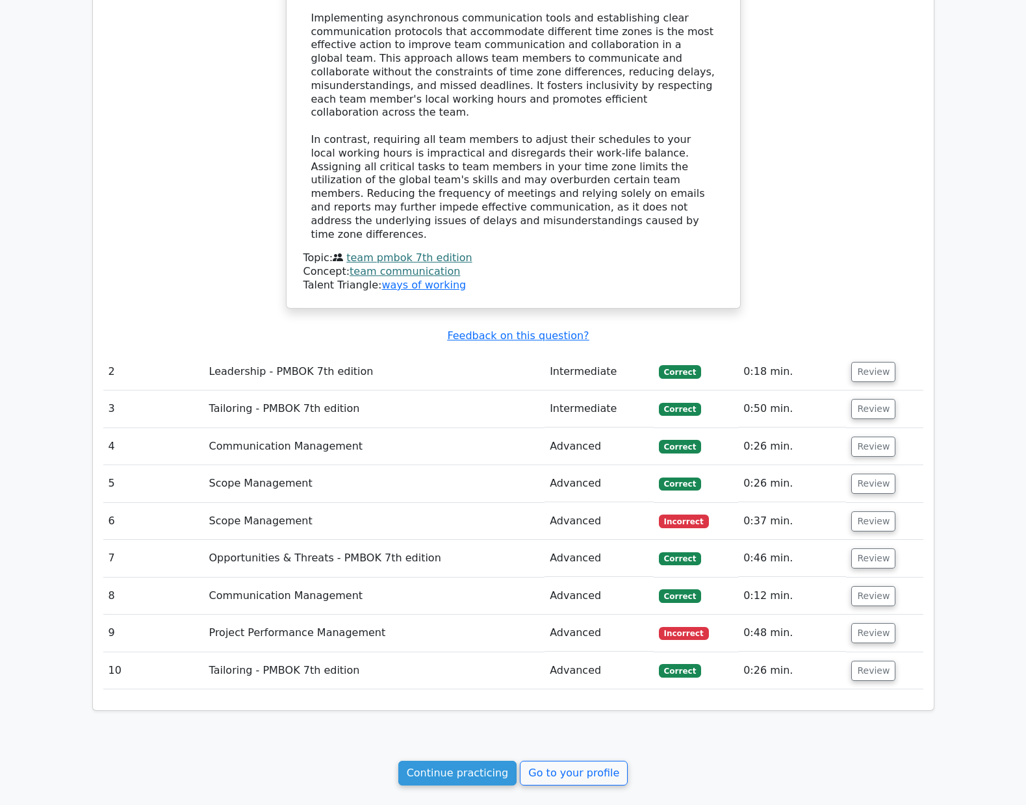
scroll to position [1350, 0]
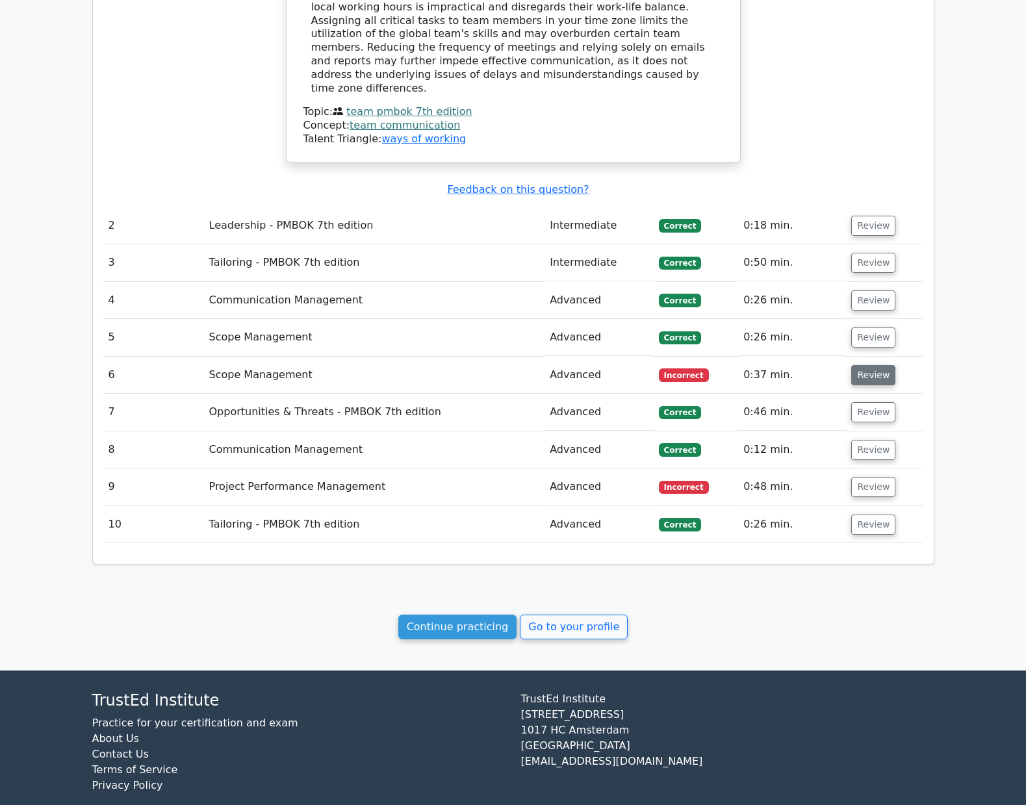
click at [867, 365] on button "Review" at bounding box center [873, 375] width 44 height 20
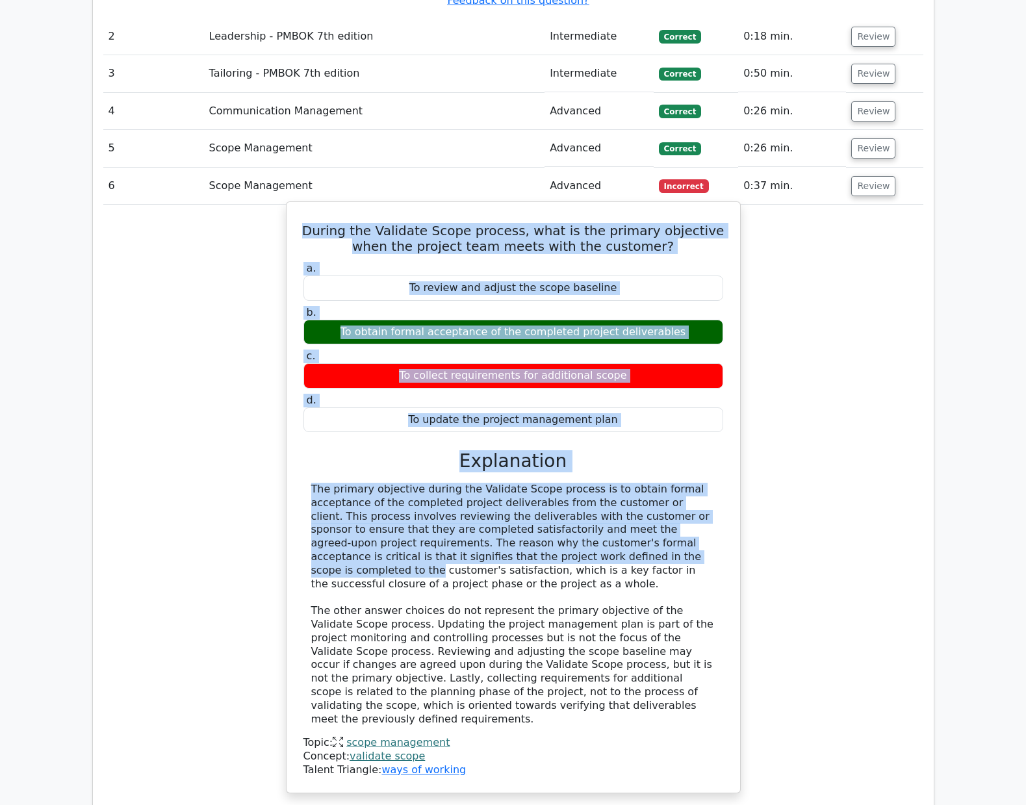
scroll to position [1545, 0]
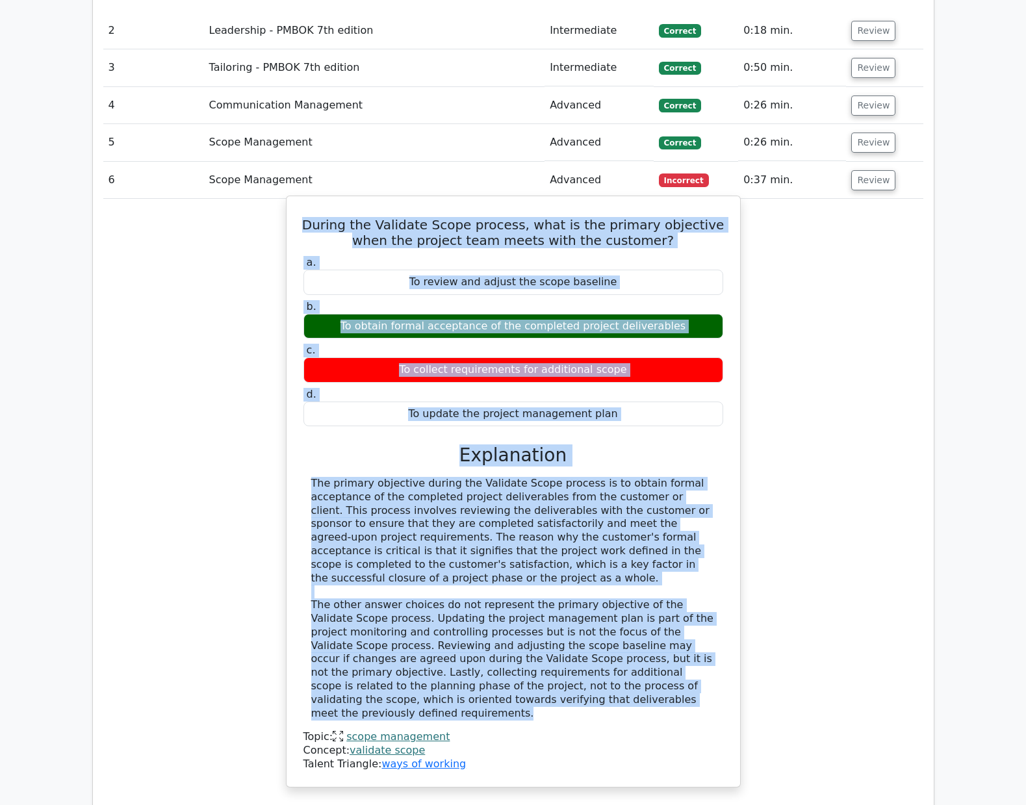
drag, startPoint x: 311, startPoint y: 387, endPoint x: 469, endPoint y: 679, distance: 332.0
click at [469, 679] on div "During the Validate Scope process, what is the primary objective when the proje…" at bounding box center [513, 491] width 443 height 580
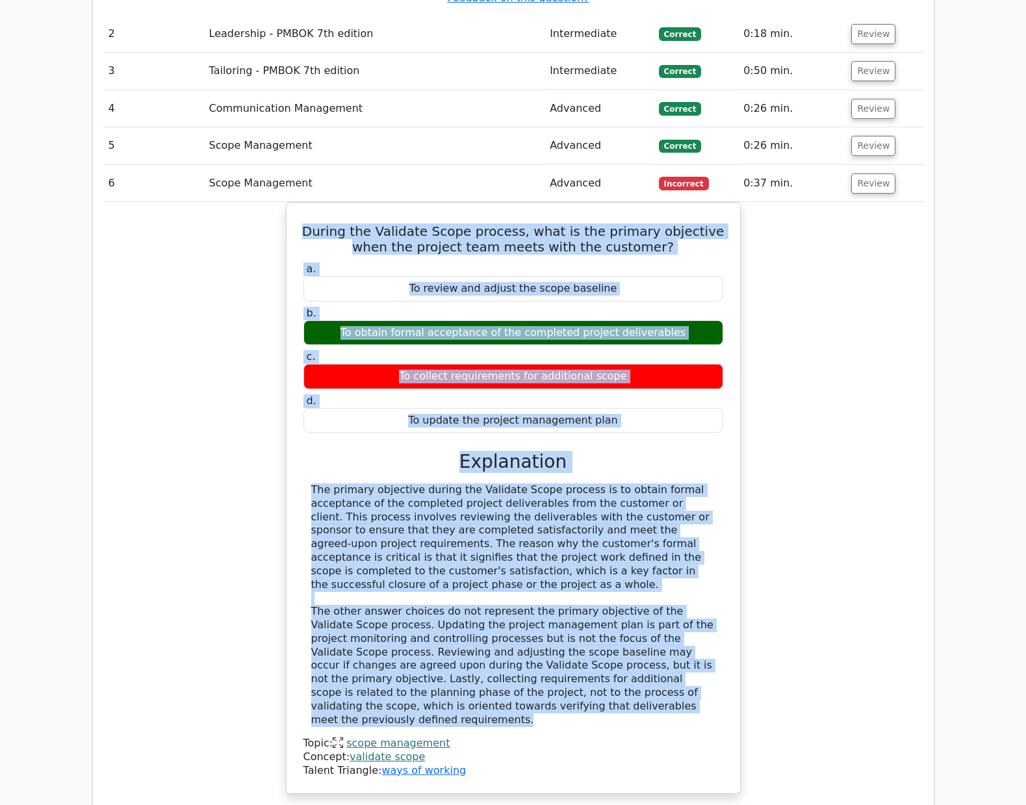
copy div "During the Validate Scope process, what is the primary objective when the proje…"
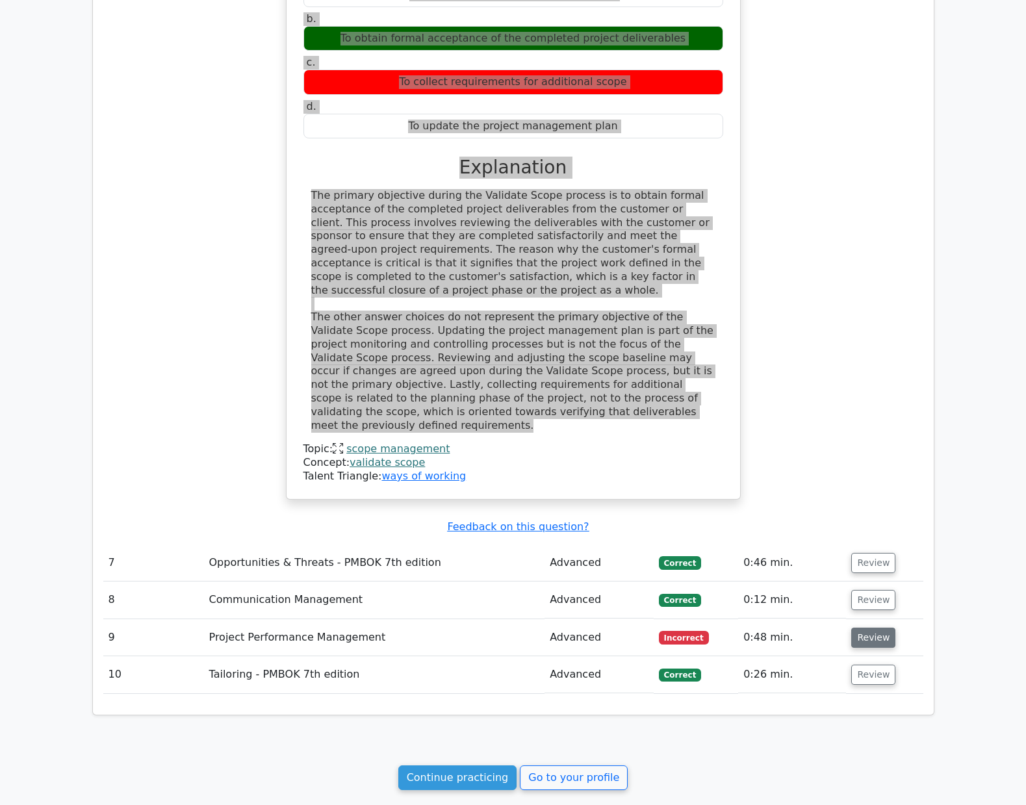
scroll to position [1856, 0]
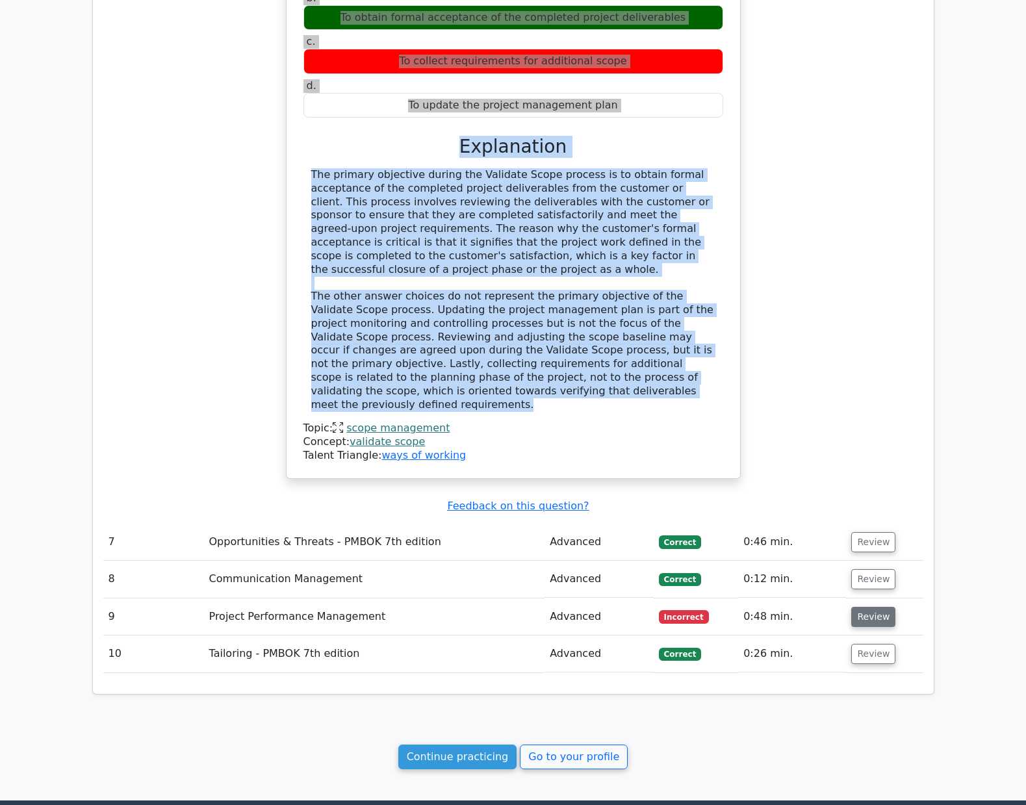
click at [858, 607] on button "Review" at bounding box center [873, 617] width 44 height 20
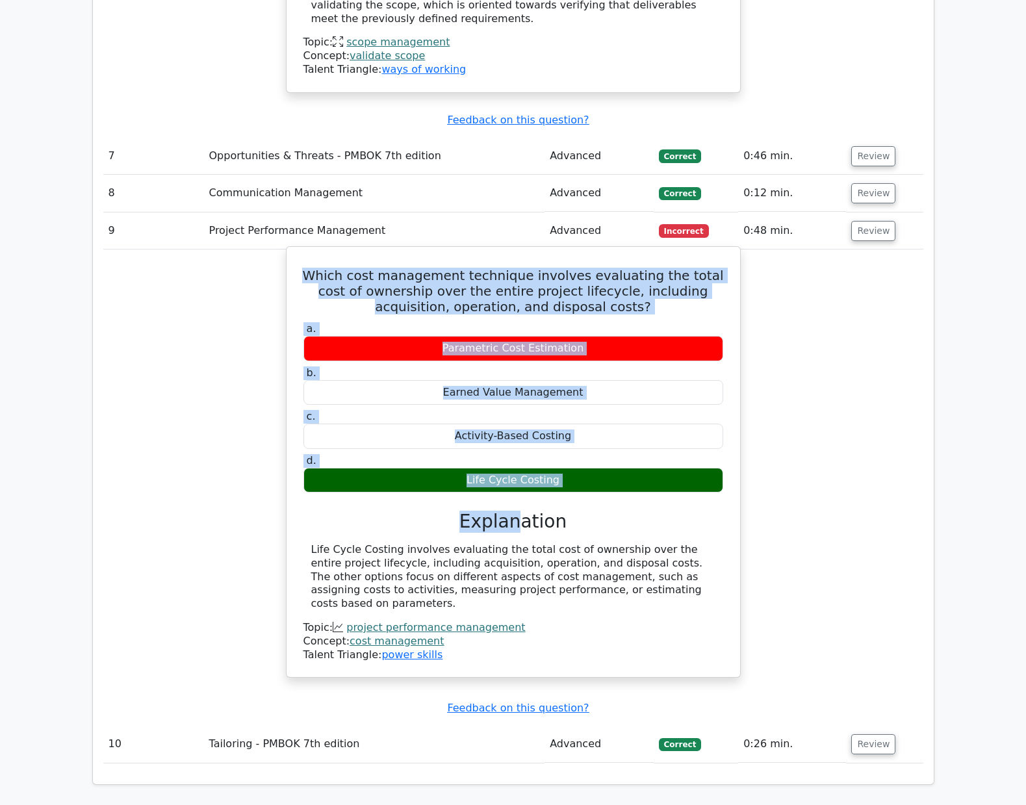
scroll to position [2246, 0]
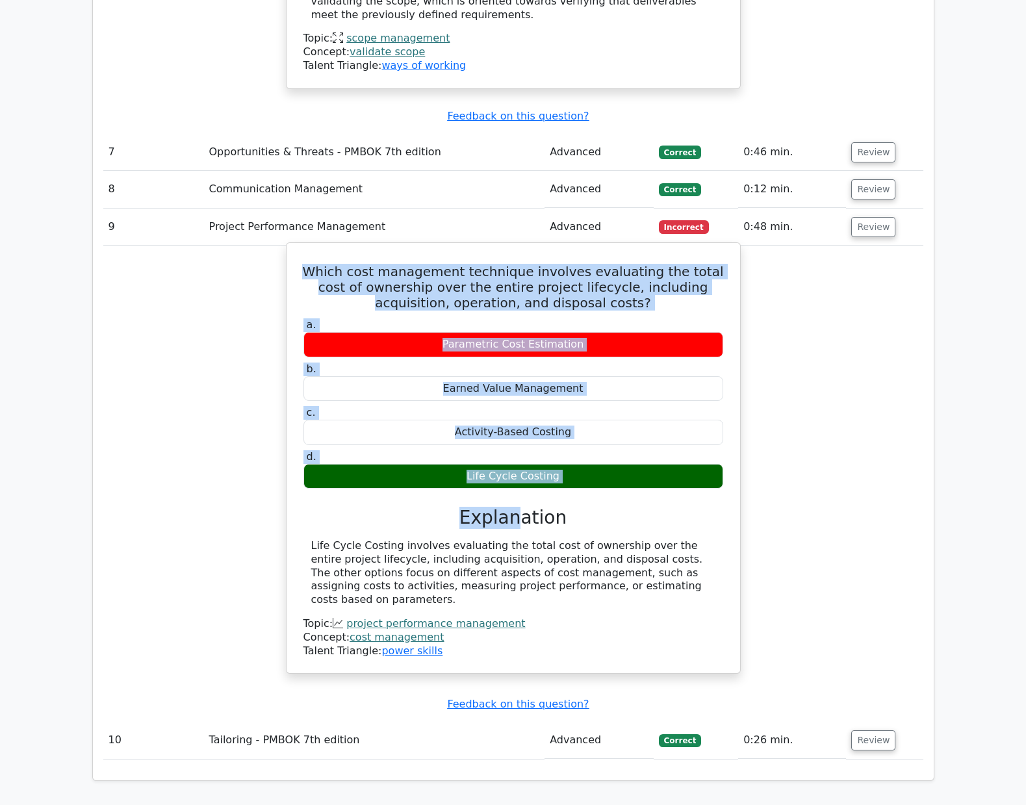
drag, startPoint x: 307, startPoint y: 428, endPoint x: 598, endPoint y: 577, distance: 326.3
click at [598, 577] on div "Which cost management technique involves evaluating the total cost of ownership…" at bounding box center [513, 458] width 443 height 420
copy div "Which cost management technique involves evaluating the total cost of ownership…"
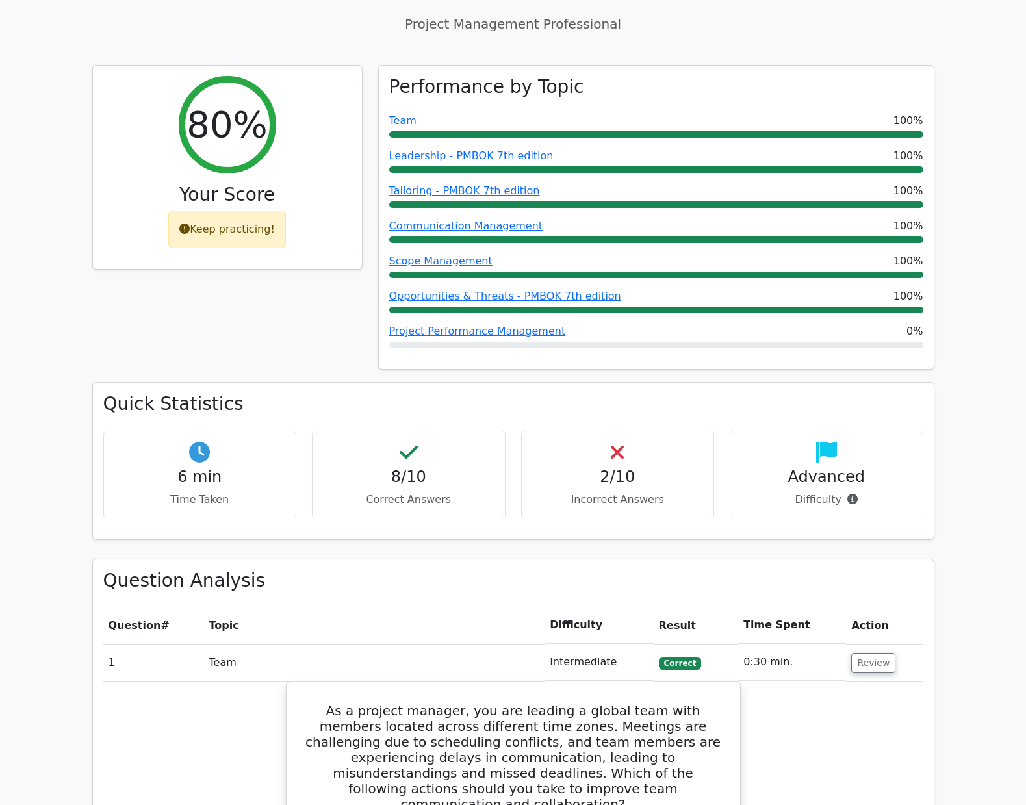
scroll to position [0, 0]
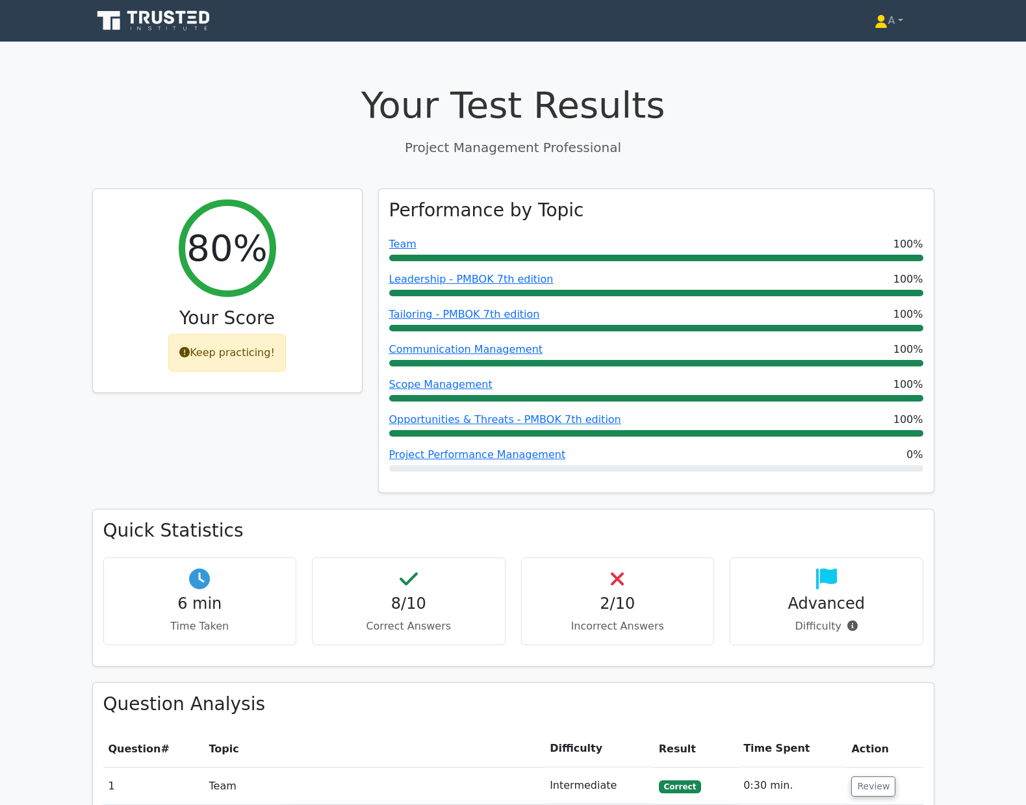
click at [186, 23] on icon at bounding box center [154, 20] width 125 height 25
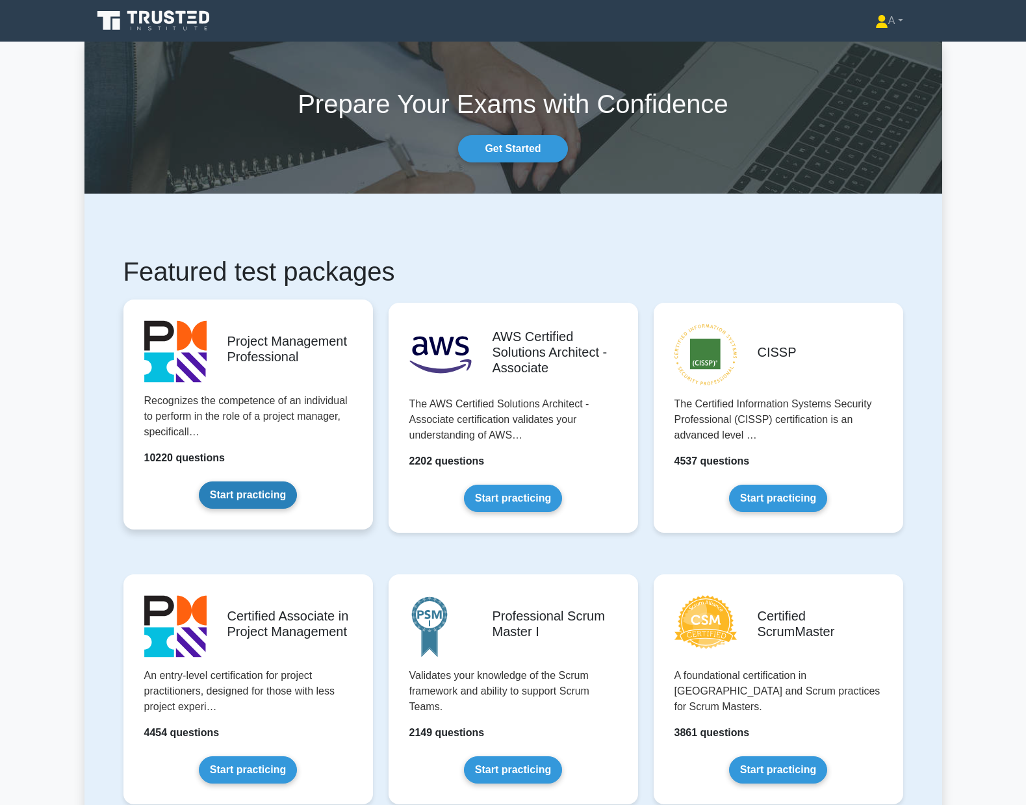
click at [253, 481] on link "Start practicing" at bounding box center [248, 494] width 98 height 27
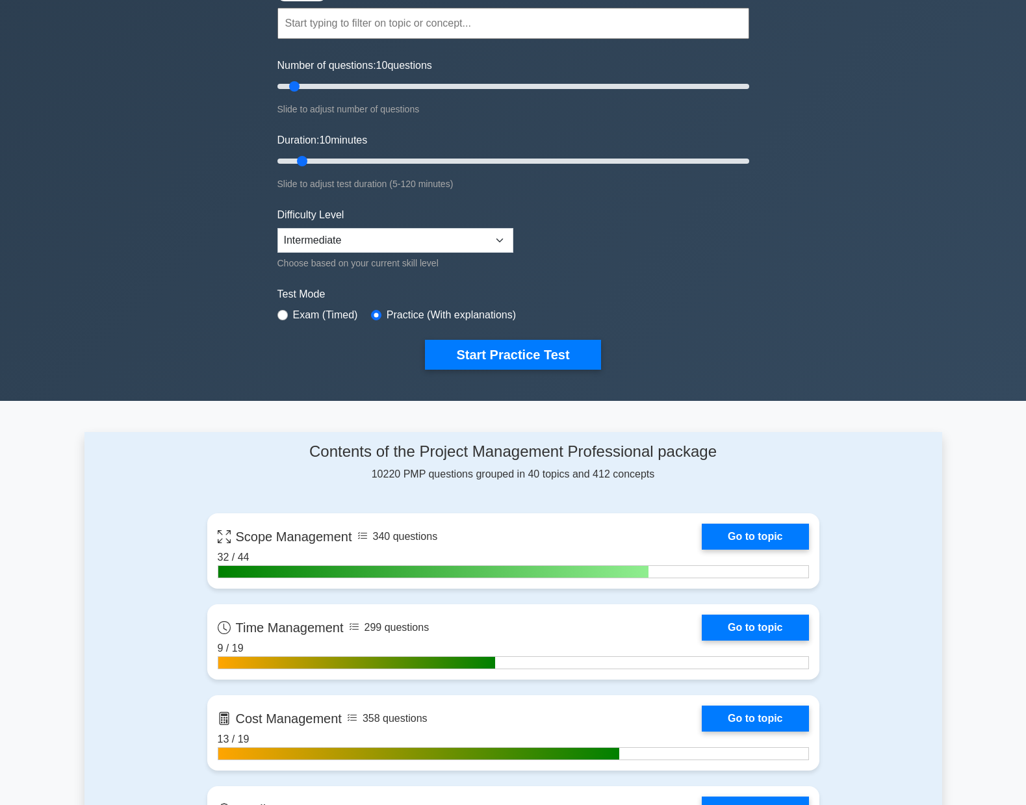
scroll to position [195, 0]
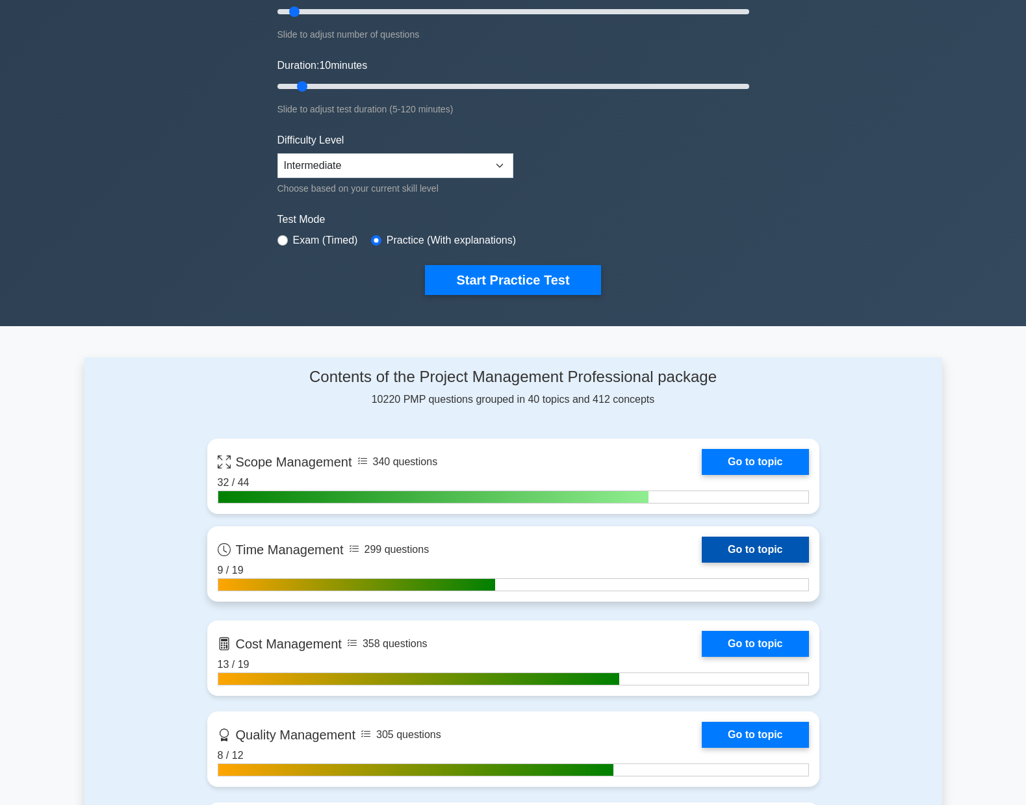
click at [702, 548] on link "Go to topic" at bounding box center [755, 550] width 107 height 26
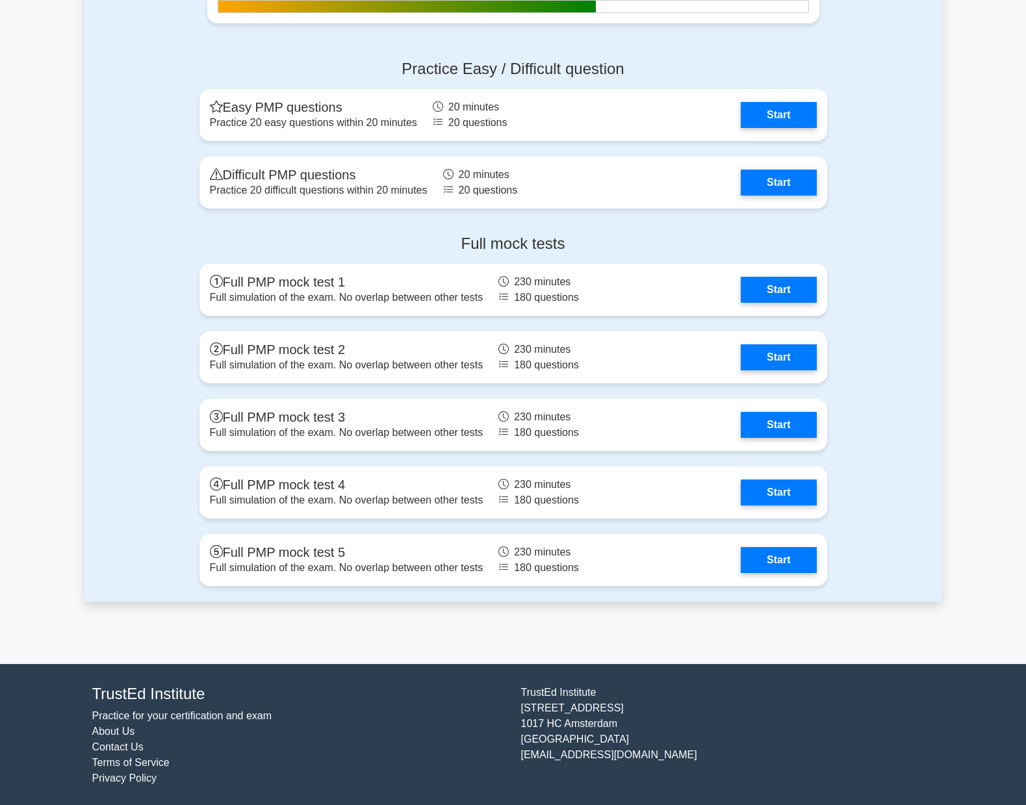
scroll to position [4234, 0]
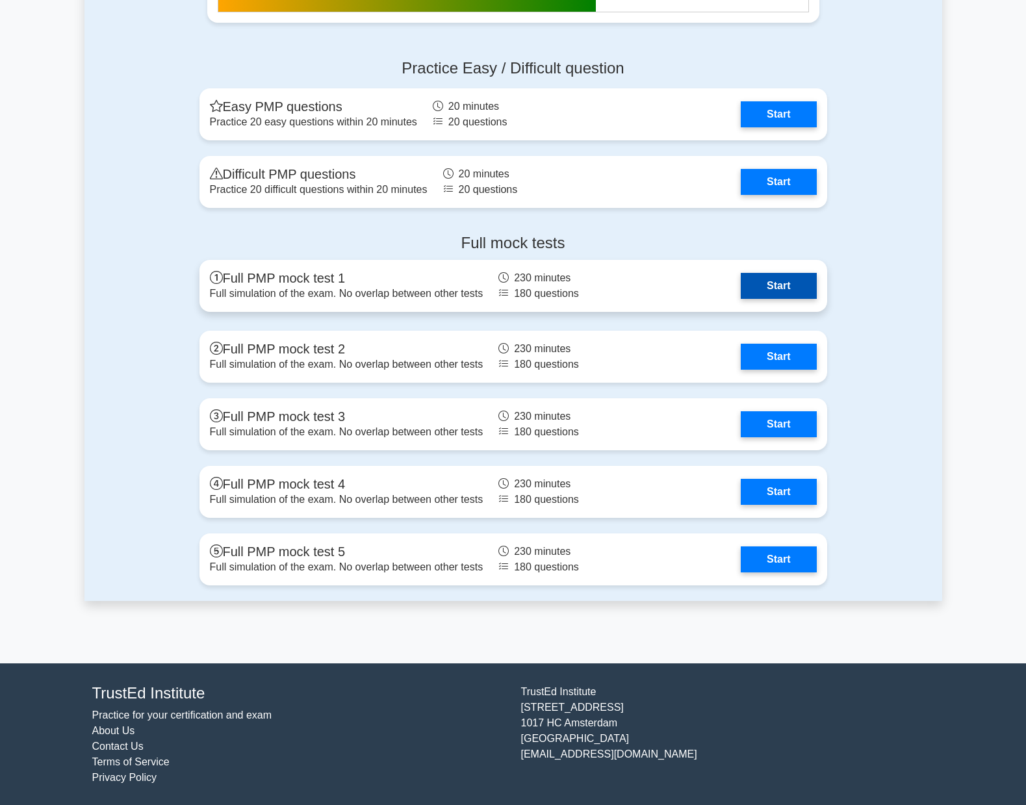
click at [741, 290] on link "Start" at bounding box center [778, 286] width 75 height 26
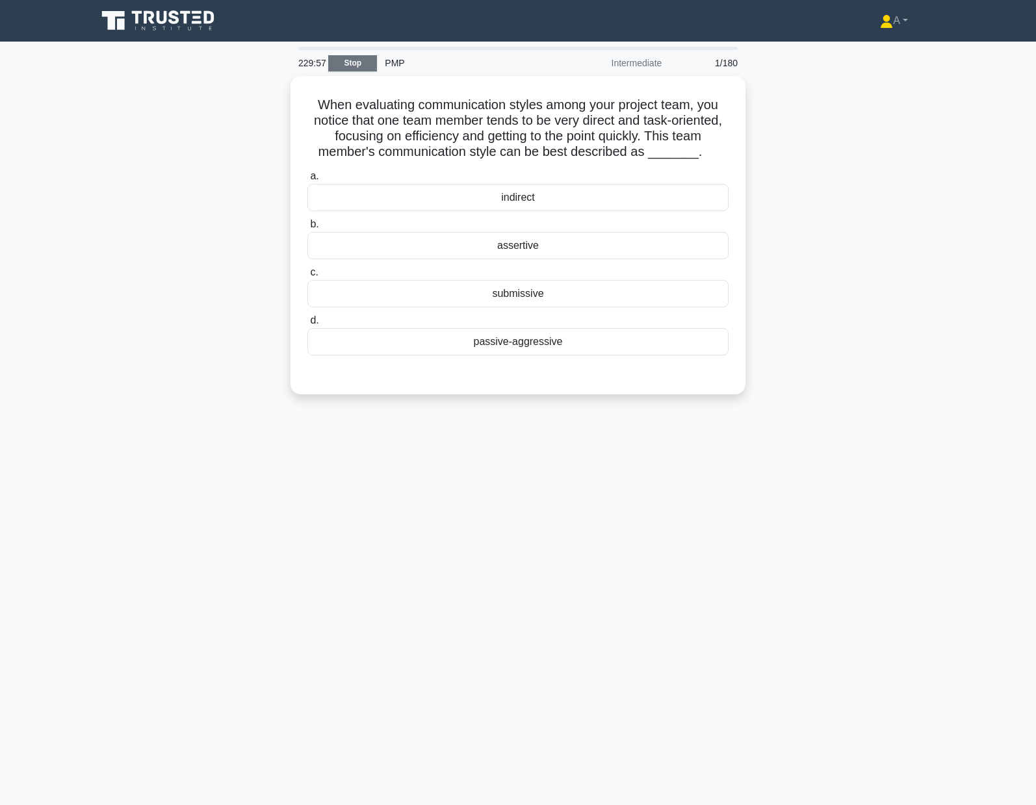
click at [355, 62] on link "Stop" at bounding box center [352, 63] width 49 height 16
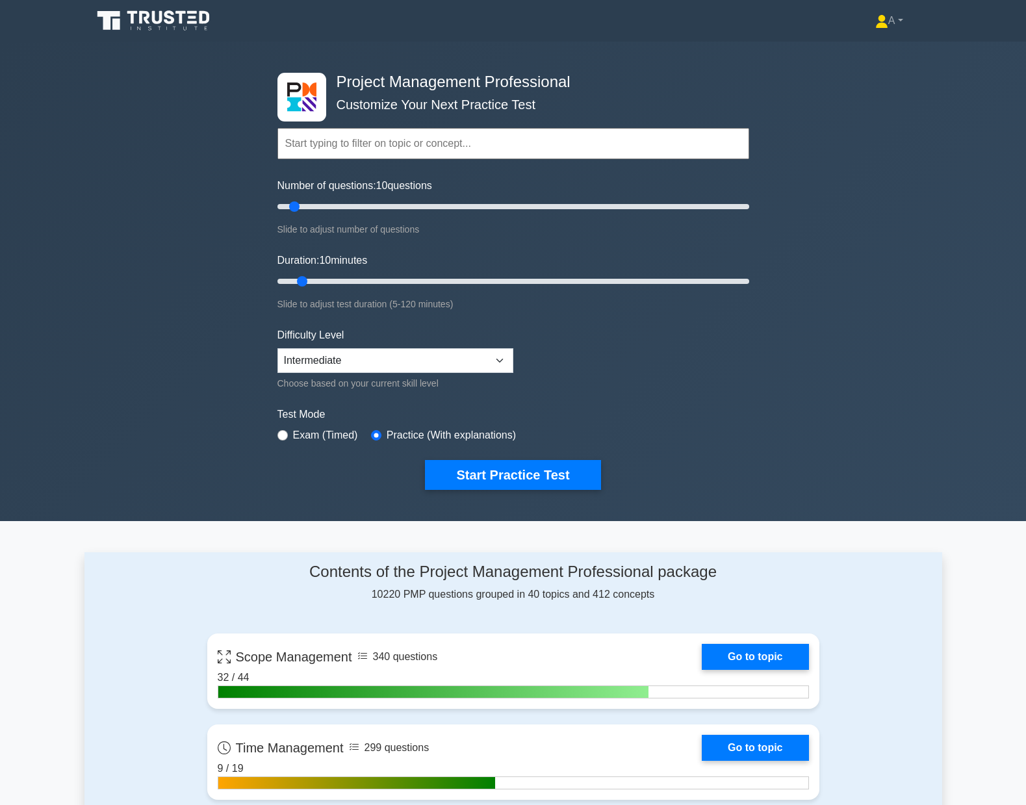
click at [304, 433] on label "Exam (Timed)" at bounding box center [325, 436] width 65 height 16
click at [281, 435] on input "radio" at bounding box center [282, 435] width 10 height 10
radio input "true"
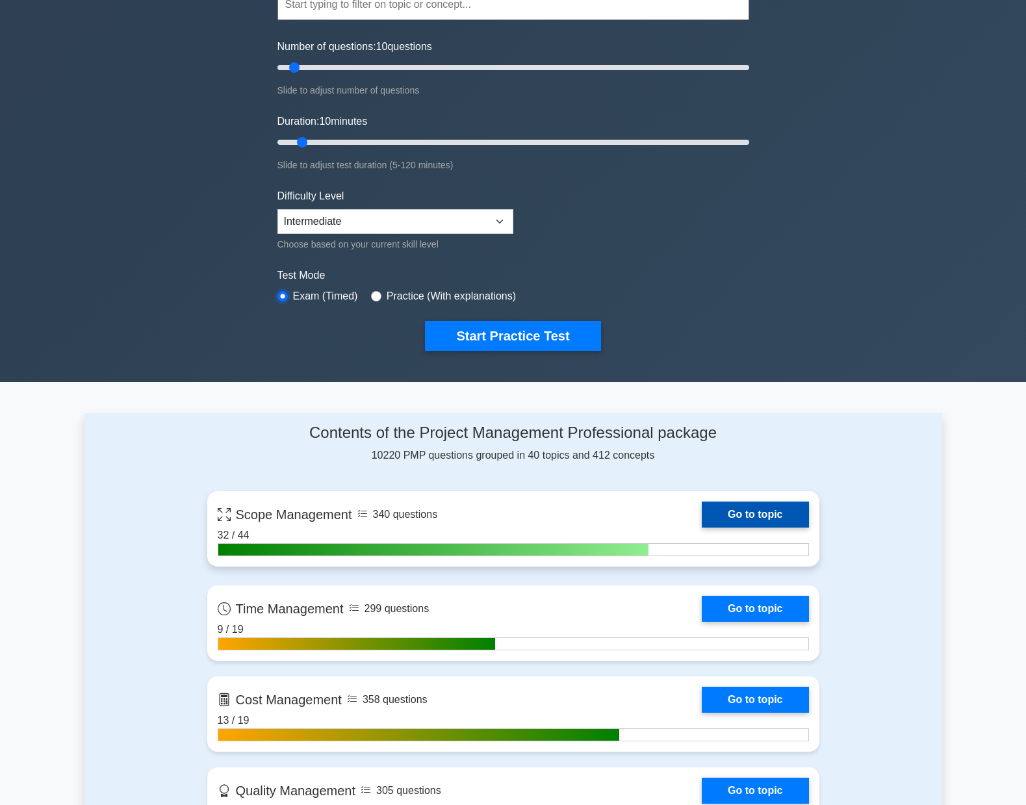
scroll to position [325, 0]
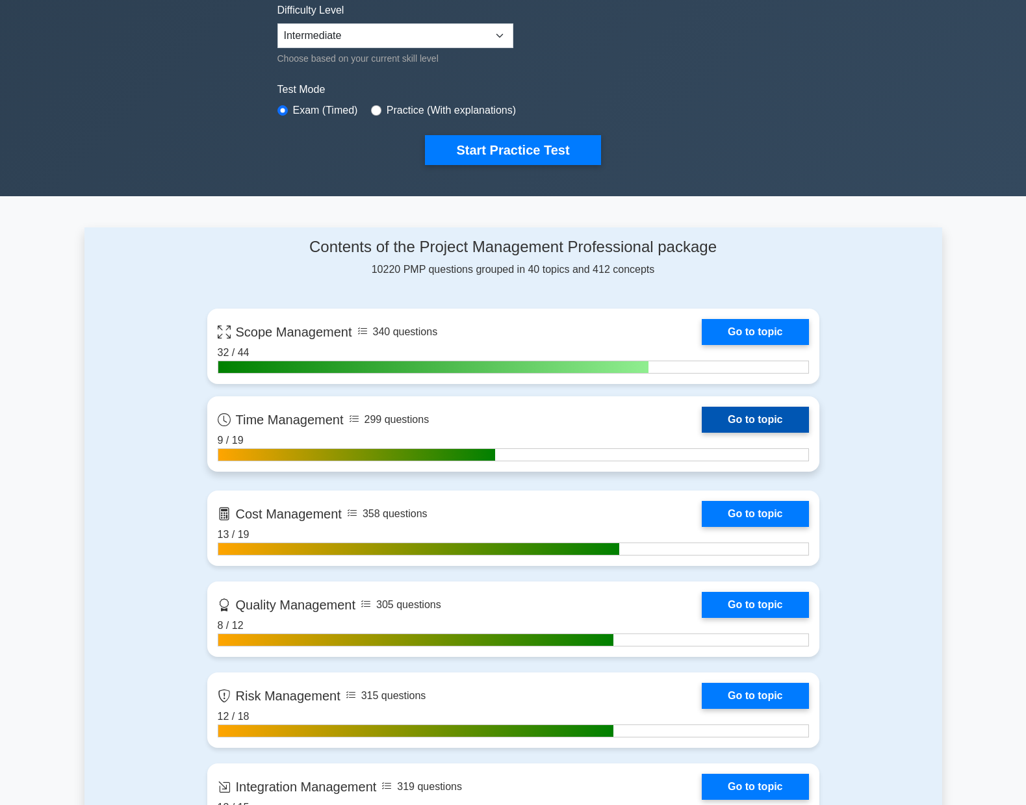
click at [702, 428] on link "Go to topic" at bounding box center [755, 420] width 107 height 26
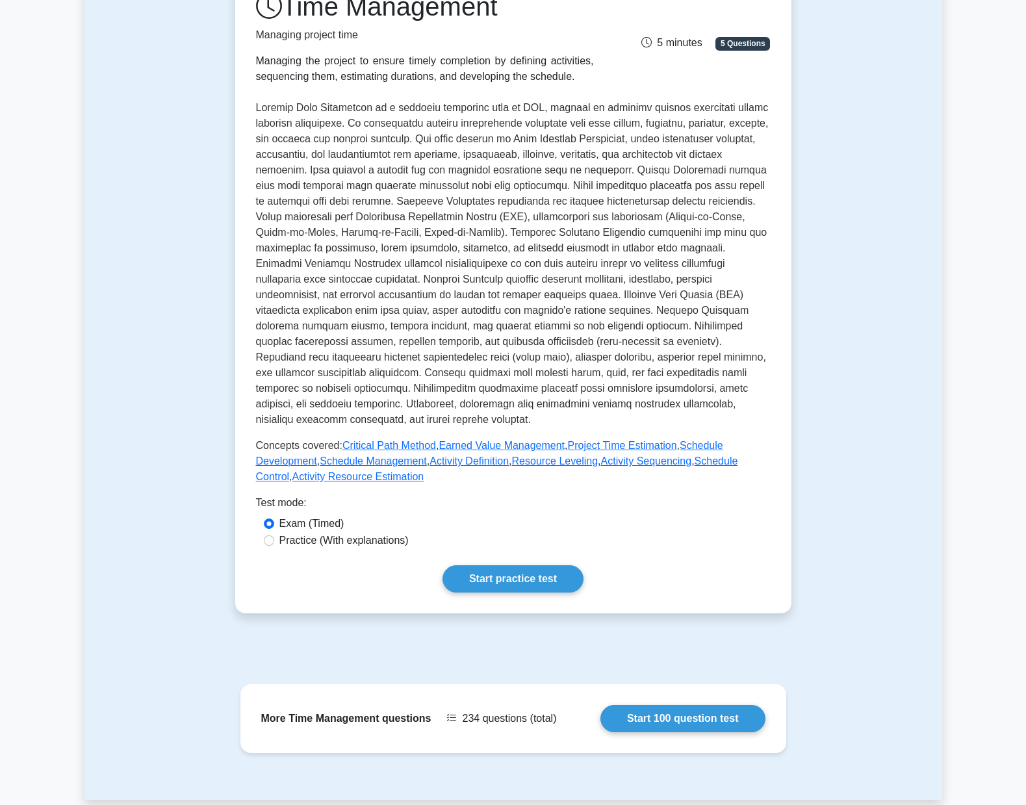
scroll to position [38, 0]
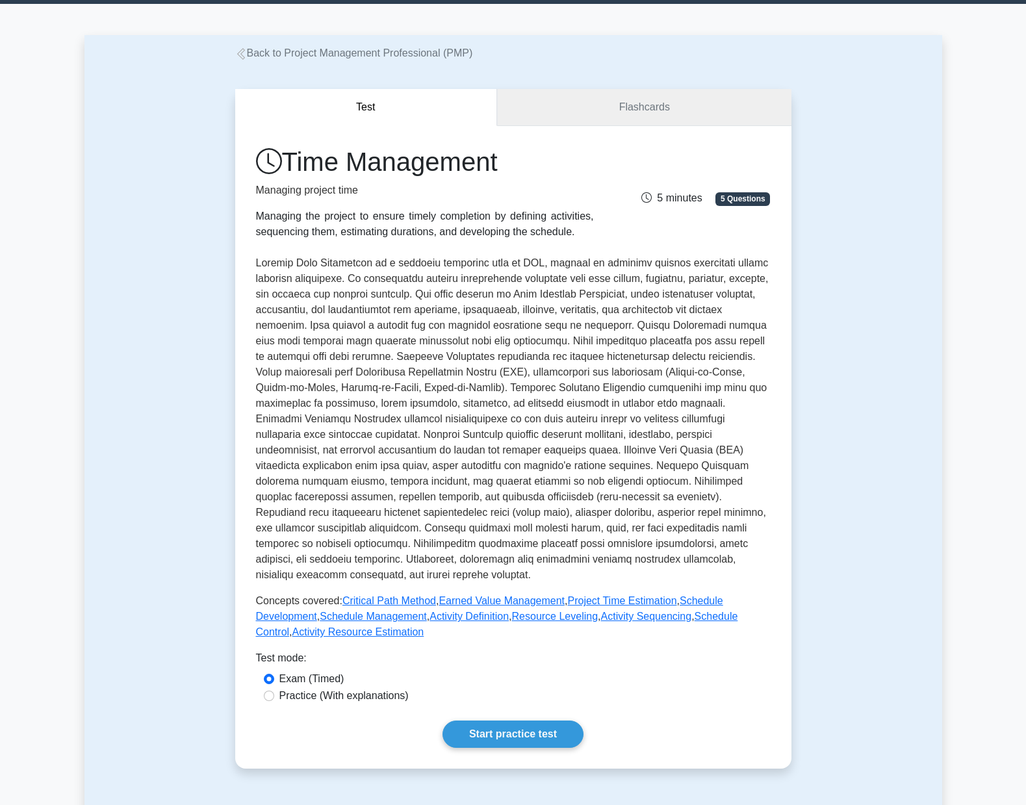
click at [641, 113] on link "Flashcards" at bounding box center [644, 107] width 294 height 37
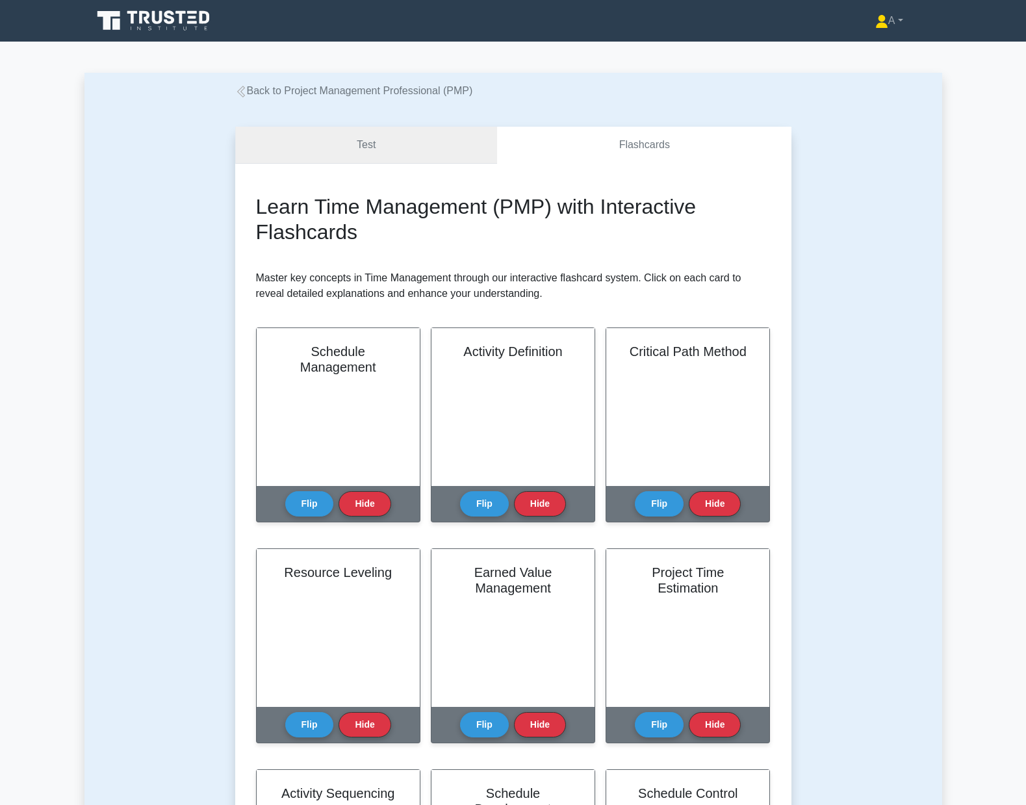
click at [391, 146] on link "Test" at bounding box center [366, 145] width 263 height 37
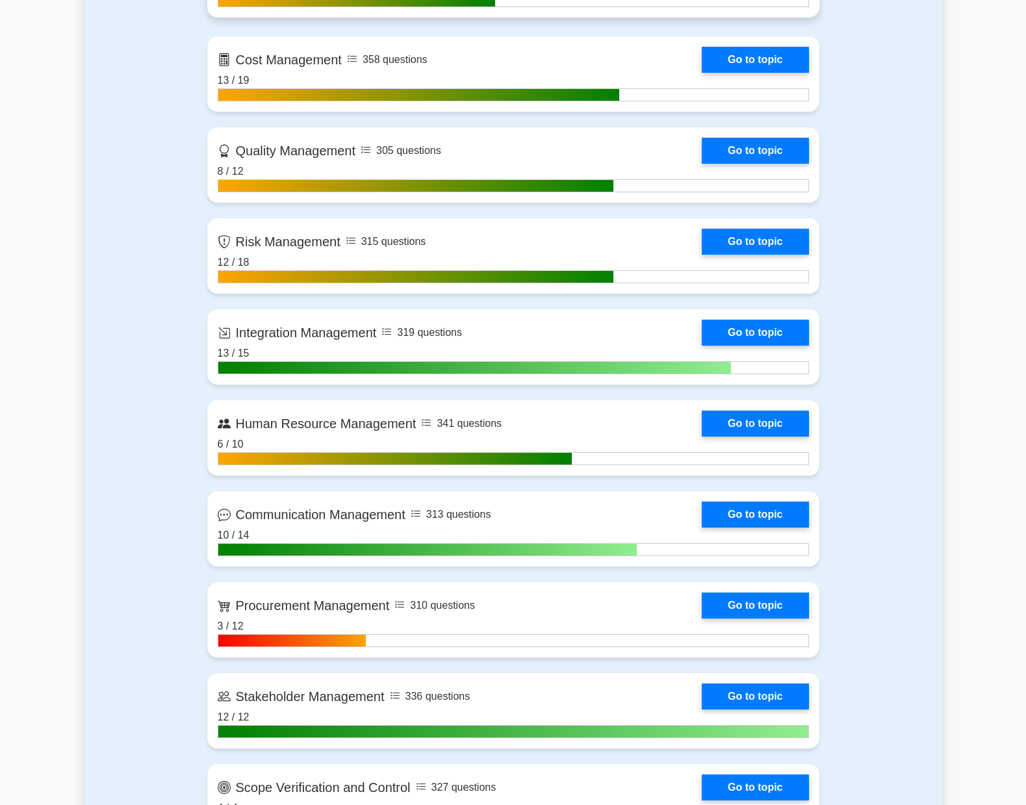
scroll to position [780, 0]
